Goal: Task Accomplishment & Management: Use online tool/utility

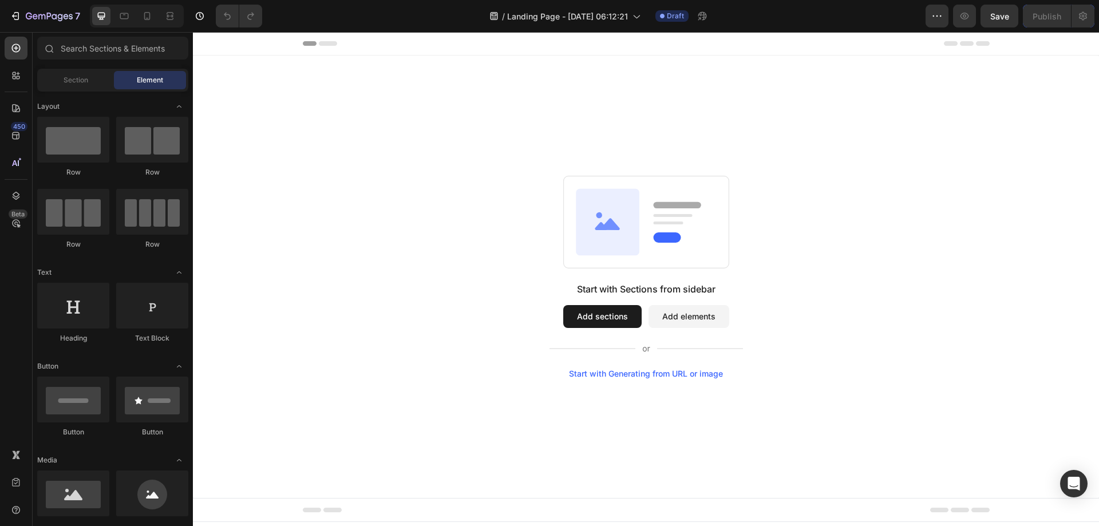
click at [582, 314] on button "Add sections" at bounding box center [602, 316] width 78 height 23
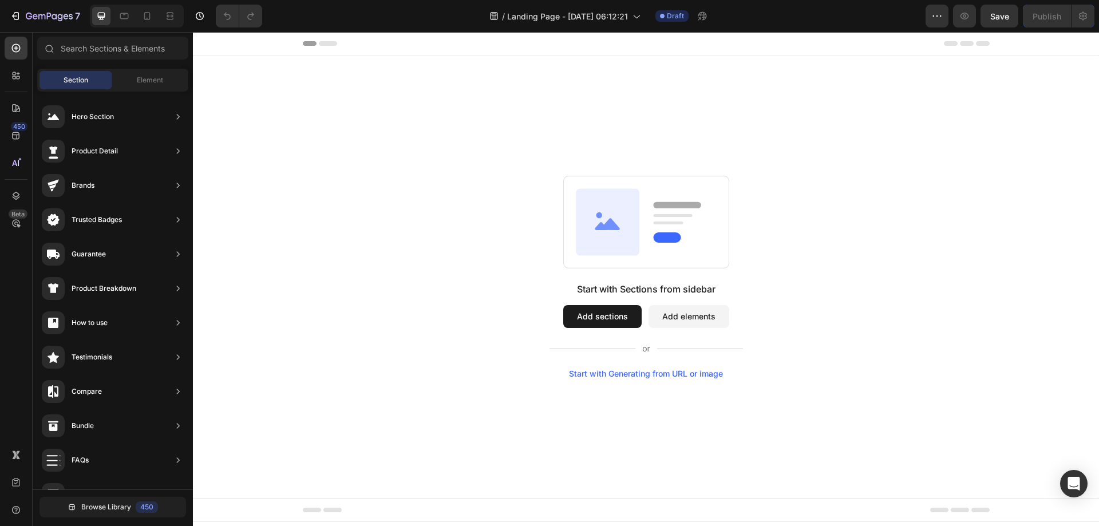
click at [593, 313] on button "Add sections" at bounding box center [602, 316] width 78 height 23
click at [583, 309] on button "Add sections" at bounding box center [602, 316] width 78 height 23
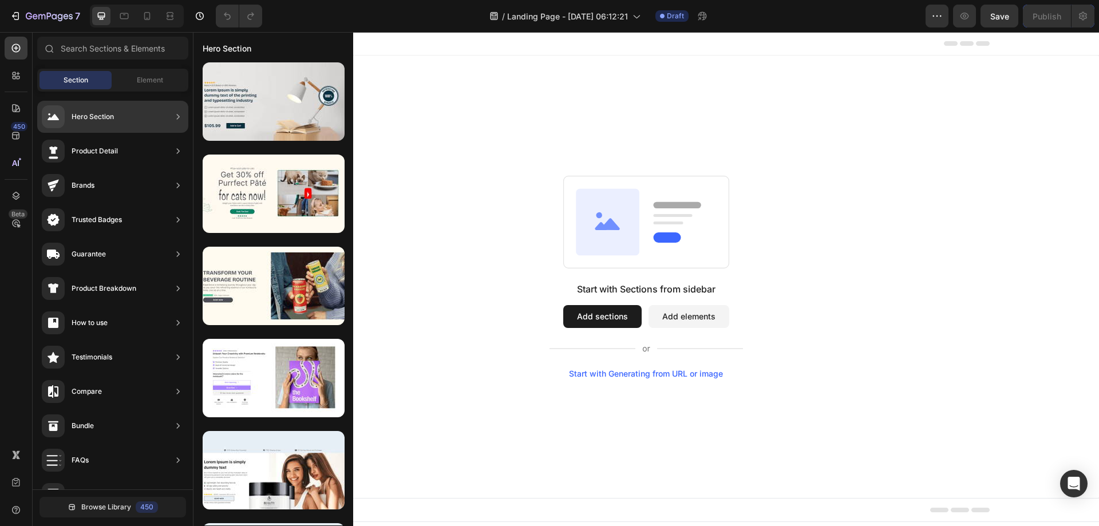
scroll to position [223, 0]
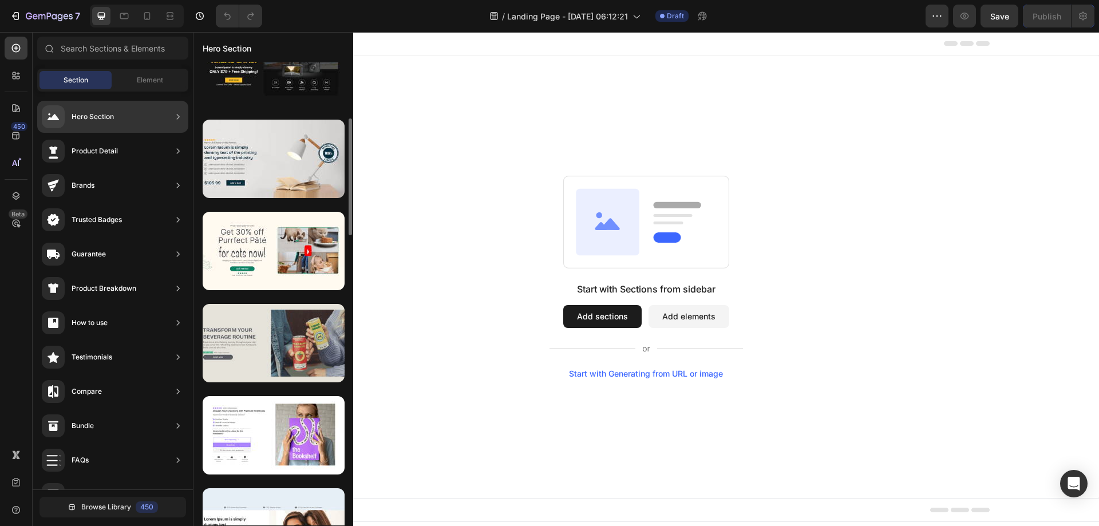
click at [278, 344] on div at bounding box center [274, 343] width 142 height 78
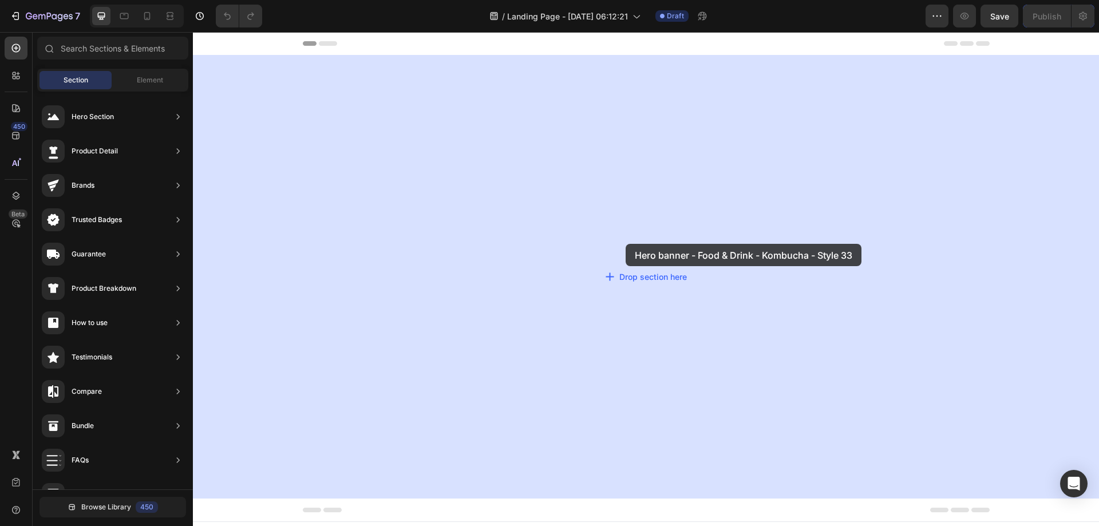
drag, startPoint x: 447, startPoint y: 378, endPoint x: 576, endPoint y: 190, distance: 228.6
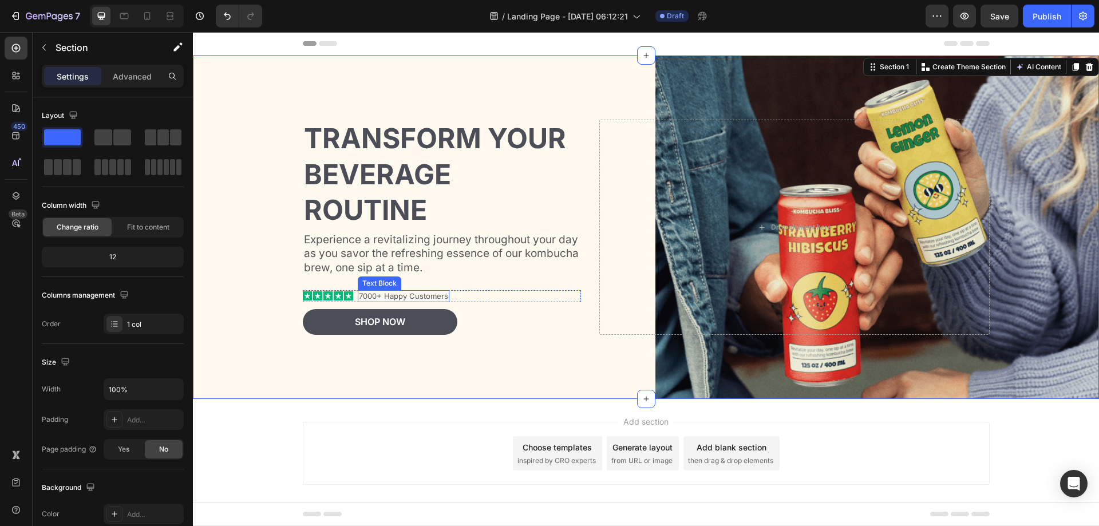
click at [439, 295] on p "7000+ Happy Customers" at bounding box center [403, 296] width 89 height 10
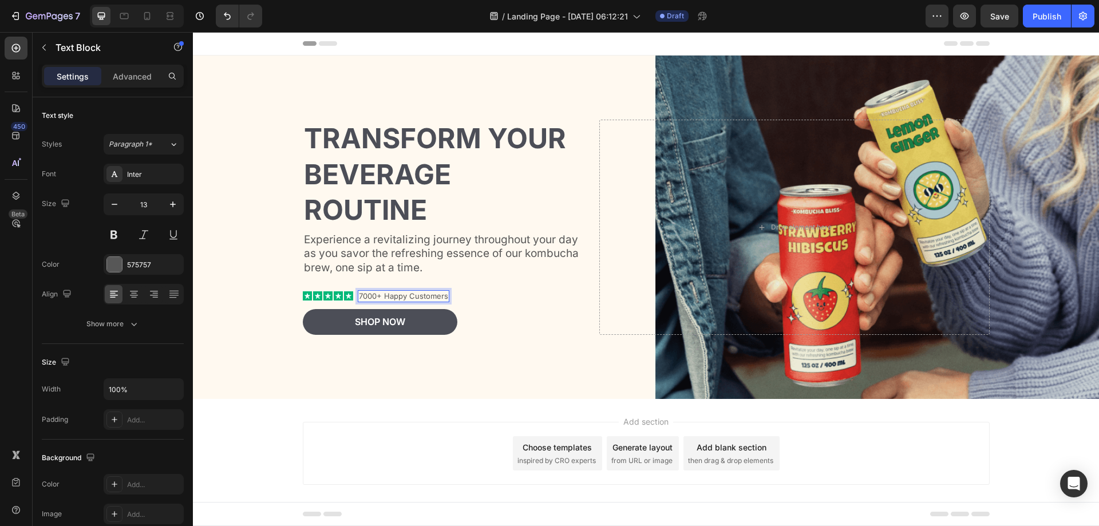
click at [441, 295] on p "7000+ Happy Customers" at bounding box center [403, 296] width 89 height 10
click at [409, 370] on div "Background Image" at bounding box center [646, 228] width 906 height 344
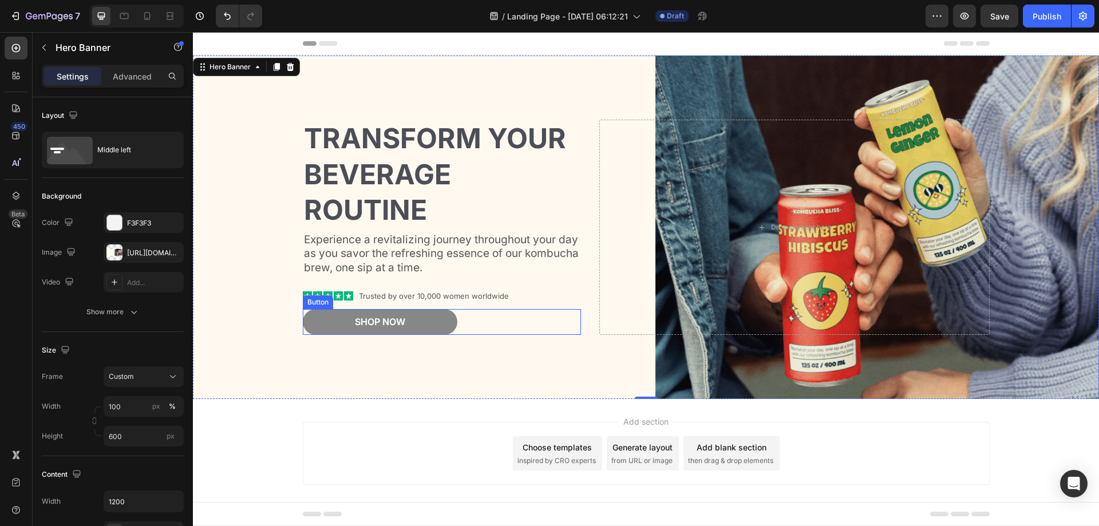
click at [411, 319] on button "Shop Now" at bounding box center [380, 322] width 155 height 26
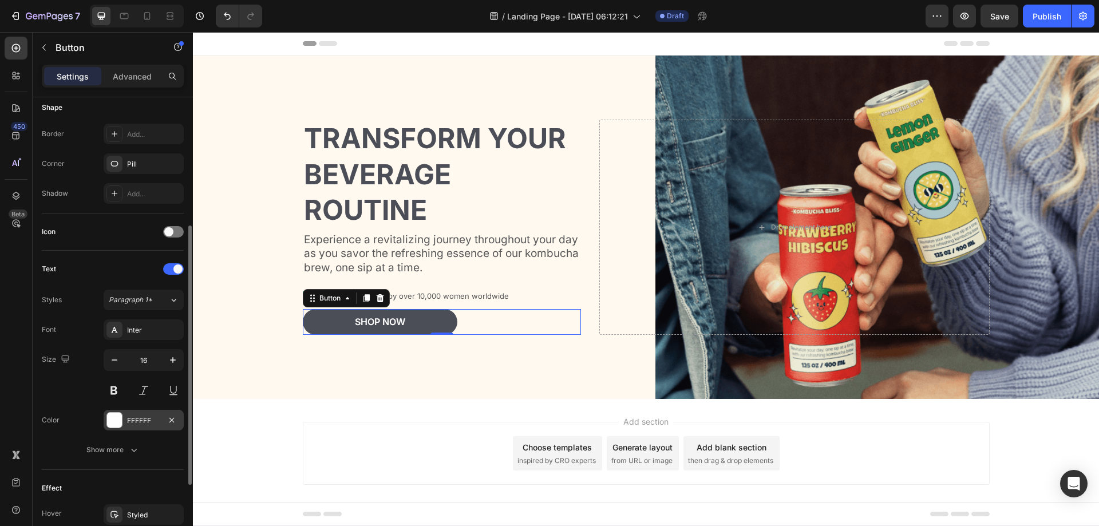
scroll to position [286, 0]
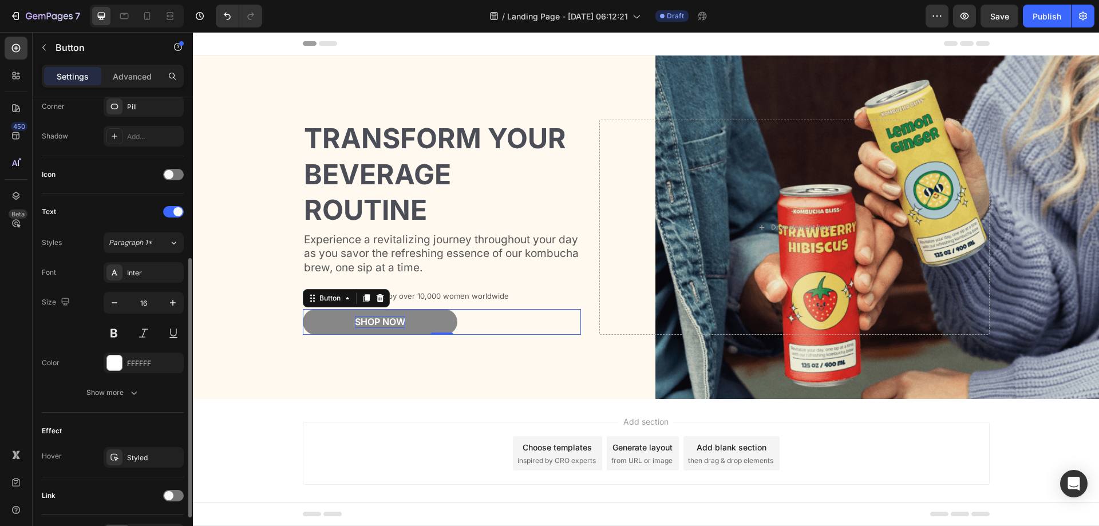
click at [396, 316] on div "Shop Now" at bounding box center [380, 322] width 50 height 12
click at [399, 321] on p "Shop Now" at bounding box center [380, 322] width 50 height 12
click at [385, 323] on p "Lose" at bounding box center [379, 322] width 23 height 12
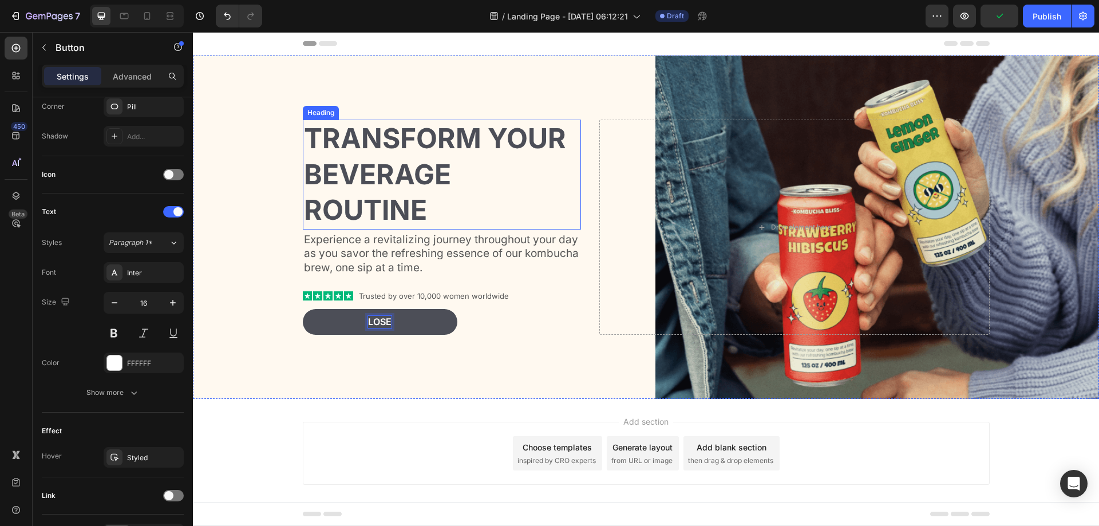
click at [303, 309] on button "Lose" at bounding box center [380, 322] width 155 height 26
click at [303, 309] on button "Lose your" at bounding box center [380, 322] width 155 height 26
click at [303, 309] on button "Lose your apron" at bounding box center [380, 322] width 155 height 26
click at [303, 309] on button "Lose your apron belly" at bounding box center [380, 322] width 155 height 26
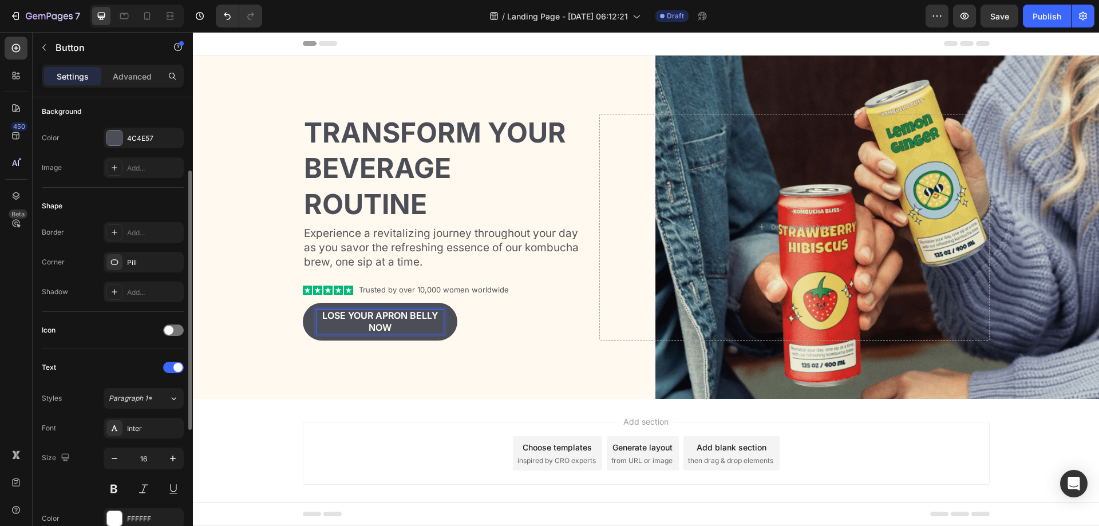
scroll to position [16, 0]
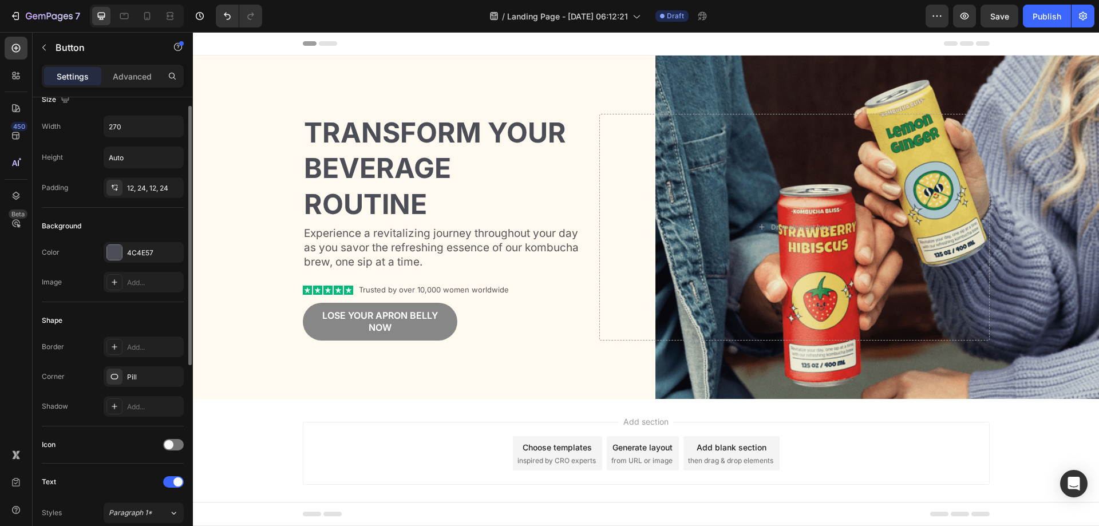
click at [448, 324] on button "Lose your apron belly now" at bounding box center [380, 322] width 155 height 38
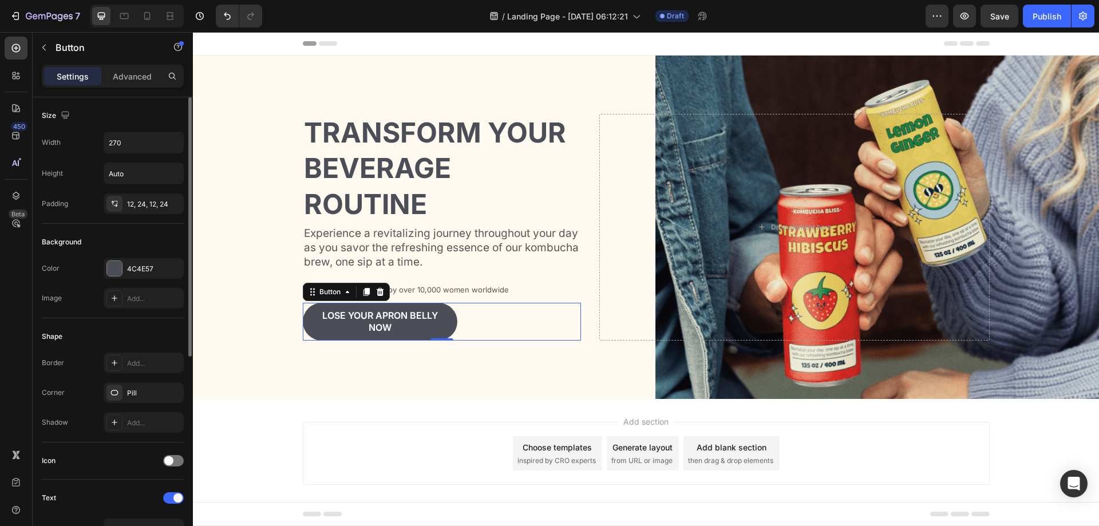
scroll to position [229, 0]
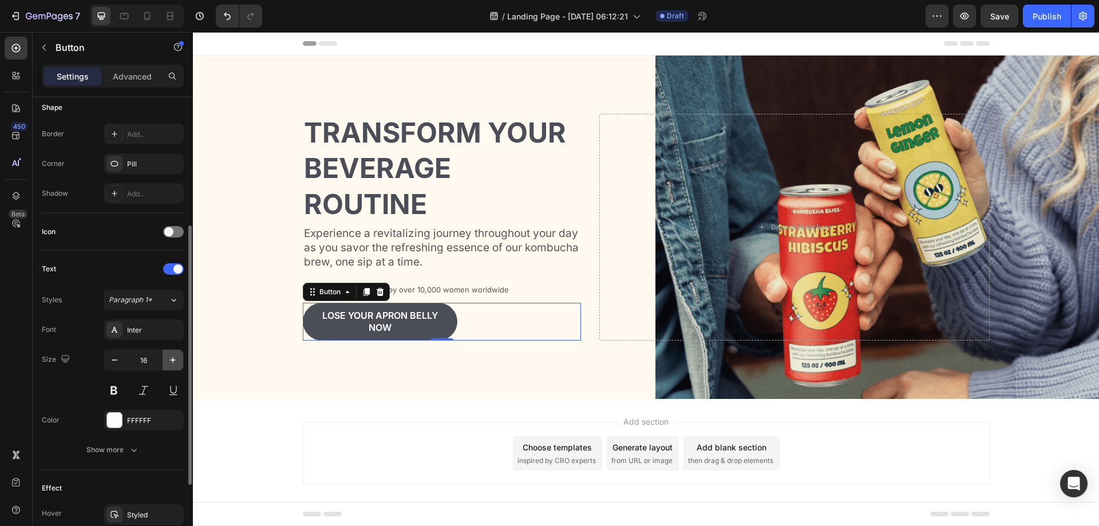
click at [175, 361] on icon "button" at bounding box center [172, 359] width 11 height 11
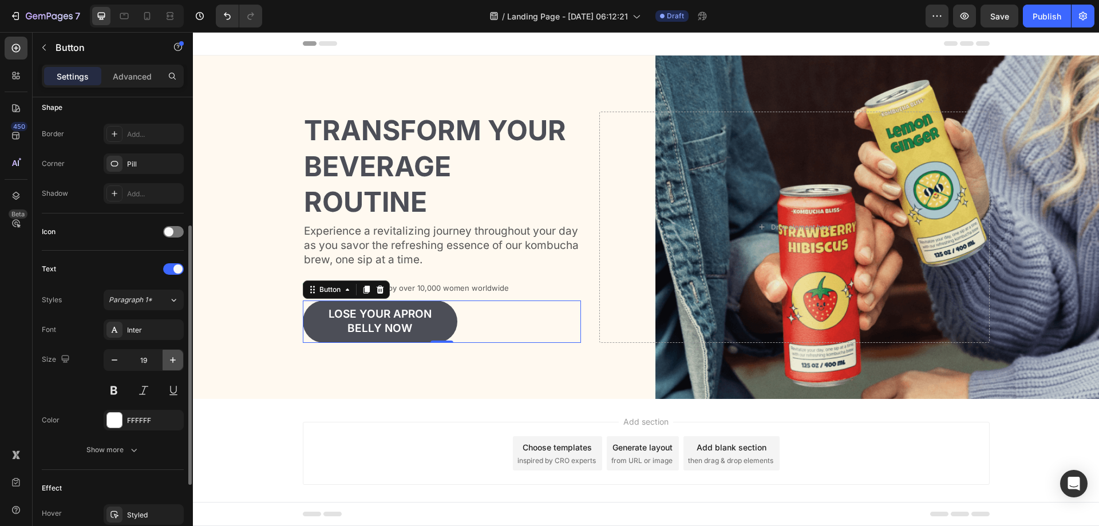
click at [175, 361] on icon "button" at bounding box center [172, 359] width 11 height 11
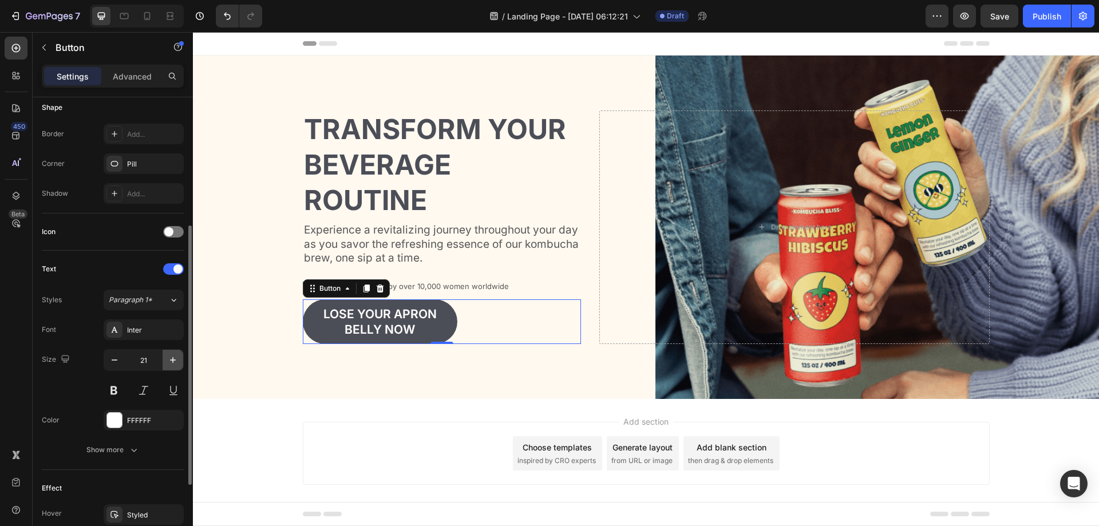
click at [175, 361] on icon "button" at bounding box center [172, 359] width 11 height 11
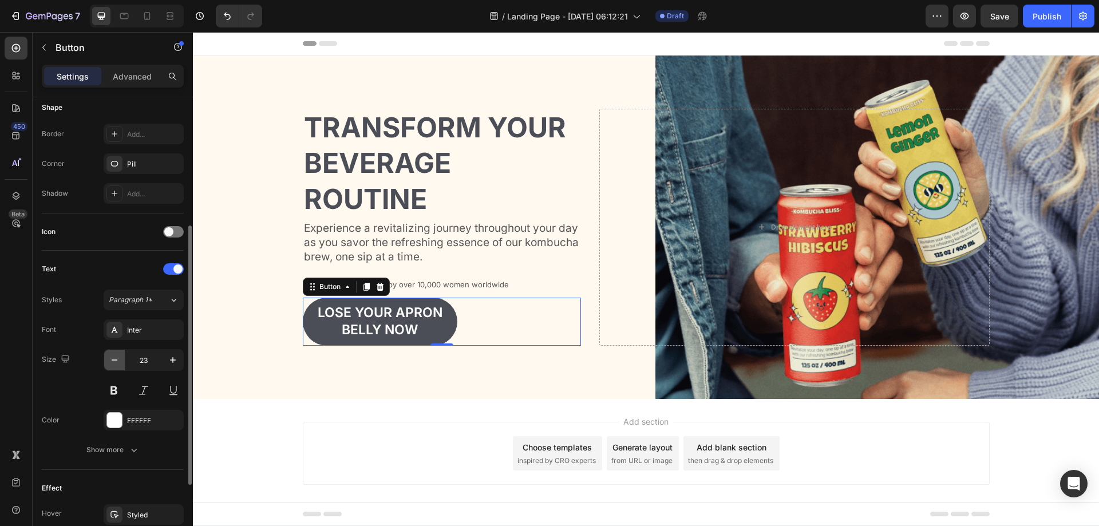
click at [121, 361] on button "button" at bounding box center [114, 360] width 21 height 21
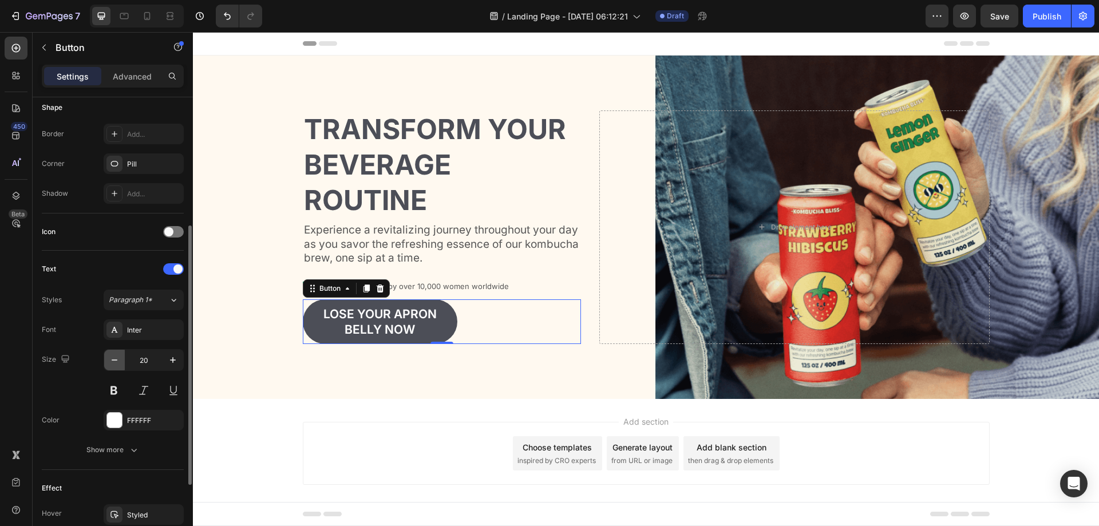
click at [121, 361] on button "button" at bounding box center [114, 360] width 21 height 21
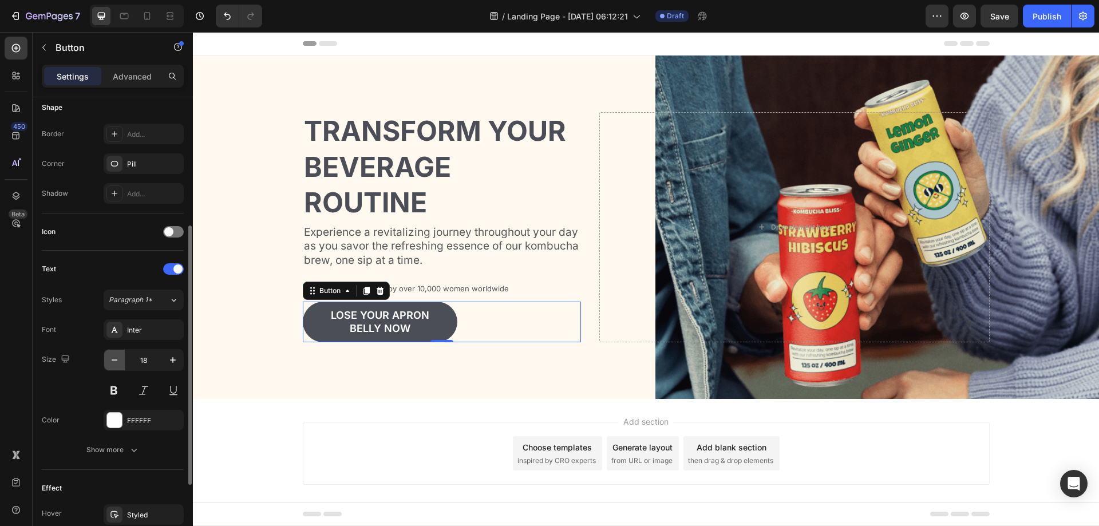
click at [121, 361] on button "button" at bounding box center [114, 360] width 21 height 21
type input "16"
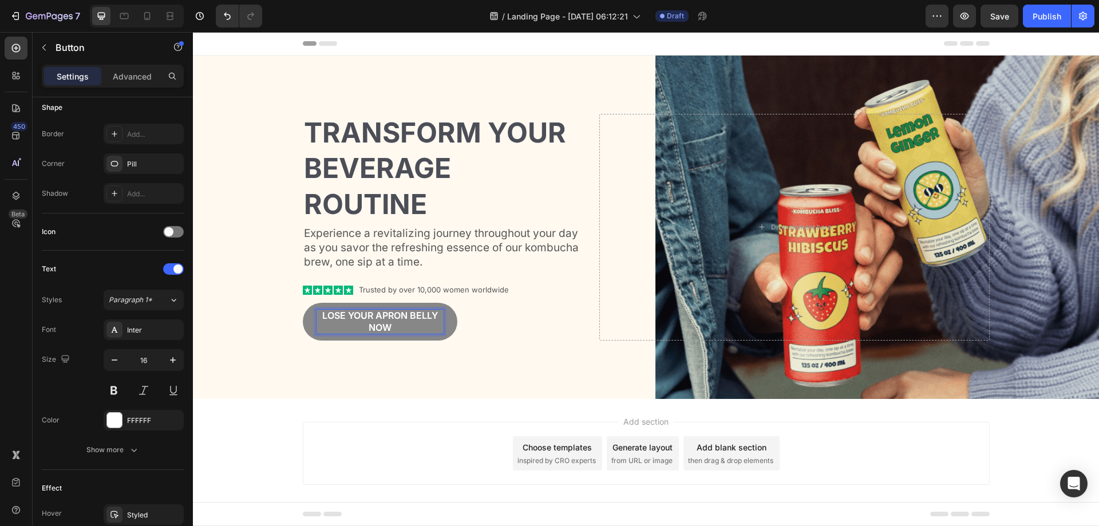
click at [303, 303] on button "Lose your apron bellY now" at bounding box center [380, 322] width 155 height 38
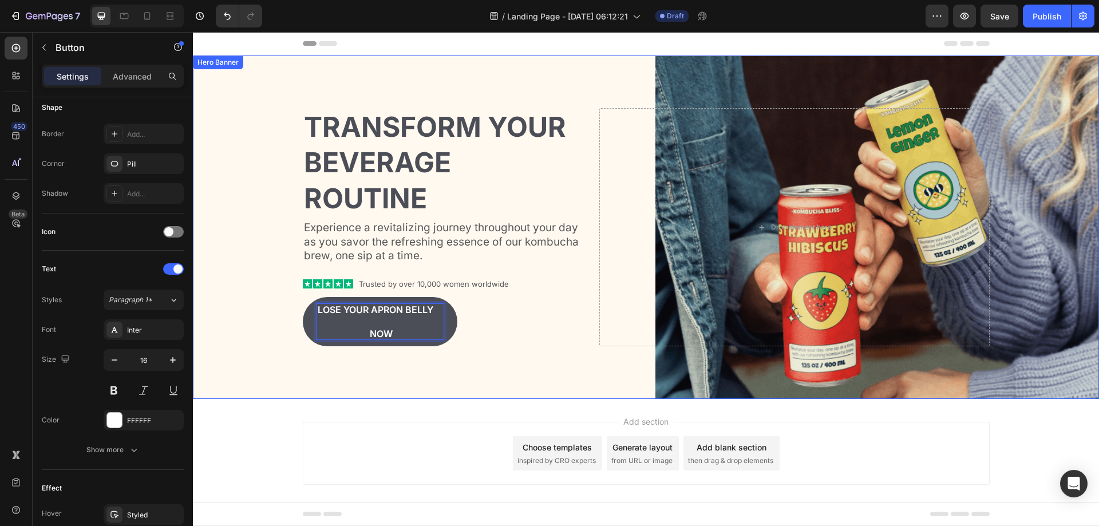
click at [303, 297] on button "Lose your apron bellY now" at bounding box center [380, 321] width 155 height 49
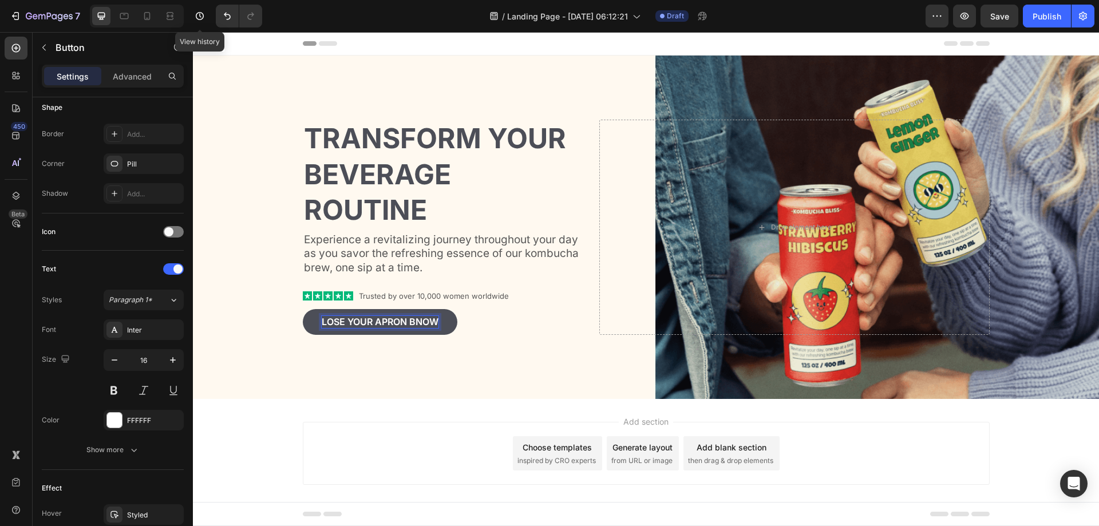
click at [215, 17] on div at bounding box center [236, 16] width 51 height 23
click at [220, 15] on button "Undo/Redo" at bounding box center [227, 16] width 23 height 23
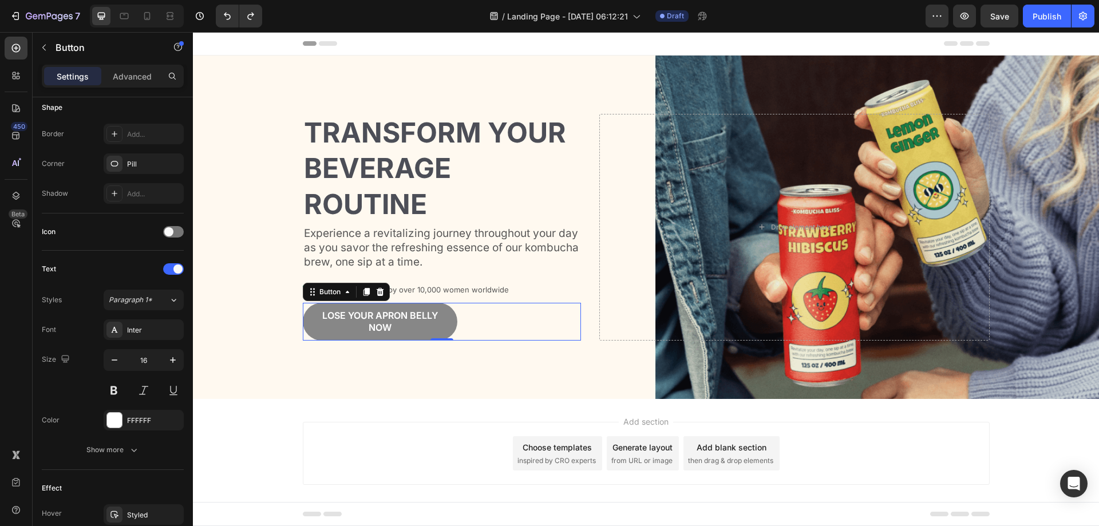
click at [436, 305] on button "Lose your apron bellY now" at bounding box center [380, 322] width 155 height 38
click at [448, 314] on button "Lose your apron bellY now" at bounding box center [380, 322] width 155 height 38
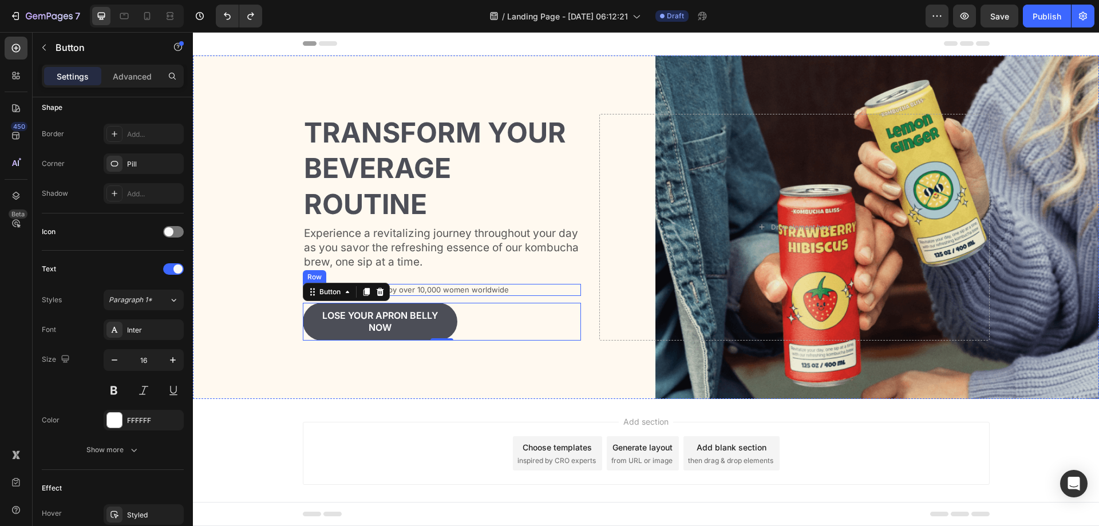
click at [529, 291] on div "Icon Icon Icon Icon Icon Icon List Trusted by over 10,000 women worldwide Text …" at bounding box center [442, 290] width 279 height 12
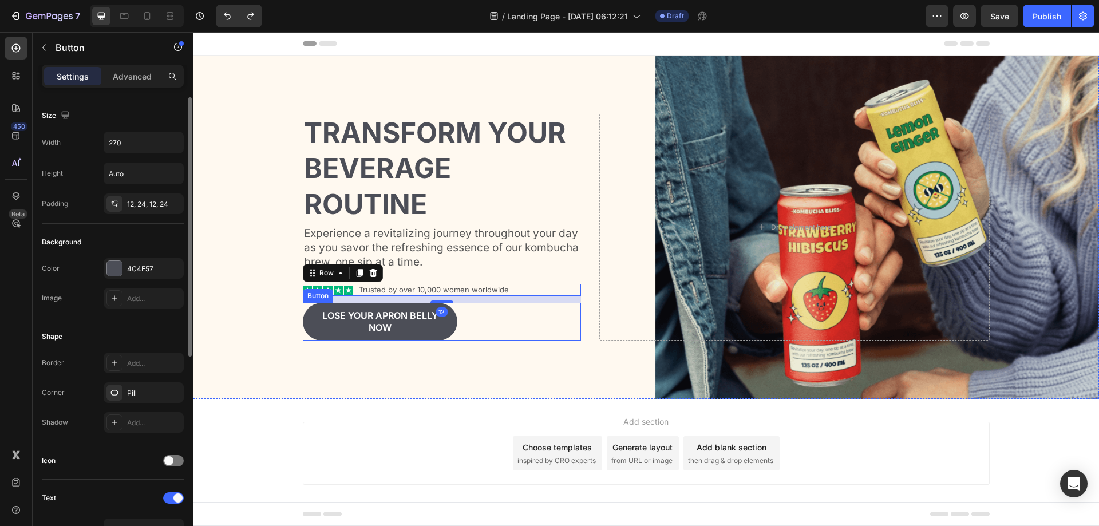
click at [482, 317] on div "Lose your apron bellY now Button" at bounding box center [442, 322] width 279 height 38
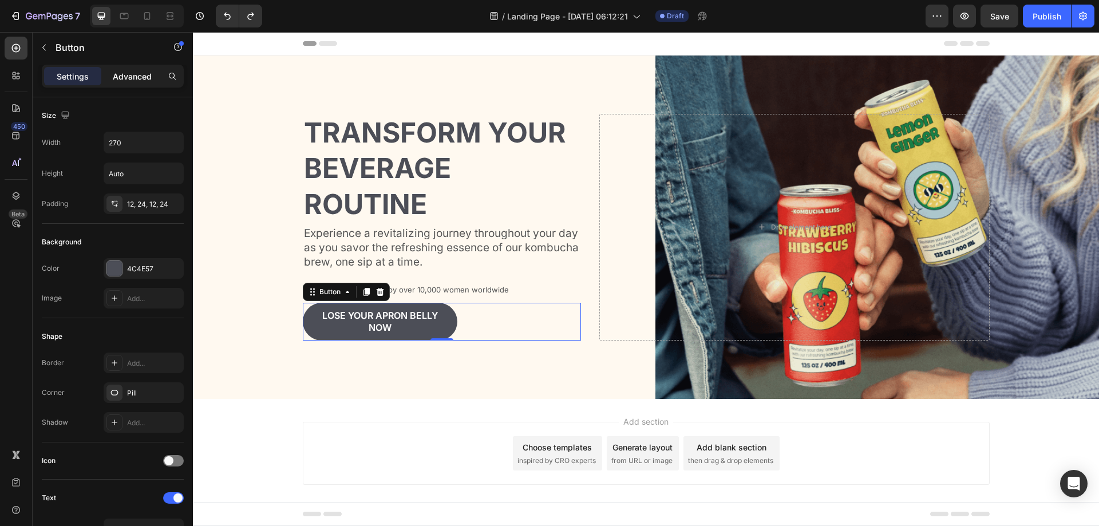
click at [117, 73] on p "Advanced" at bounding box center [132, 76] width 39 height 12
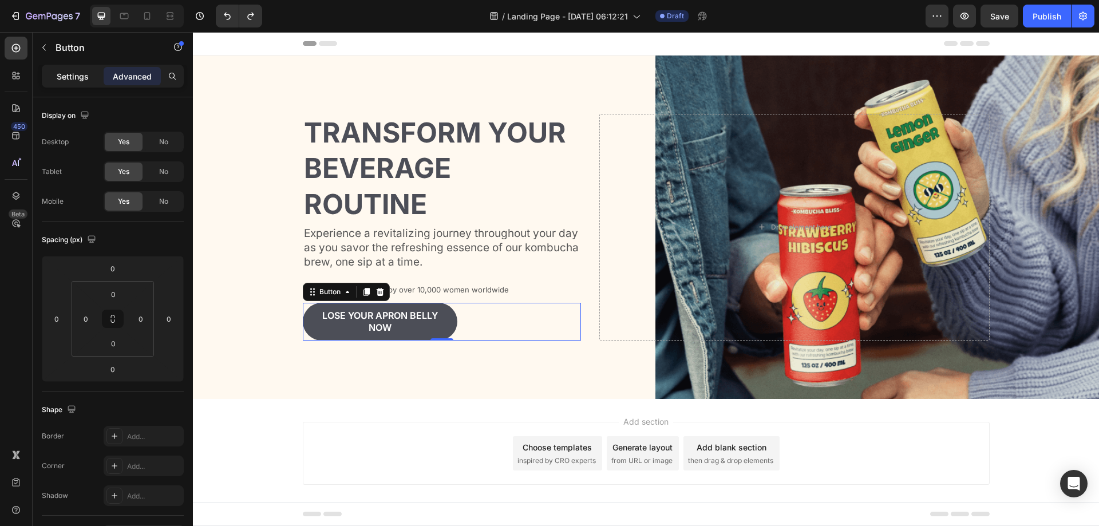
click at [74, 80] on p "Settings" at bounding box center [73, 76] width 32 height 12
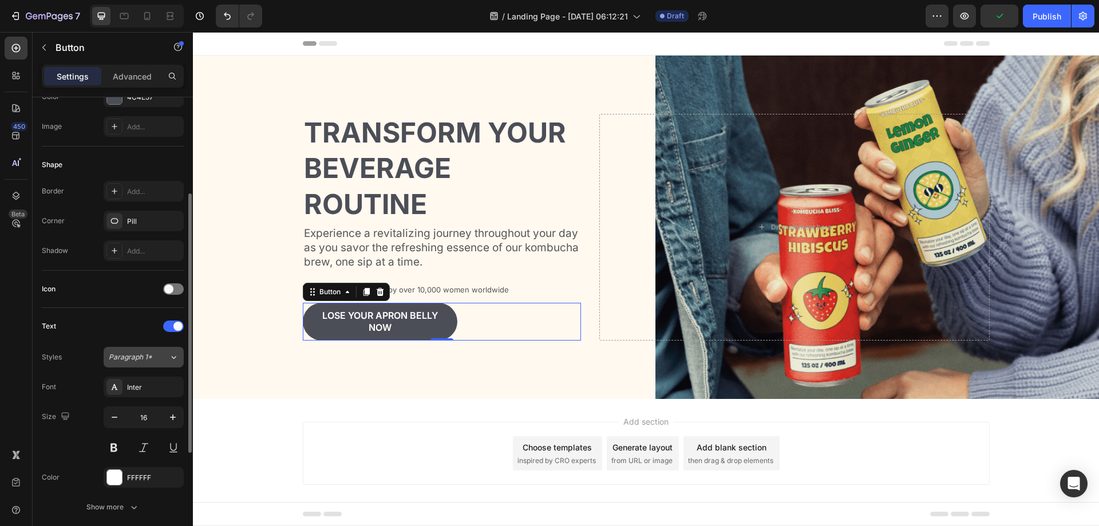
scroll to position [360, 0]
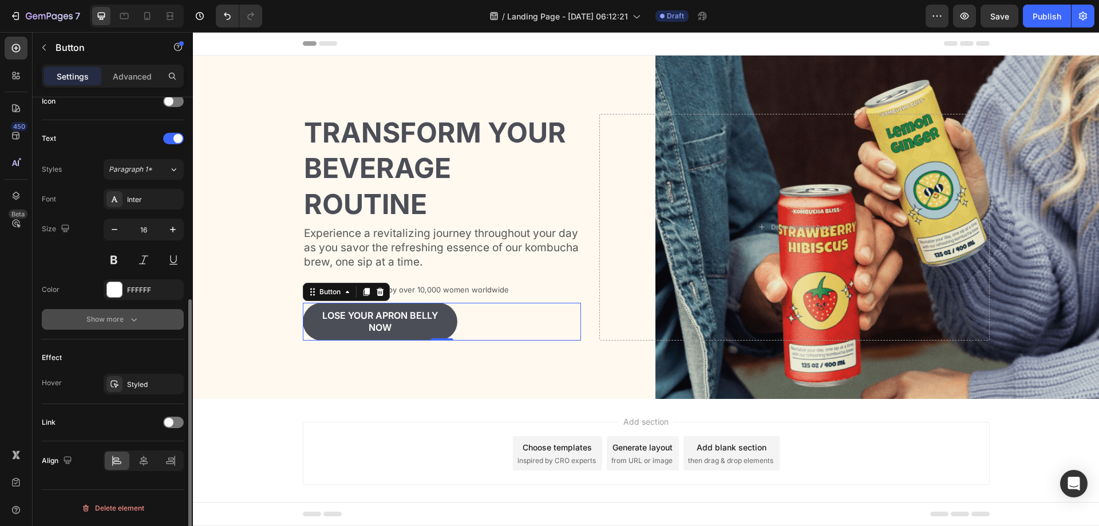
click at [124, 320] on div "Show more" at bounding box center [112, 319] width 53 height 11
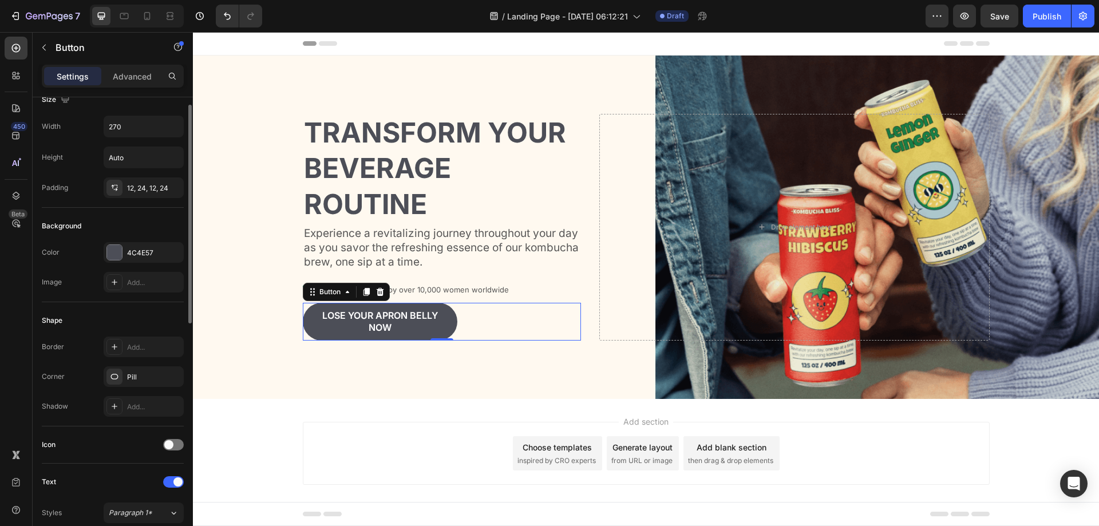
scroll to position [0, 0]
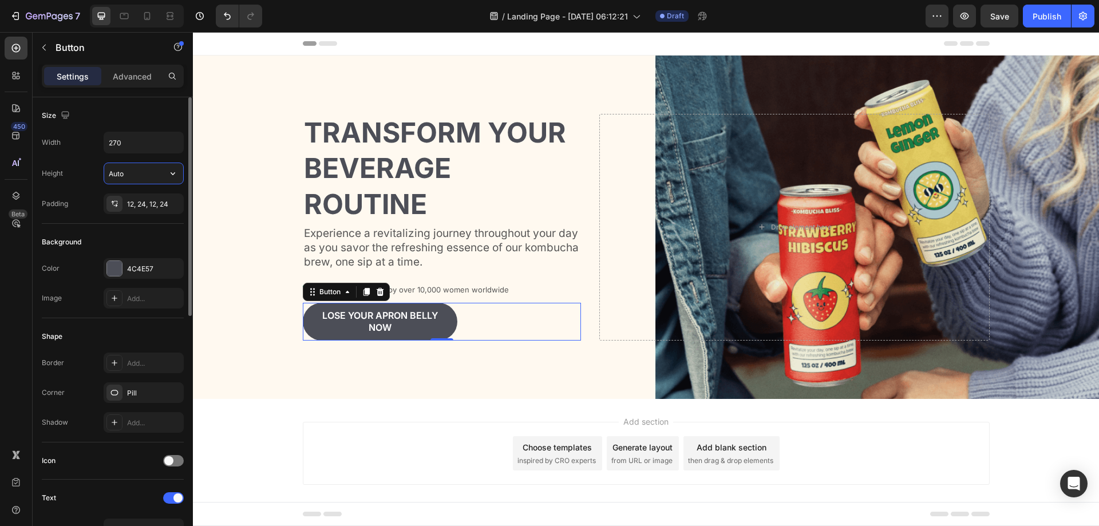
click at [154, 172] on input "Auto" at bounding box center [143, 173] width 79 height 21
click at [157, 141] on input "270" at bounding box center [143, 142] width 79 height 21
click at [169, 144] on icon "button" at bounding box center [172, 142] width 11 height 11
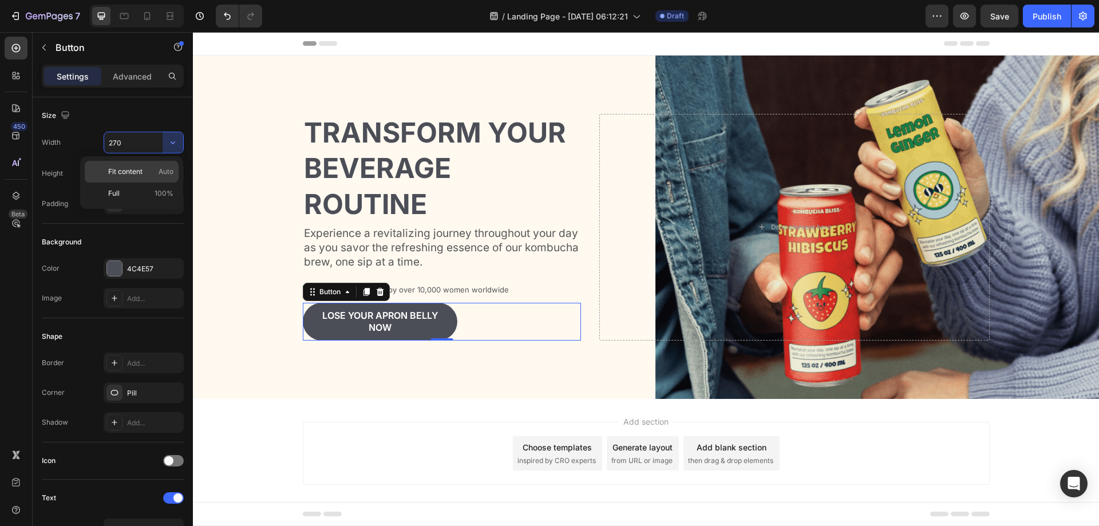
click at [152, 174] on p "Fit content Auto" at bounding box center [140, 172] width 65 height 10
type input "Auto"
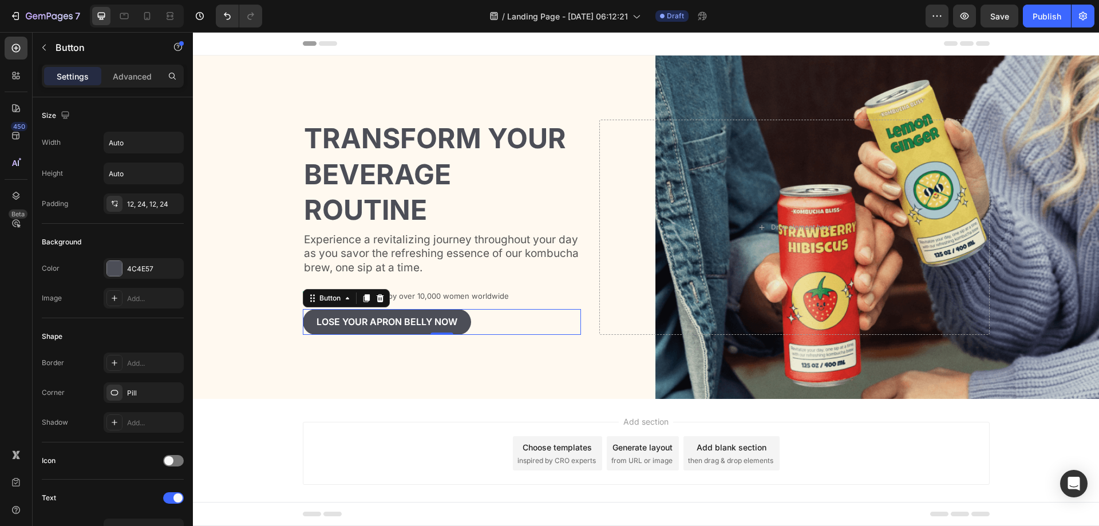
click at [341, 415] on div "Add section Choose templates inspired by CRO experts Generate layout from URL o…" at bounding box center [646, 469] width 906 height 141
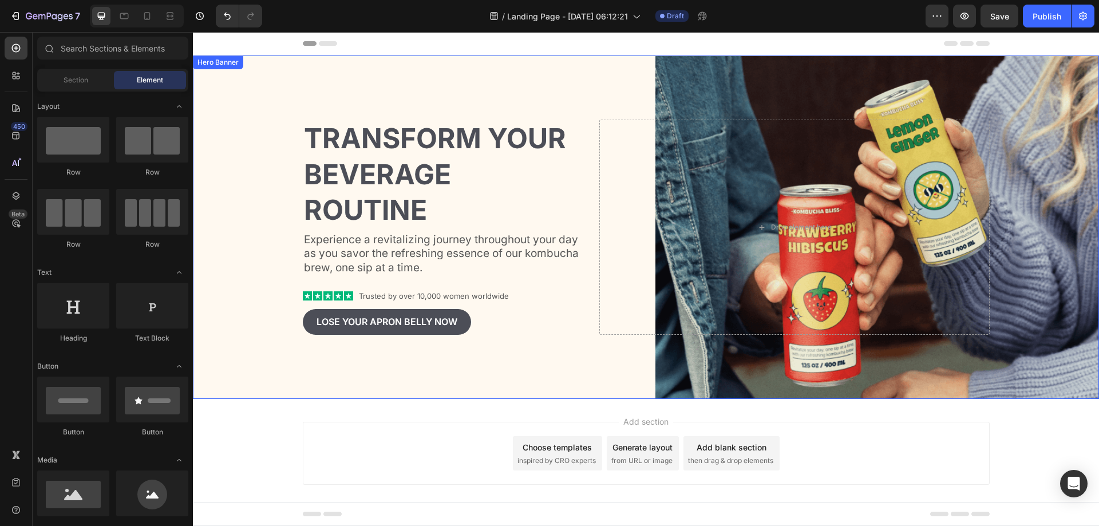
click at [481, 355] on div "Background Image" at bounding box center [646, 228] width 906 height 344
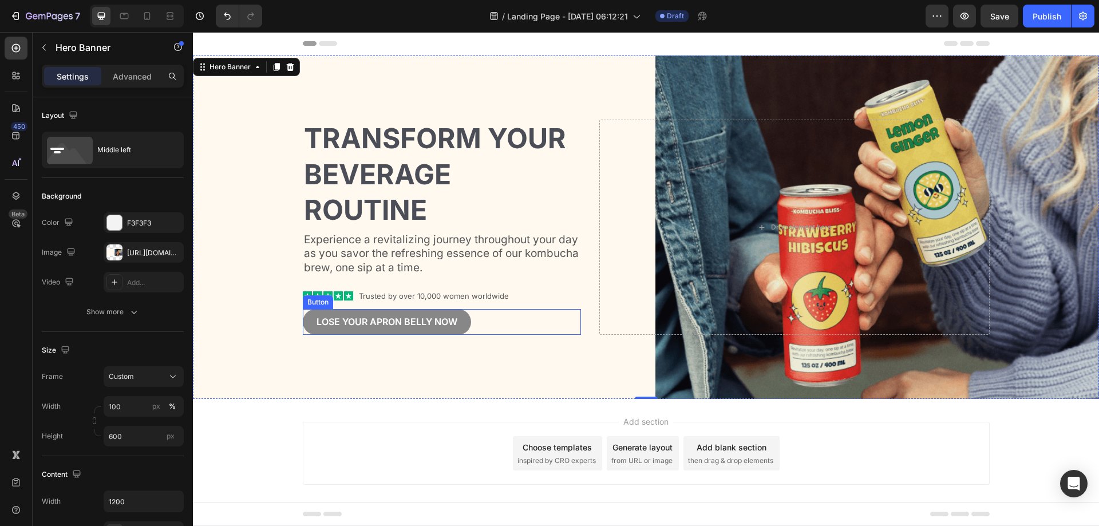
click at [460, 325] on button "Lose your apron bellY now" at bounding box center [387, 322] width 168 height 26
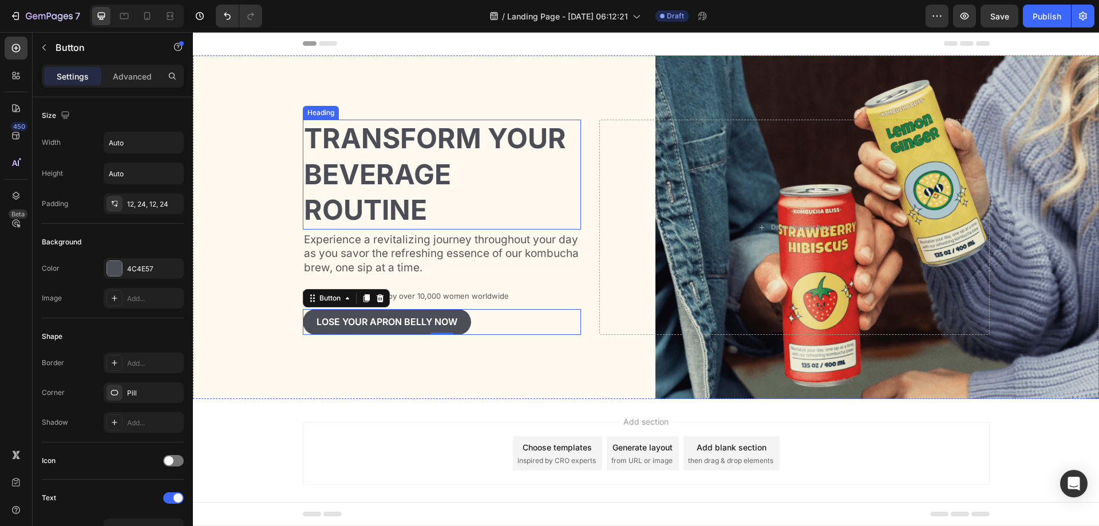
click at [420, 208] on h2 "Transform Your Beverage Routine" at bounding box center [442, 174] width 279 height 109
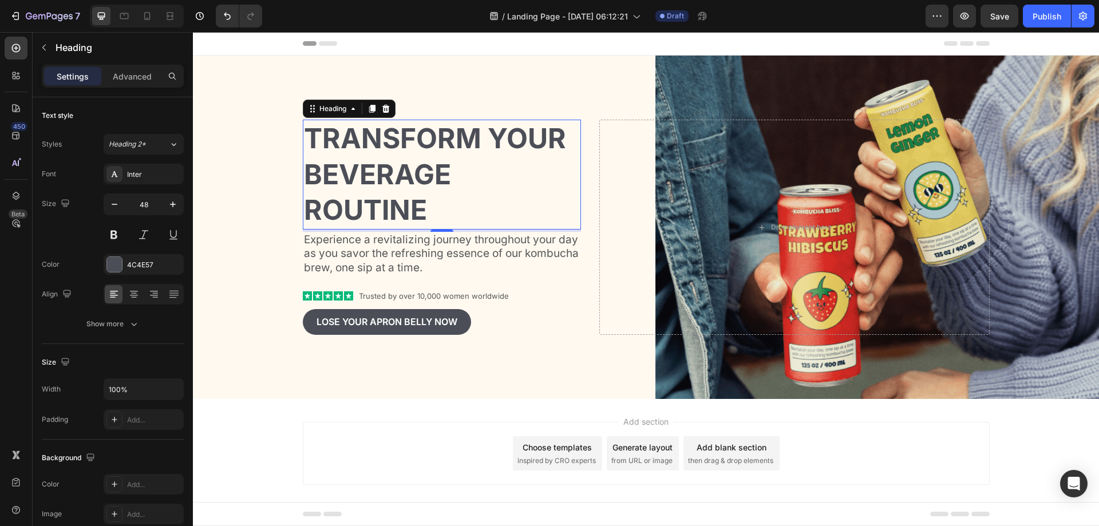
click at [419, 211] on h2 "Transform Your Beverage Routine" at bounding box center [442, 174] width 279 height 109
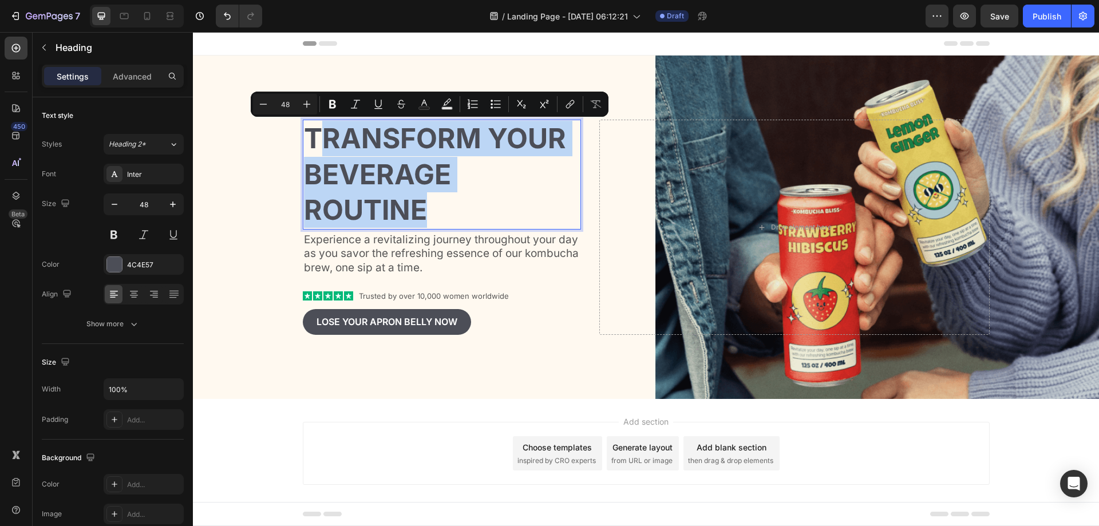
drag, startPoint x: 423, startPoint y: 211, endPoint x: 314, endPoint y: 144, distance: 128.3
click at [314, 144] on p "Transform Your Beverage Routine" at bounding box center [442, 174] width 277 height 107
click at [466, 147] on p "Transform Your Beverage Routine" at bounding box center [442, 174] width 277 height 107
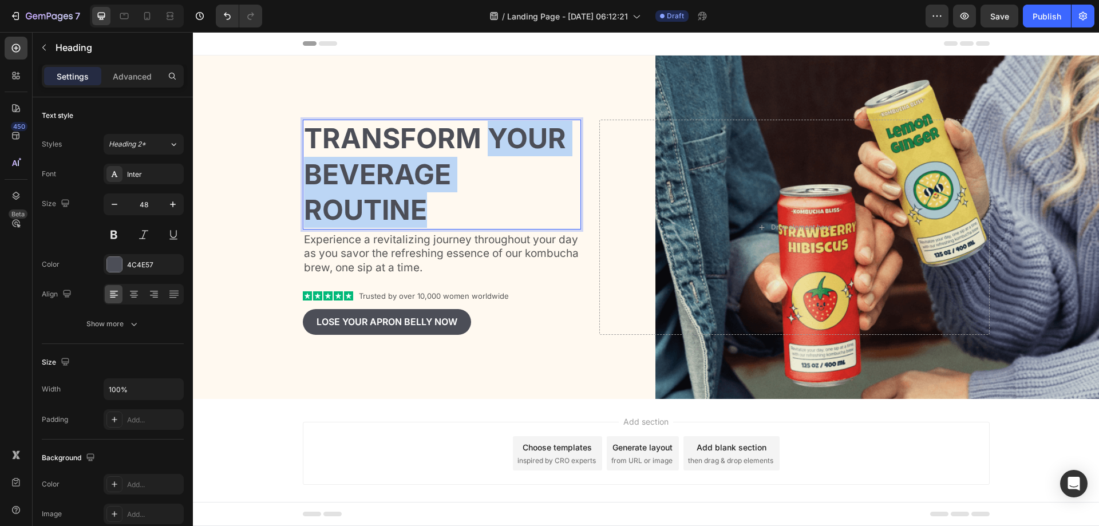
drag, startPoint x: 420, startPoint y: 195, endPoint x: 488, endPoint y: 135, distance: 91.7
click at [488, 135] on p "Transform Your Beverage Routine" at bounding box center [442, 174] width 277 height 107
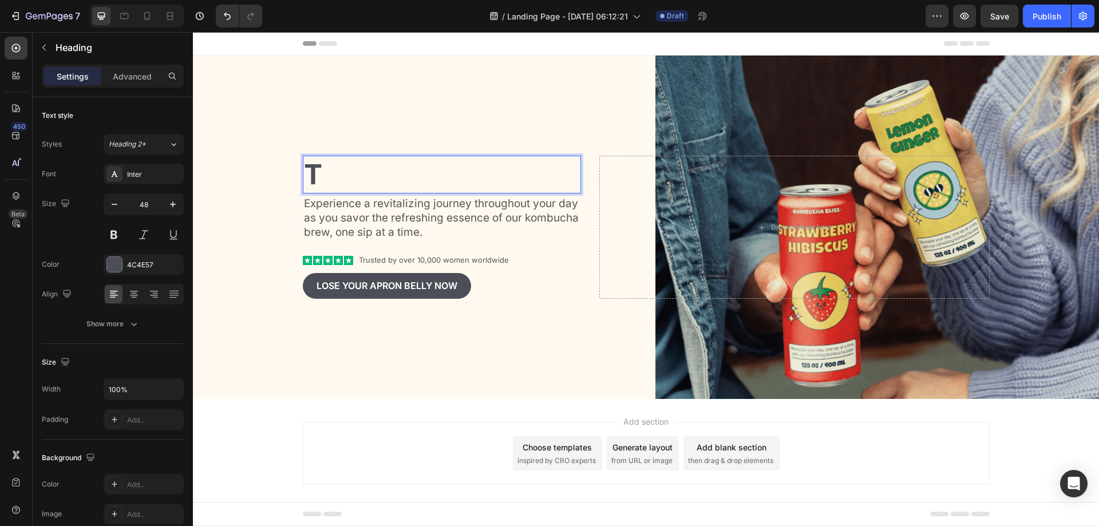
click at [333, 172] on p "T" at bounding box center [442, 175] width 277 height 36
click at [317, 171] on p "T" at bounding box center [442, 175] width 277 height 36
click at [400, 162] on p "T" at bounding box center [442, 175] width 277 height 36
click at [406, 155] on div "Heading 4 Experience a revitalizing journey throughout your day as you savor th…" at bounding box center [646, 227] width 687 height 180
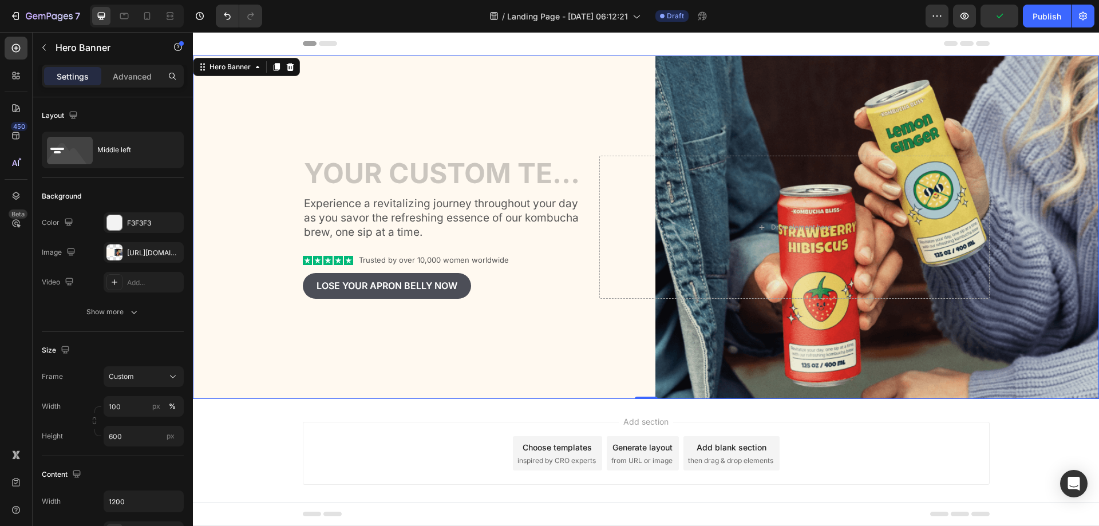
click at [568, 168] on h2 "Rich Text Editor. Editing area: main" at bounding box center [442, 175] width 279 height 38
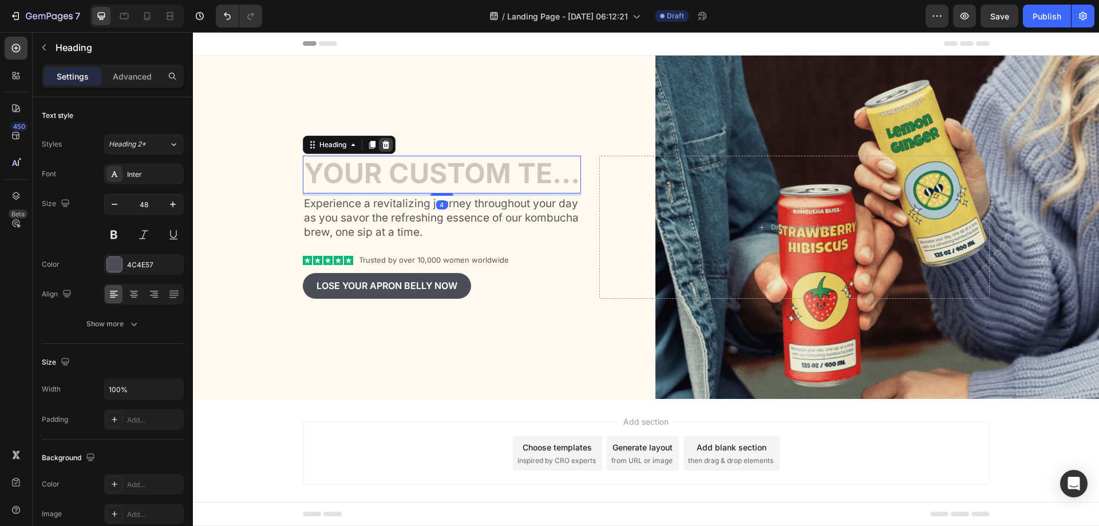
click at [384, 148] on icon at bounding box center [385, 145] width 7 height 8
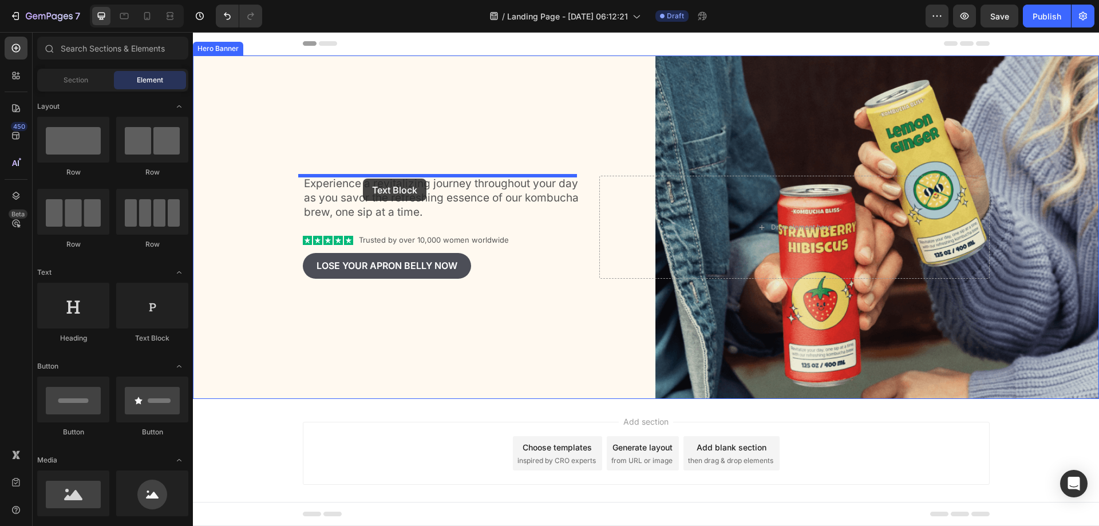
drag, startPoint x: 380, startPoint y: 318, endPoint x: 363, endPoint y: 179, distance: 140.8
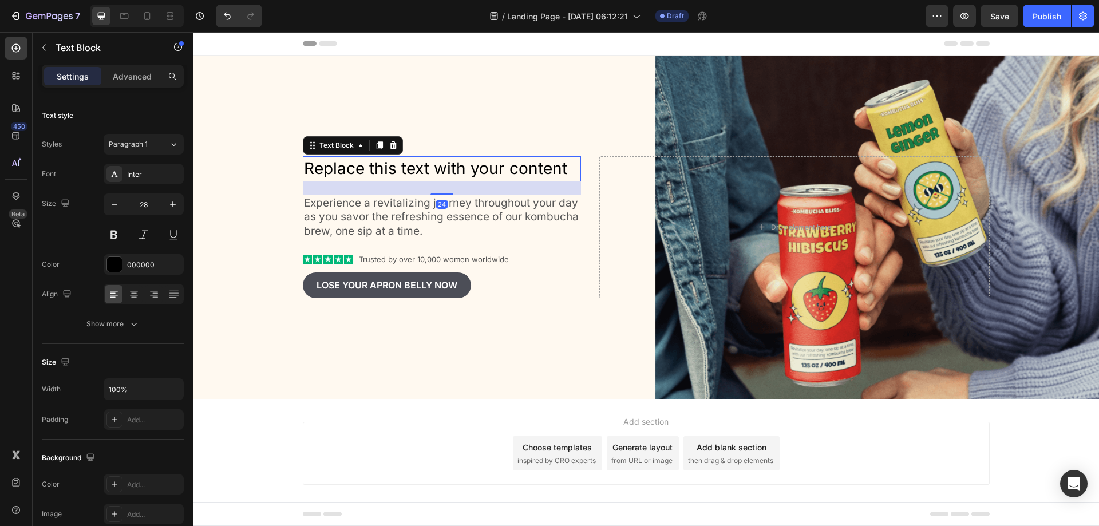
click at [443, 168] on div "Replace this text with your content" at bounding box center [442, 168] width 279 height 25
drag, startPoint x: 551, startPoint y: 170, endPoint x: 559, endPoint y: 171, distance: 8.0
click at [551, 171] on p "Replace this text with your content" at bounding box center [442, 168] width 277 height 22
click at [561, 171] on p "Replace this text with your content" at bounding box center [442, 168] width 277 height 22
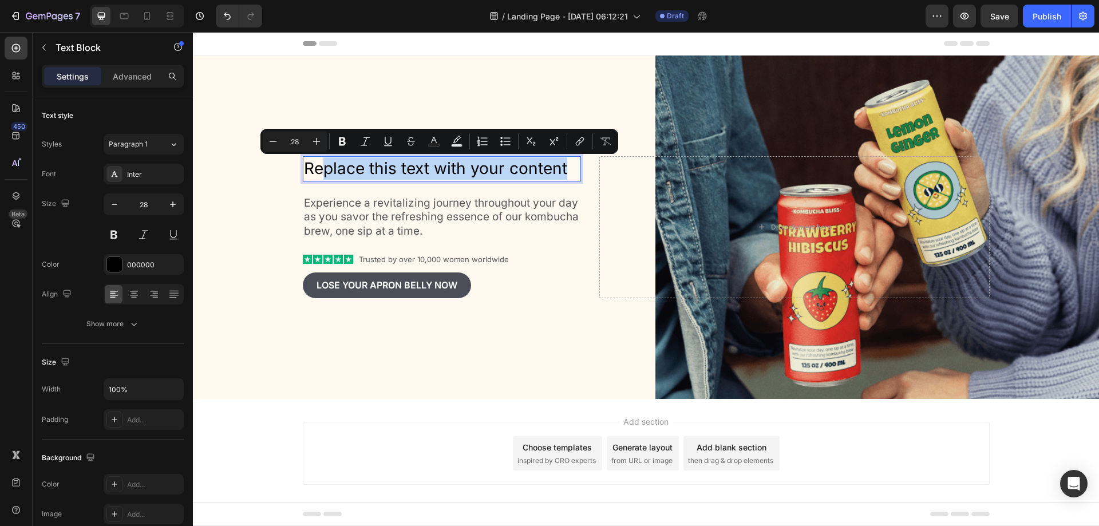
drag, startPoint x: 563, startPoint y: 171, endPoint x: 314, endPoint y: 179, distance: 249.2
click at [314, 179] on p "Replace this text with your content" at bounding box center [442, 168] width 277 height 22
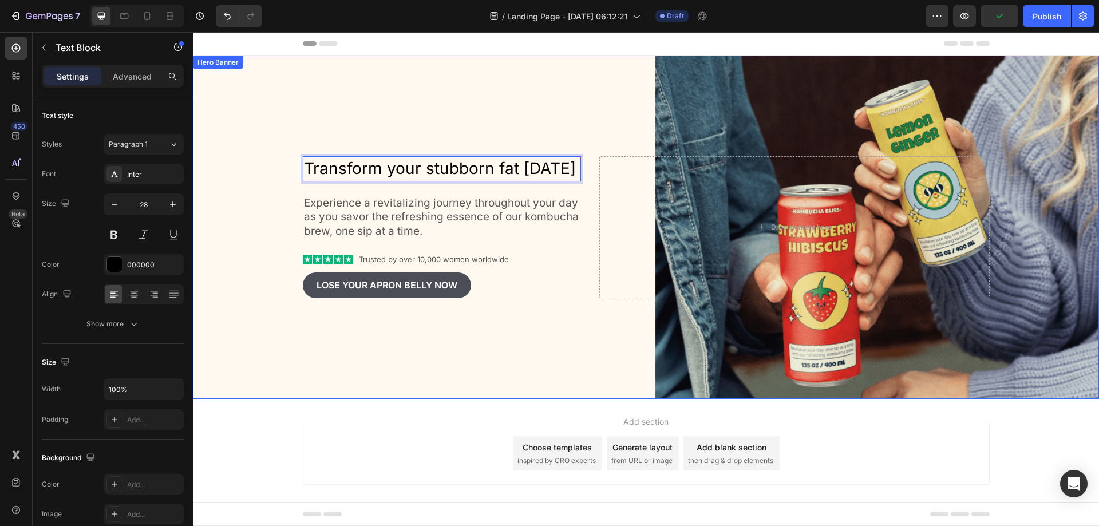
click at [415, 124] on div "Background Image" at bounding box center [646, 228] width 906 height 344
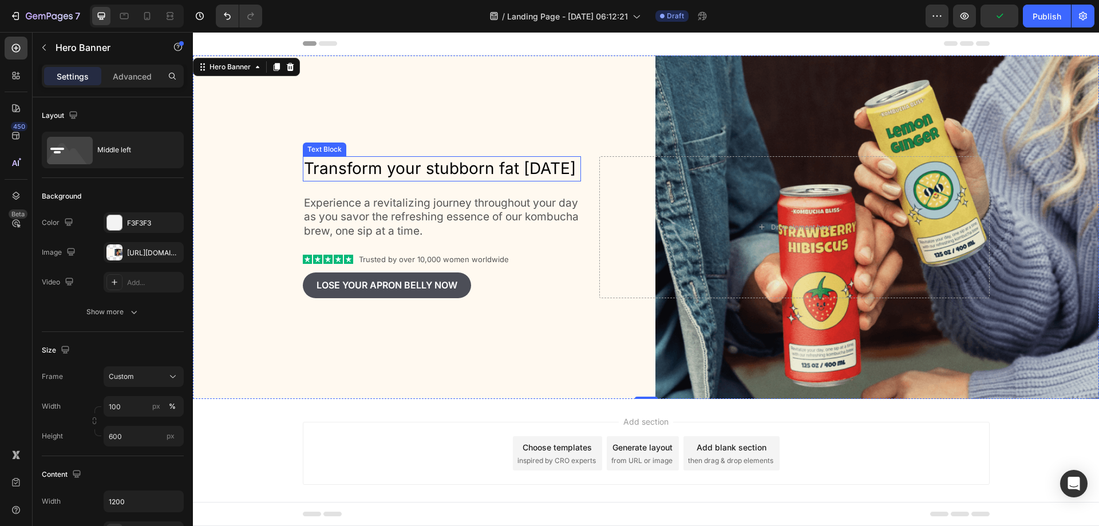
click at [474, 196] on p "Experience a revitalizing journey throughout your day as you savor the refreshi…" at bounding box center [442, 217] width 277 height 42
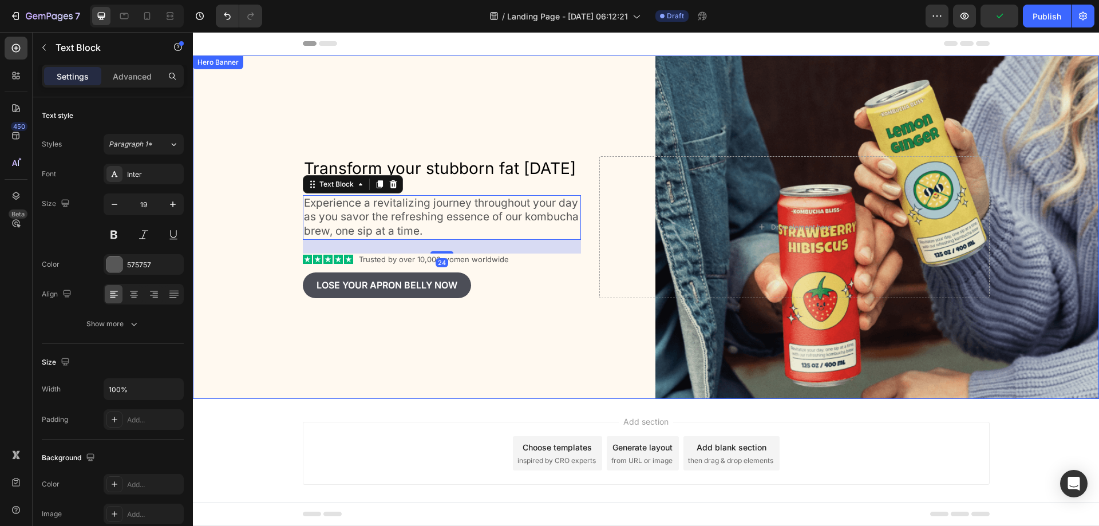
click at [485, 213] on p "Experience a revitalizing journey throughout your day as you savor the refreshi…" at bounding box center [442, 217] width 277 height 42
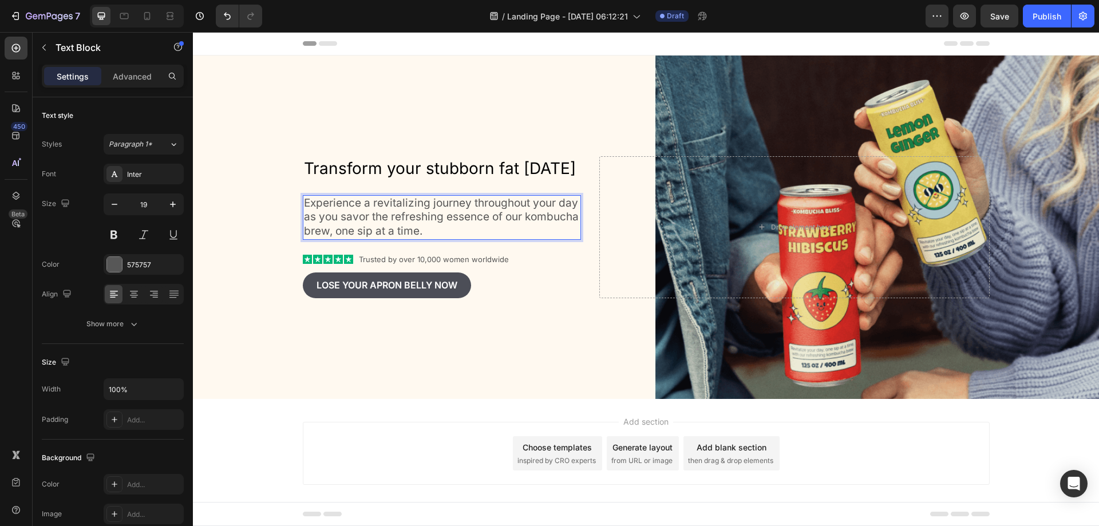
click at [491, 228] on p "Experience a revitalizing journey throughout your day as you savor the refreshi…" at bounding box center [442, 217] width 277 height 42
click at [488, 230] on p "Experience a revitalizing journey throughout your day as you savor the refreshi…" at bounding box center [442, 217] width 277 height 42
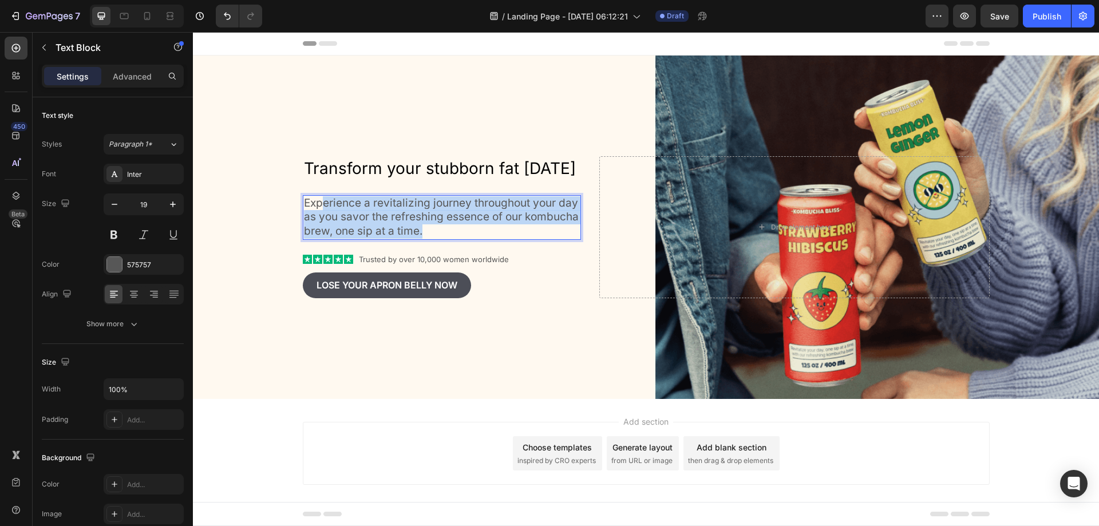
drag, startPoint x: 482, startPoint y: 230, endPoint x: 318, endPoint y: 204, distance: 165.2
click at [318, 204] on p "Experience a revitalizing journey throughout your day as you savor the refreshi…" at bounding box center [442, 217] width 277 height 42
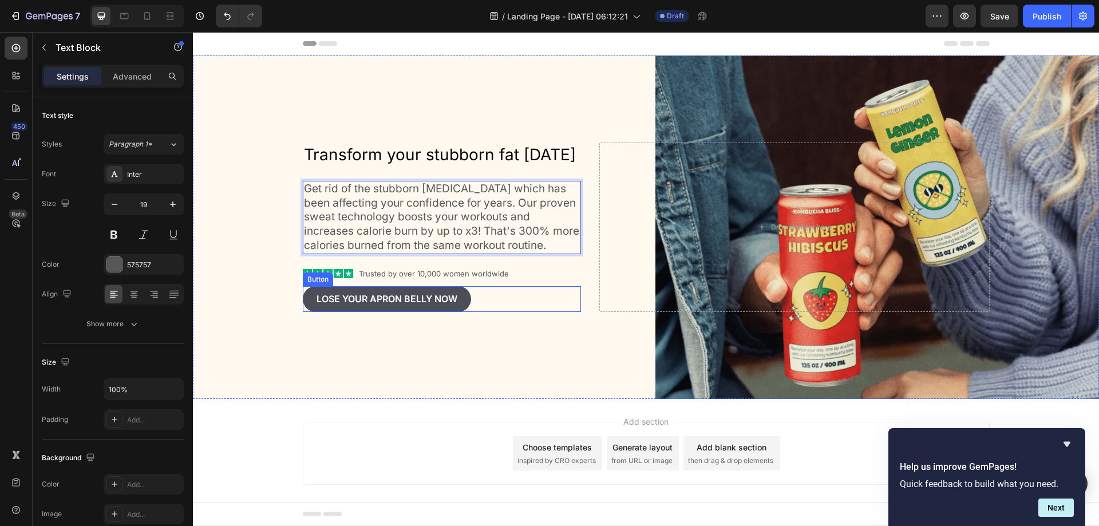
click at [492, 297] on div "Lose your apron bellY now Button" at bounding box center [442, 299] width 279 height 26
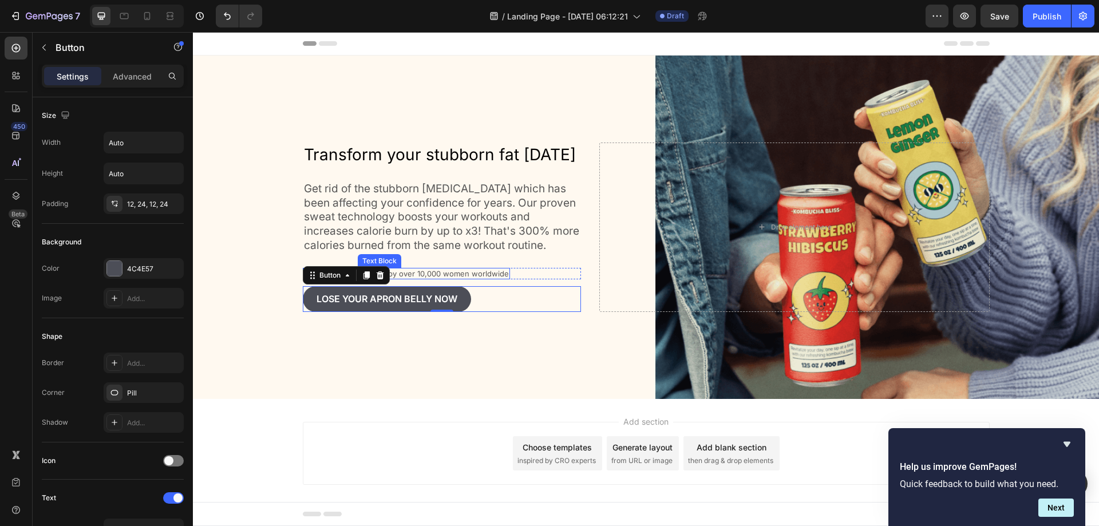
click at [487, 270] on p "Trusted by over 10,000 women worldwide" at bounding box center [434, 274] width 150 height 10
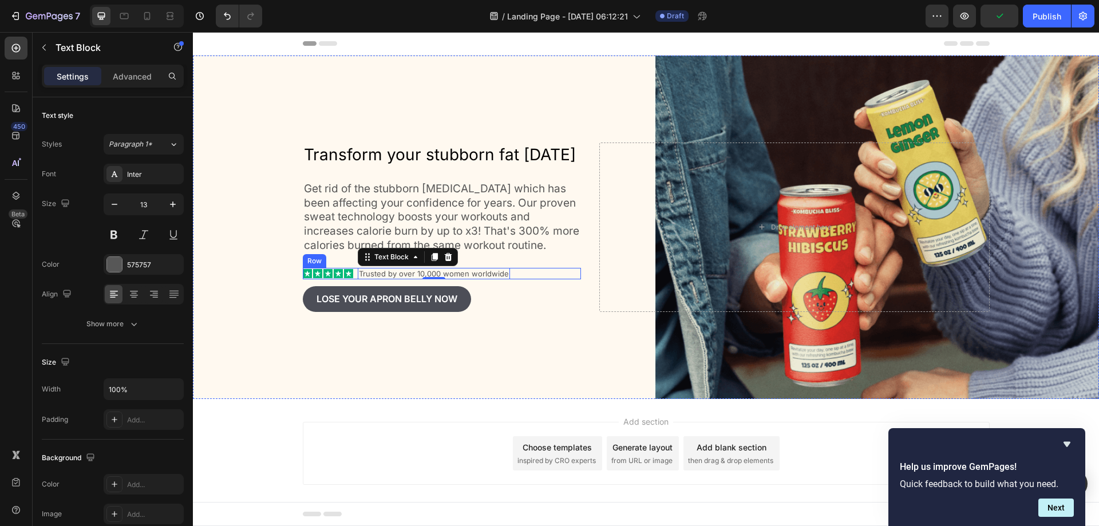
click at [352, 273] on div "Icon Icon Icon Icon Icon Icon List Trusted by over 10,000 women worldwide Text …" at bounding box center [442, 274] width 279 height 12
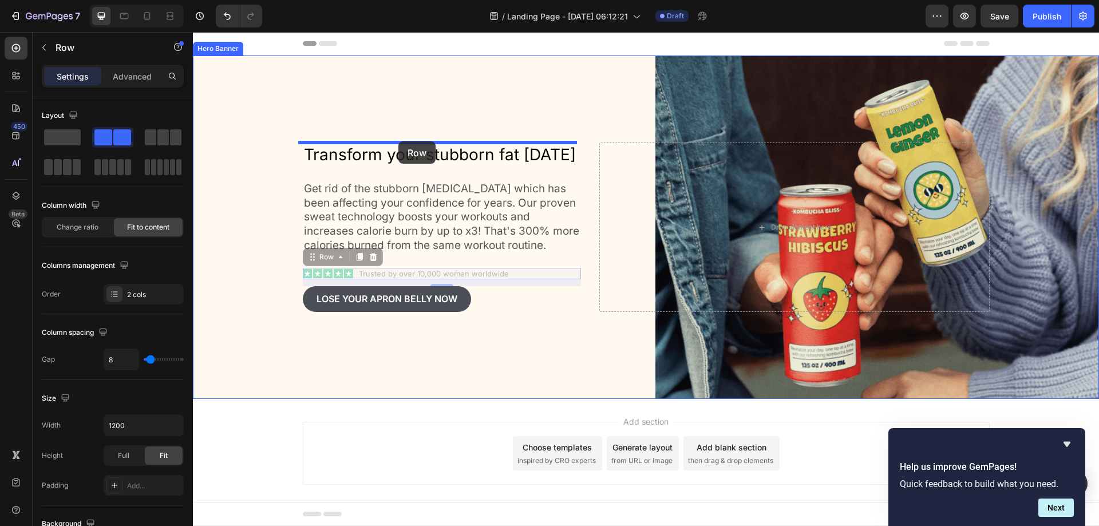
drag, startPoint x: 307, startPoint y: 259, endPoint x: 399, endPoint y: 141, distance: 148.9
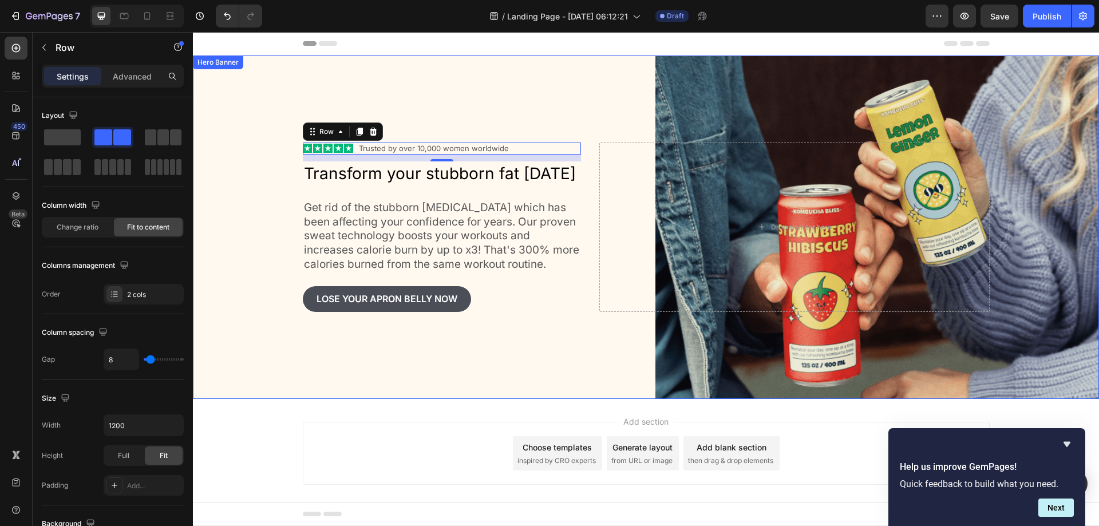
click at [271, 200] on div "Background Image" at bounding box center [646, 228] width 906 height 344
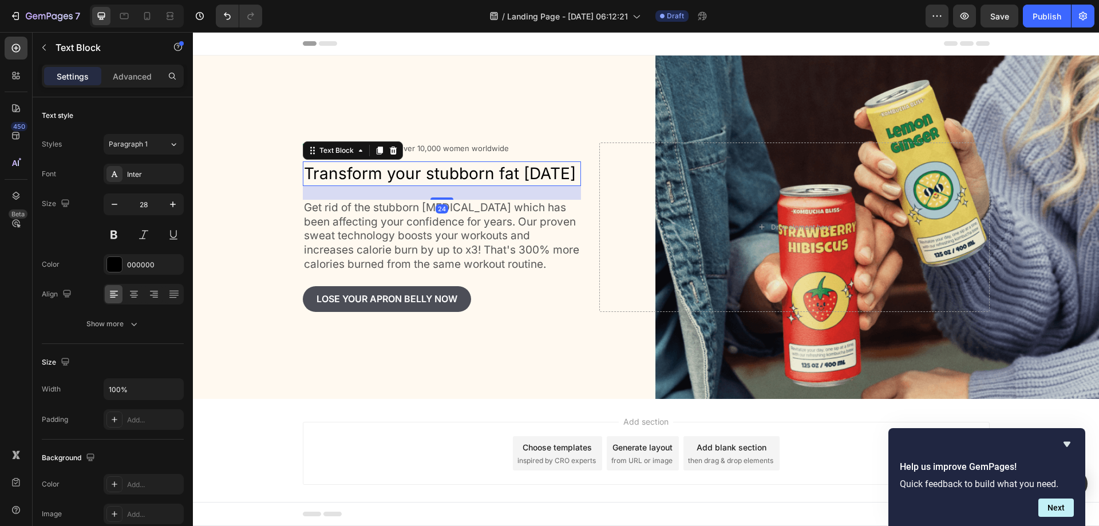
click at [385, 176] on p "Transform your stubborn fat [DATE]" at bounding box center [442, 174] width 277 height 22
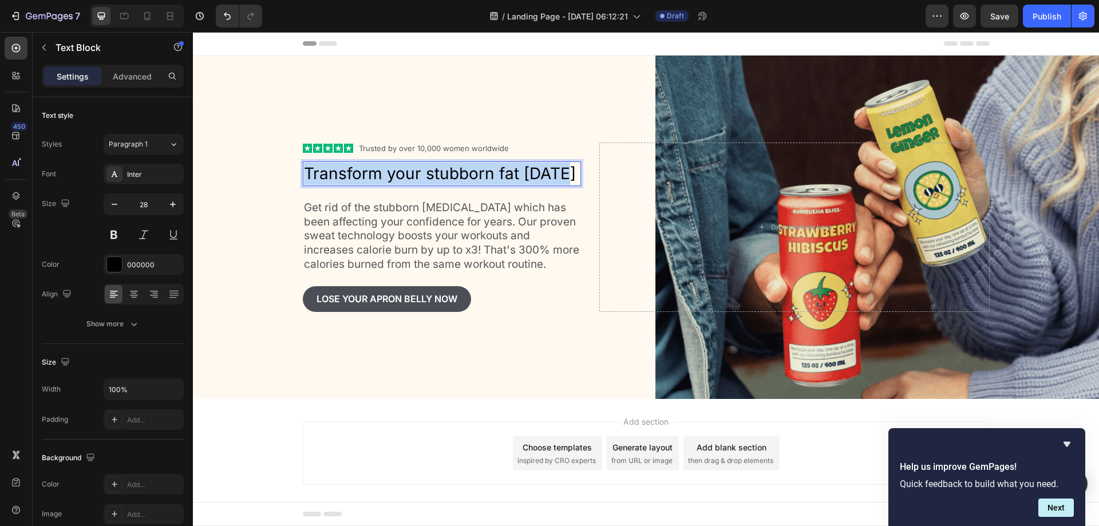
drag, startPoint x: 570, startPoint y: 170, endPoint x: 287, endPoint y: 175, distance: 282.9
click at [287, 175] on div "Icon Icon Icon Icon Icon Icon List Trusted by over 10,000 women worldwide Text …" at bounding box center [646, 228] width 906 height 344
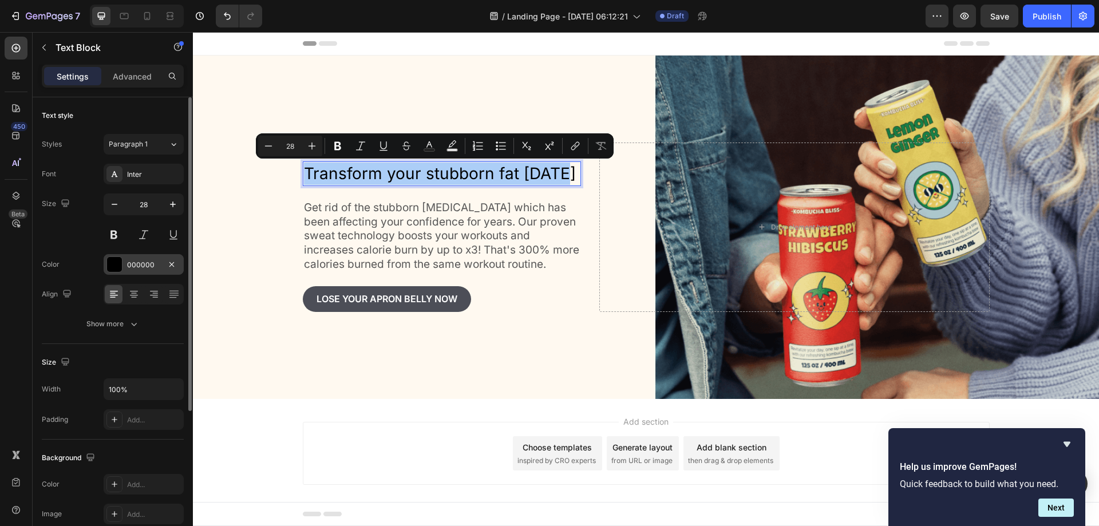
click at [136, 264] on div "000000" at bounding box center [143, 265] width 33 height 10
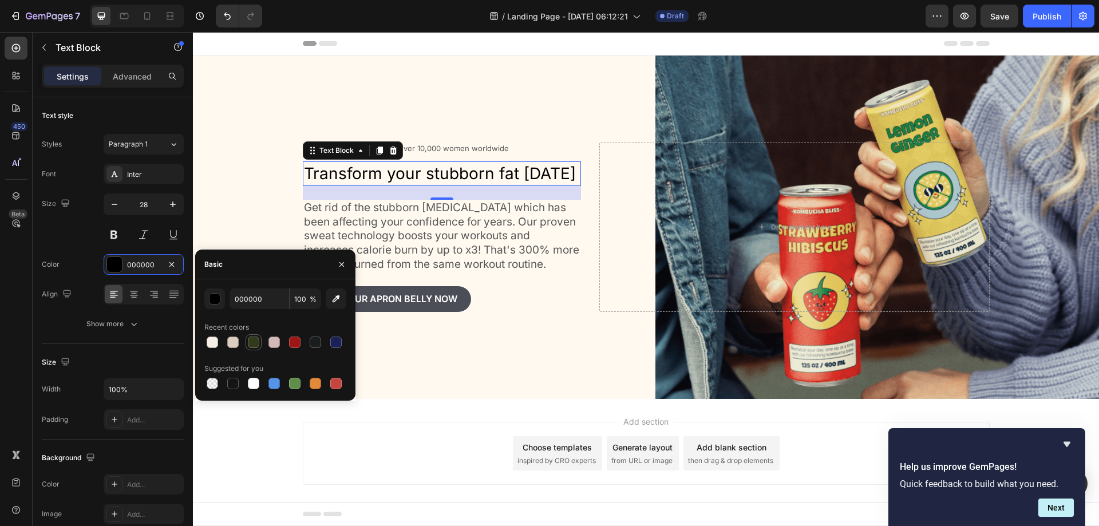
click at [253, 338] on div at bounding box center [253, 342] width 11 height 11
type input "313B1B"
click at [313, 227] on p "Get rid of the stubborn [MEDICAL_DATA] which has been affecting your confidence…" at bounding box center [442, 236] width 277 height 71
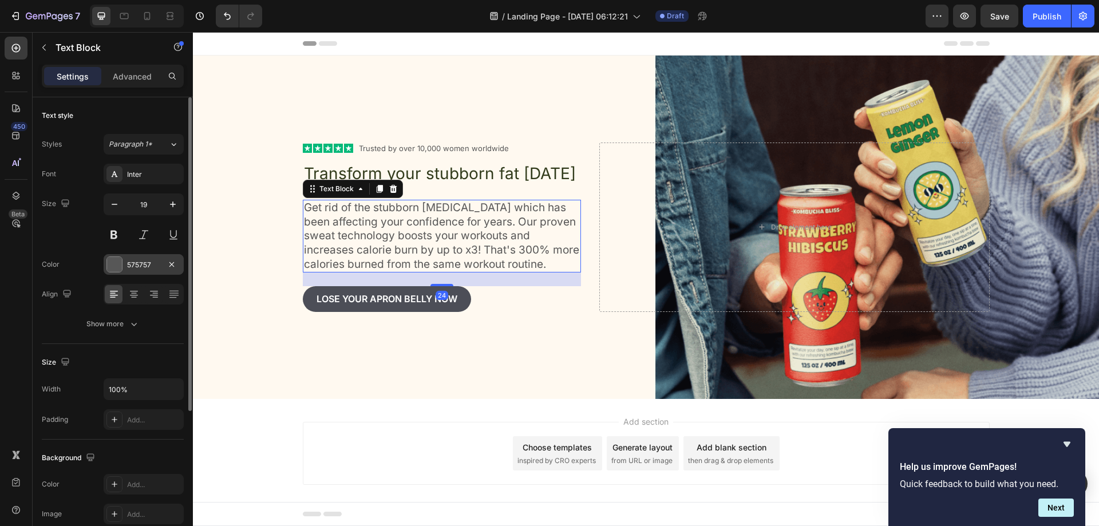
click at [117, 271] on div at bounding box center [114, 264] width 15 height 15
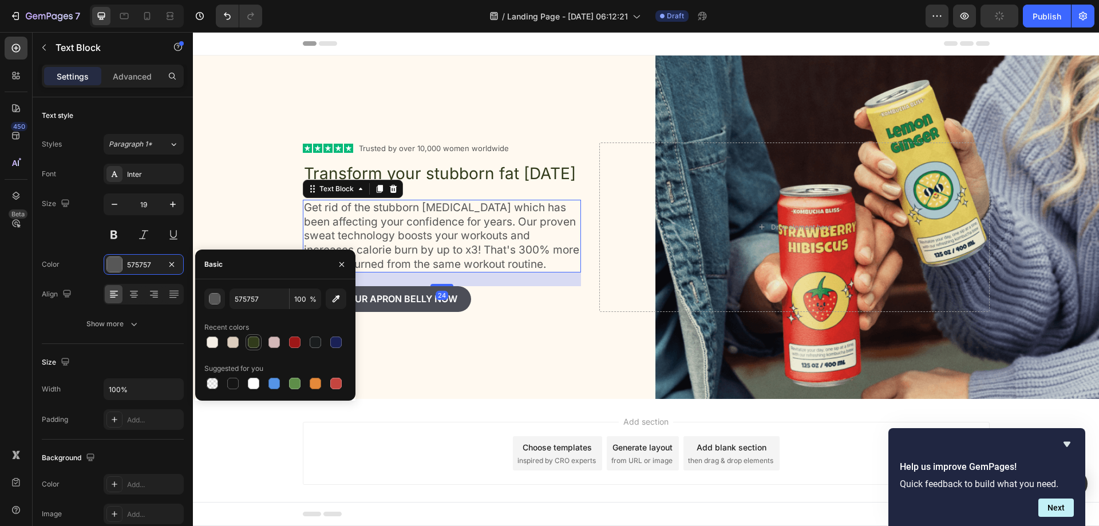
click at [250, 338] on div at bounding box center [253, 342] width 11 height 11
type input "313B1B"
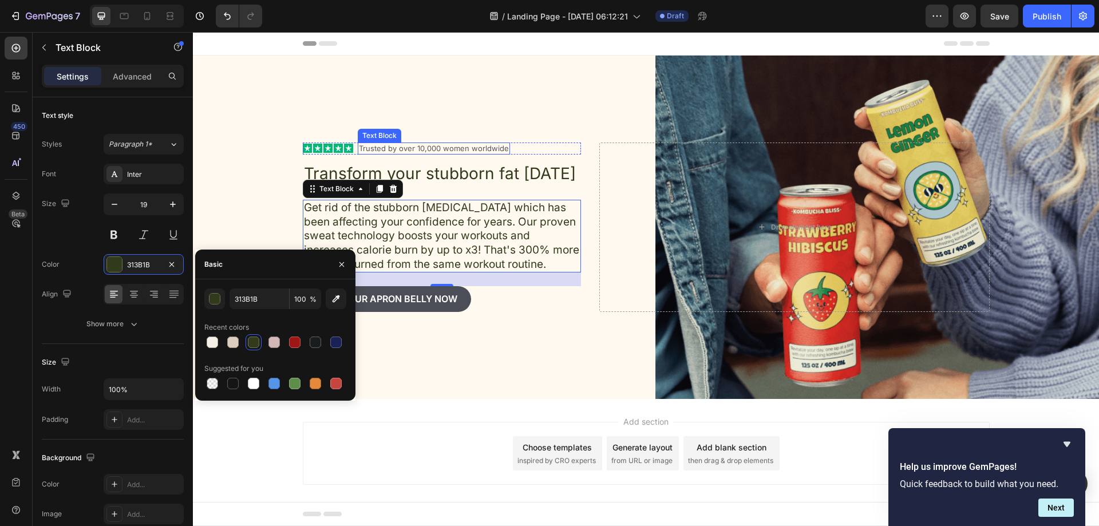
click at [452, 150] on p "Trusted by over 10,000 women worldwide" at bounding box center [434, 149] width 150 height 10
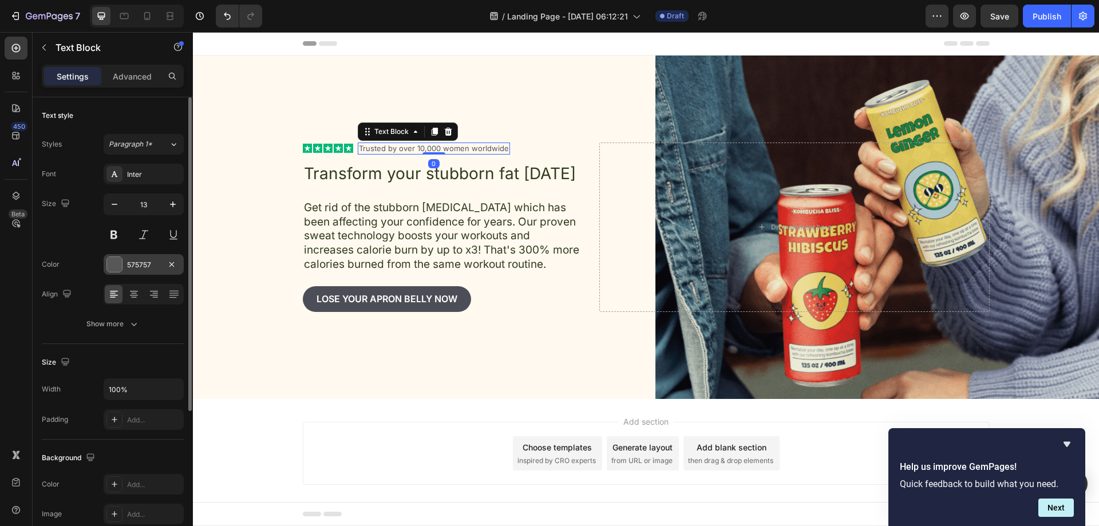
click at [149, 272] on div "575757" at bounding box center [144, 264] width 80 height 21
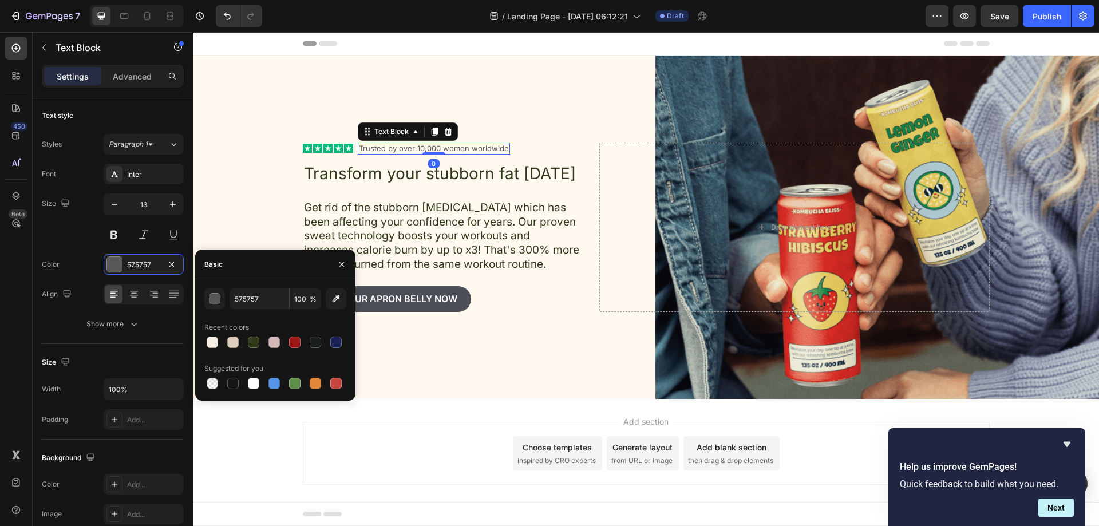
click at [245, 340] on div at bounding box center [275, 342] width 142 height 16
click at [247, 339] on div at bounding box center [254, 343] width 14 height 14
type input "313B1B"
click at [431, 228] on p "Get rid of the stubborn [MEDICAL_DATA] which has been affecting your confidence…" at bounding box center [442, 236] width 277 height 71
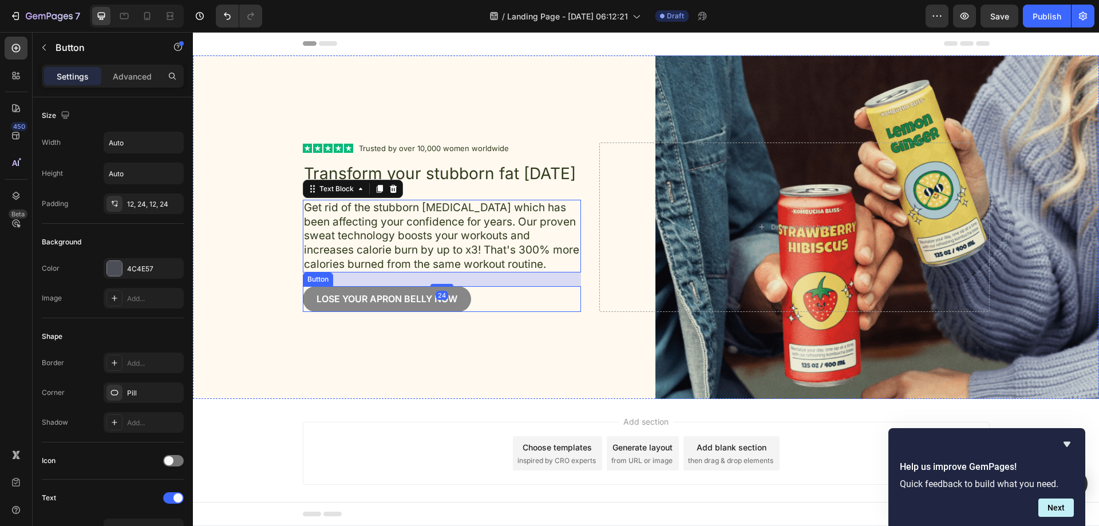
click at [460, 294] on button "Lose your apron bellY now" at bounding box center [387, 299] width 168 height 26
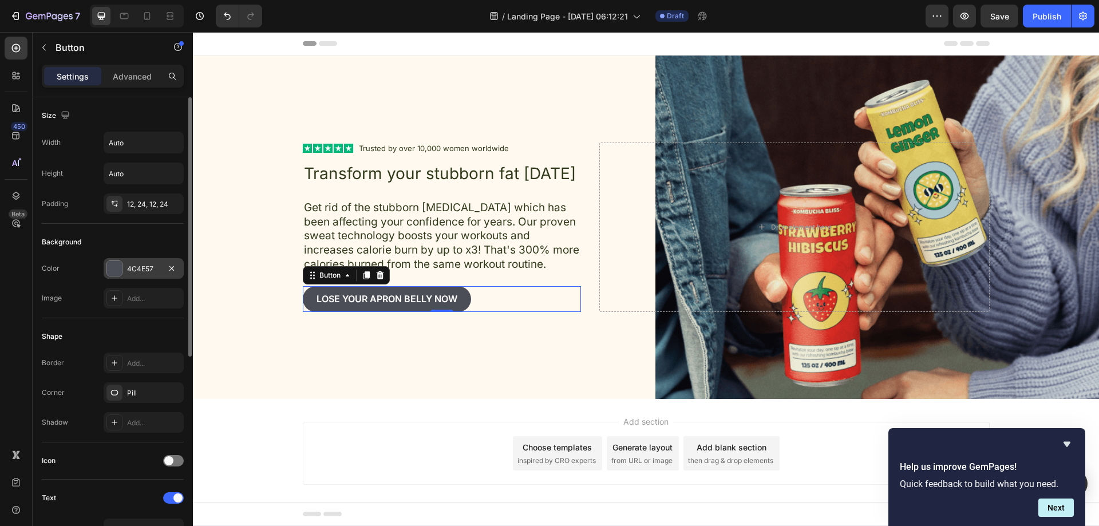
click at [139, 267] on div "4C4E57" at bounding box center [143, 269] width 33 height 10
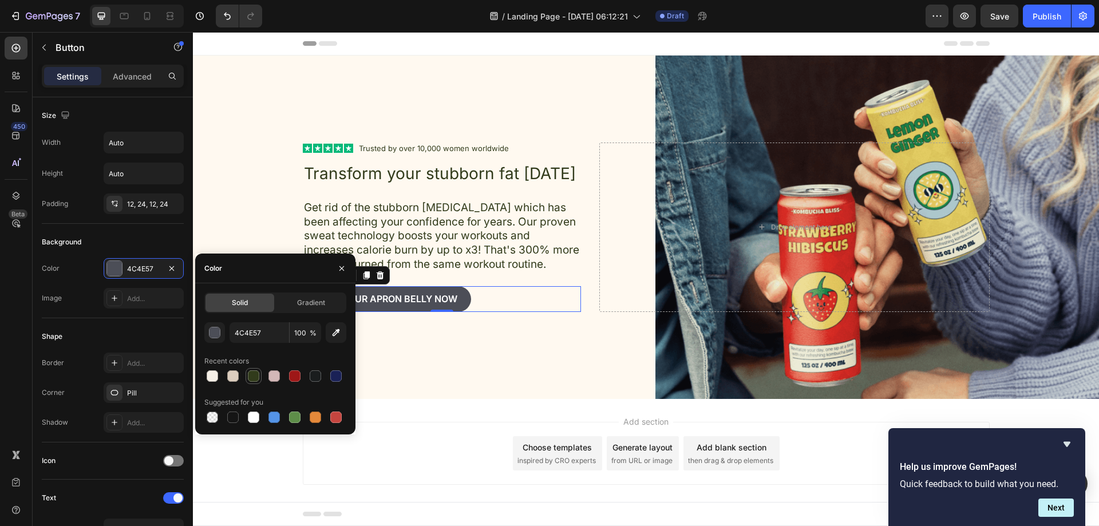
click at [254, 376] on div at bounding box center [253, 375] width 11 height 11
type input "313B1B"
drag, startPoint x: 238, startPoint y: 202, endPoint x: 247, endPoint y: 201, distance: 9.8
click at [238, 201] on div "Background Image" at bounding box center [646, 228] width 906 height 344
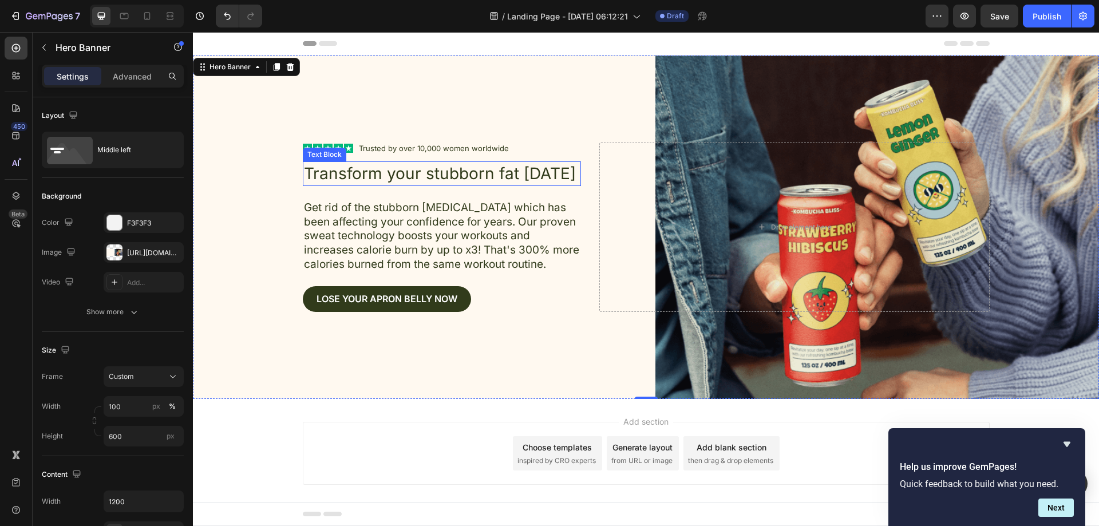
click at [479, 173] on p "Transform your stubborn fat [DATE]" at bounding box center [442, 174] width 277 height 22
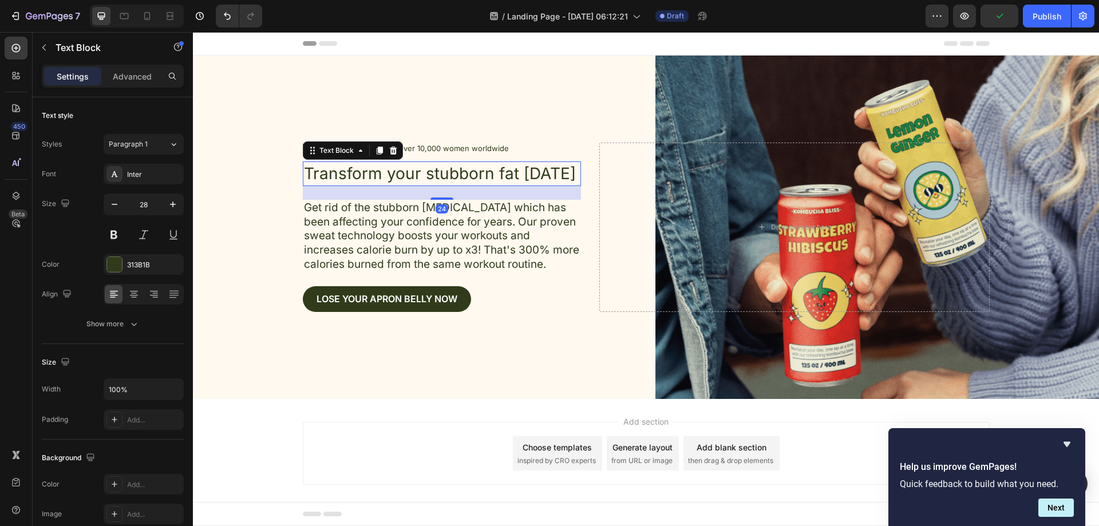
drag, startPoint x: 547, startPoint y: 173, endPoint x: 557, endPoint y: 173, distance: 9.2
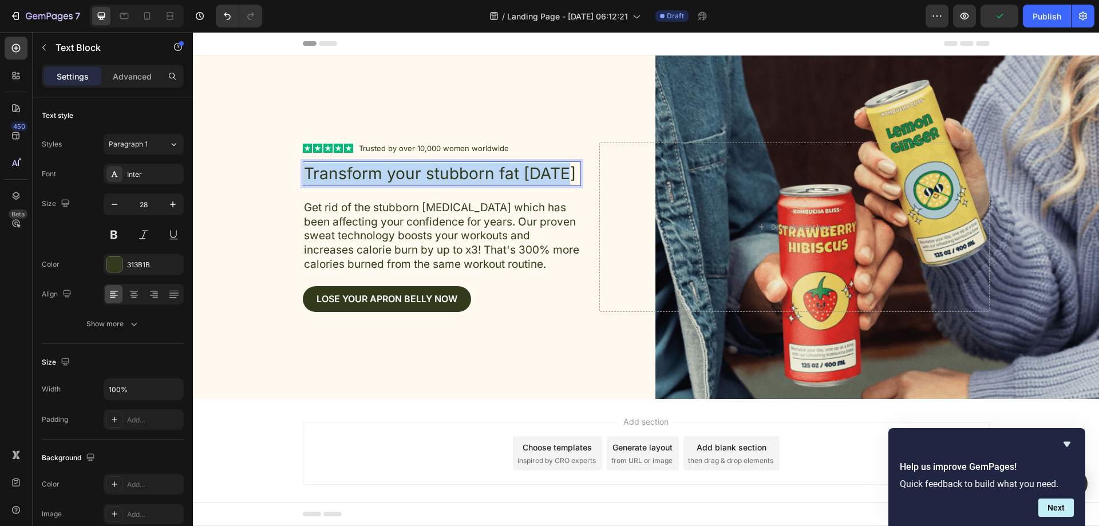
drag, startPoint x: 570, startPoint y: 172, endPoint x: 302, endPoint y: 178, distance: 268.0
click at [304, 178] on p "Transform your stubborn fat [DATE]" at bounding box center [442, 174] width 277 height 22
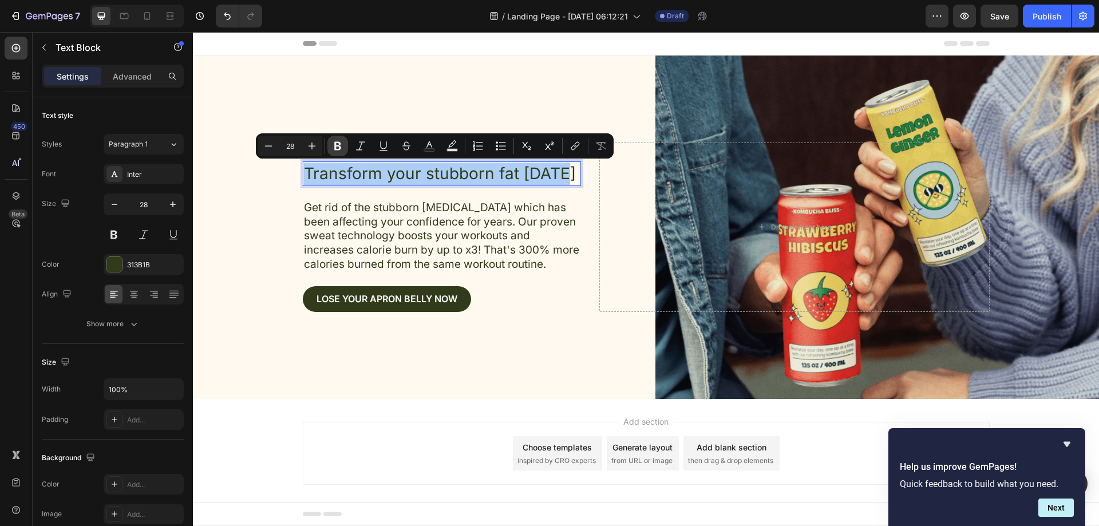
click at [340, 149] on icon "Editor contextual toolbar" at bounding box center [337, 146] width 7 height 9
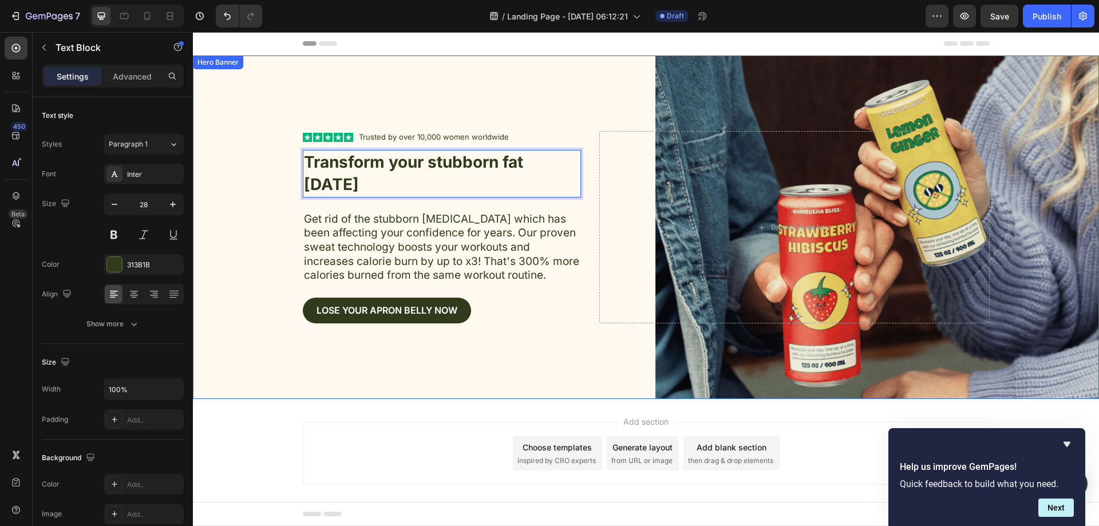
click at [306, 210] on div "Icon Icon Icon Icon Icon Icon List Trusted by over 10,000 women worldwide Text …" at bounding box center [442, 227] width 279 height 192
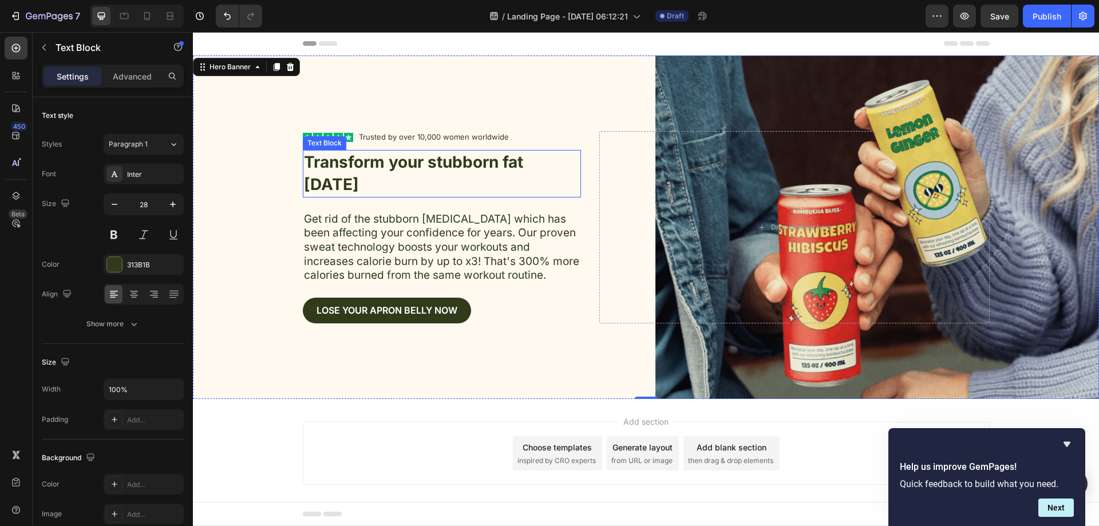
click at [379, 180] on p "Transform your stubborn fat [DATE]" at bounding box center [442, 173] width 277 height 45
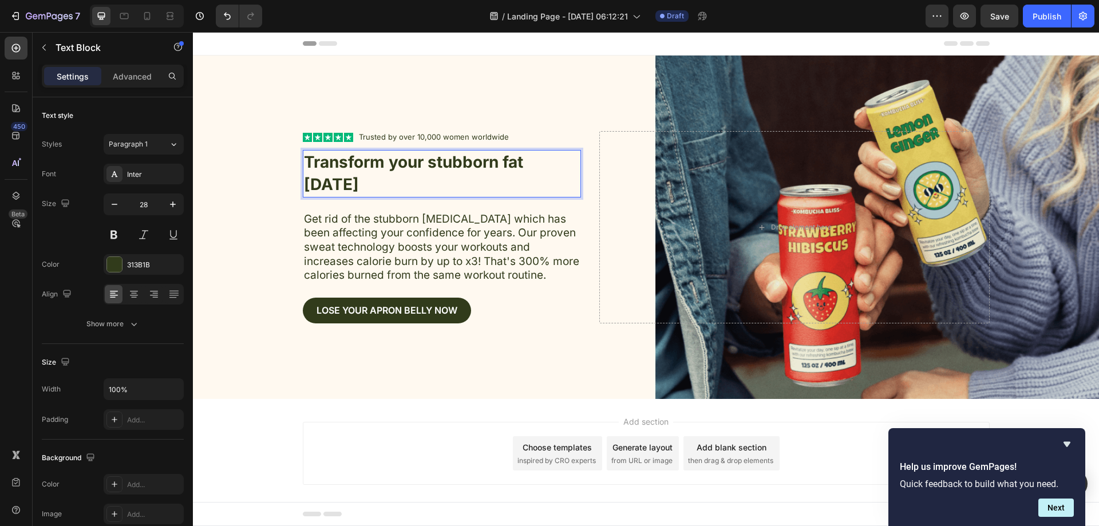
click at [501, 163] on strong "Transform your stubborn fat [DATE]" at bounding box center [413, 173] width 219 height 42
click at [553, 98] on div "Background Image" at bounding box center [646, 228] width 906 height 344
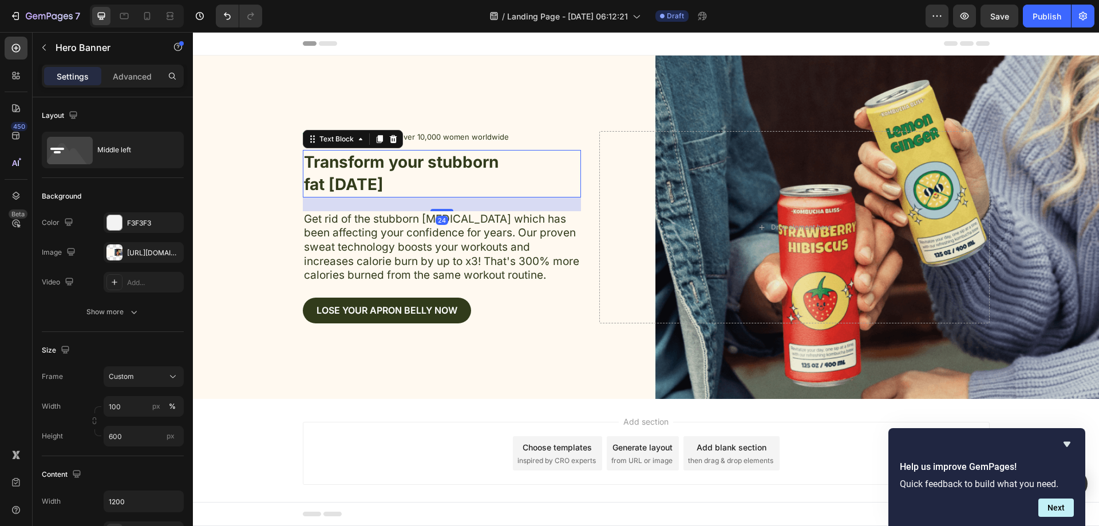
click at [405, 180] on p "fat [DATE]" at bounding box center [442, 184] width 277 height 22
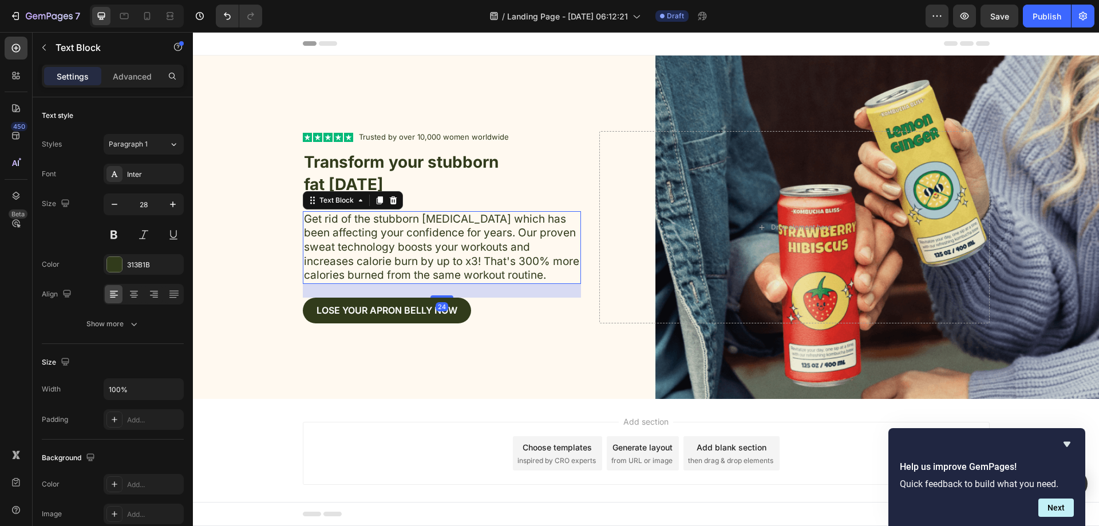
click at [373, 222] on p "Get rid of the stubborn [MEDICAL_DATA] which has been affecting your confidence…" at bounding box center [442, 247] width 277 height 71
click at [172, 210] on icon "button" at bounding box center [172, 204] width 11 height 11
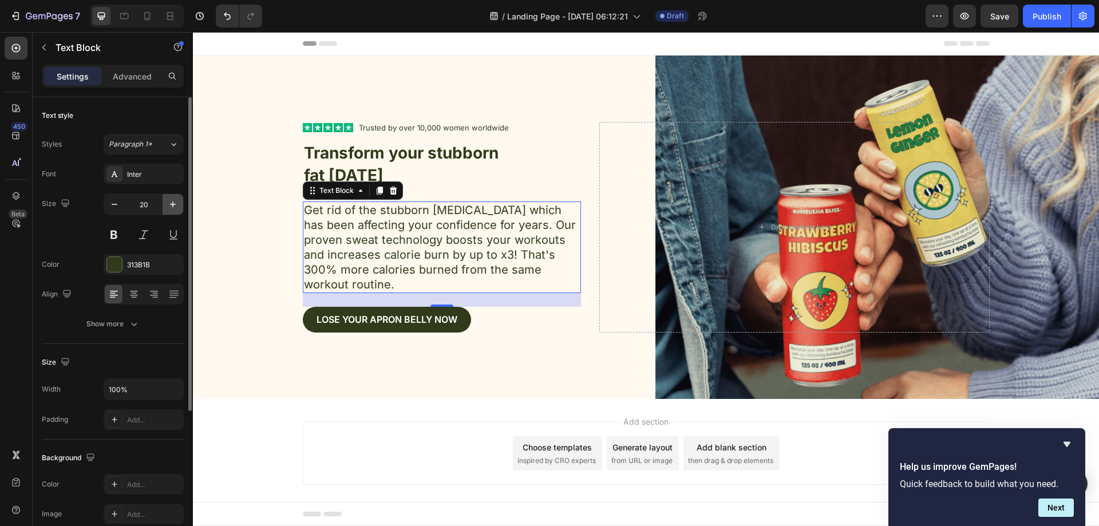
click at [171, 207] on icon "button" at bounding box center [172, 204] width 11 height 11
type input "21"
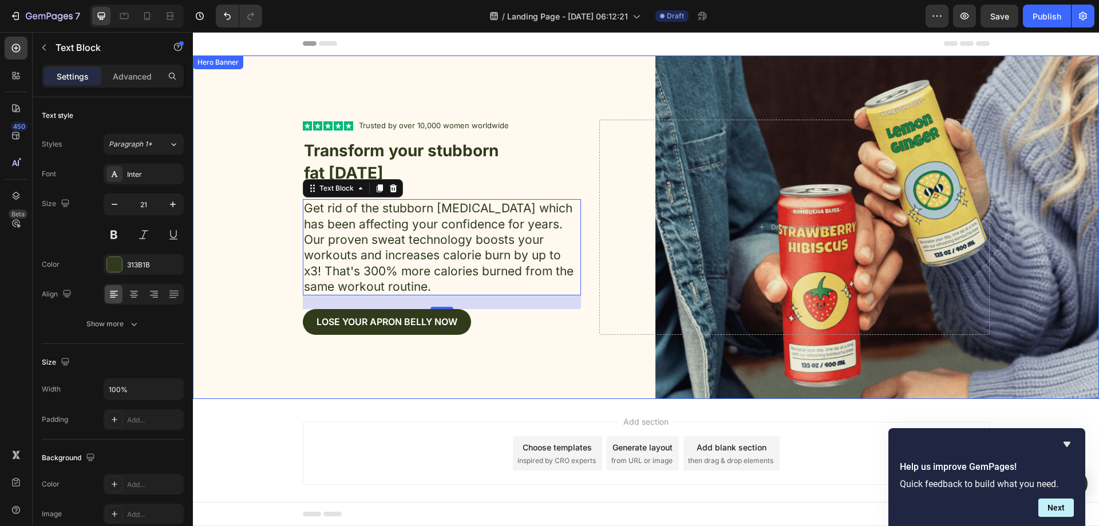
click at [496, 362] on div "Background Image" at bounding box center [646, 228] width 906 height 344
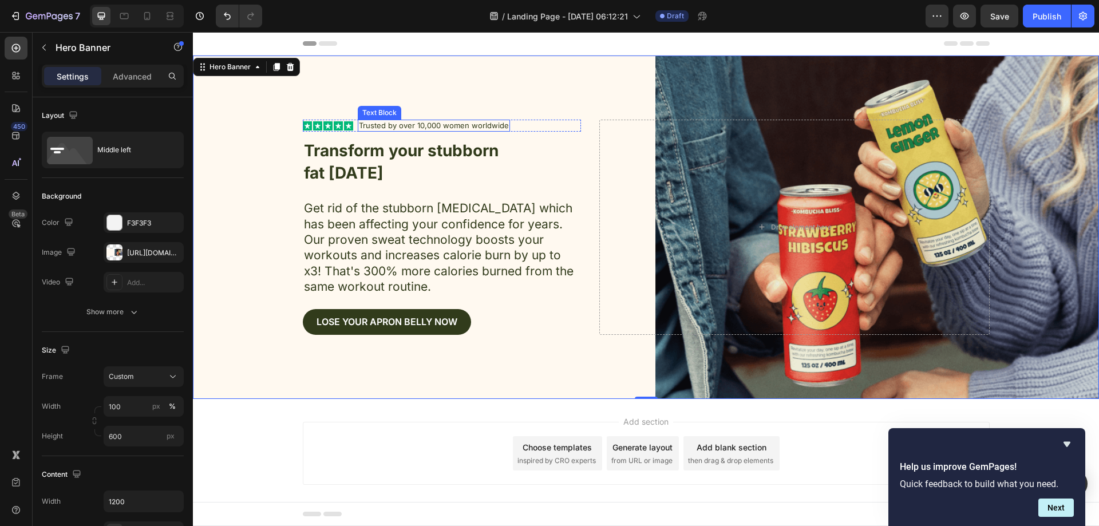
click at [472, 127] on p "Trusted by over 10,000 women worldwide" at bounding box center [434, 126] width 150 height 10
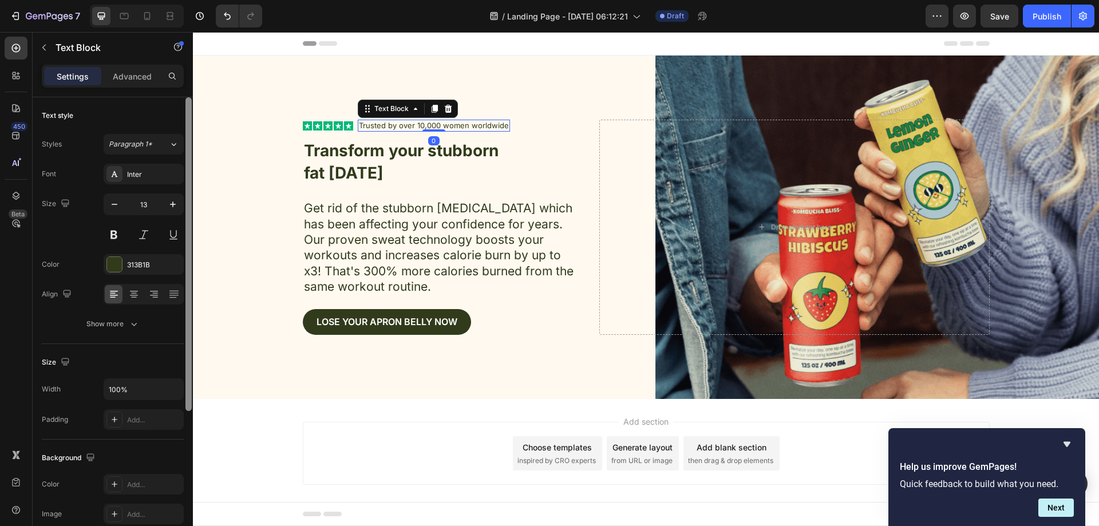
drag, startPoint x: 175, startPoint y: 208, endPoint x: 187, endPoint y: 215, distance: 13.6
click at [174, 208] on icon "button" at bounding box center [172, 204] width 11 height 11
type input "14"
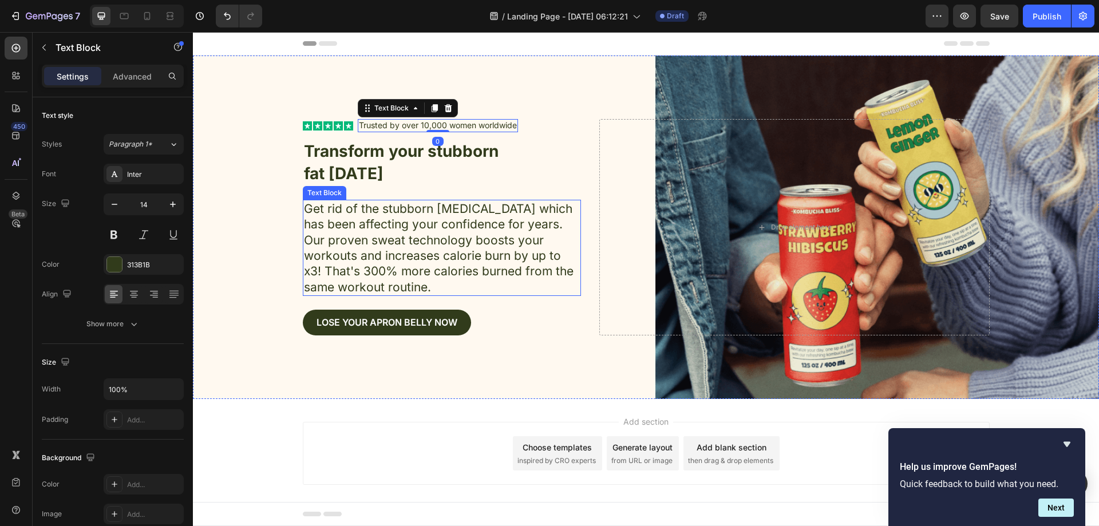
click at [263, 209] on div "Background Image" at bounding box center [646, 228] width 906 height 344
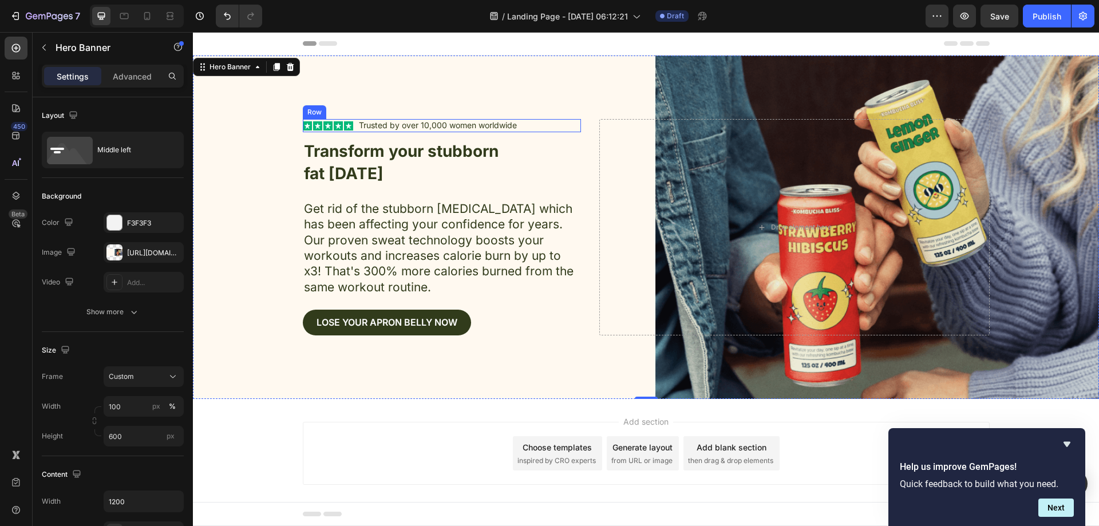
click at [353, 123] on div "Icon Icon Icon Icon Icon Icon List Trusted by over 10,000 women worldwide Text …" at bounding box center [442, 125] width 279 height 13
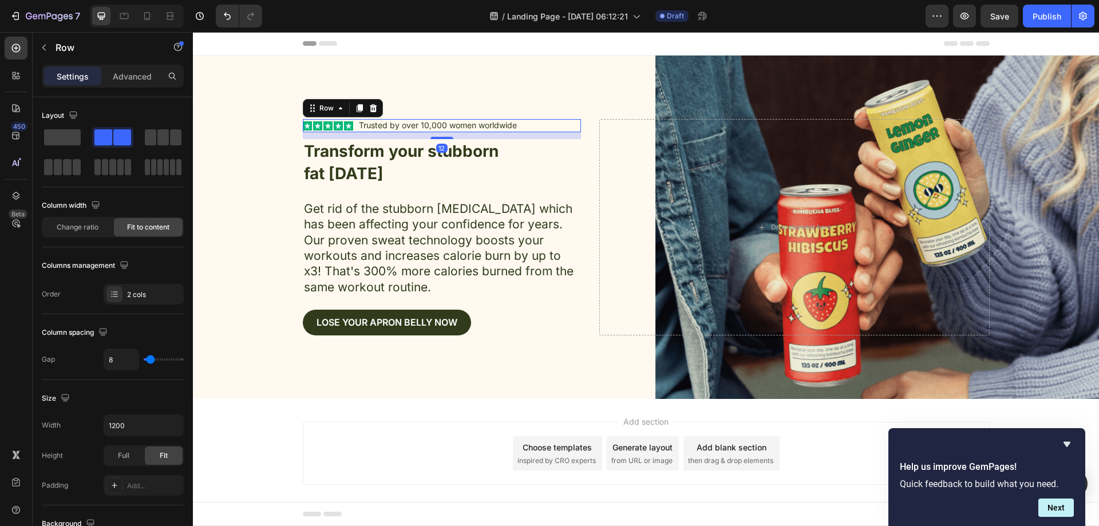
click at [350, 128] on div "Icon Icon Icon Icon Icon Icon List Trusted by over 10,000 women worldwide Text …" at bounding box center [442, 125] width 279 height 13
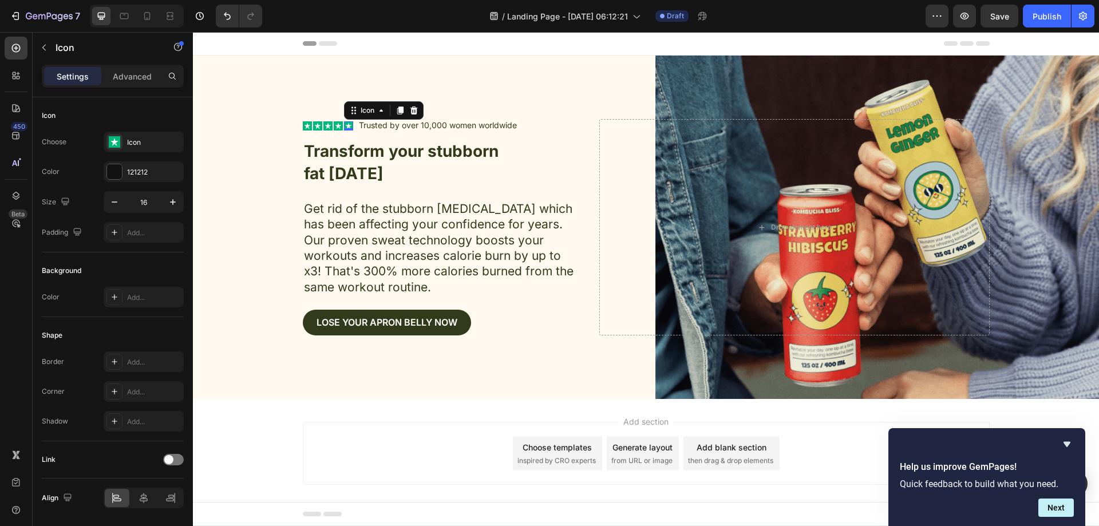
click at [344, 130] on div "Icon 0" at bounding box center [348, 125] width 9 height 9
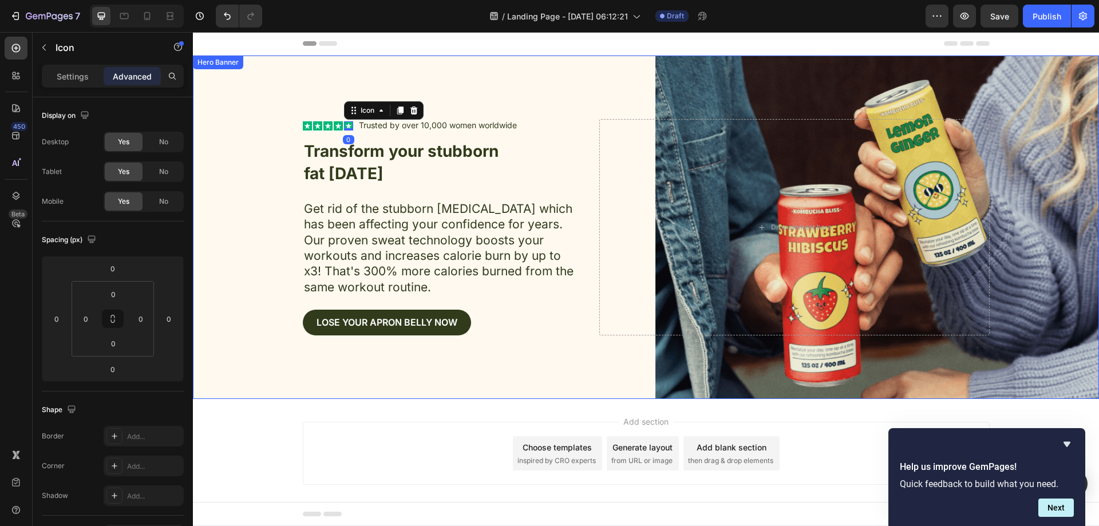
click at [275, 169] on div "Background Image" at bounding box center [646, 228] width 906 height 344
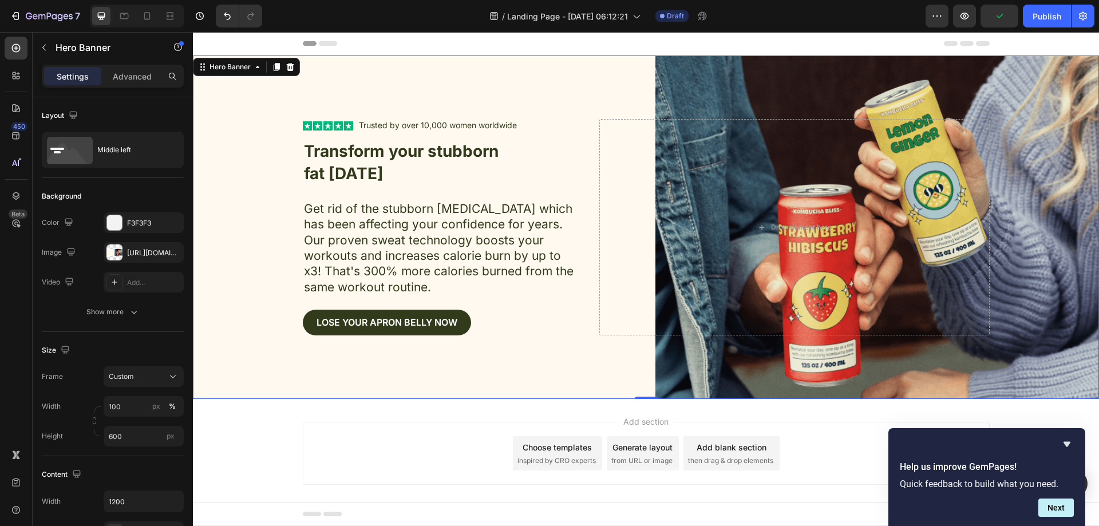
click at [516, 383] on div "Background Image" at bounding box center [646, 228] width 906 height 344
click at [1071, 439] on icon "Hide survey" at bounding box center [1067, 444] width 14 height 14
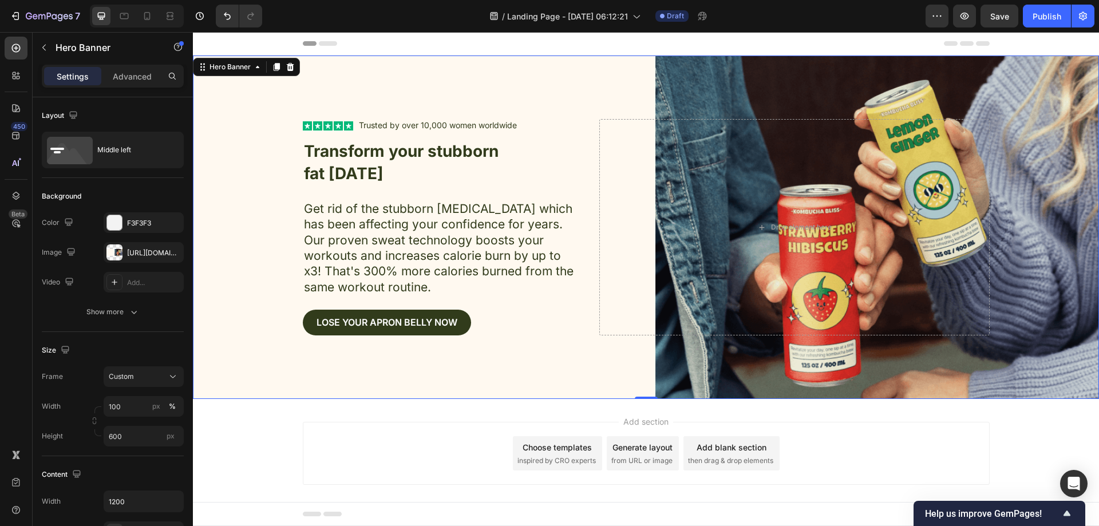
click at [533, 82] on div "Background Image" at bounding box center [646, 228] width 906 height 344
click at [801, 92] on div "Background Image" at bounding box center [646, 228] width 906 height 344
click at [807, 299] on div "Drop element here" at bounding box center [795, 227] width 390 height 216
click at [807, 358] on div "Background Image" at bounding box center [646, 228] width 906 height 344
click at [518, 79] on div "Background Image" at bounding box center [646, 228] width 906 height 344
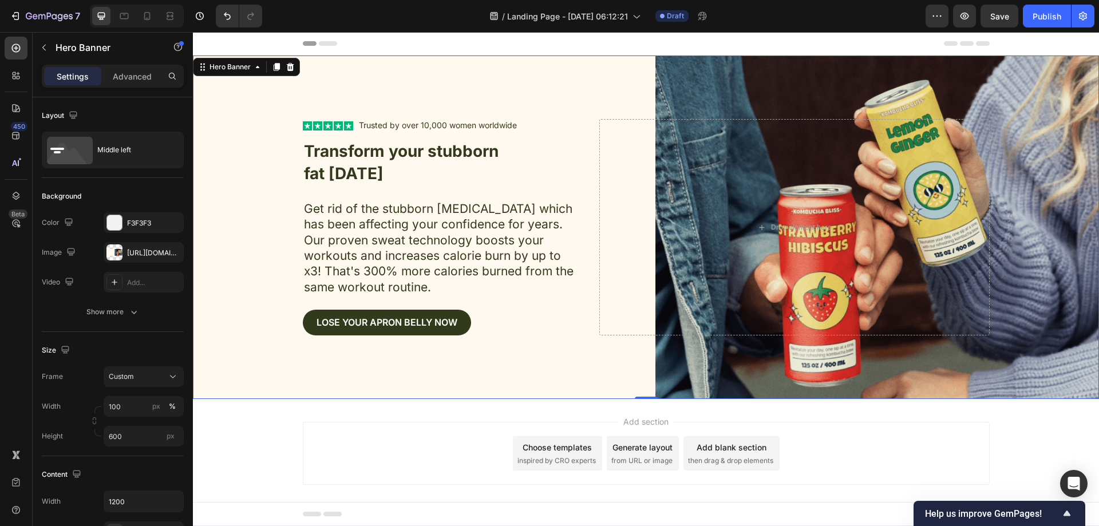
click at [727, 94] on div "Background Image" at bounding box center [646, 228] width 906 height 344
click at [335, 77] on div "Background Image" at bounding box center [646, 228] width 906 height 344
click at [337, 362] on div "Background Image" at bounding box center [646, 228] width 906 height 344
drag, startPoint x: 688, startPoint y: 347, endPoint x: 666, endPoint y: 360, distance: 25.1
click at [688, 348] on div "Icon Icon Icon Icon Icon Icon List Trusted by over 10,000 women worldwide Text …" at bounding box center [646, 227] width 687 height 253
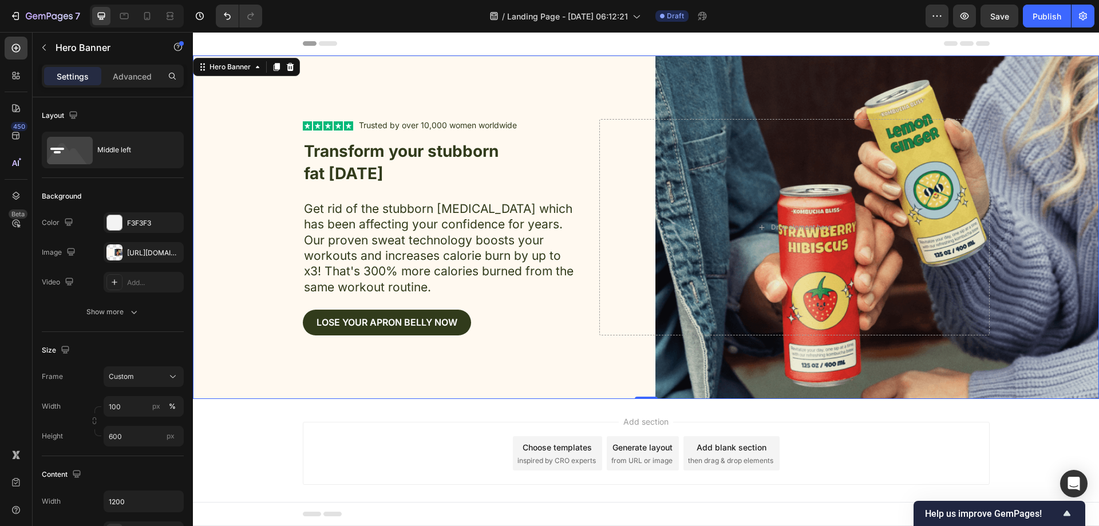
click at [593, 365] on div "Background Image" at bounding box center [646, 228] width 906 height 344
click at [147, 255] on div "[URL][DOMAIN_NAME]" at bounding box center [143, 253] width 33 height 10
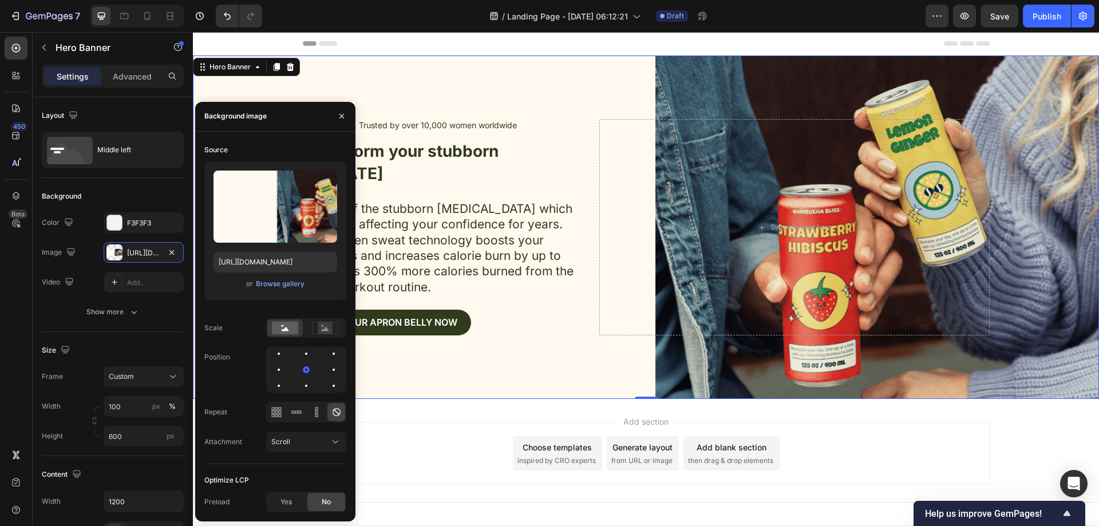
drag, startPoint x: 590, startPoint y: 40, endPoint x: 672, endPoint y: 34, distance: 82.1
click at [595, 41] on div "Header" at bounding box center [646, 43] width 687 height 23
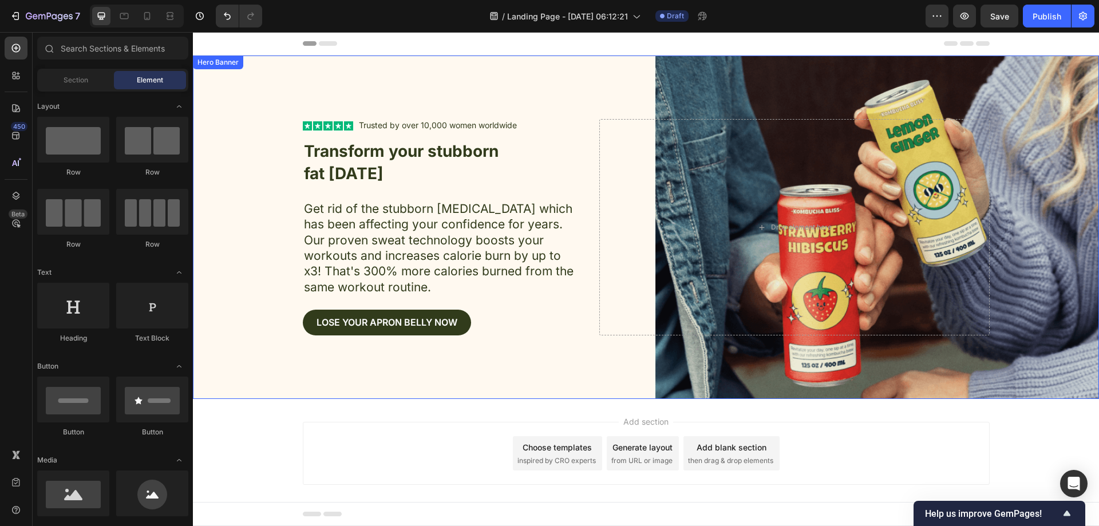
click at [512, 84] on div "Background Image" at bounding box center [646, 228] width 906 height 344
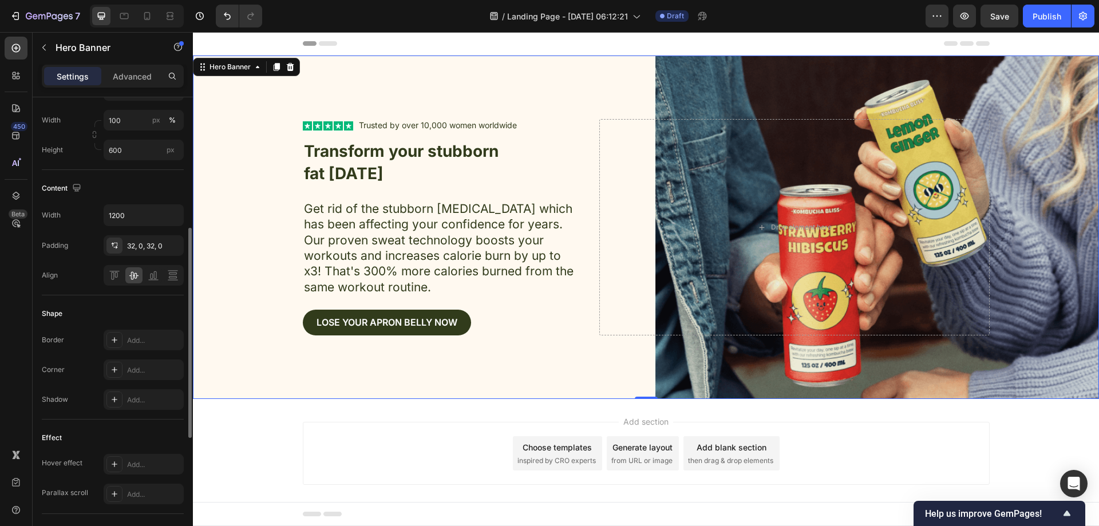
click at [278, 354] on div "Background Image" at bounding box center [646, 228] width 906 height 344
drag, startPoint x: 128, startPoint y: 76, endPoint x: 128, endPoint y: 195, distance: 118.5
click at [128, 76] on p "Advanced" at bounding box center [132, 76] width 39 height 12
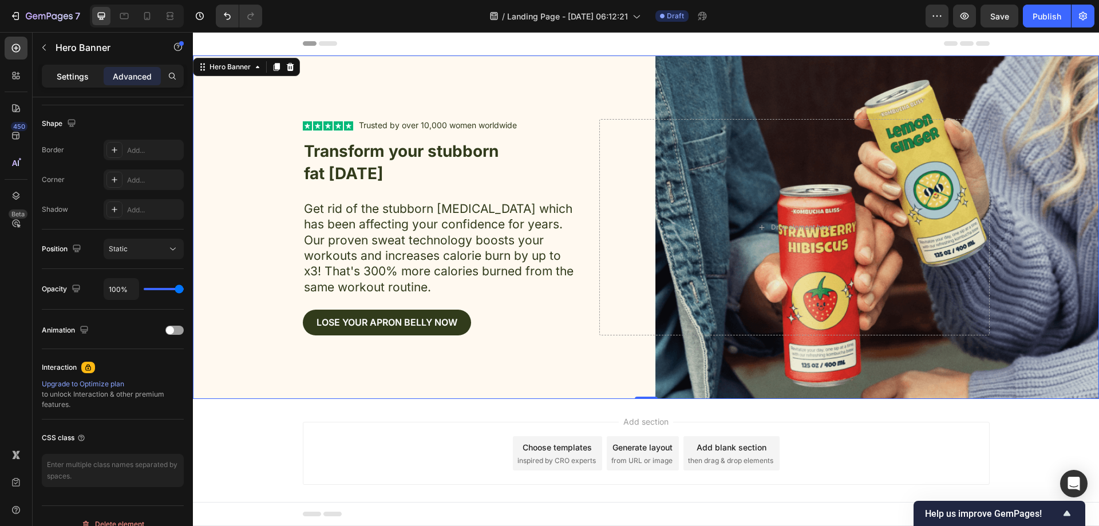
click at [48, 74] on div "Settings" at bounding box center [72, 76] width 57 height 18
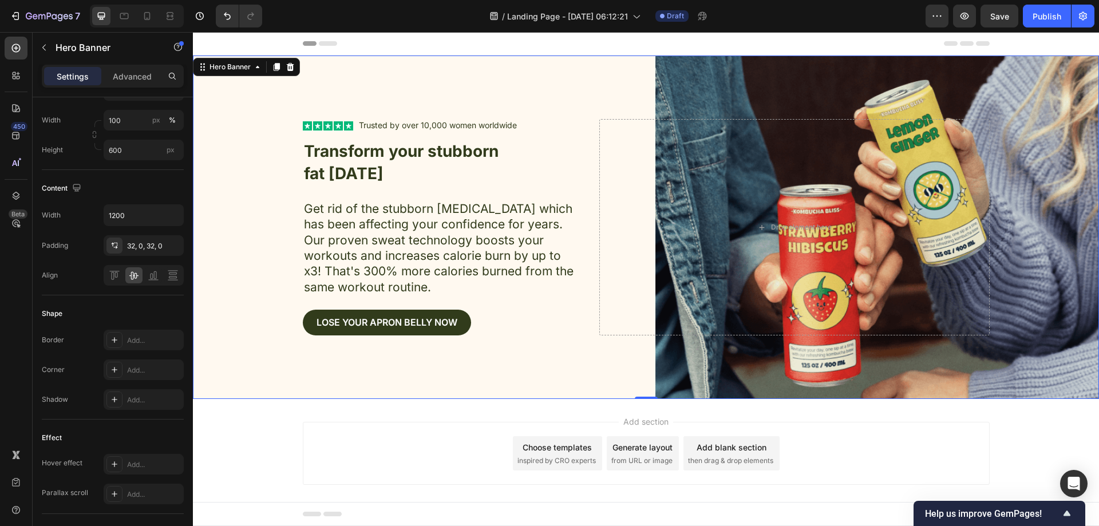
click at [779, 68] on div "Background Image" at bounding box center [646, 228] width 906 height 344
drag, startPoint x: 308, startPoint y: 88, endPoint x: 297, endPoint y: 91, distance: 11.4
click at [308, 86] on div "Background Image" at bounding box center [646, 228] width 906 height 344
drag, startPoint x: 243, startPoint y: 137, endPoint x: 209, endPoint y: 207, distance: 77.8
click at [243, 137] on div "Background Image" at bounding box center [646, 228] width 906 height 344
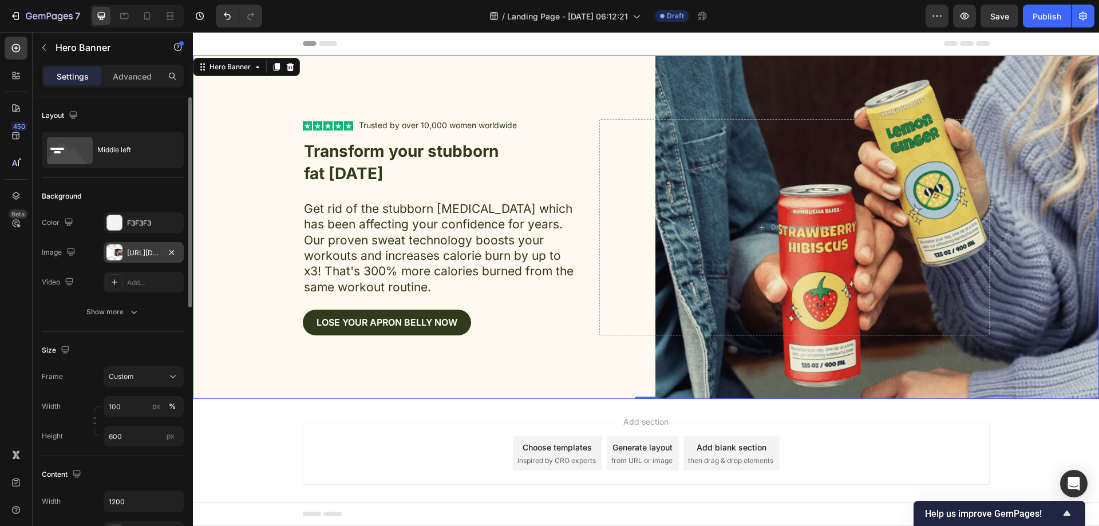
click at [134, 244] on div "[URL][DOMAIN_NAME]" at bounding box center [144, 252] width 80 height 21
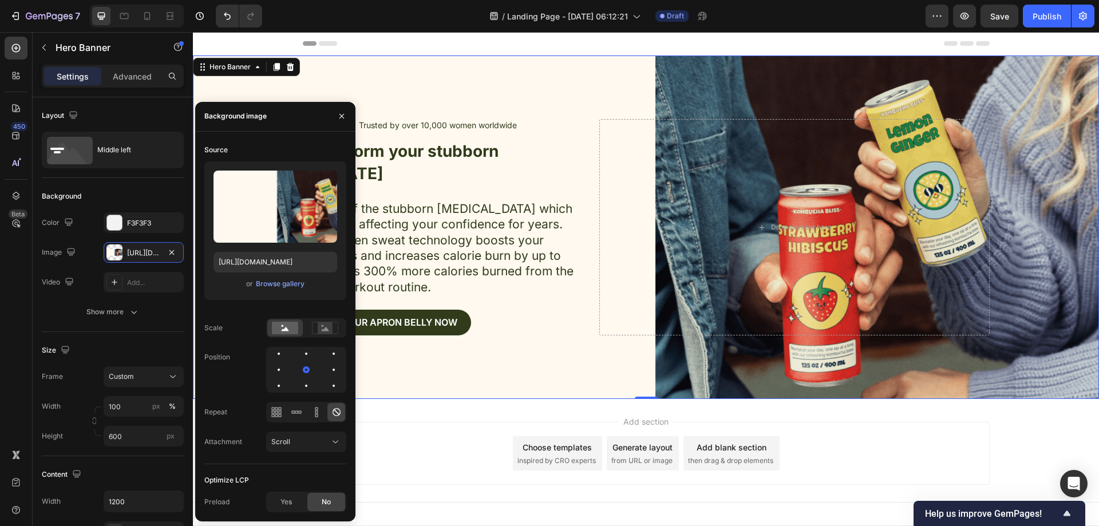
click at [292, 293] on div "Upload Image [URL][DOMAIN_NAME] or Browse gallery" at bounding box center [275, 230] width 142 height 139
click at [289, 285] on div "Browse gallery" at bounding box center [280, 284] width 49 height 10
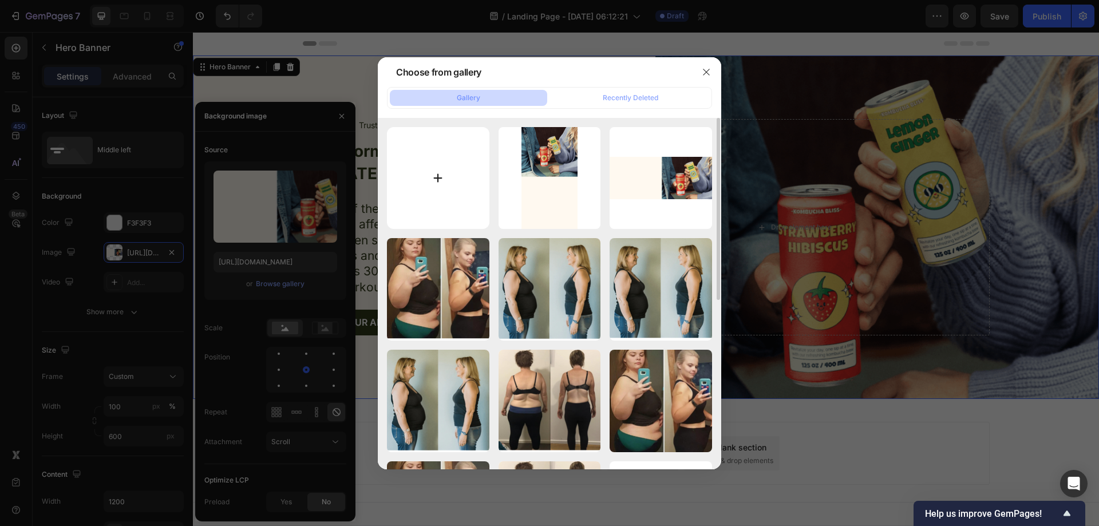
click at [460, 171] on input "file" at bounding box center [438, 178] width 102 height 102
type input "C:\fakepath\ghhg.png"
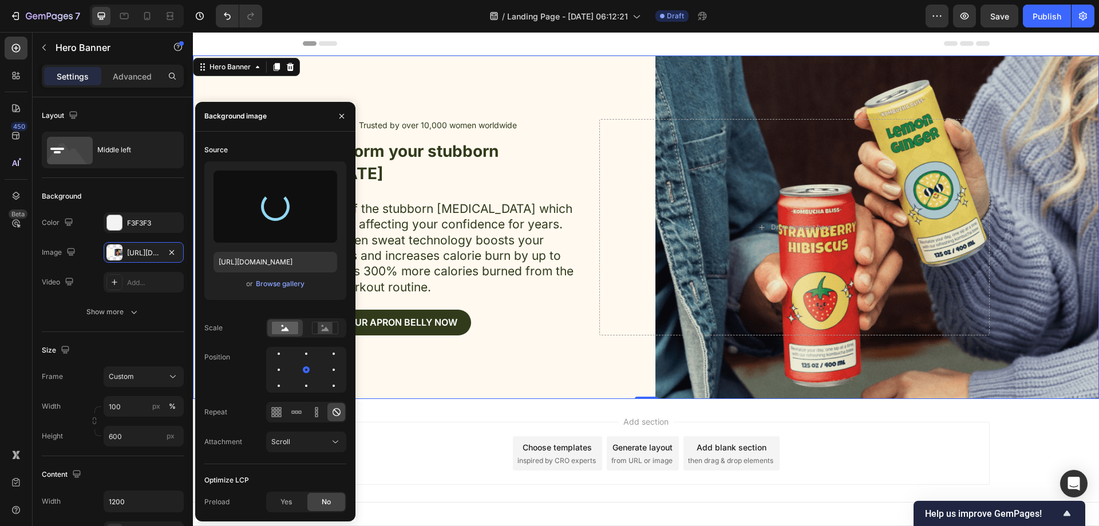
type input "[URL][DOMAIN_NAME]"
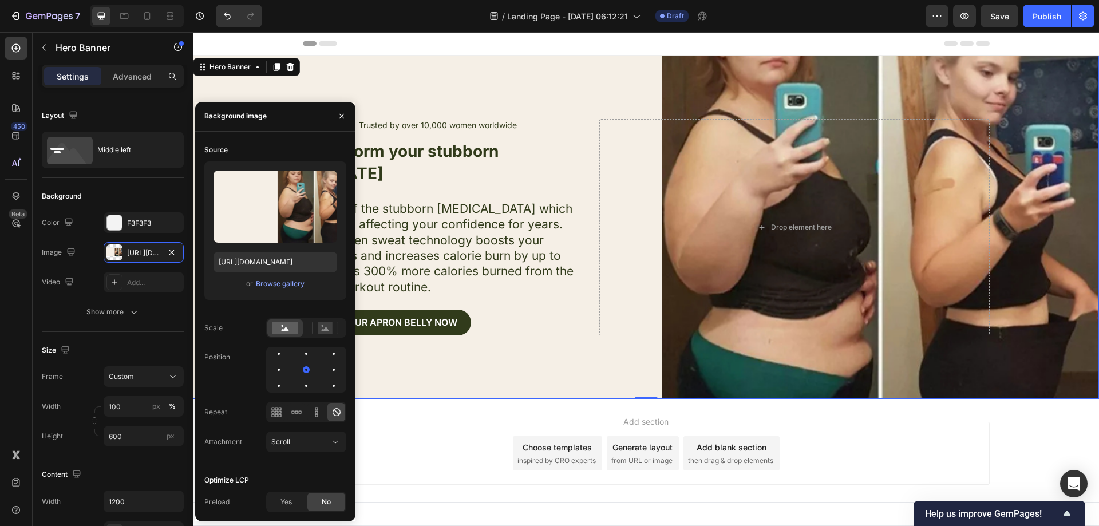
click at [578, 90] on div "Background Image" at bounding box center [646, 228] width 906 height 344
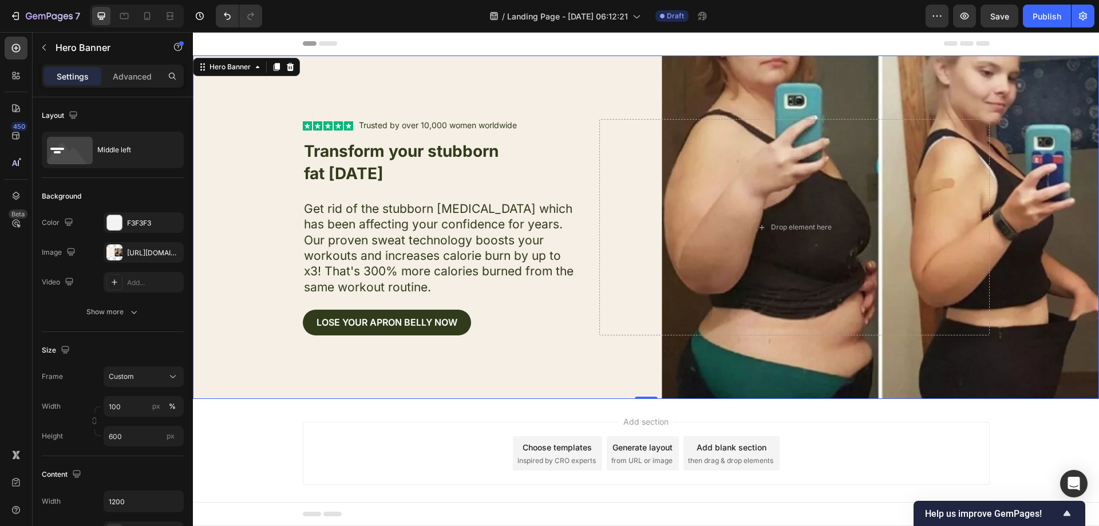
click at [545, 93] on div "Background Image" at bounding box center [646, 228] width 906 height 344
click at [583, 87] on div "Background Image" at bounding box center [646, 228] width 906 height 344
click at [422, 182] on p "fat [DATE]" at bounding box center [442, 174] width 277 height 22
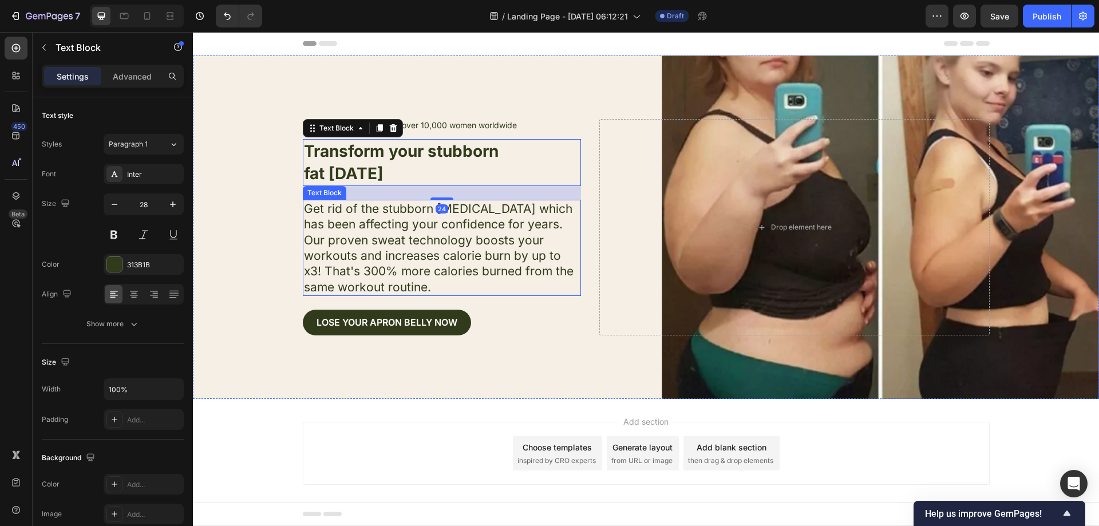
click at [452, 247] on p "Get rid of the stubborn [MEDICAL_DATA] which has been affecting your confidence…" at bounding box center [442, 248] width 277 height 94
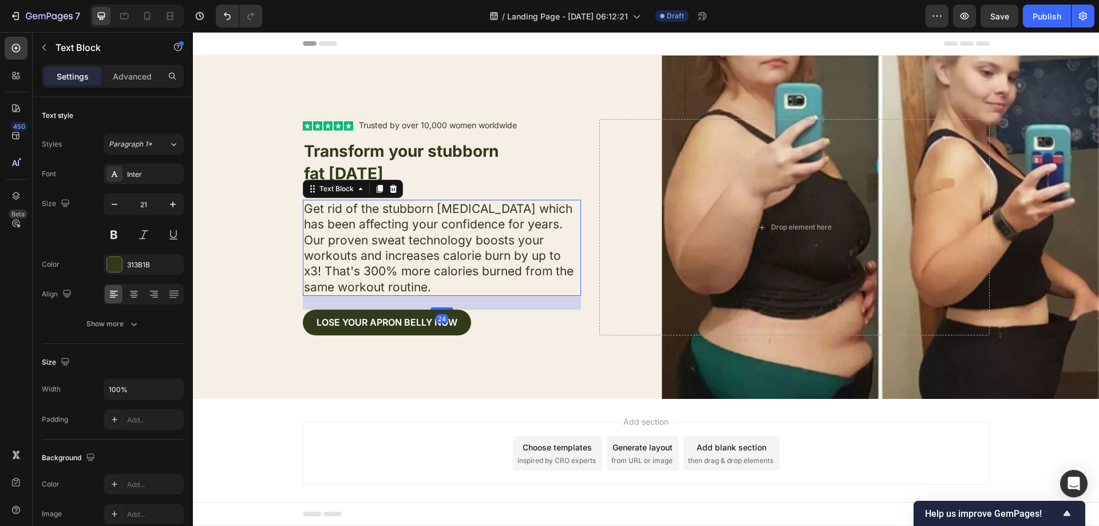
click at [525, 316] on div "Lose your apron bellY now Button" at bounding box center [442, 323] width 279 height 26
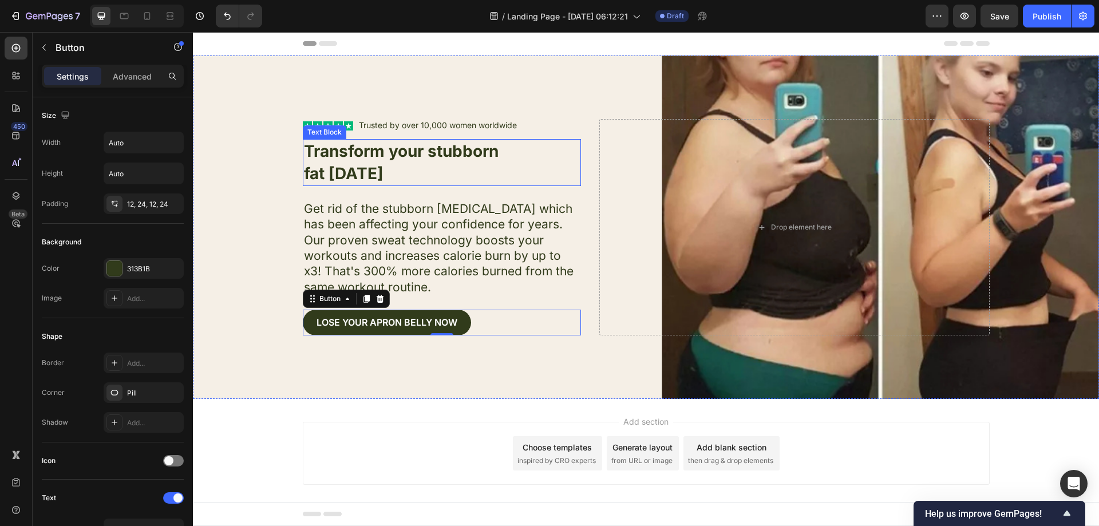
click at [618, 92] on div "Background Image" at bounding box center [646, 228] width 906 height 344
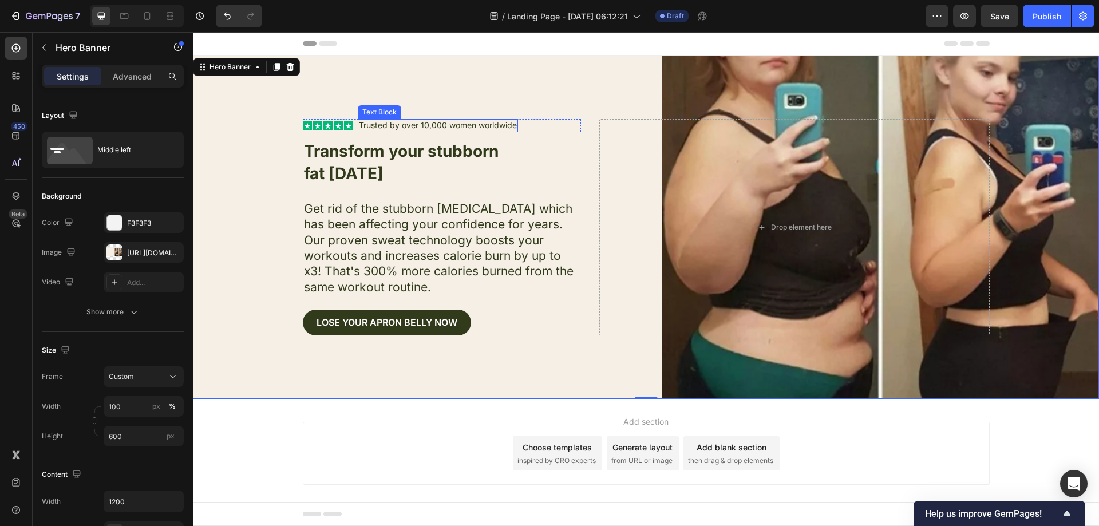
click at [435, 123] on p "Trusted by over 10,000 women worldwide" at bounding box center [438, 125] width 158 height 10
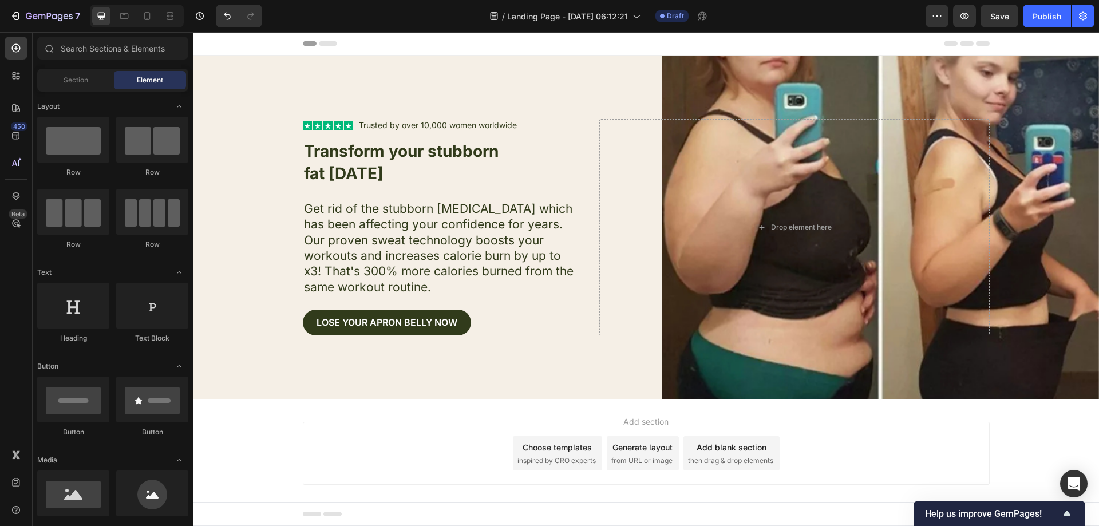
click at [717, 459] on span "then drag & drop elements" at bounding box center [730, 461] width 85 height 10
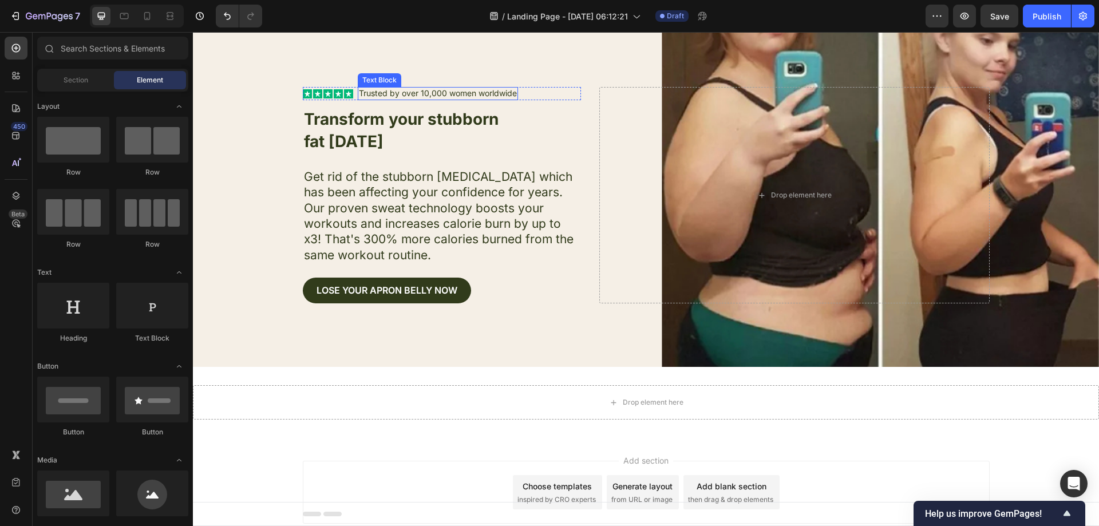
scroll to position [27, 0]
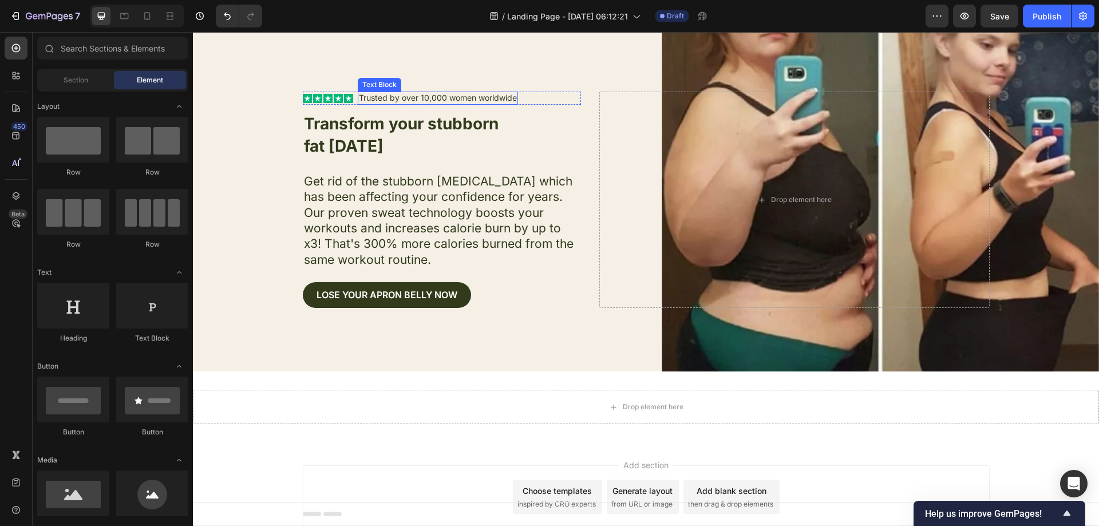
click at [437, 100] on p "Trusted by over 10,000 women worldwide" at bounding box center [438, 98] width 158 height 10
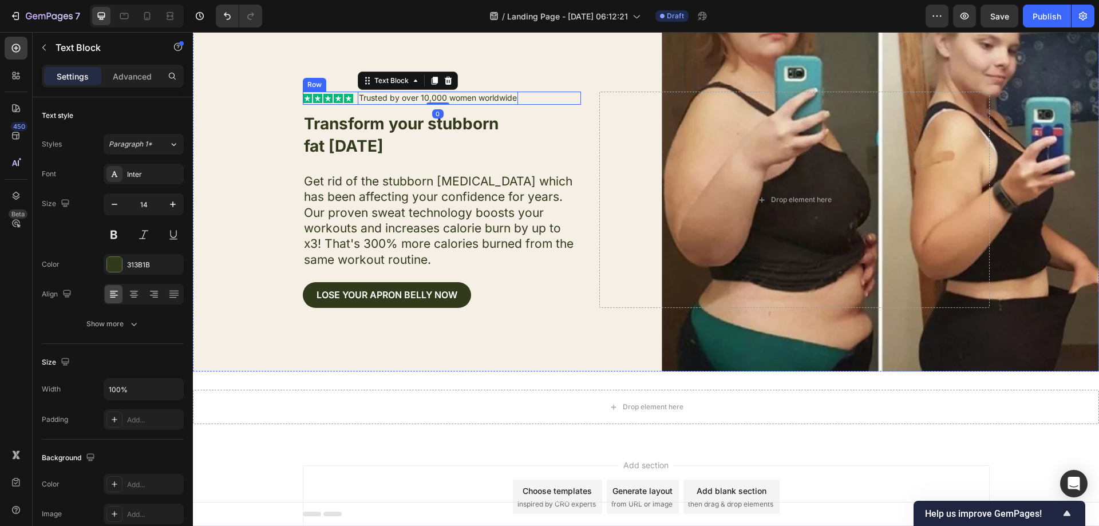
click at [541, 96] on div "Icon Icon Icon Icon Icon Icon List Trusted by over 10,000 women worldwide Text …" at bounding box center [442, 98] width 279 height 13
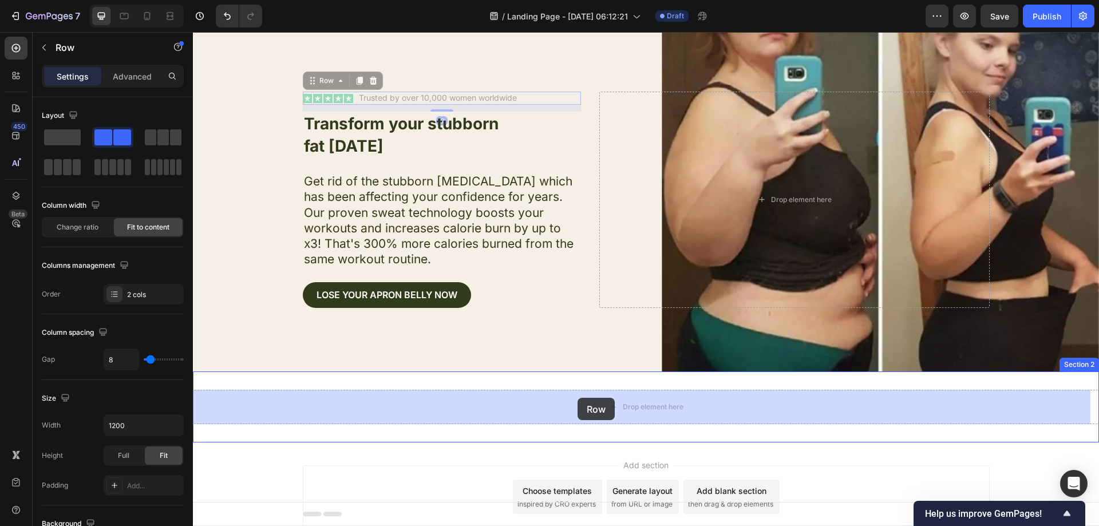
drag, startPoint x: 309, startPoint y: 81, endPoint x: 577, endPoint y: 397, distance: 414.4
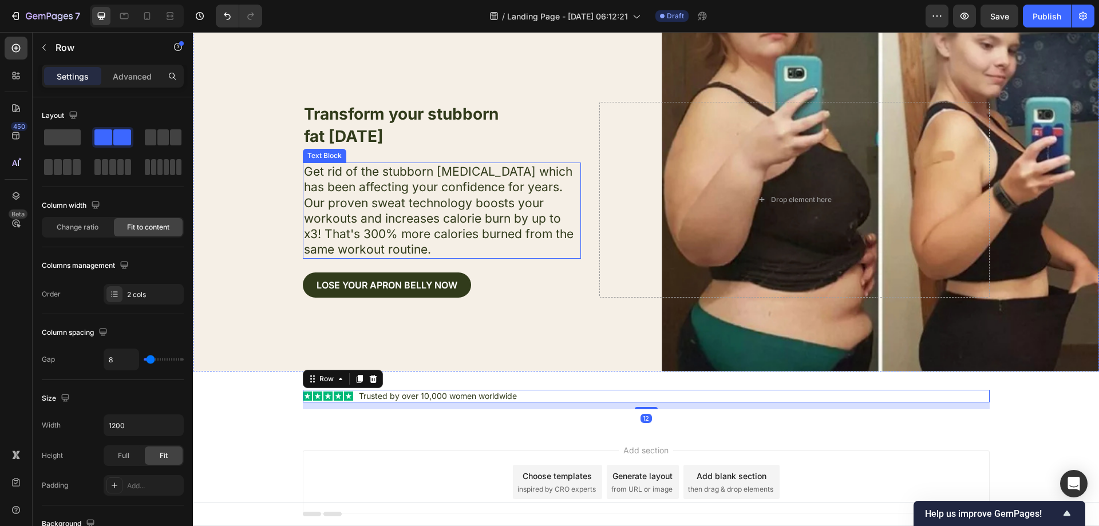
click at [533, 167] on p "Get rid of the stubborn [MEDICAL_DATA] which has been affecting your confidence…" at bounding box center [442, 211] width 277 height 94
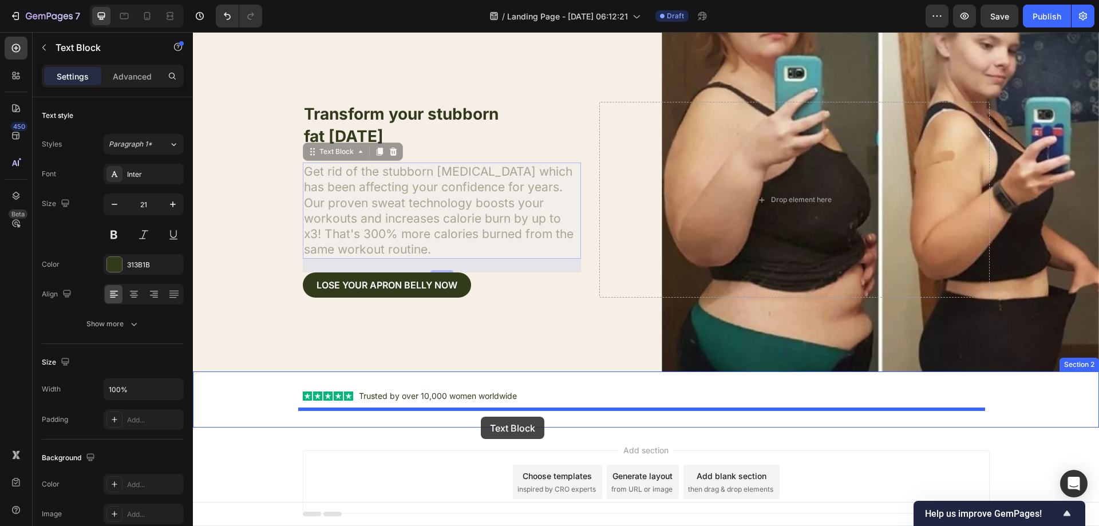
drag, startPoint x: 314, startPoint y: 159, endPoint x: 481, endPoint y: 417, distance: 307.6
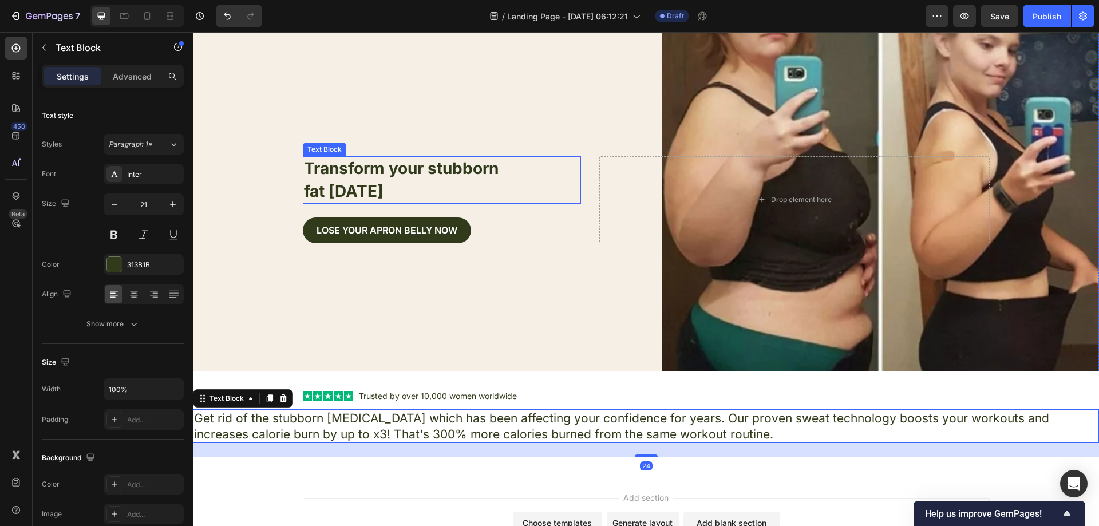
click at [400, 167] on strong "Transform your stubborn" at bounding box center [401, 168] width 195 height 19
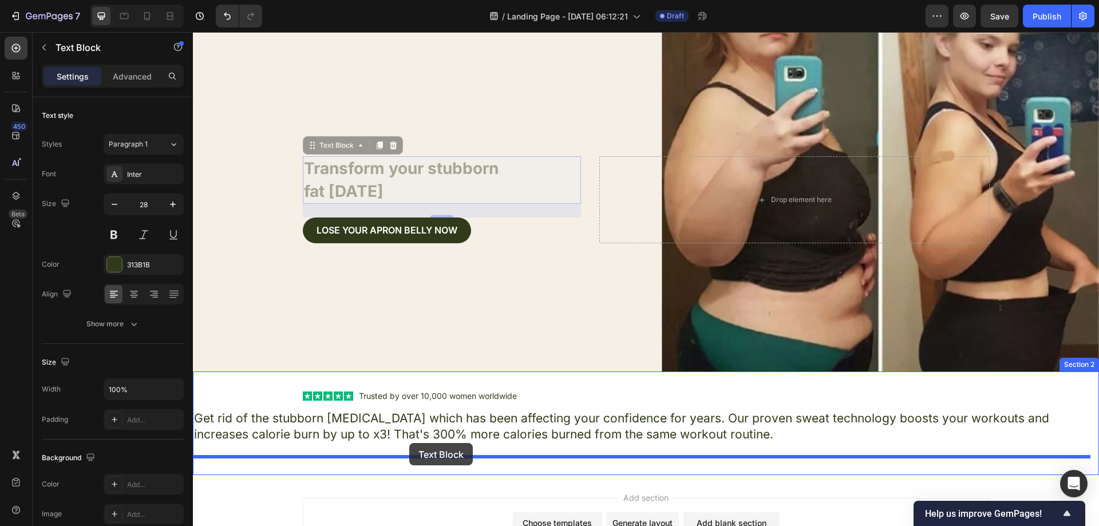
drag, startPoint x: 310, startPoint y: 153, endPoint x: 409, endPoint y: 443, distance: 306.9
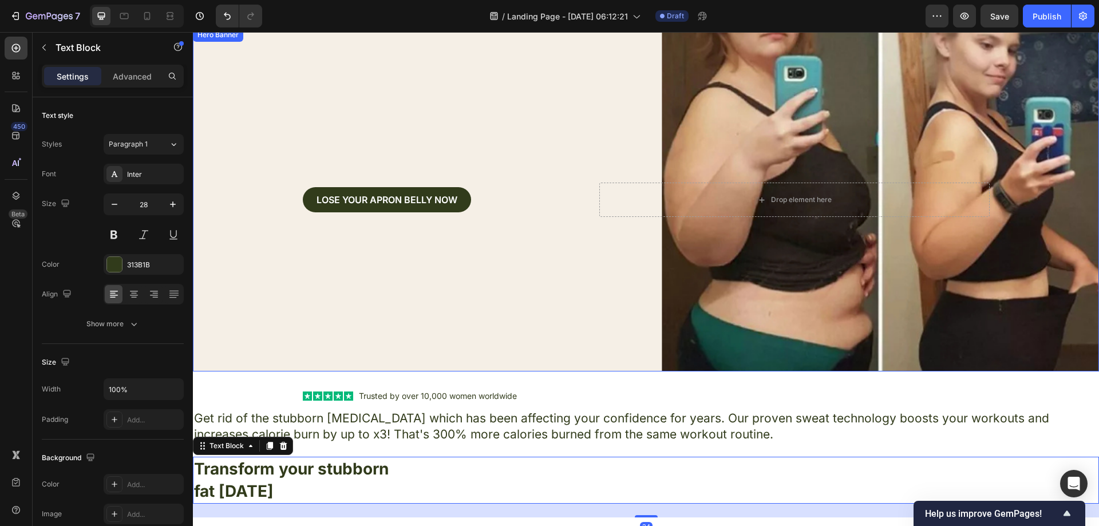
click at [445, 215] on div "Lose your apron bellY now Button" at bounding box center [442, 200] width 279 height 34
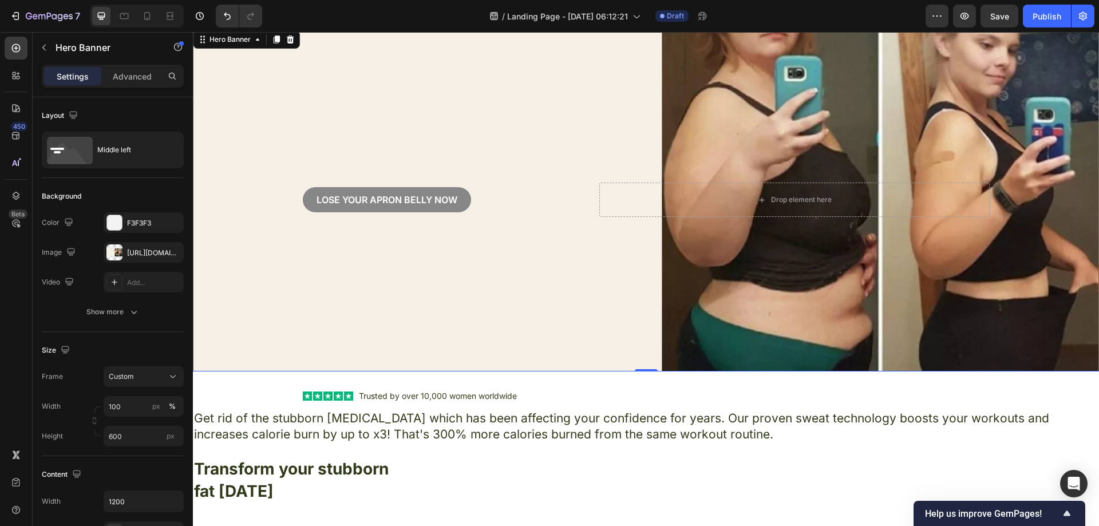
click at [452, 207] on button "Lose your apron bellY now" at bounding box center [387, 200] width 168 height 26
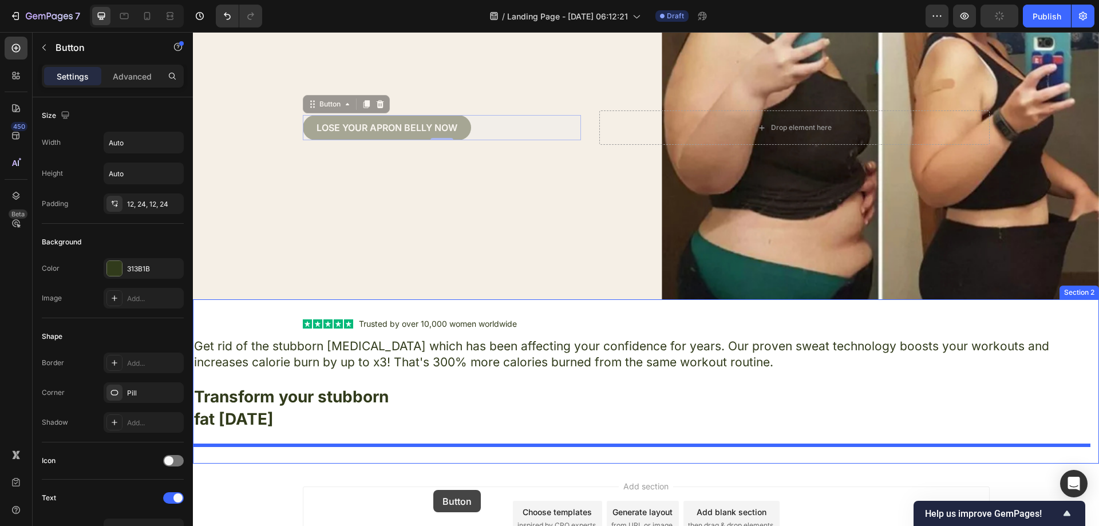
drag, startPoint x: 317, startPoint y: 180, endPoint x: 421, endPoint y: 465, distance: 303.3
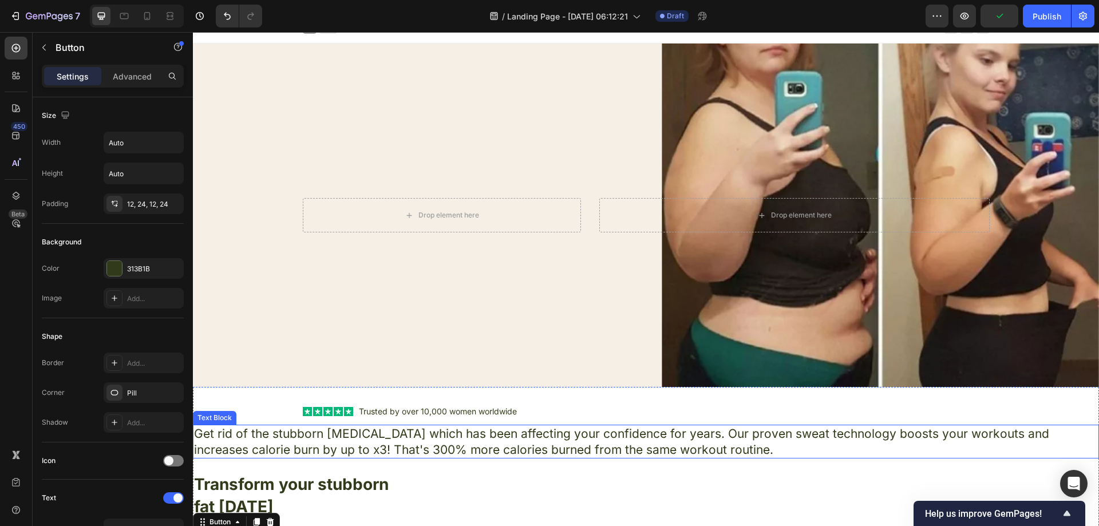
scroll to position [0, 0]
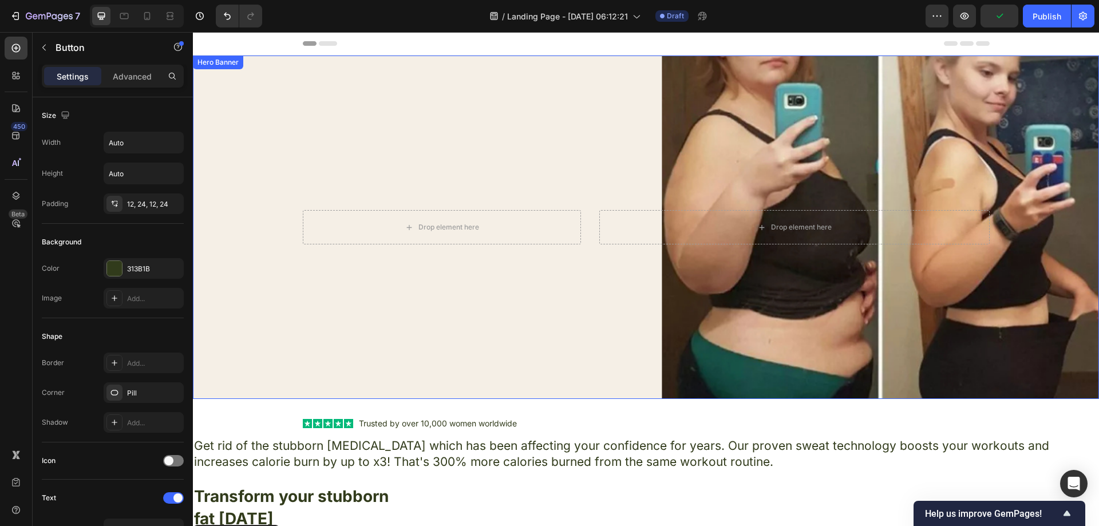
click at [767, 145] on div "Background Image" at bounding box center [646, 228] width 906 height 344
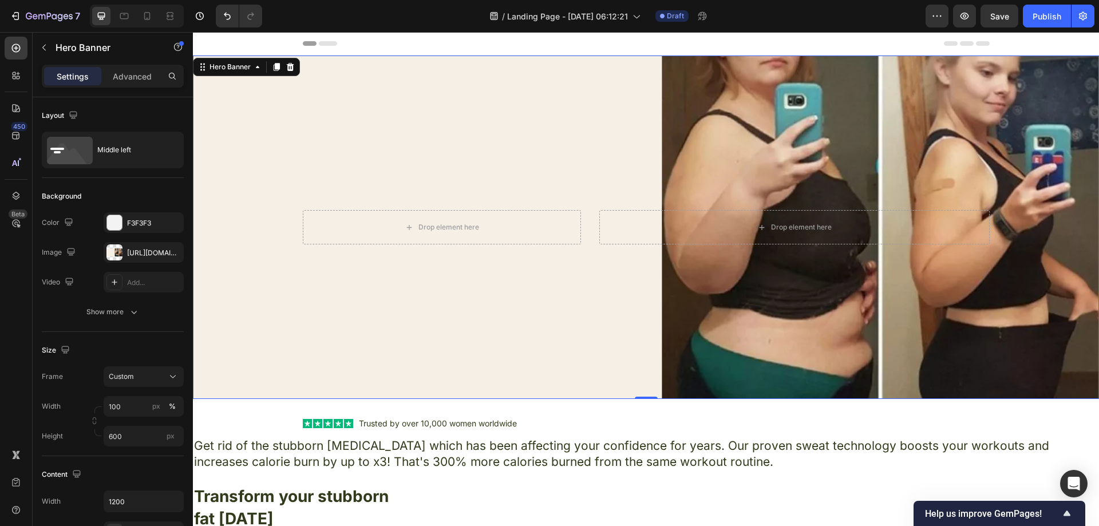
click at [427, 140] on div "Background Image" at bounding box center [646, 228] width 906 height 344
click at [289, 69] on icon at bounding box center [290, 67] width 7 height 8
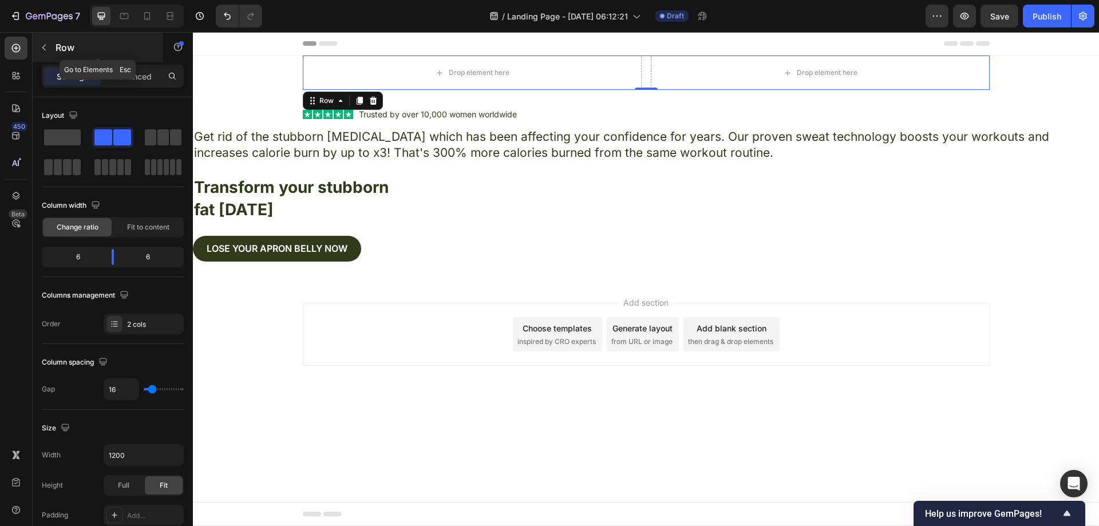
click at [45, 46] on icon "button" at bounding box center [44, 47] width 9 height 9
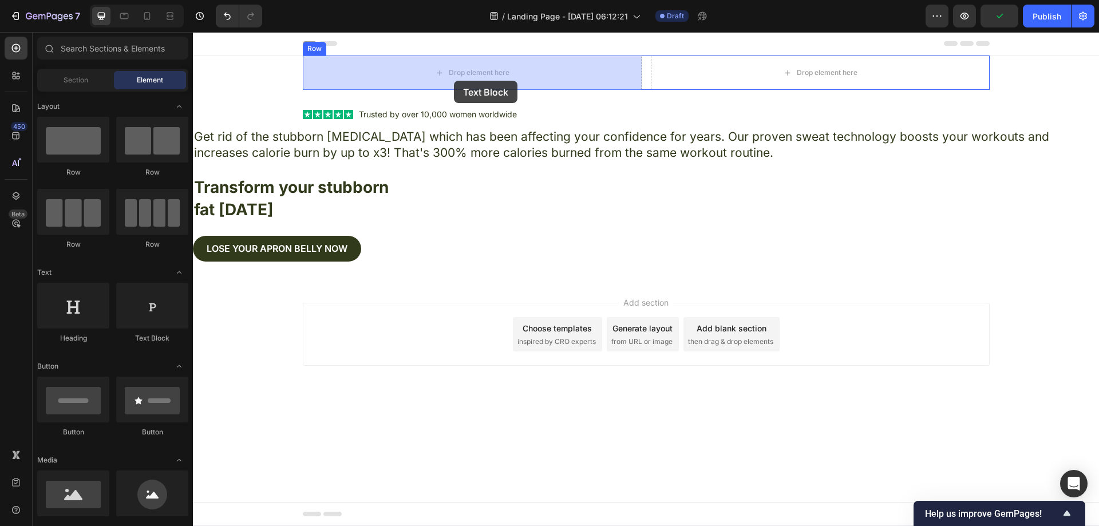
drag, startPoint x: 374, startPoint y: 338, endPoint x: 454, endPoint y: 81, distance: 269.3
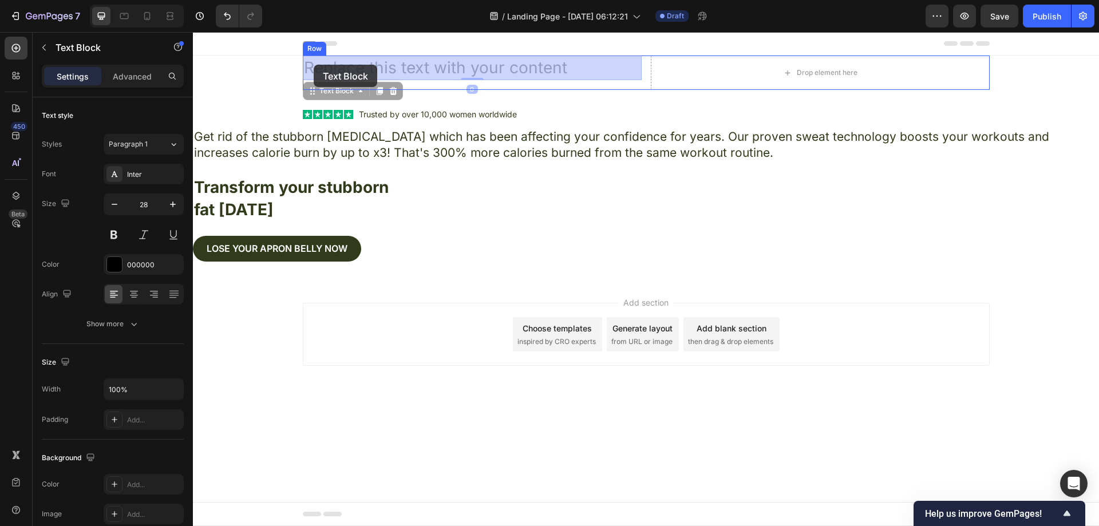
drag, startPoint x: 569, startPoint y: 67, endPoint x: 305, endPoint y: 64, distance: 264.0
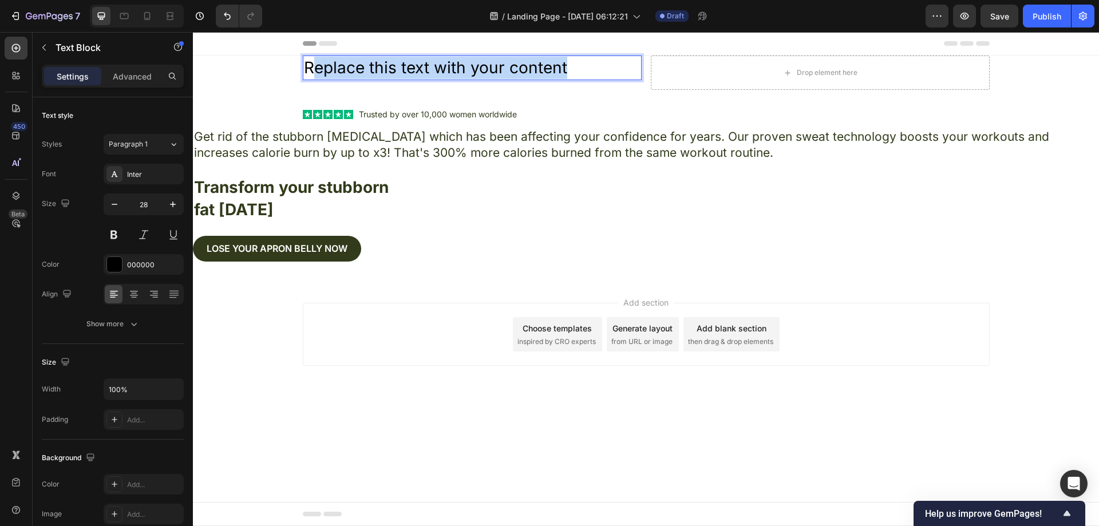
drag, startPoint x: 570, startPoint y: 66, endPoint x: 310, endPoint y: 79, distance: 260.3
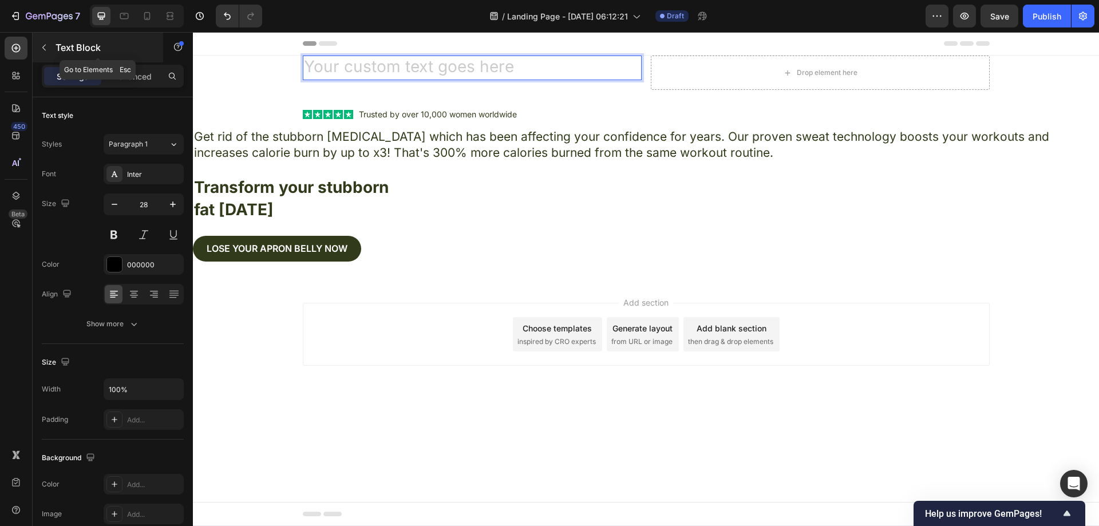
click at [49, 49] on button "button" at bounding box center [44, 47] width 18 height 18
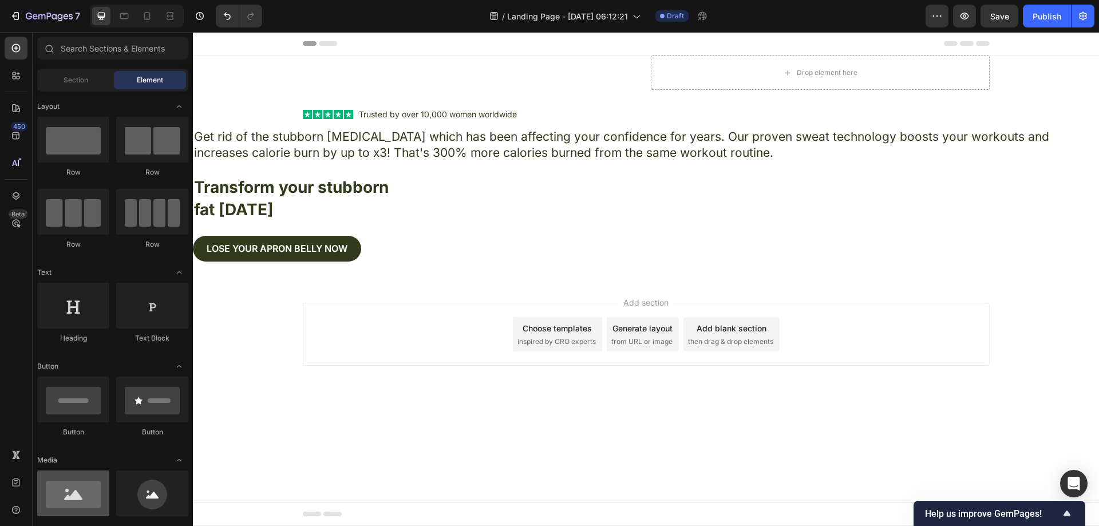
click at [89, 494] on div at bounding box center [73, 494] width 72 height 46
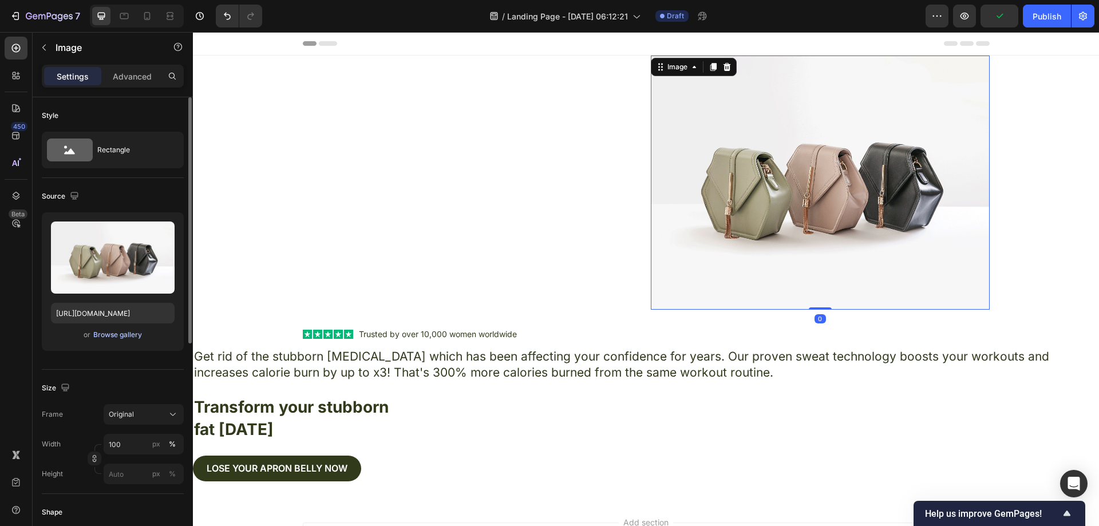
click at [112, 339] on div "Browse gallery" at bounding box center [117, 335] width 49 height 10
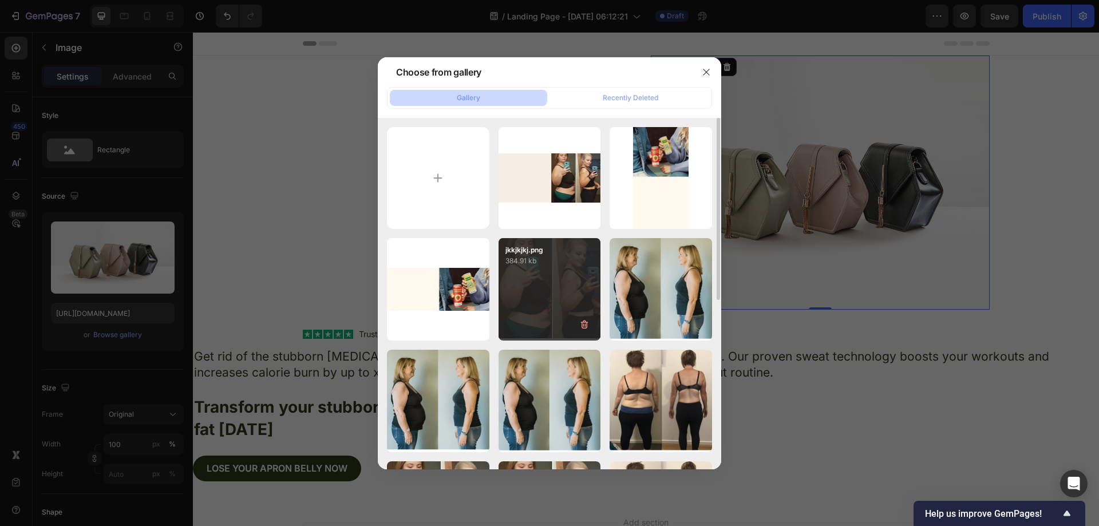
click at [563, 287] on div "jkkjkjkj.png 384.91 kb" at bounding box center [550, 289] width 102 height 102
type input "[URL][DOMAIN_NAME]"
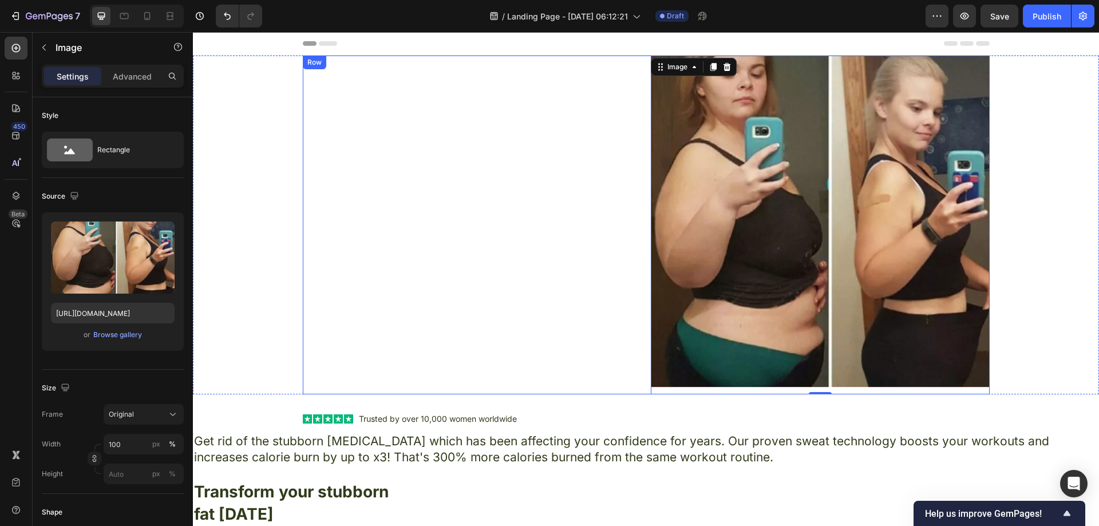
click at [581, 244] on div "Text Block" at bounding box center [472, 225] width 339 height 339
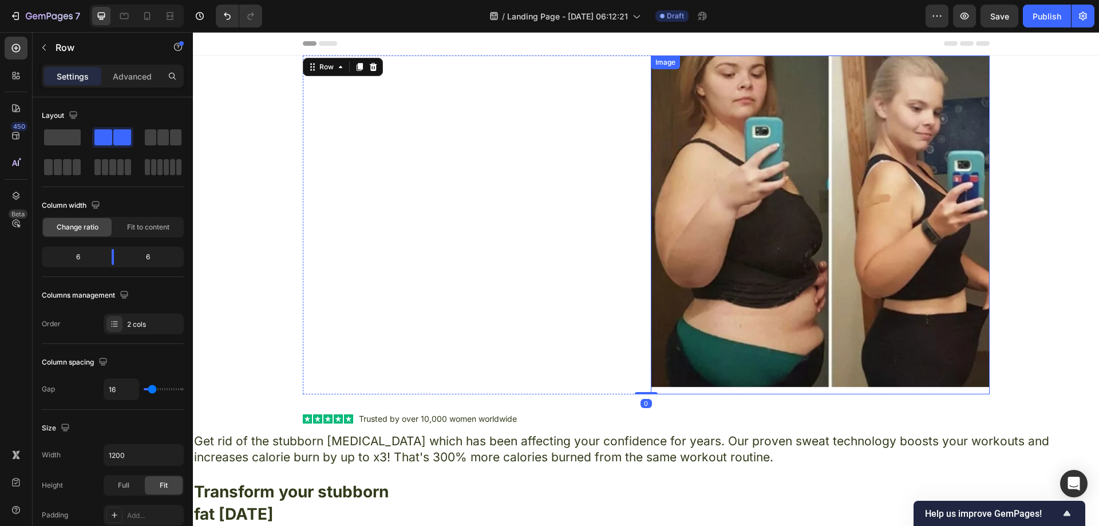
click at [751, 210] on img at bounding box center [820, 225] width 339 height 339
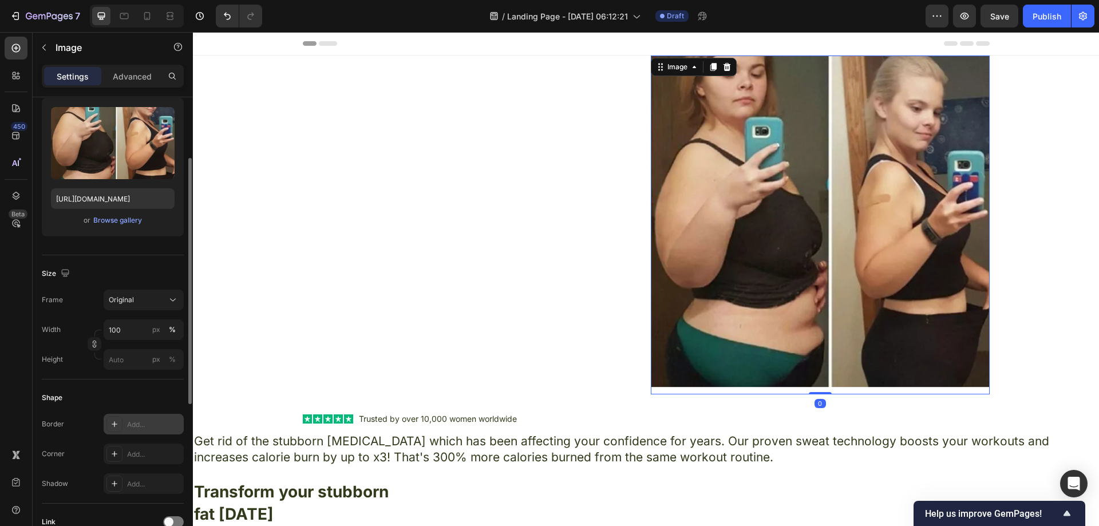
scroll to position [229, 0]
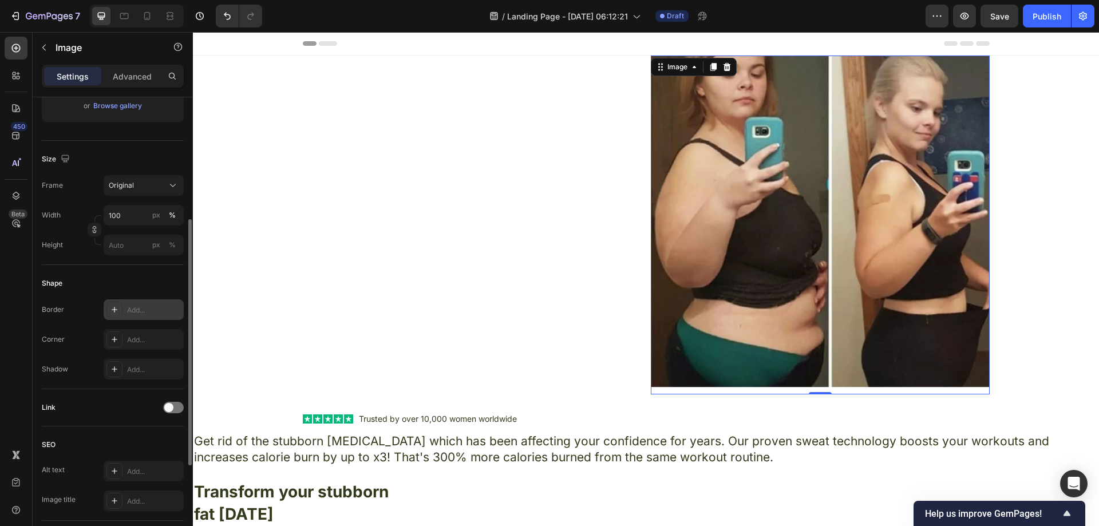
click at [127, 315] on div "Add..." at bounding box center [154, 310] width 54 height 10
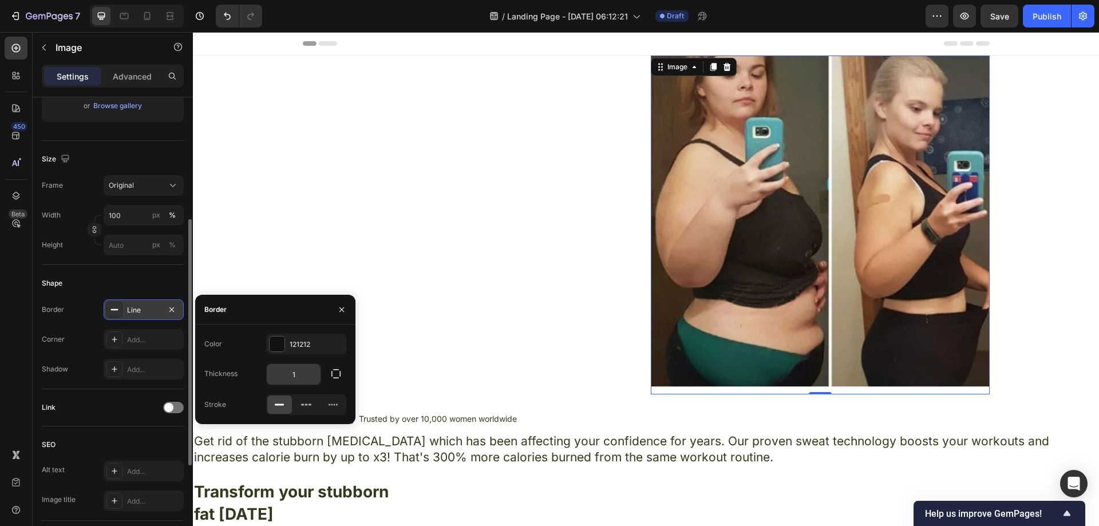
click at [299, 375] on input "1" at bounding box center [294, 374] width 54 height 21
type input "8"
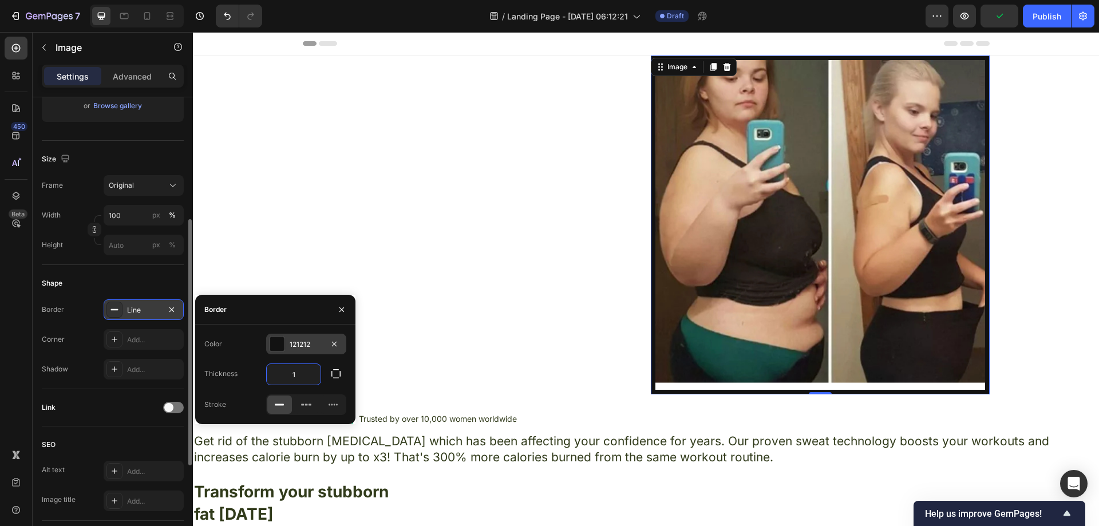
type input "13"
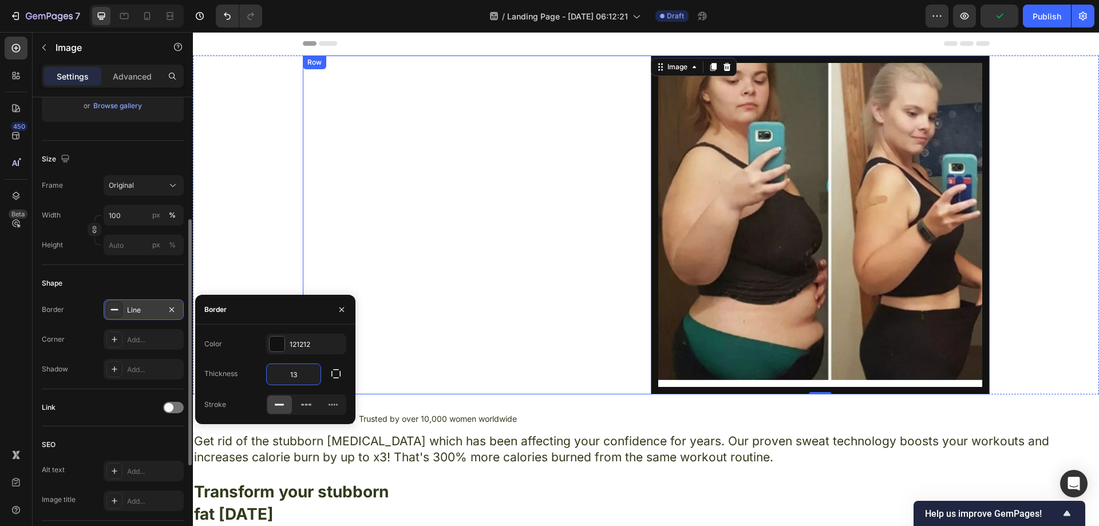
click at [330, 228] on div "Text Block" at bounding box center [472, 225] width 339 height 339
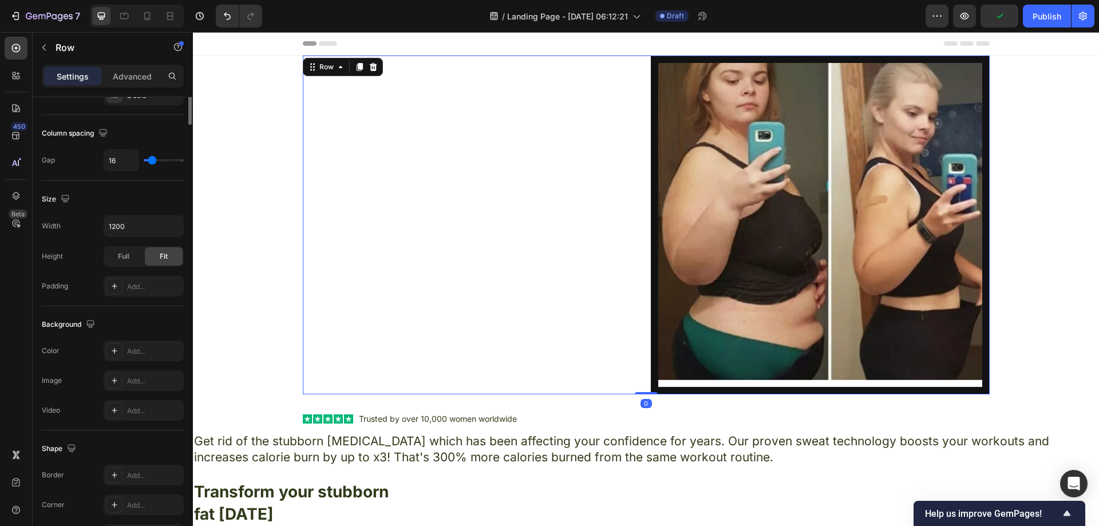
scroll to position [0, 0]
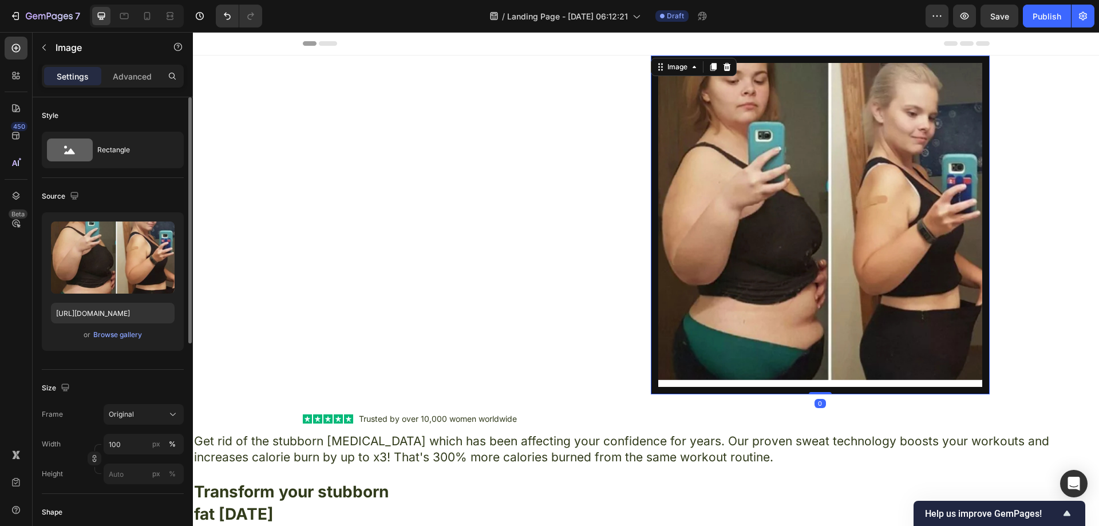
click at [768, 279] on img at bounding box center [820, 225] width 339 height 339
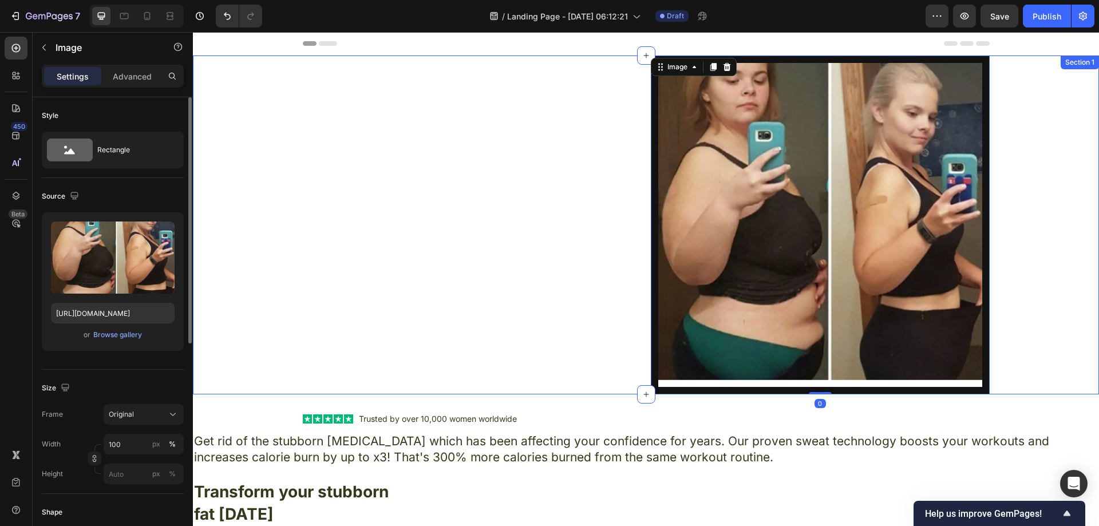
click at [1038, 165] on div "Text Block Image 0 Row" at bounding box center [646, 225] width 906 height 339
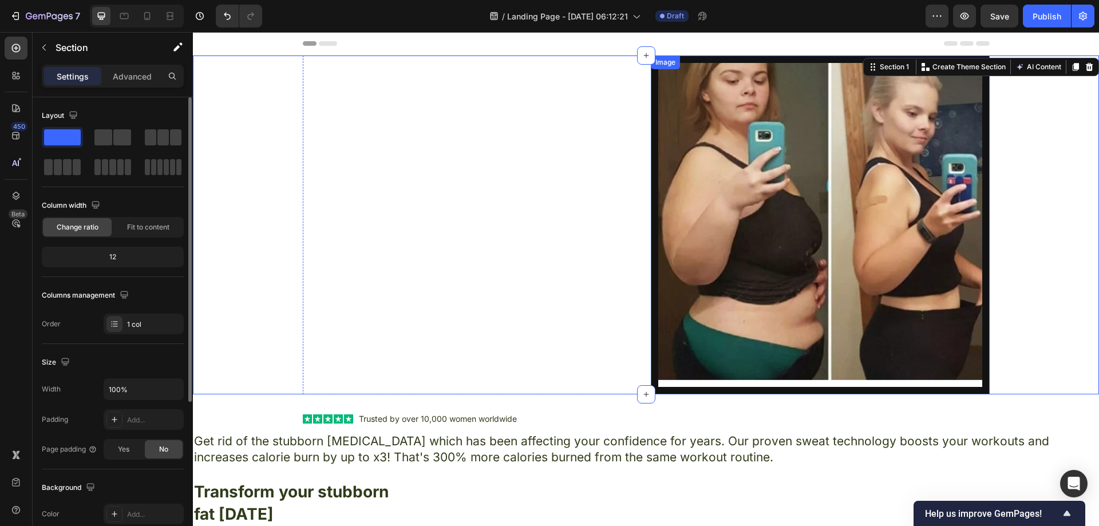
click at [941, 180] on img at bounding box center [820, 225] width 339 height 339
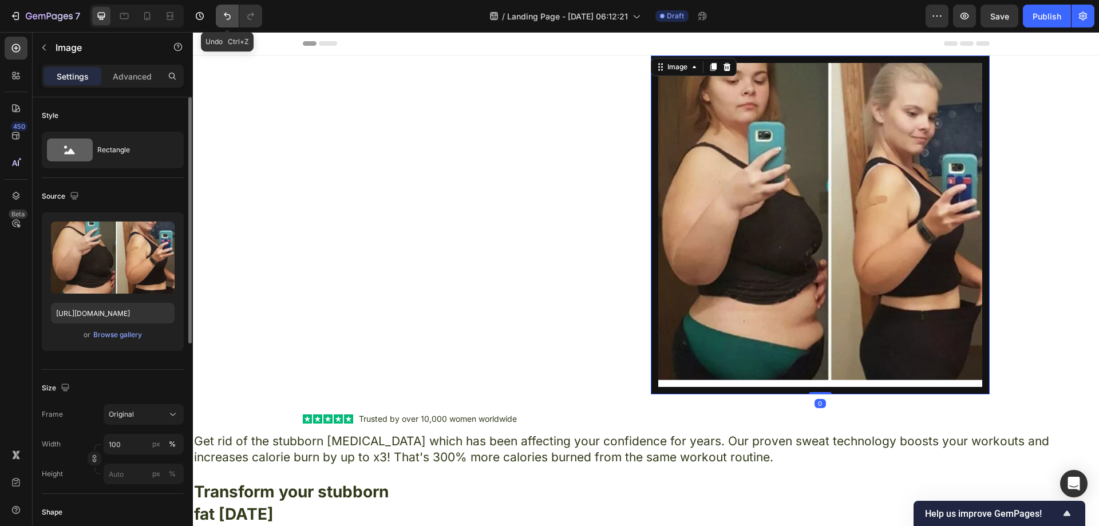
click at [218, 15] on button "Undo/Redo" at bounding box center [227, 16] width 23 height 23
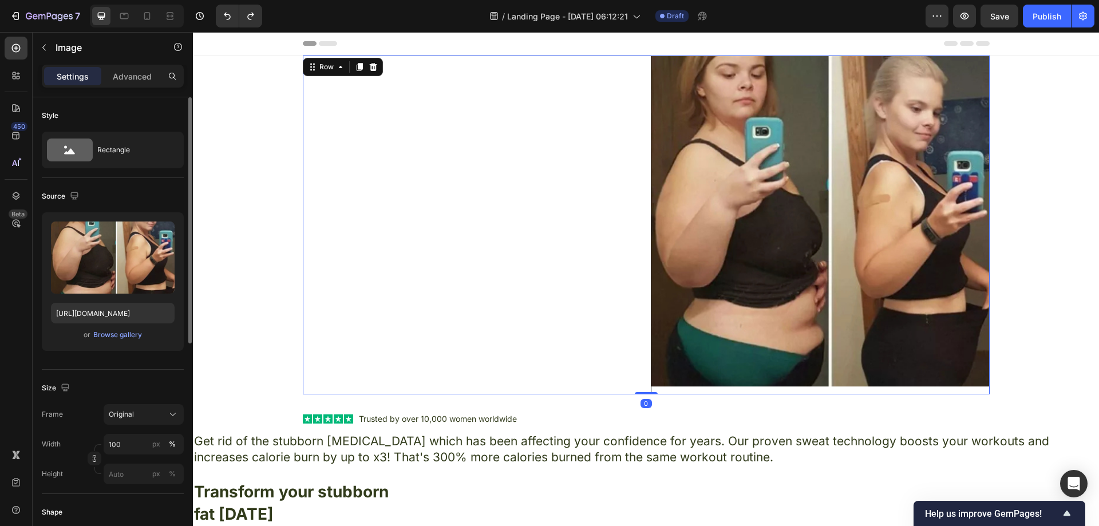
click at [423, 160] on div "Text Block" at bounding box center [472, 225] width 339 height 339
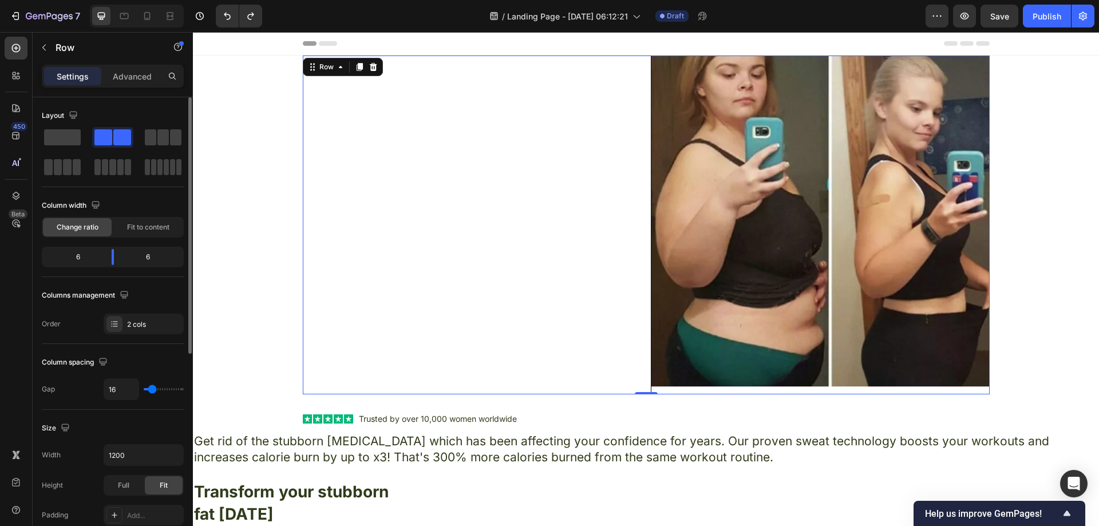
click at [744, 150] on img at bounding box center [820, 225] width 339 height 339
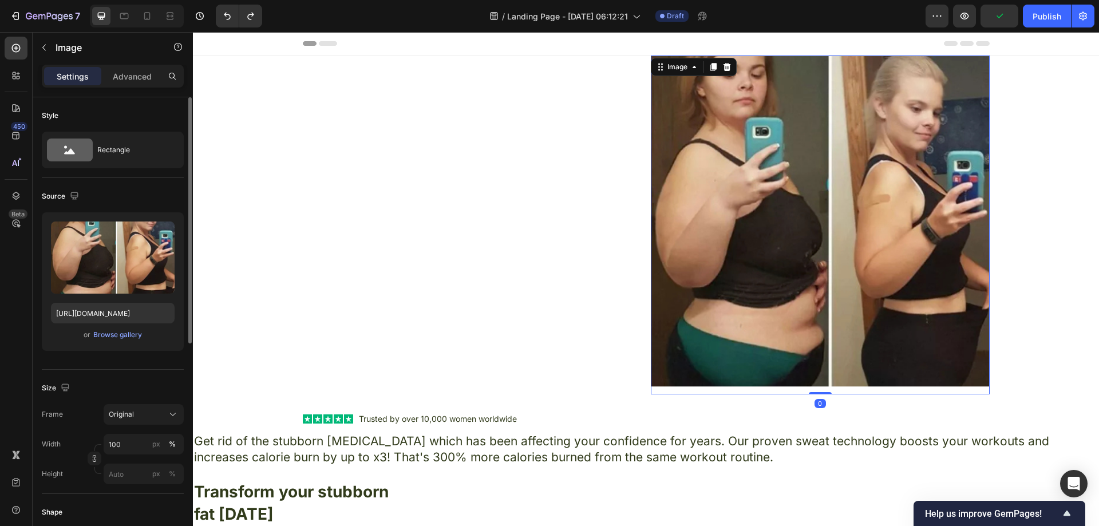
drag, startPoint x: 820, startPoint y: 393, endPoint x: 820, endPoint y: 384, distance: 9.2
click at [820, 384] on div "Image 0" at bounding box center [820, 225] width 339 height 339
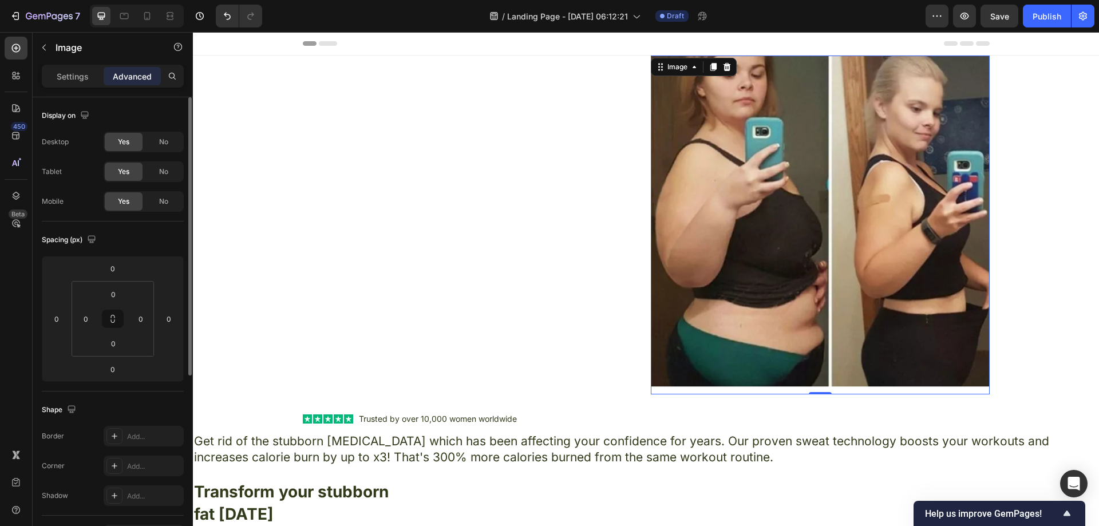
click at [797, 125] on img at bounding box center [820, 225] width 339 height 339
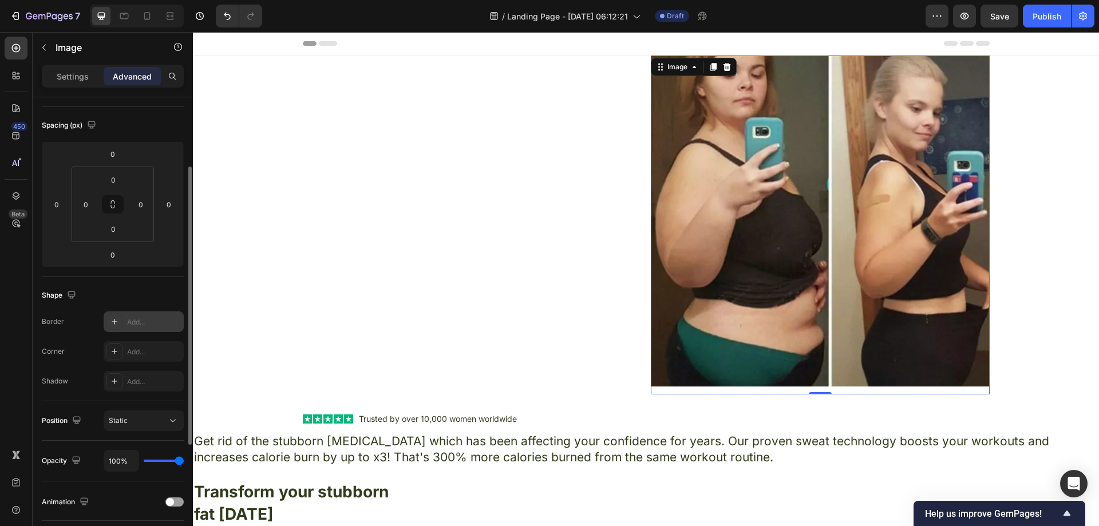
click at [130, 320] on div "Add..." at bounding box center [154, 322] width 54 height 10
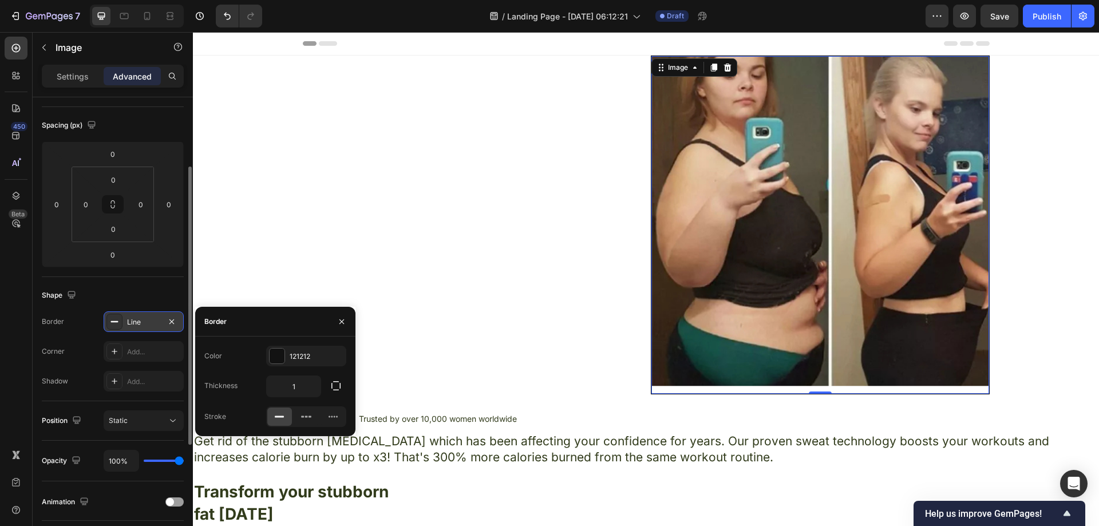
click at [129, 318] on div "Line" at bounding box center [143, 322] width 33 height 10
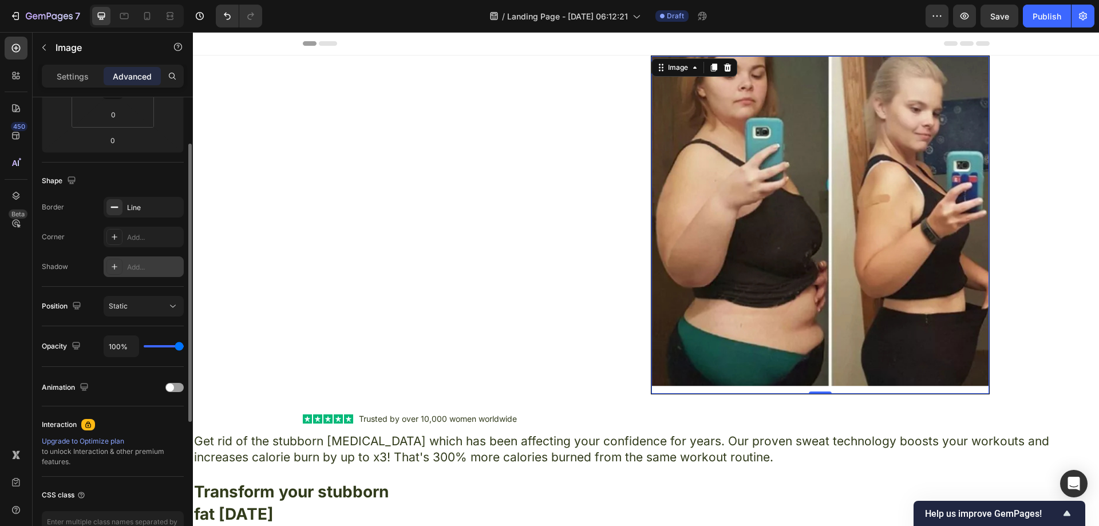
scroll to position [172, 0]
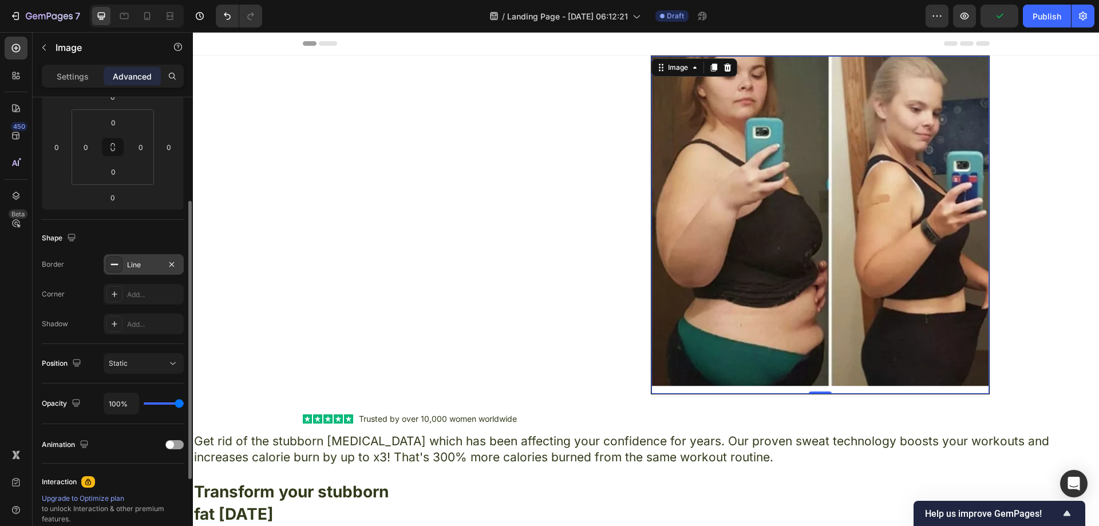
click at [146, 260] on div "Line" at bounding box center [143, 265] width 33 height 10
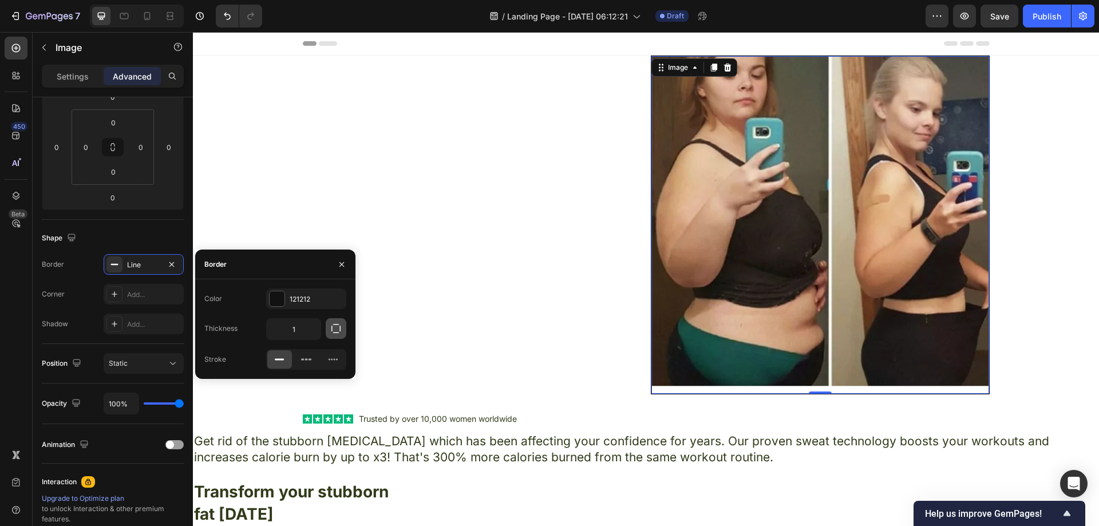
click at [337, 325] on icon "button" at bounding box center [335, 328] width 11 height 11
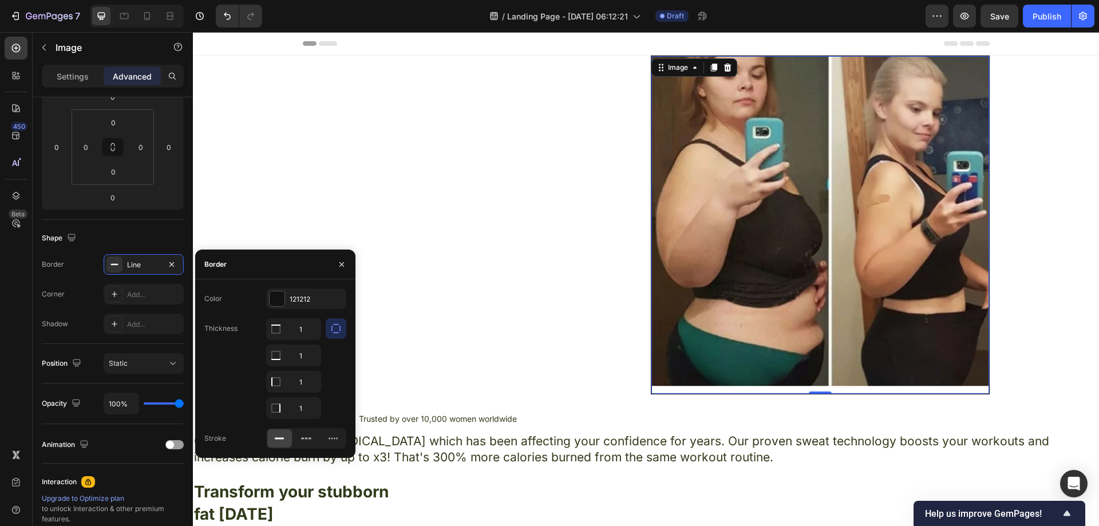
click at [337, 325] on icon "button" at bounding box center [335, 328] width 11 height 11
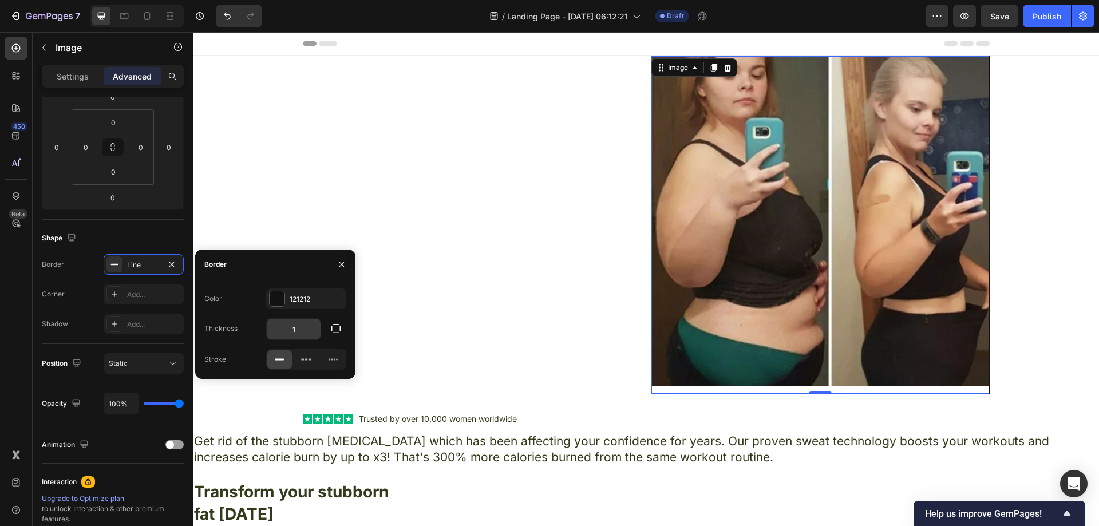
click at [305, 330] on input "1" at bounding box center [294, 329] width 54 height 21
type input "2"
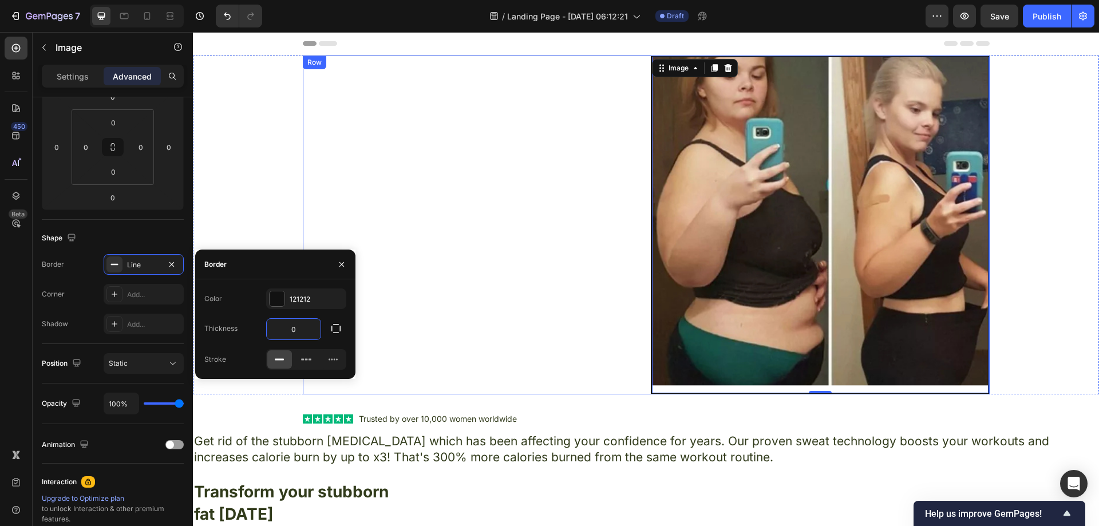
click at [519, 301] on div "Text Block" at bounding box center [472, 225] width 339 height 339
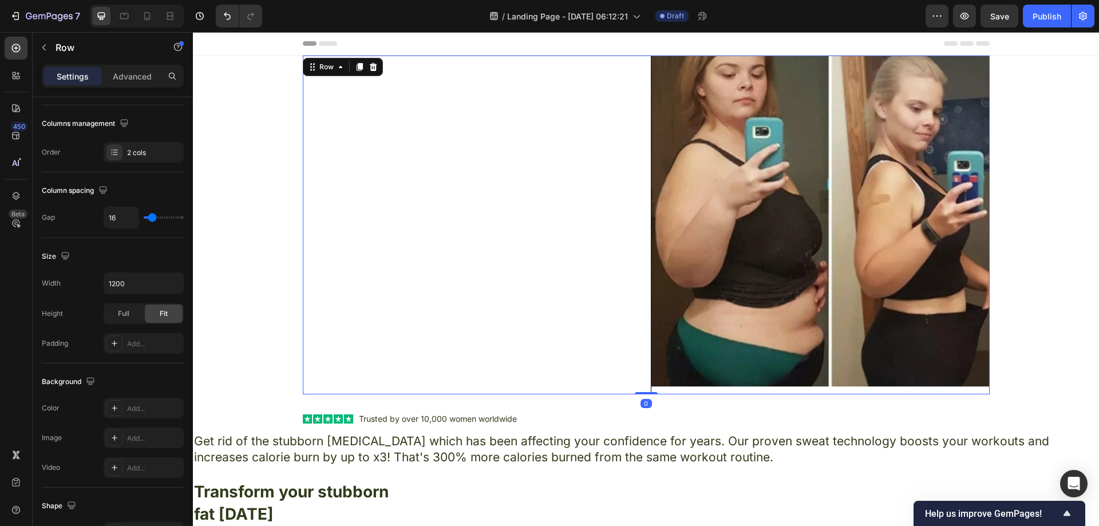
scroll to position [0, 0]
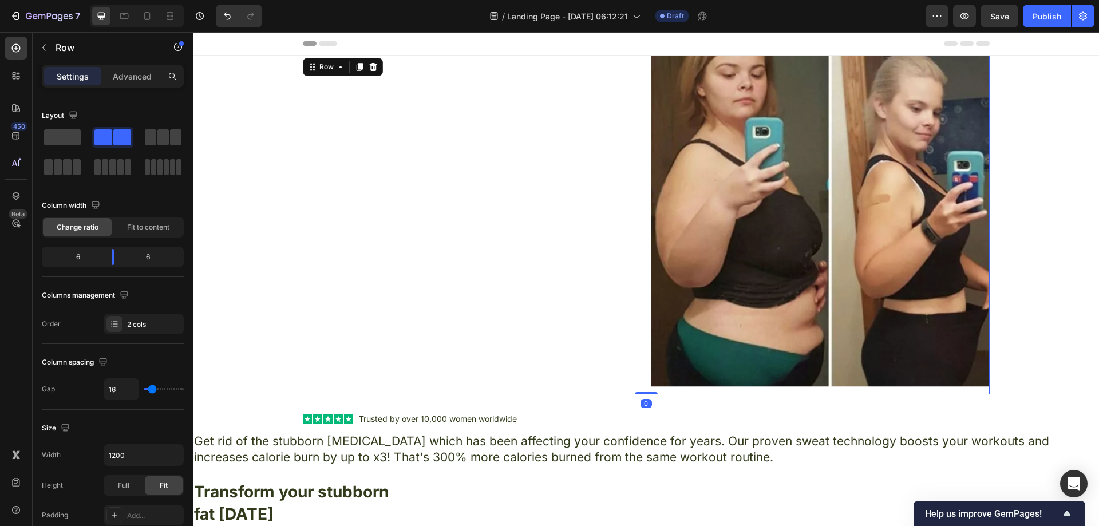
click at [772, 267] on img at bounding box center [820, 225] width 339 height 339
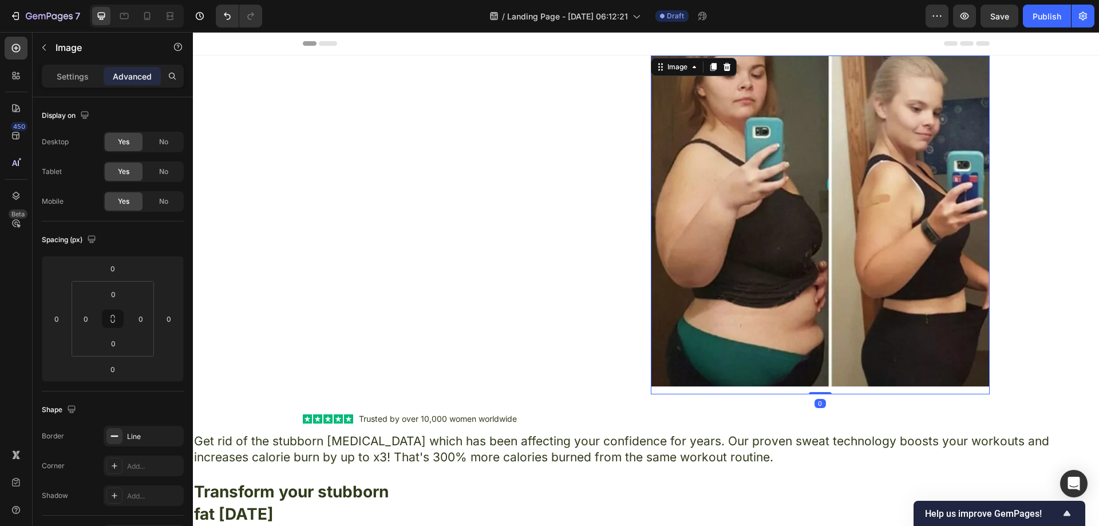
click at [763, 243] on img at bounding box center [820, 225] width 339 height 339
click at [727, 68] on icon at bounding box center [727, 66] width 9 height 9
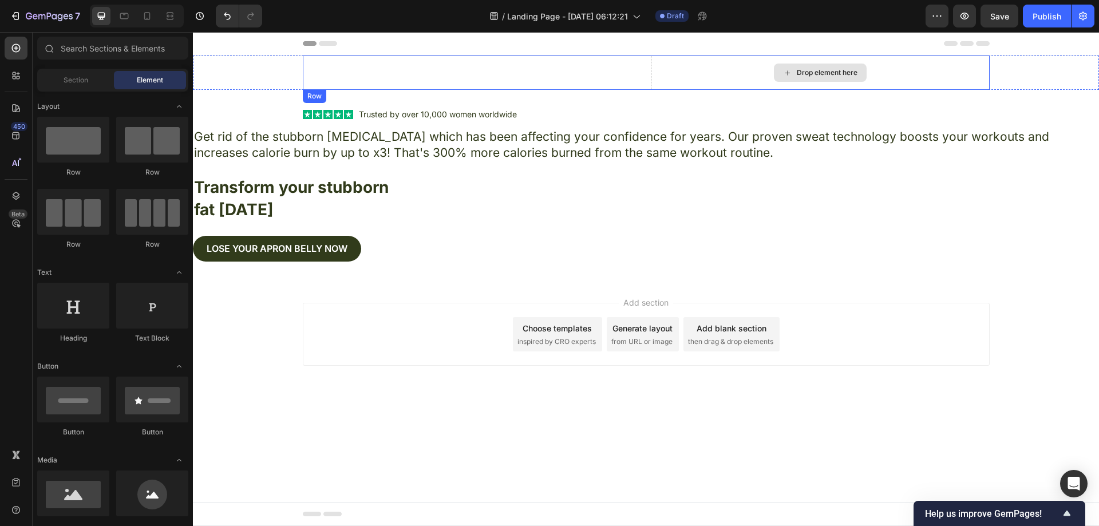
click at [810, 74] on div "Drop element here" at bounding box center [827, 72] width 61 height 9
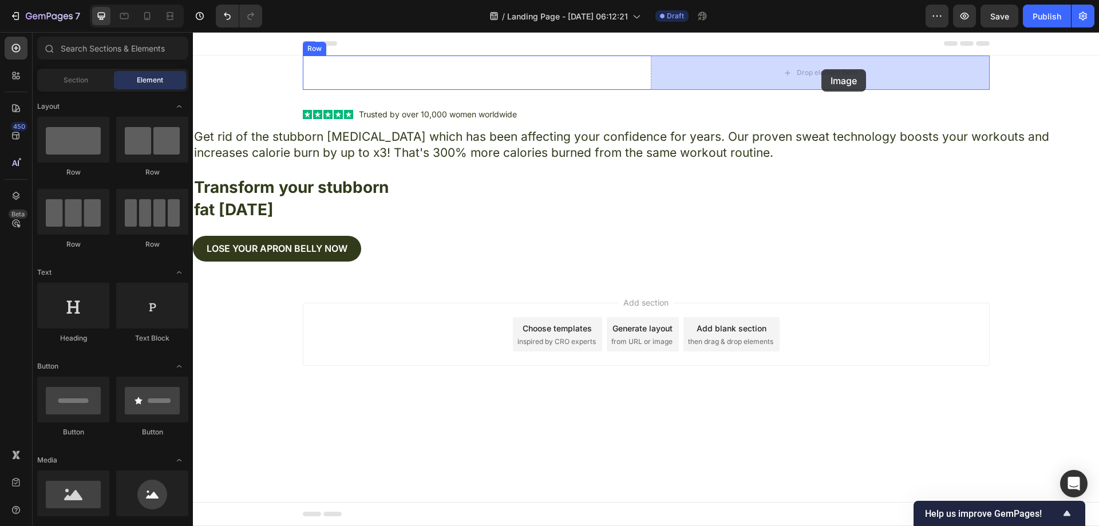
drag, startPoint x: 280, startPoint y: 530, endPoint x: 821, endPoint y: 70, distance: 709.7
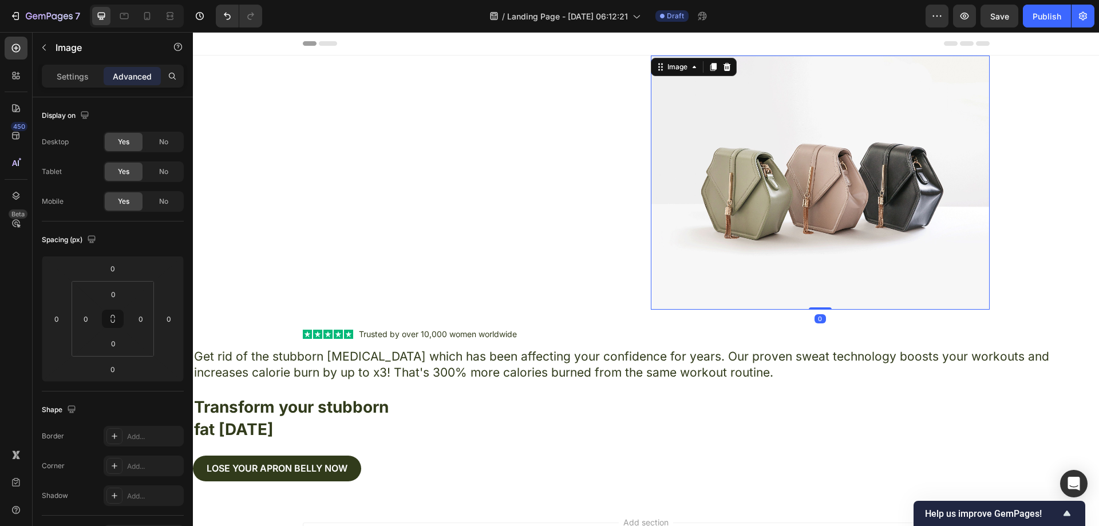
click at [803, 141] on img at bounding box center [820, 183] width 339 height 254
click at [61, 76] on p "Settings" at bounding box center [73, 76] width 32 height 12
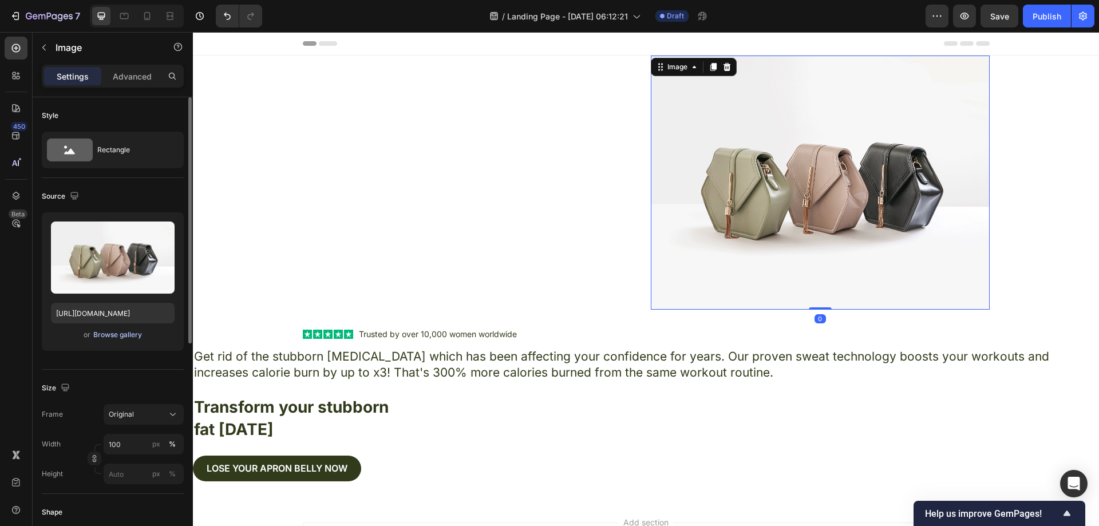
click at [123, 339] on div "Browse gallery" at bounding box center [117, 335] width 49 height 10
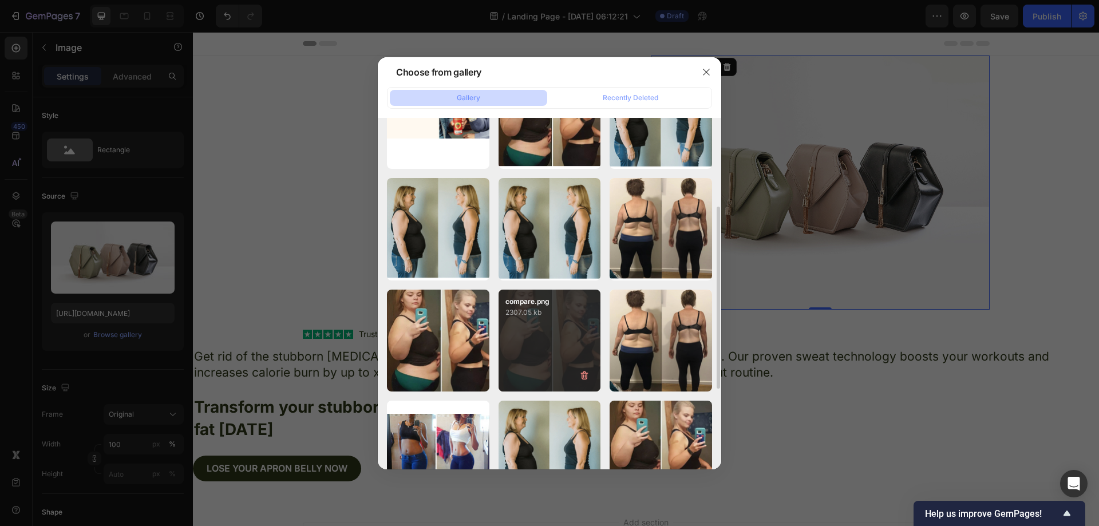
scroll to position [229, 0]
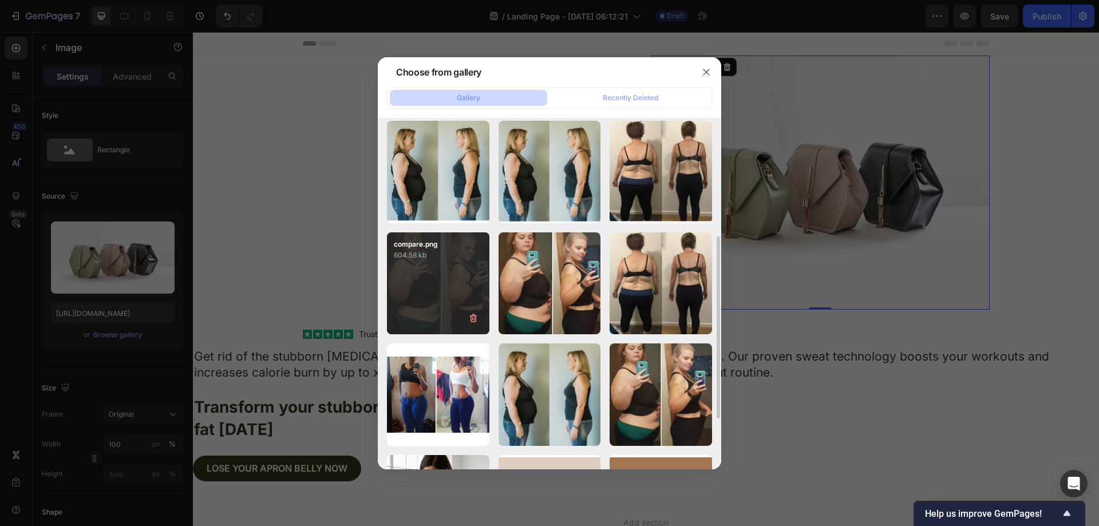
click at [447, 271] on div "compare.png 604.58 kb" at bounding box center [438, 283] width 102 height 102
type input "[URL][DOMAIN_NAME]"
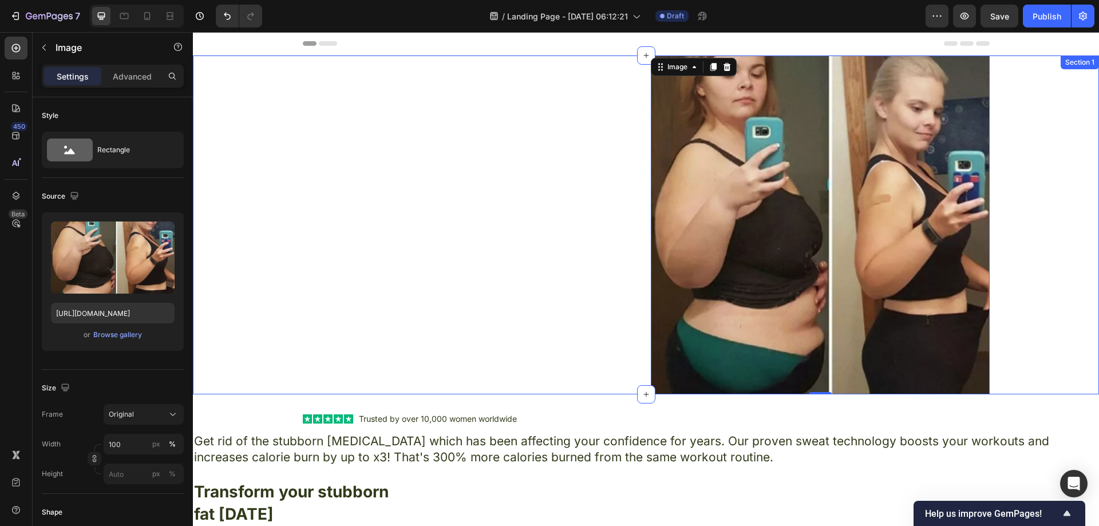
click at [1056, 253] on div "Text Block Image 0 Row" at bounding box center [646, 225] width 906 height 339
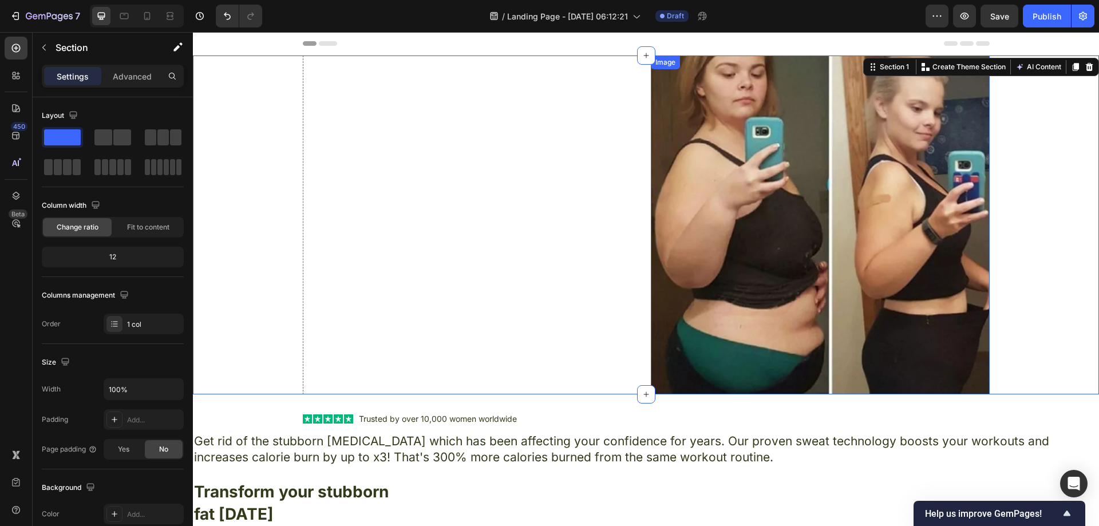
click at [589, 224] on div "Text Block" at bounding box center [472, 225] width 339 height 339
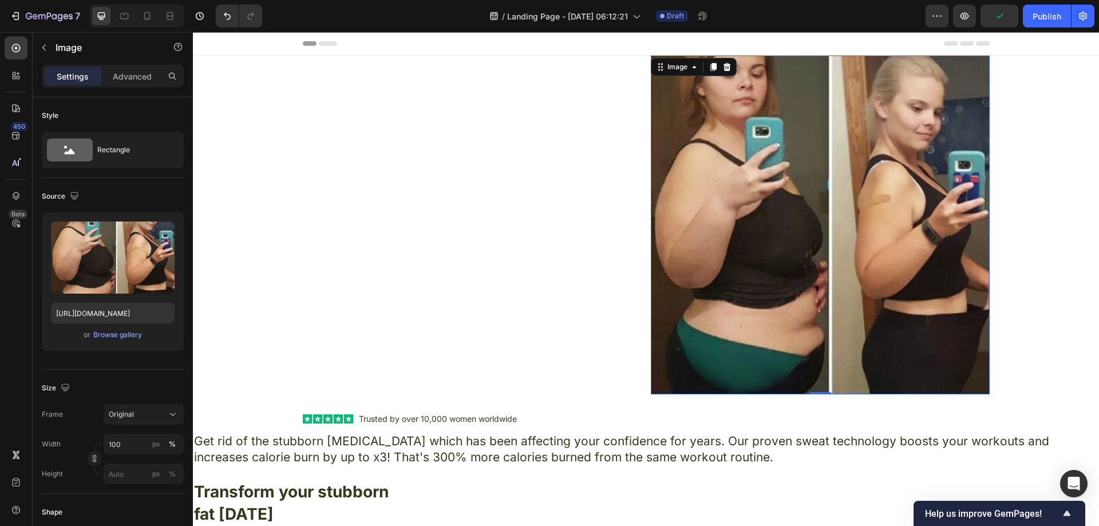
click at [851, 225] on img at bounding box center [820, 225] width 339 height 339
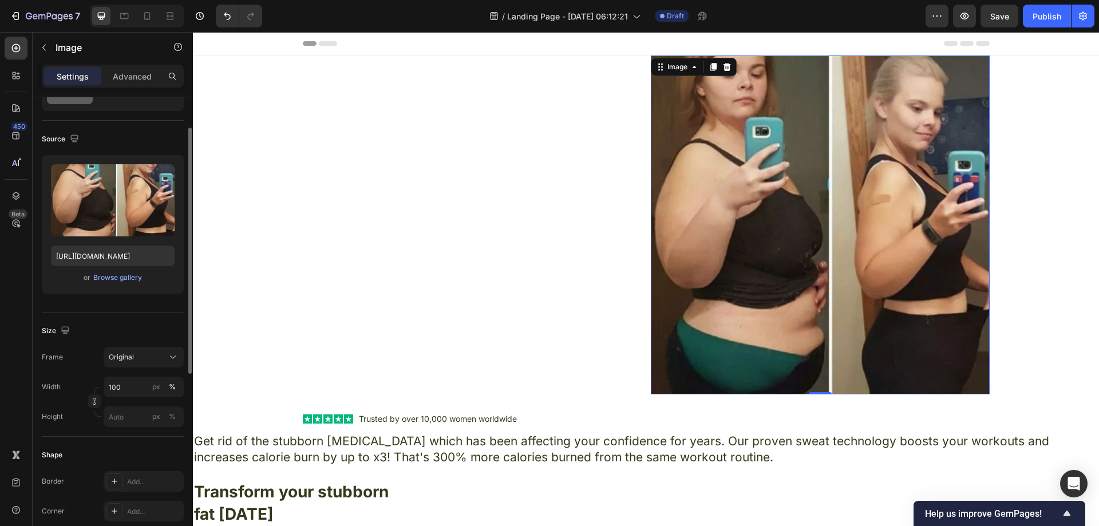
scroll to position [115, 0]
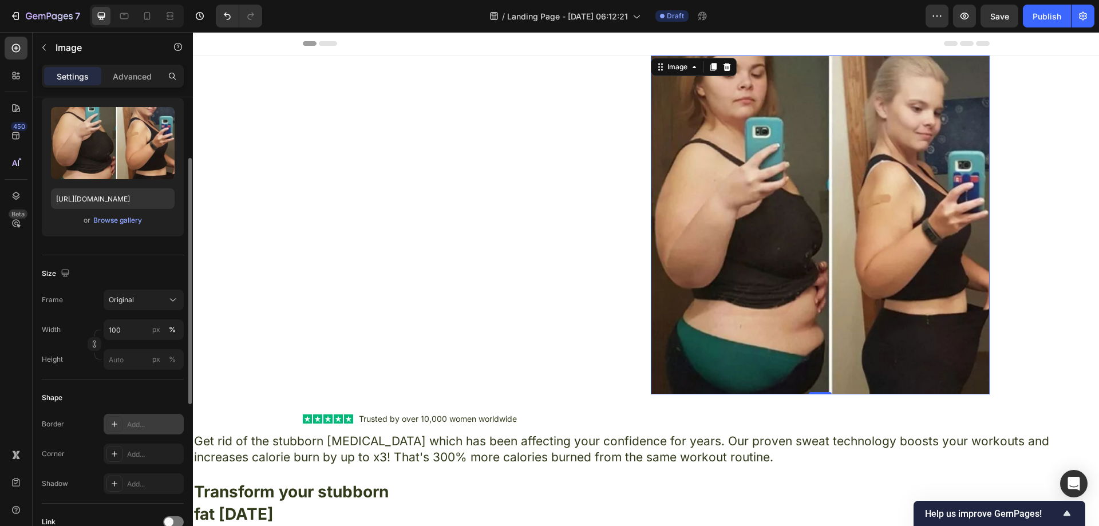
click at [143, 416] on div "Add..." at bounding box center [144, 424] width 80 height 21
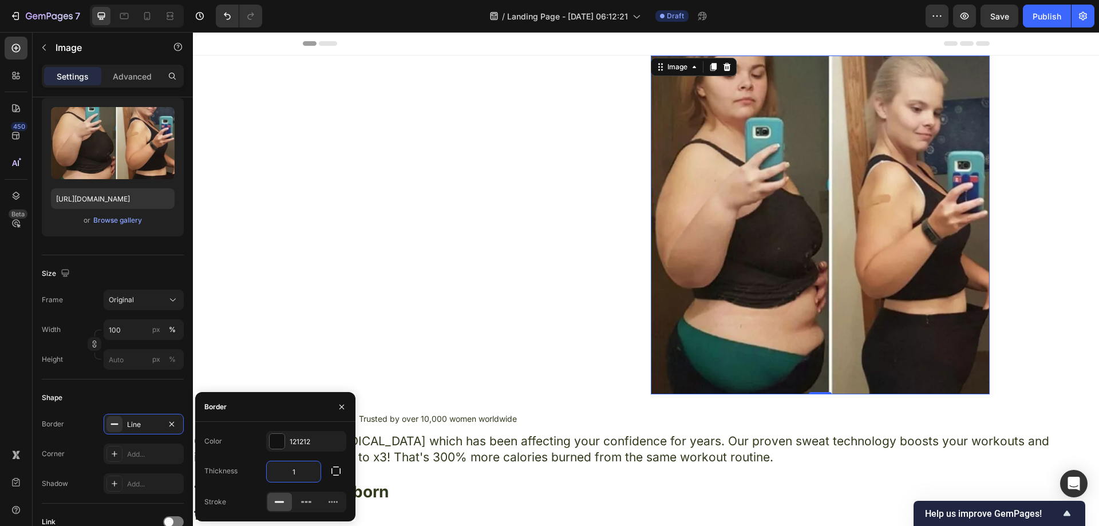
click at [301, 472] on input "1" at bounding box center [294, 472] width 54 height 21
type input "8"
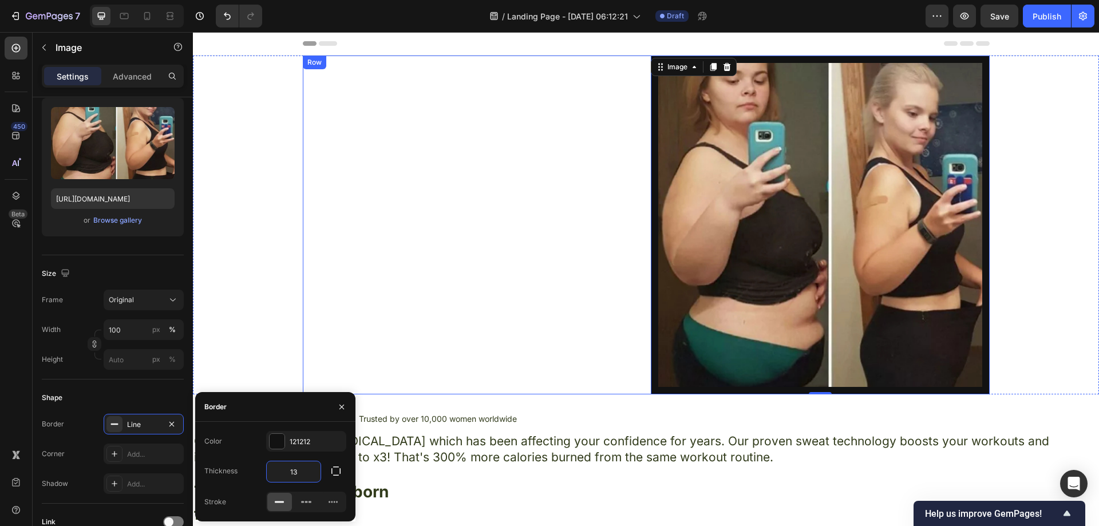
type input "13"
click at [421, 250] on div "Text Block" at bounding box center [472, 225] width 339 height 339
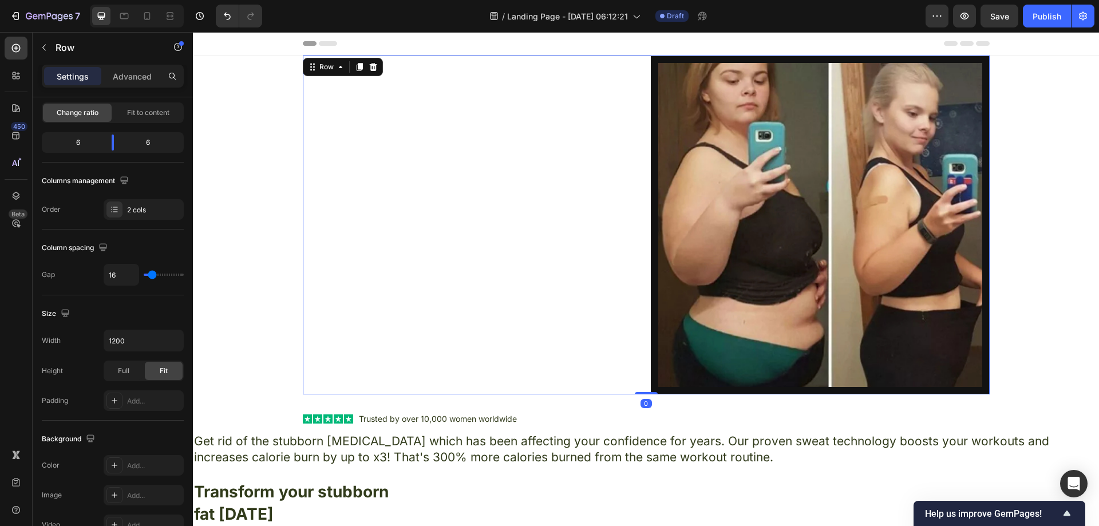
scroll to position [0, 0]
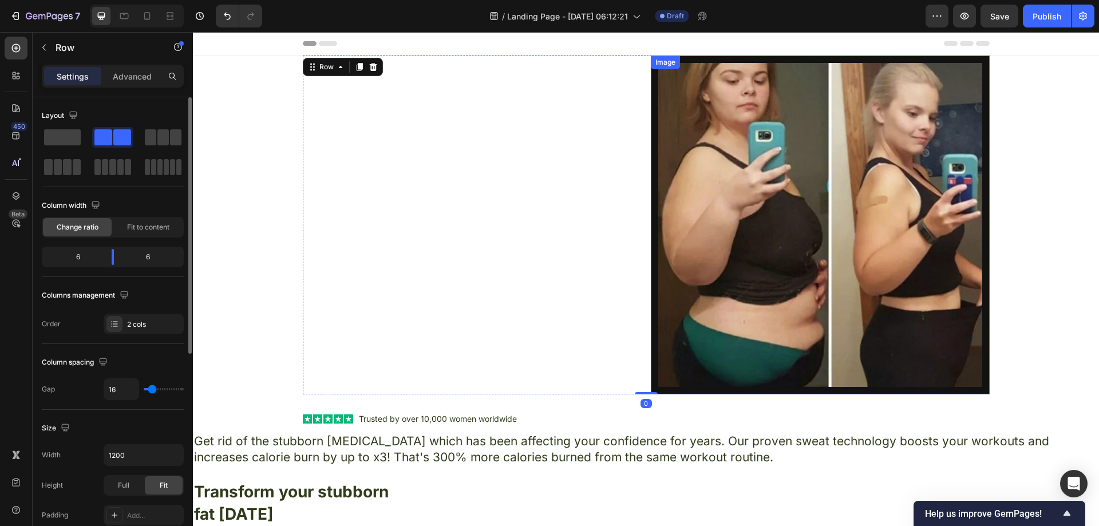
click at [844, 141] on img at bounding box center [820, 225] width 339 height 339
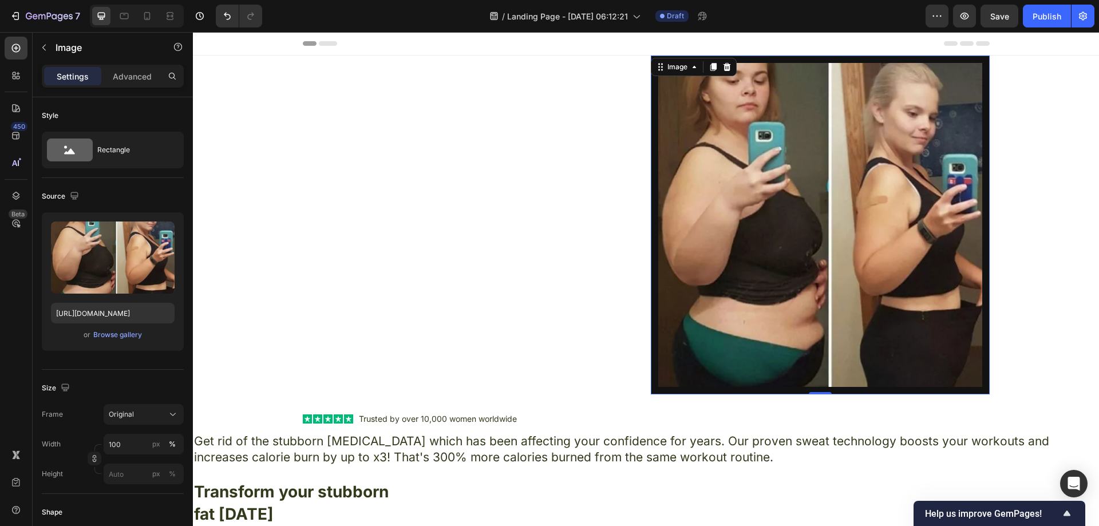
click at [822, 292] on img at bounding box center [820, 225] width 339 height 339
click at [229, 21] on icon "Undo/Redo" at bounding box center [227, 15] width 11 height 11
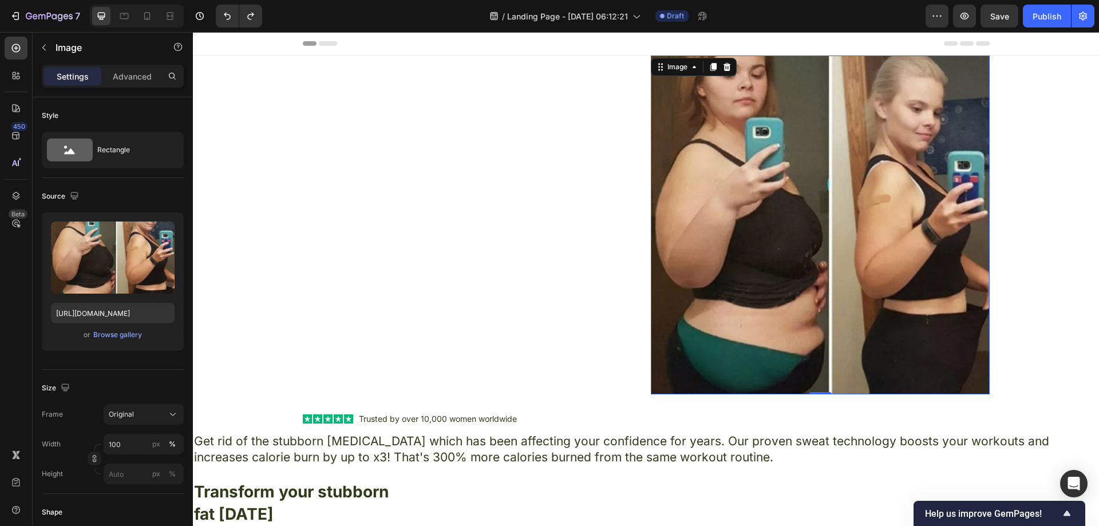
click at [499, 217] on div "Text Block" at bounding box center [472, 225] width 339 height 339
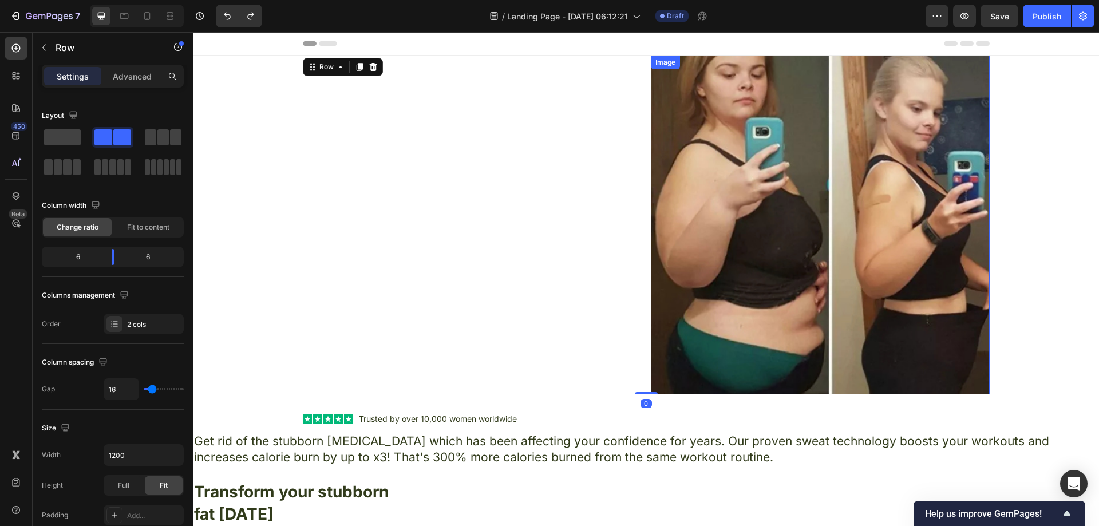
click at [767, 208] on img at bounding box center [820, 225] width 339 height 339
click at [606, 195] on div "Text Block" at bounding box center [472, 225] width 339 height 339
click at [411, 423] on p "Trusted by over 10,000 women worldwide" at bounding box center [438, 419] width 158 height 10
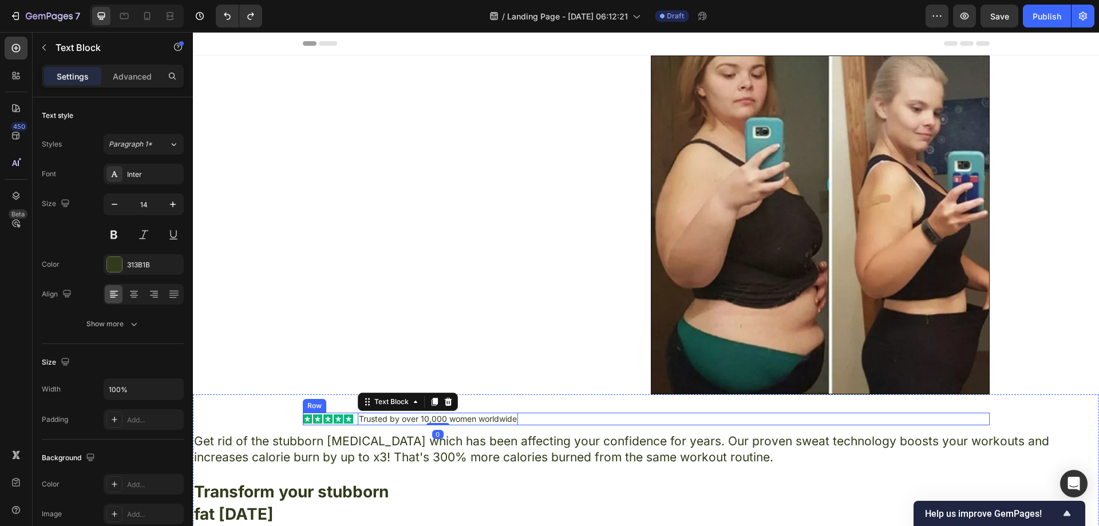
click at [541, 417] on div "Icon Icon Icon Icon Icon Icon List Trusted by over 10,000 women worldwide Text …" at bounding box center [646, 419] width 687 height 13
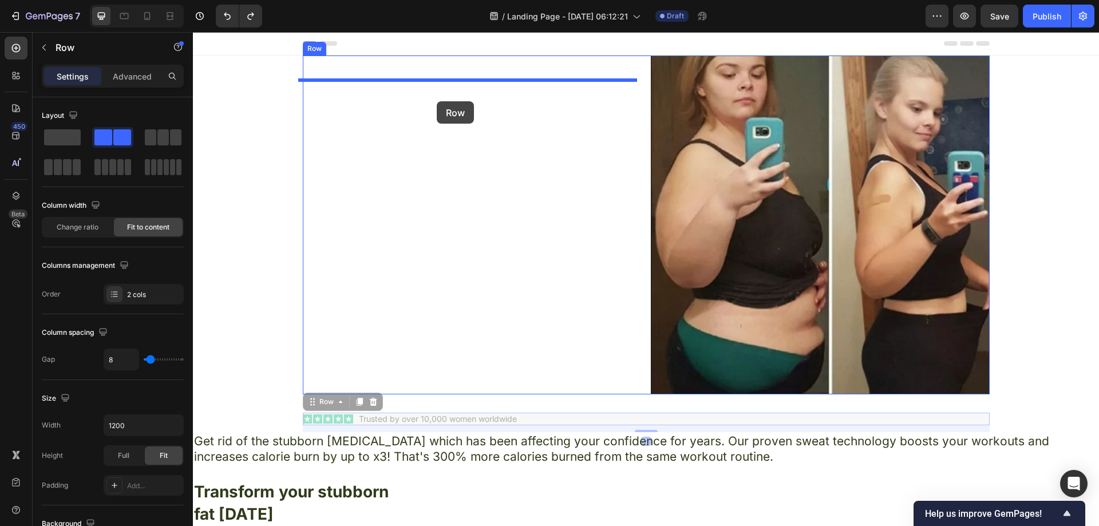
drag, startPoint x: 309, startPoint y: 403, endPoint x: 437, endPoint y: 98, distance: 330.3
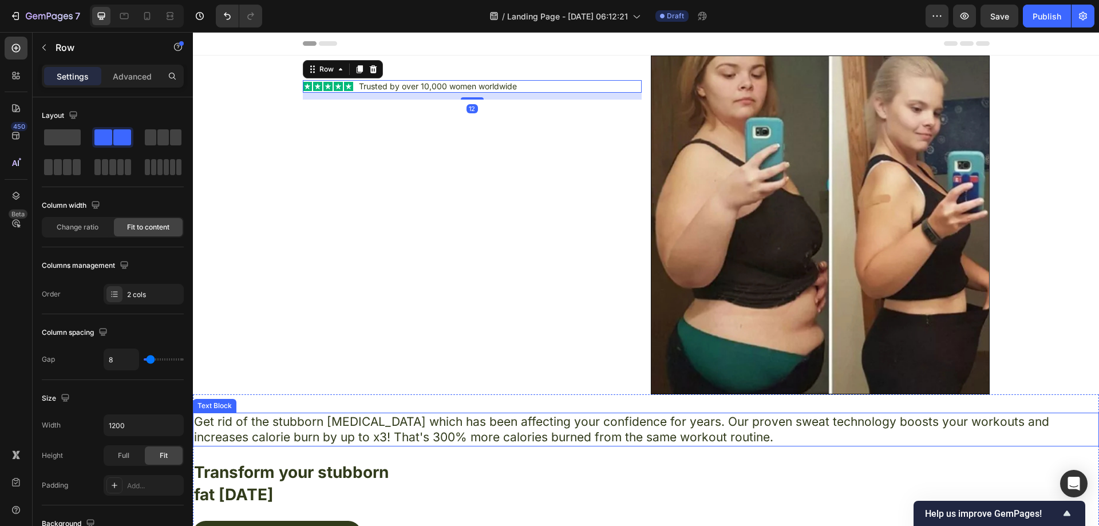
click at [393, 435] on p "Get rid of the stubborn [MEDICAL_DATA] which has been affecting your confidence…" at bounding box center [646, 429] width 904 height 31
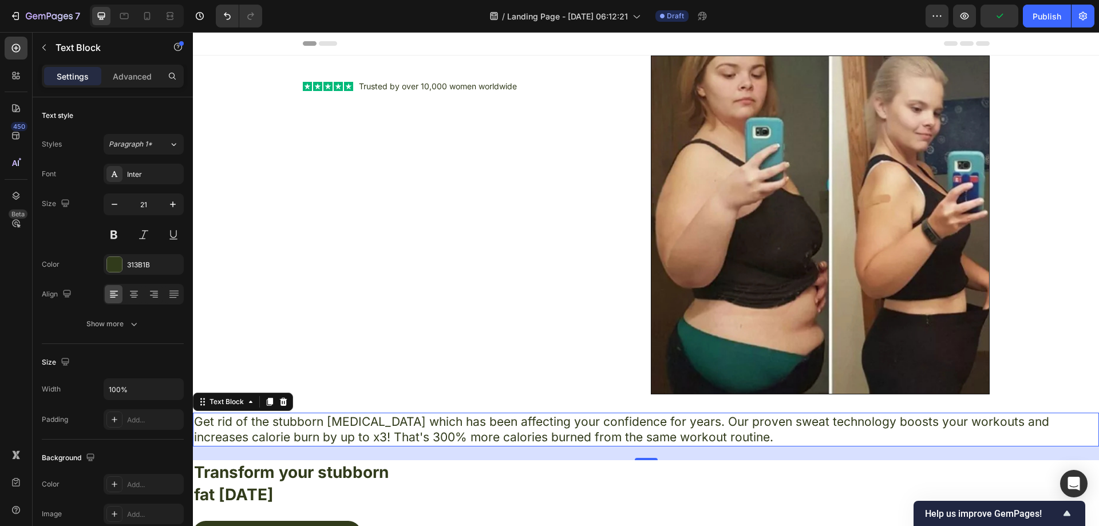
click at [262, 473] on strong "Transform your stubborn" at bounding box center [291, 472] width 195 height 19
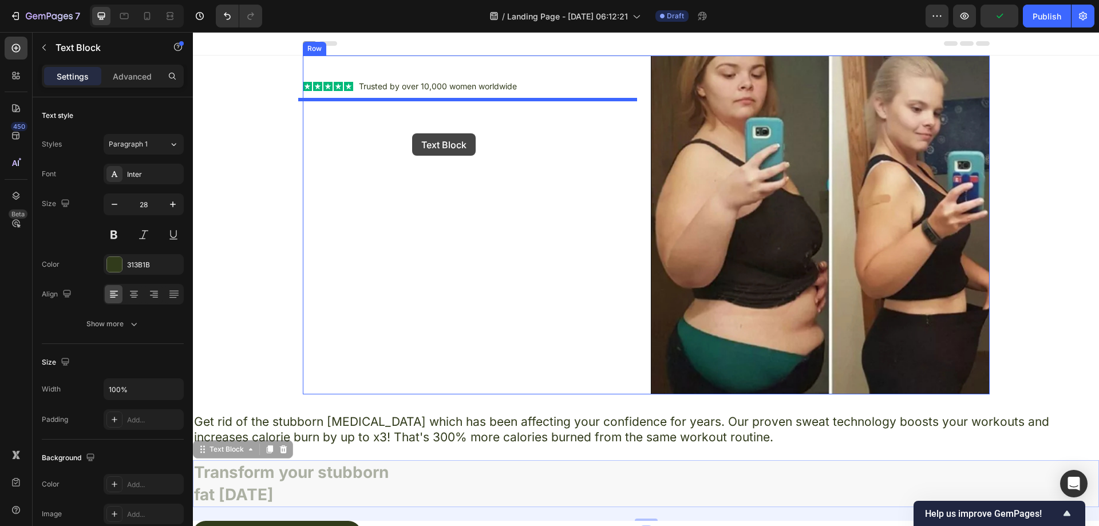
drag, startPoint x: 205, startPoint y: 454, endPoint x: 412, endPoint y: 133, distance: 381.3
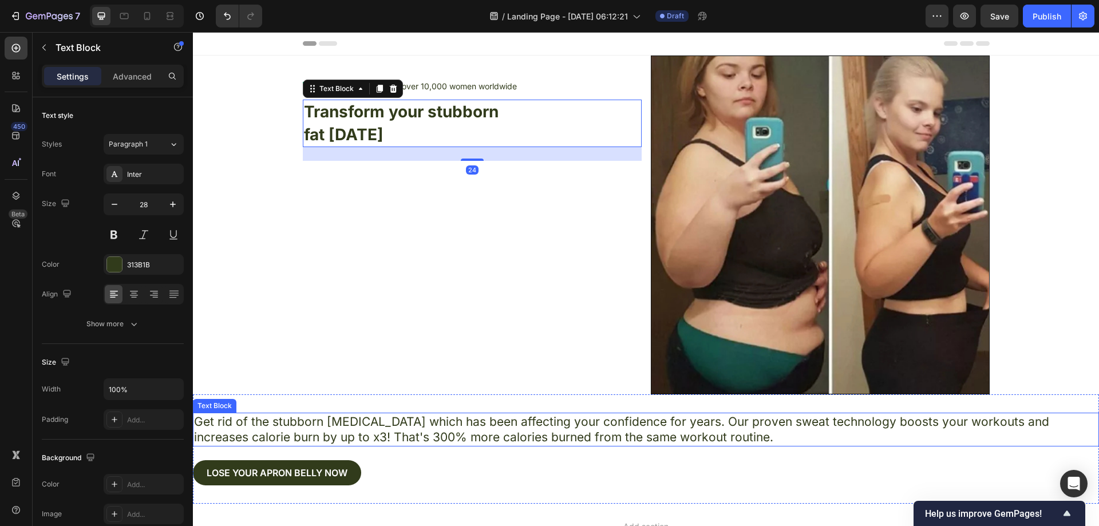
click at [376, 420] on p "Get rid of the stubborn [MEDICAL_DATA] which has been affecting your confidence…" at bounding box center [646, 429] width 904 height 31
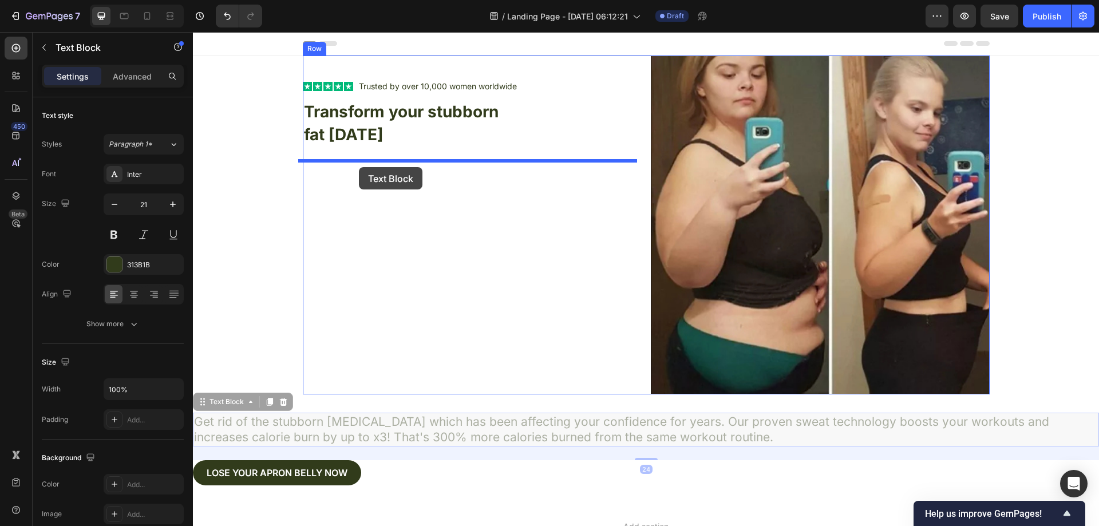
drag, startPoint x: 207, startPoint y: 404, endPoint x: 360, endPoint y: 167, distance: 282.1
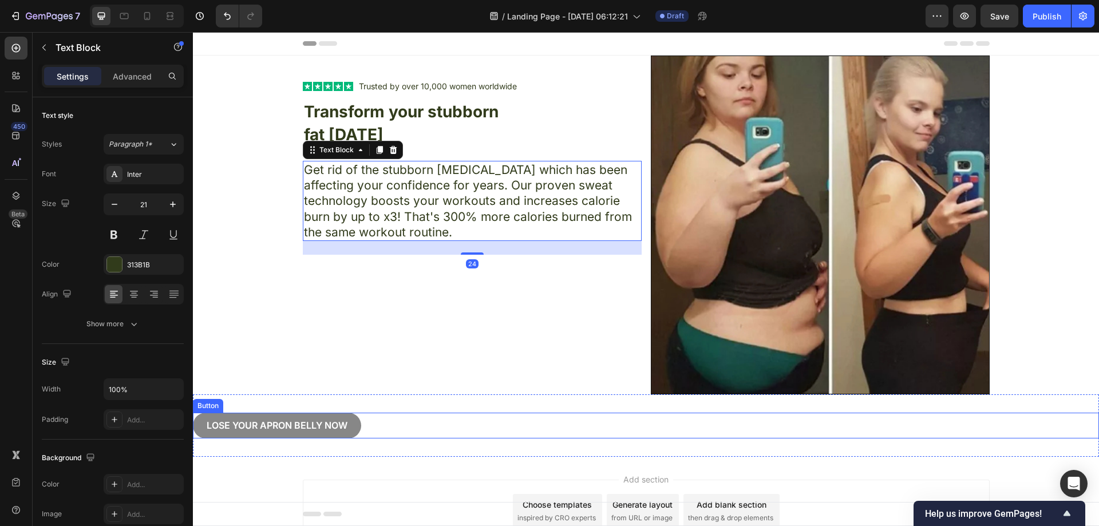
click at [288, 435] on button "Lose your apron bellY now" at bounding box center [277, 426] width 168 height 26
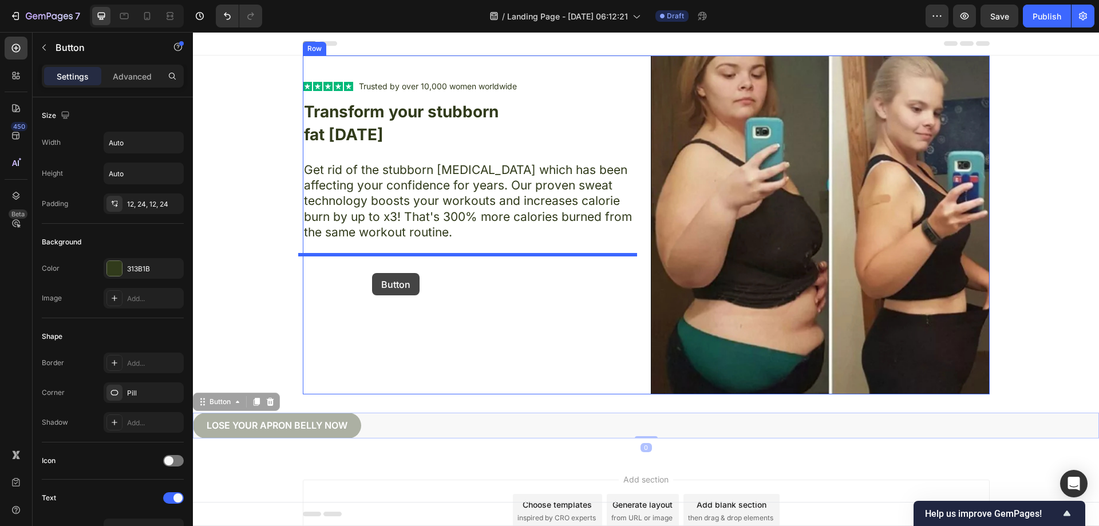
drag, startPoint x: 208, startPoint y: 403, endPoint x: 372, endPoint y: 273, distance: 209.1
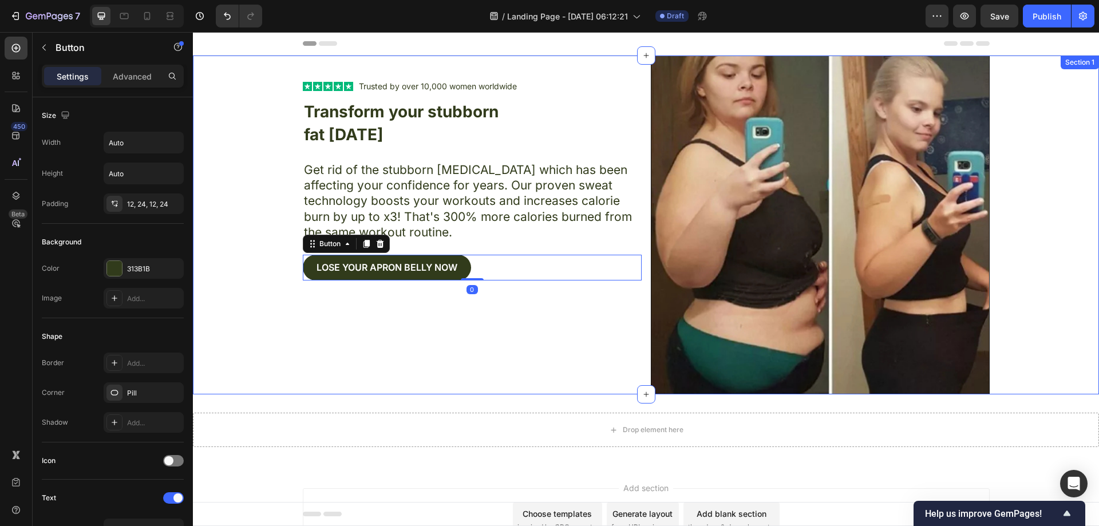
click at [268, 253] on div "Text Block Icon Icon Icon Icon Icon Icon List Trusted by over 10,000 women worl…" at bounding box center [646, 225] width 906 height 339
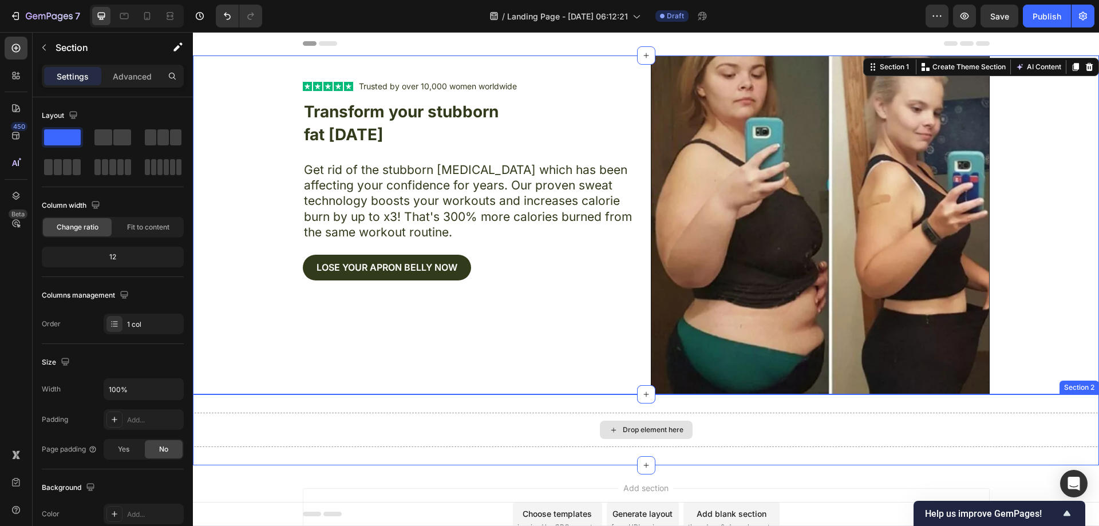
click at [594, 428] on div "Drop element here" at bounding box center [646, 430] width 906 height 34
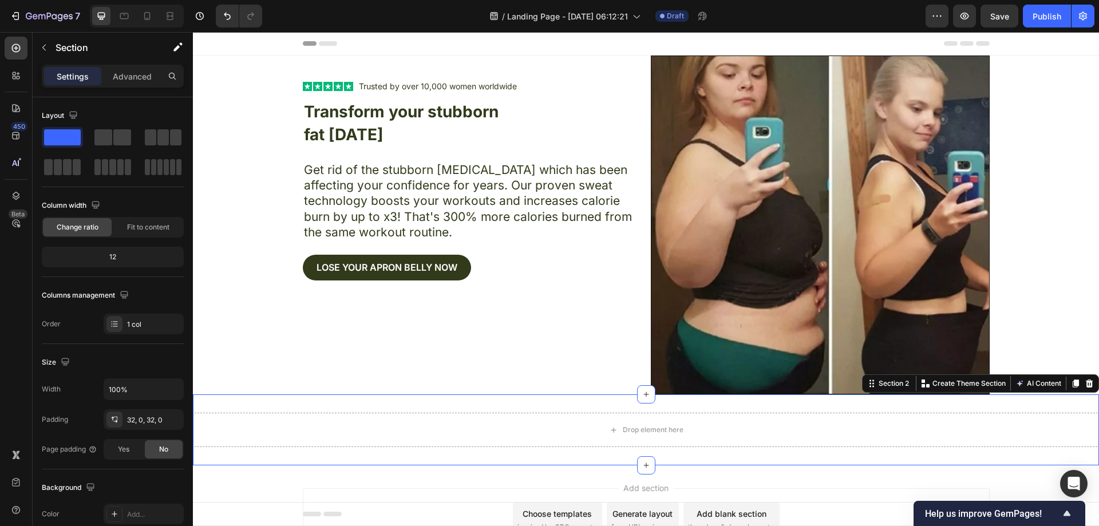
click at [446, 407] on div "Drop element here Section 2 You can create reusable sections Create Theme Secti…" at bounding box center [646, 430] width 906 height 71
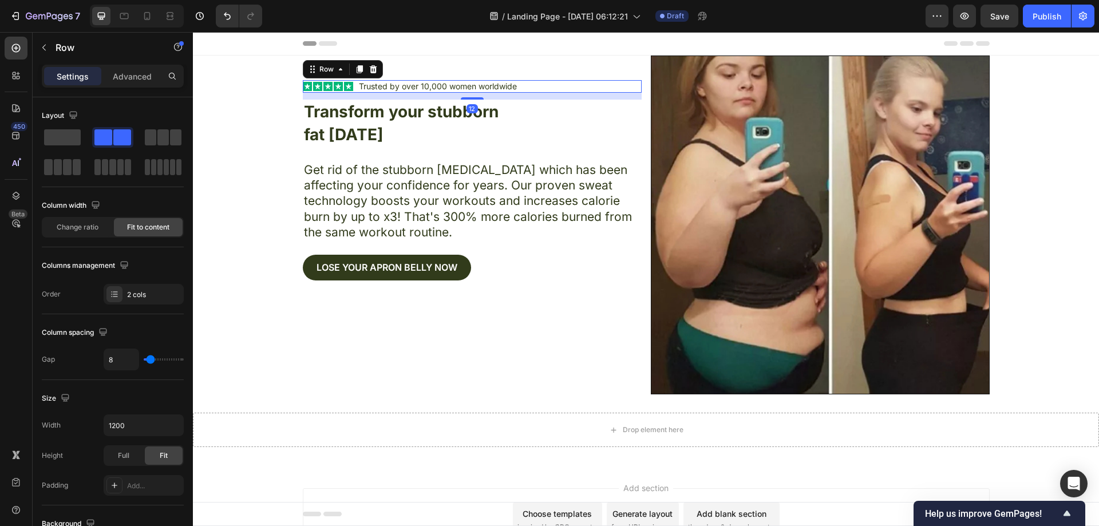
click at [534, 84] on div "Icon Icon Icon Icon Icon Icon List Trusted by over 10,000 women worldwide Text …" at bounding box center [472, 86] width 339 height 13
click at [530, 76] on p "Rich Text Editor. Editing area: main" at bounding box center [472, 68] width 337 height 22
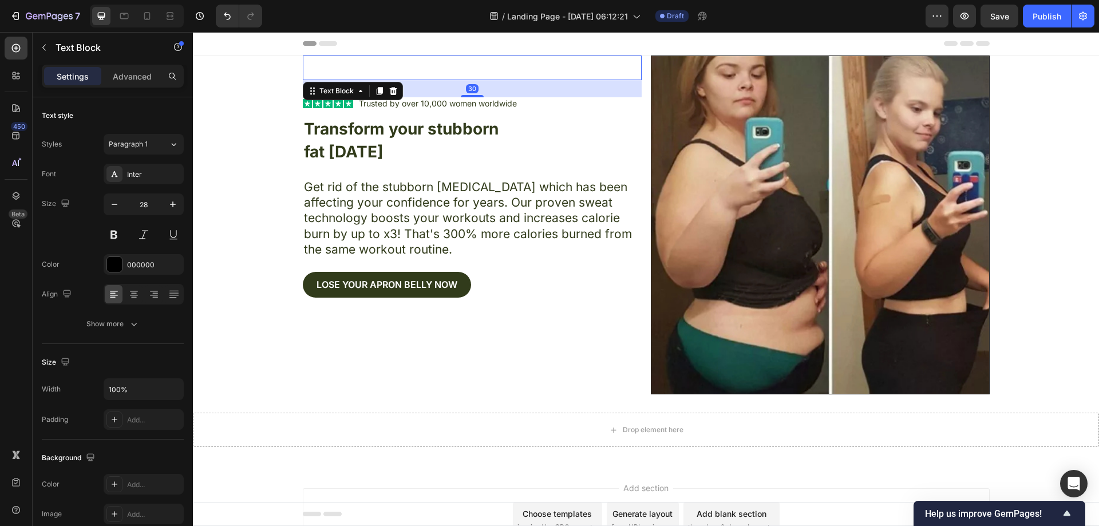
drag, startPoint x: 468, startPoint y: 78, endPoint x: 309, endPoint y: 137, distance: 170.1
click at [468, 96] on div at bounding box center [472, 96] width 23 height 2
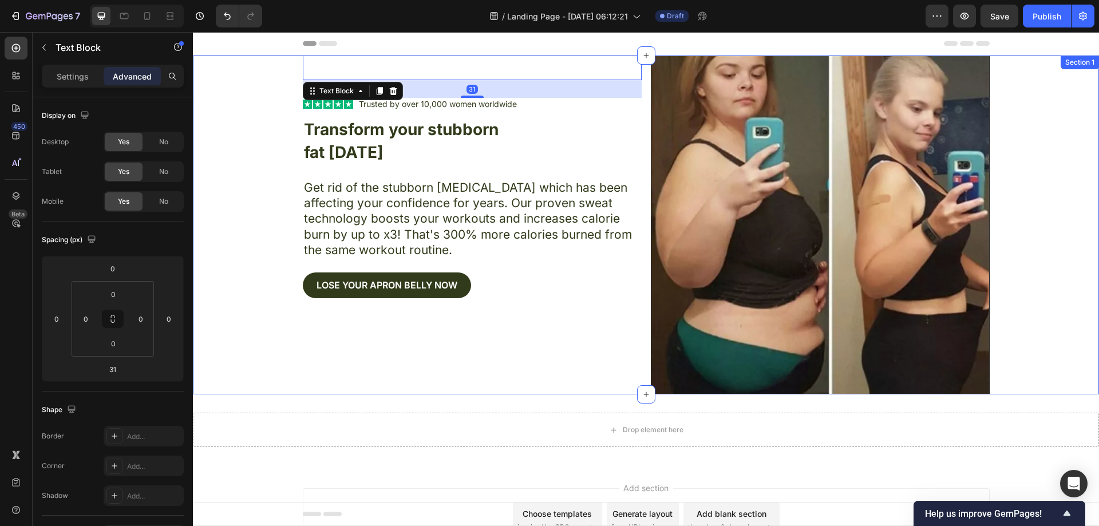
click at [238, 152] on div "Text Block 31 Icon Icon Icon Icon Icon Icon List Trusted by over 10,000 women w…" at bounding box center [646, 225] width 906 height 339
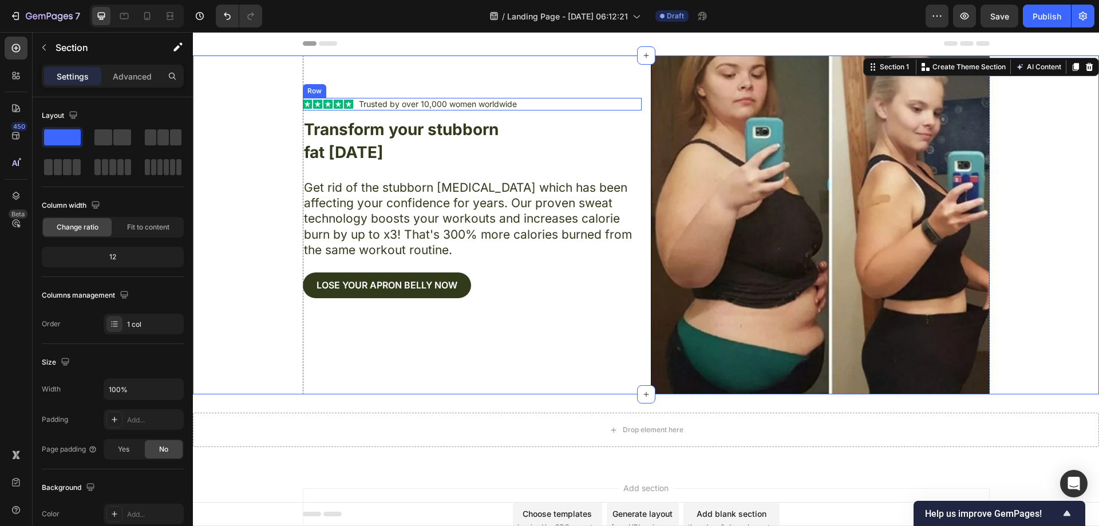
click at [564, 110] on div "Icon Icon Icon Icon Icon Icon List Trusted by over 10,000 women worldwide Text …" at bounding box center [472, 104] width 339 height 13
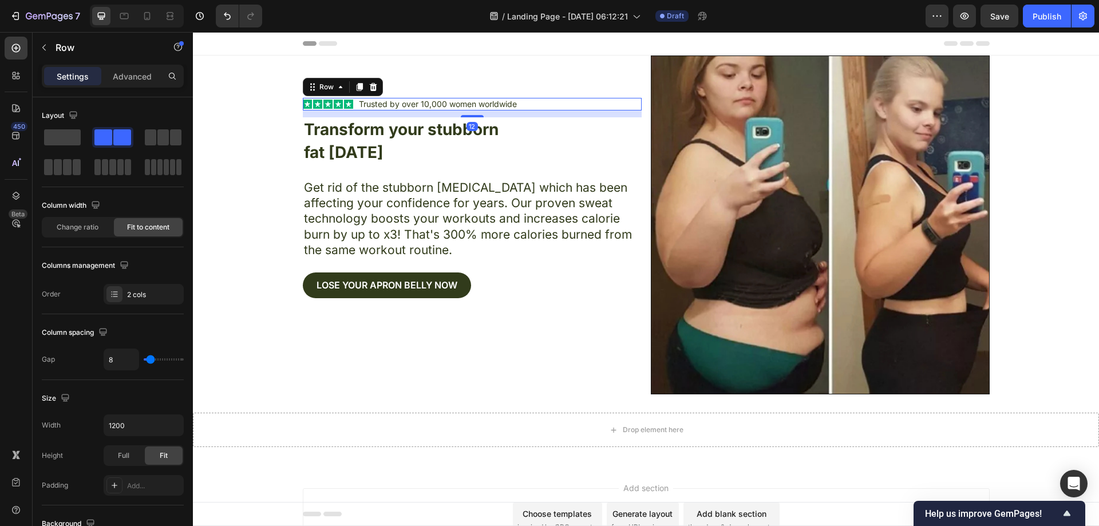
click at [529, 109] on div "Icon Icon Icon Icon Icon Icon List Trusted by over 10,000 women worldwide Text …" at bounding box center [472, 104] width 339 height 13
click at [520, 106] on div "Icon Icon Icon Icon Icon Icon List Trusted by over 10,000 women worldwide Text …" at bounding box center [472, 104] width 339 height 13
click at [518, 106] on div "Icon Icon Icon Icon Icon Icon List Trusted by over 10,000 women worldwide Text …" at bounding box center [472, 104] width 339 height 13
click at [511, 105] on p "Trusted by over 10,000 women worldwide" at bounding box center [438, 104] width 158 height 10
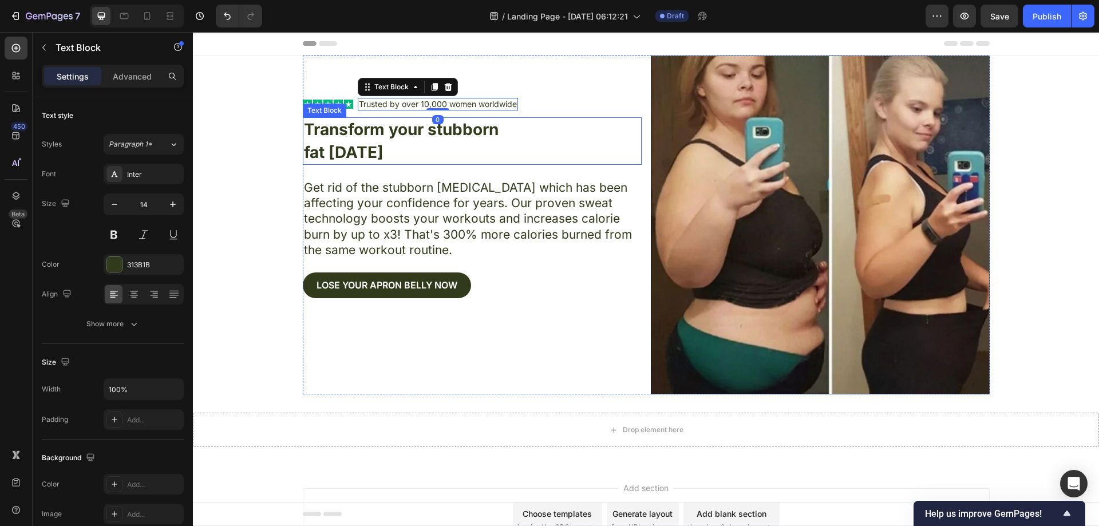
drag, startPoint x: 487, startPoint y: 149, endPoint x: 425, endPoint y: 152, distance: 61.4
click at [486, 149] on p "fat [DATE]" at bounding box center [472, 152] width 337 height 22
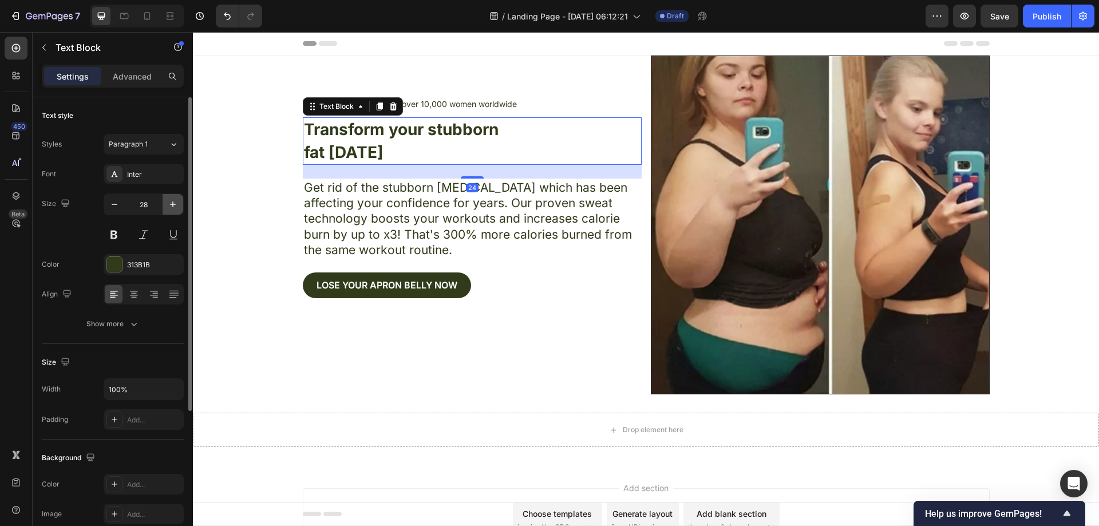
click at [171, 209] on icon "button" at bounding box center [172, 204] width 11 height 11
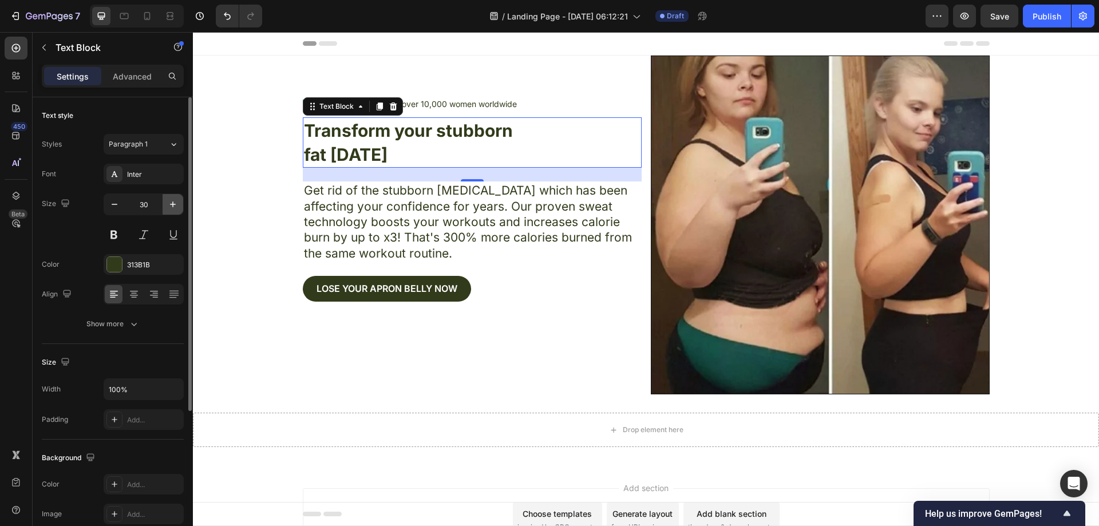
click at [171, 209] on icon "button" at bounding box center [172, 204] width 11 height 11
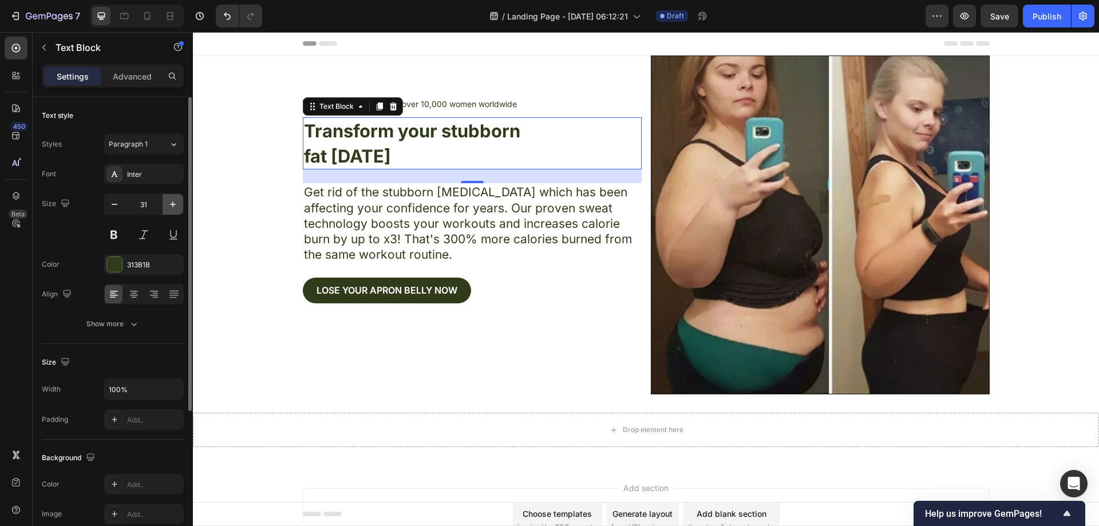
click at [171, 209] on icon "button" at bounding box center [172, 204] width 11 height 11
click at [171, 208] on icon "button" at bounding box center [172, 204] width 11 height 11
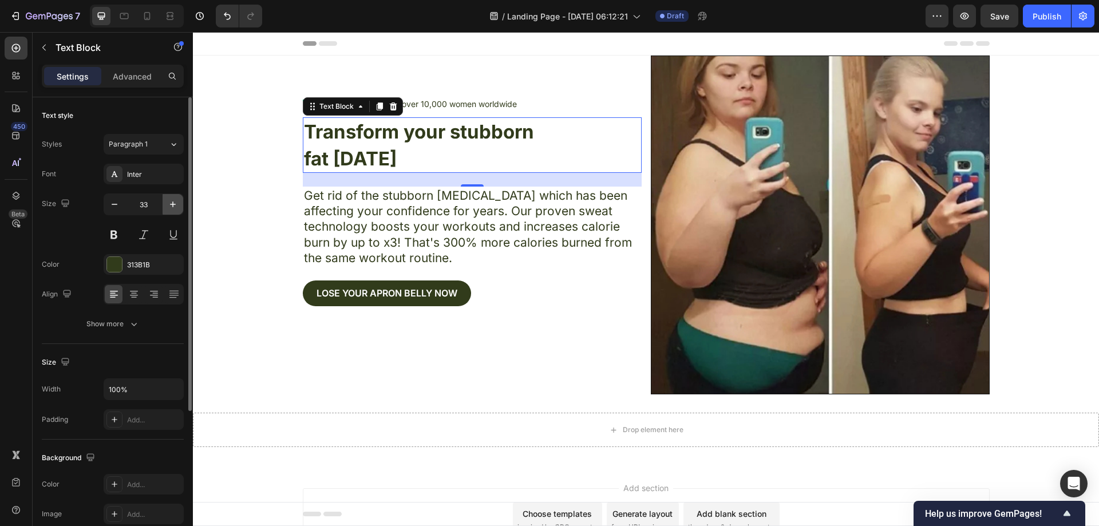
click at [171, 208] on icon "button" at bounding box center [172, 204] width 11 height 11
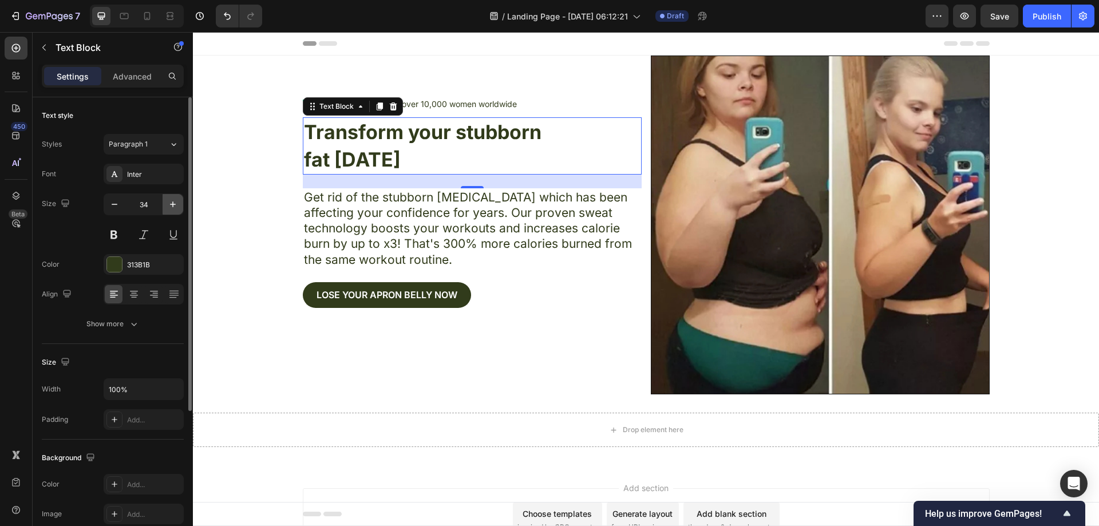
click at [171, 208] on icon "button" at bounding box center [172, 204] width 11 height 11
type input "35"
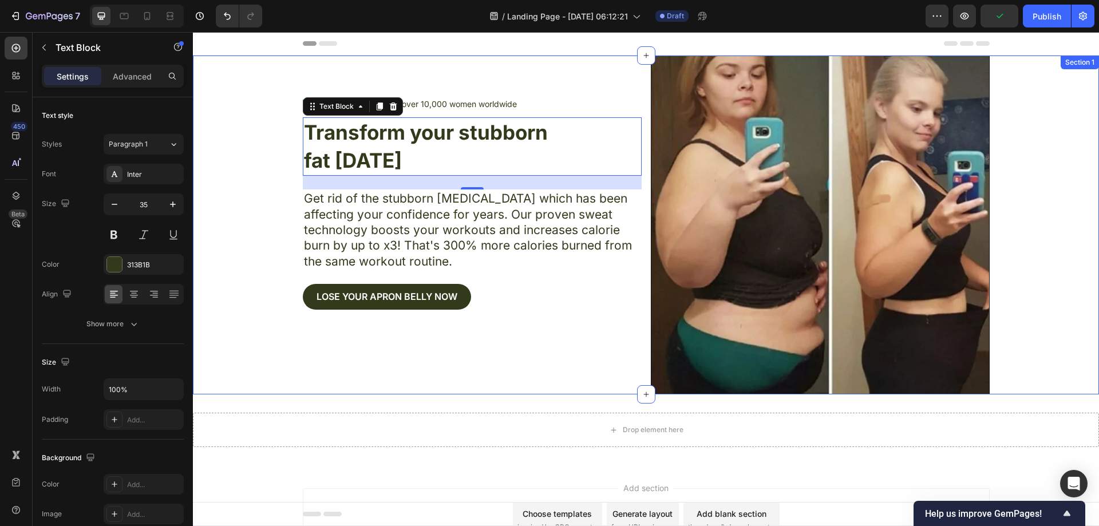
click at [427, 226] on p "Get rid of the stubborn [MEDICAL_DATA] which has been affecting your confidence…" at bounding box center [472, 230] width 337 height 78
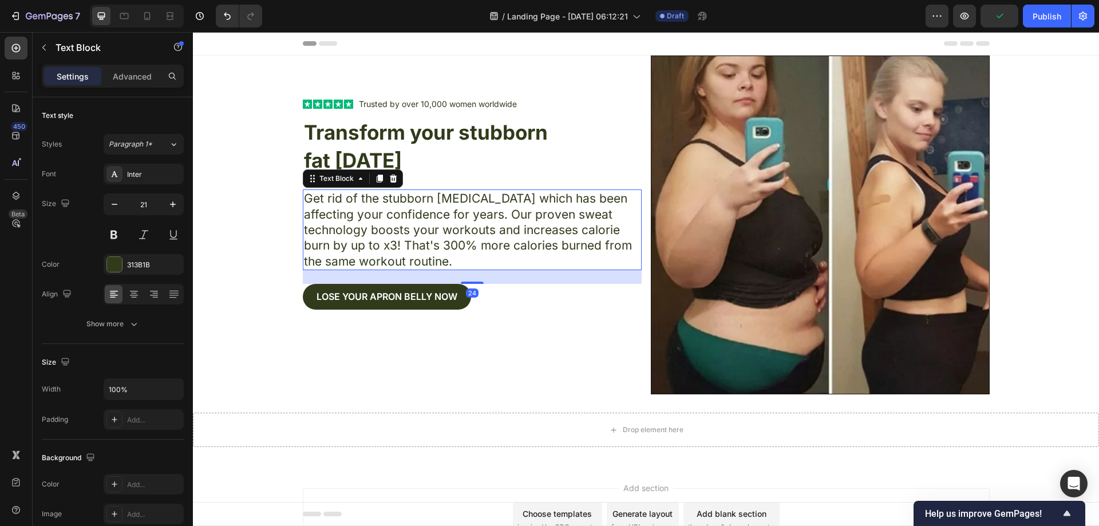
click at [388, 259] on p "Get rid of the stubborn [MEDICAL_DATA] which has been affecting your confidence…" at bounding box center [472, 230] width 337 height 78
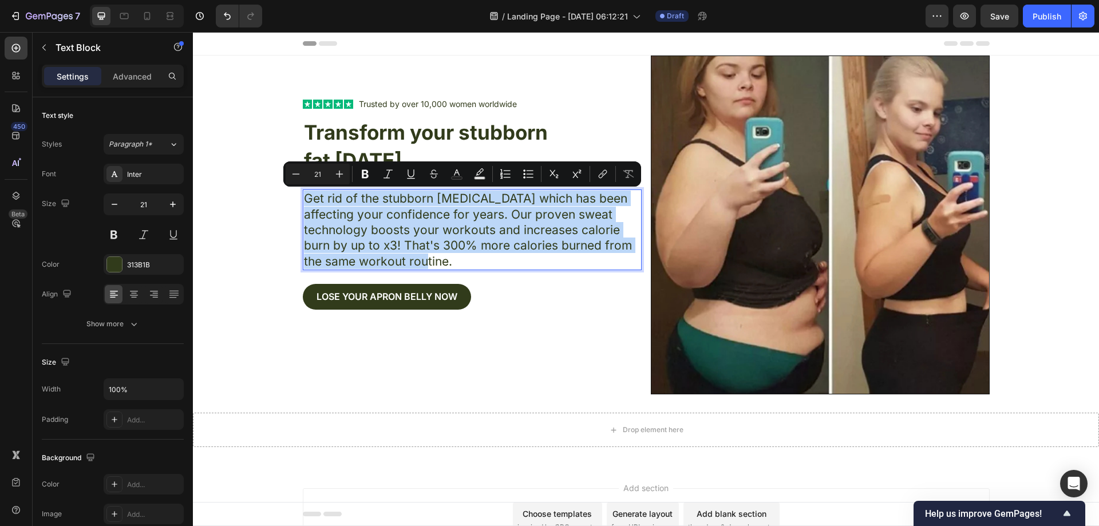
drag, startPoint x: 394, startPoint y: 262, endPoint x: 302, endPoint y: 202, distance: 109.6
click at [304, 202] on p "Get rid of the stubborn [MEDICAL_DATA] which has been affecting your confidence…" at bounding box center [472, 230] width 337 height 78
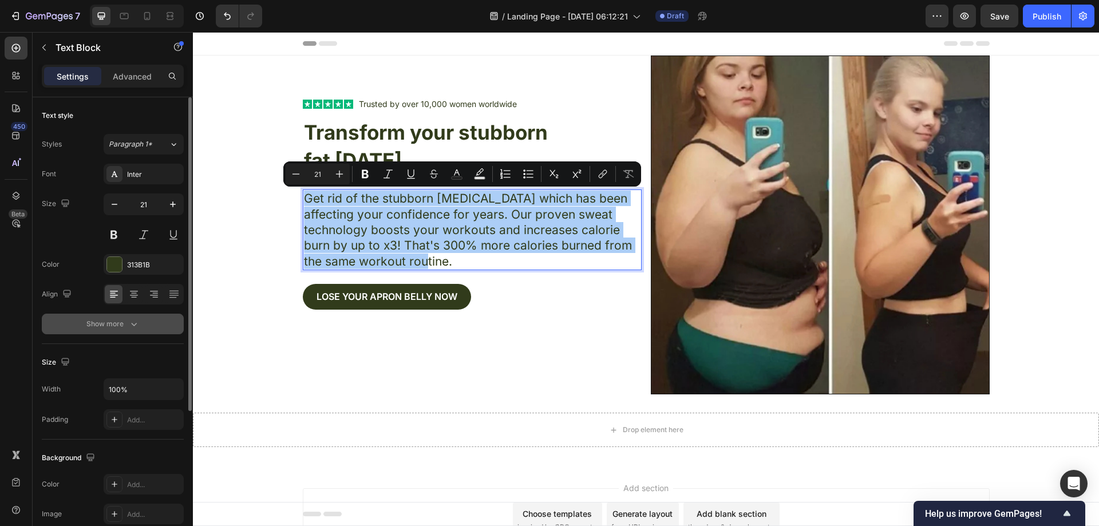
click at [147, 318] on button "Show more" at bounding box center [113, 324] width 142 height 21
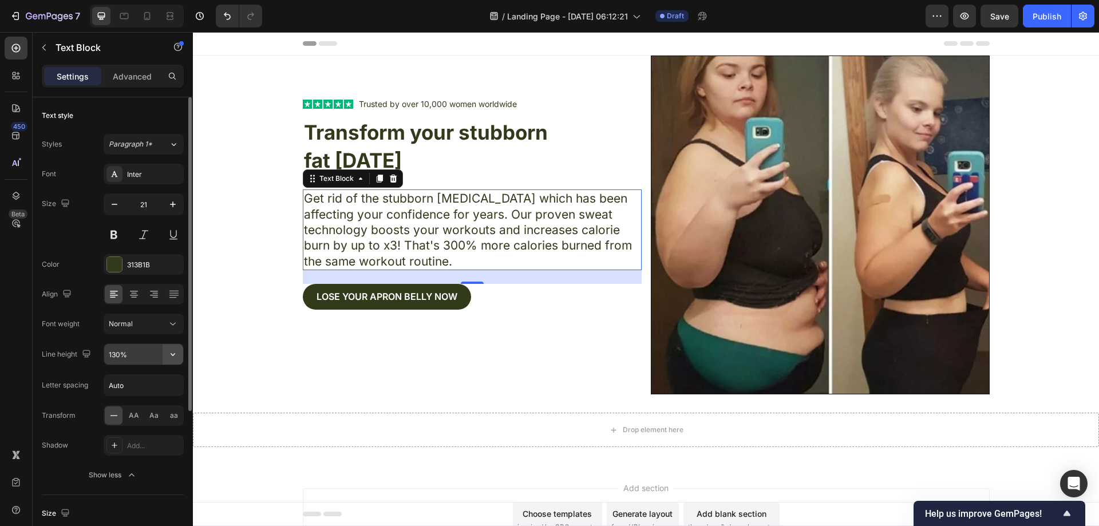
click at [170, 355] on icon "button" at bounding box center [172, 354] width 11 height 11
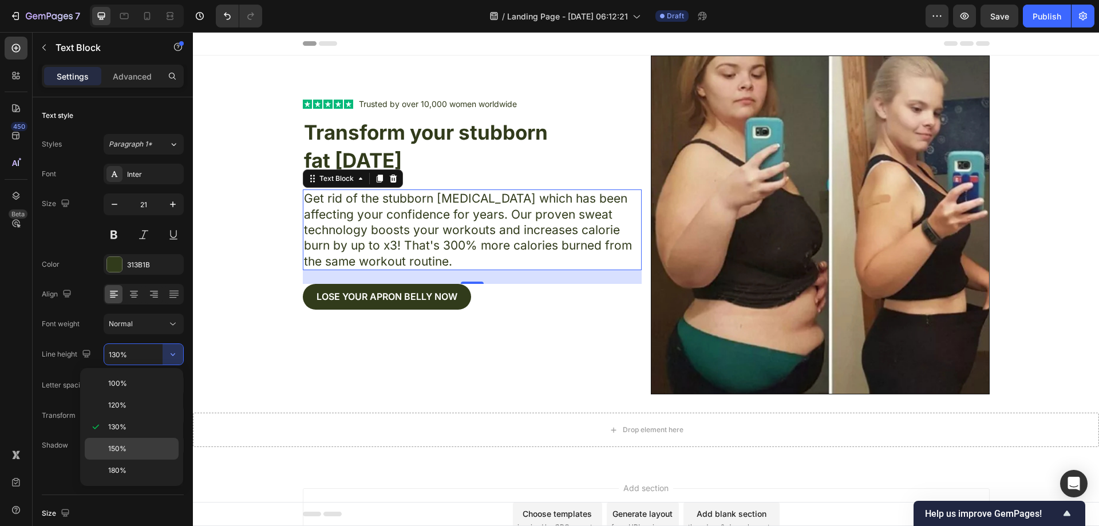
click at [130, 441] on div "150%" at bounding box center [132, 449] width 94 height 22
type input "150%"
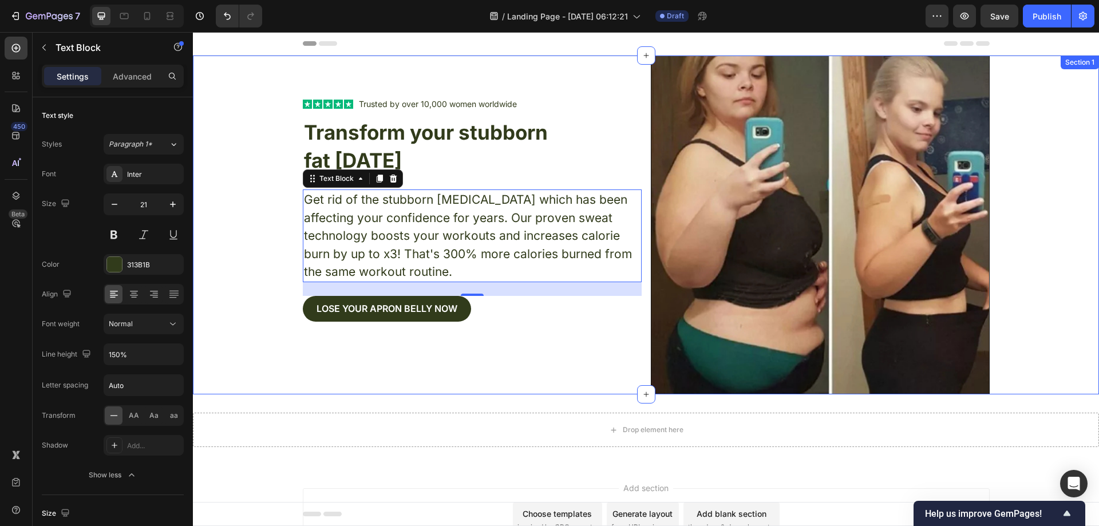
click at [238, 277] on div "Text Block Icon Icon Icon Icon Icon Icon List Trusted by over 10,000 women worl…" at bounding box center [646, 225] width 906 height 339
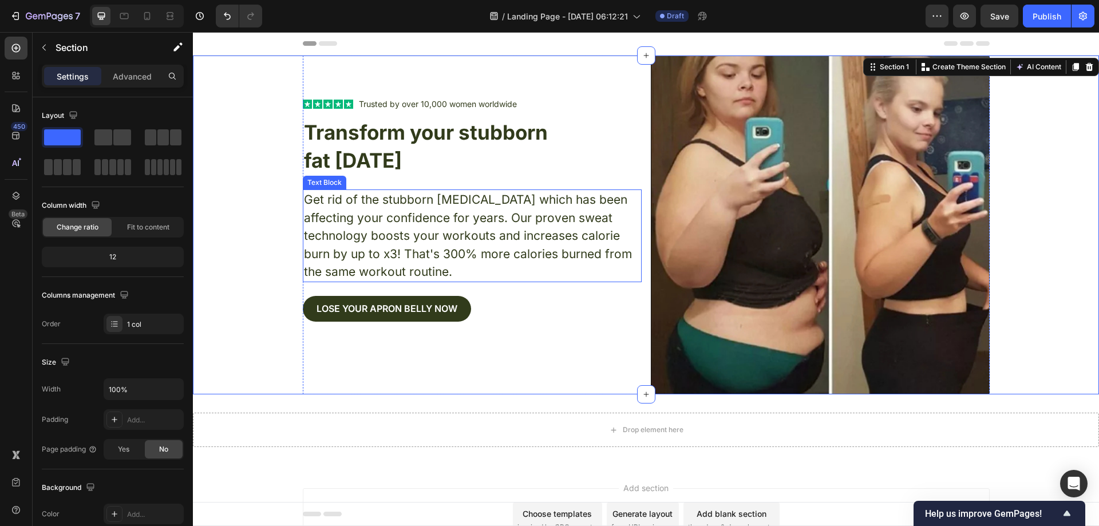
click at [405, 275] on p "Get rid of the stubborn [MEDICAL_DATA] which has been affecting your confidence…" at bounding box center [472, 236] width 337 height 90
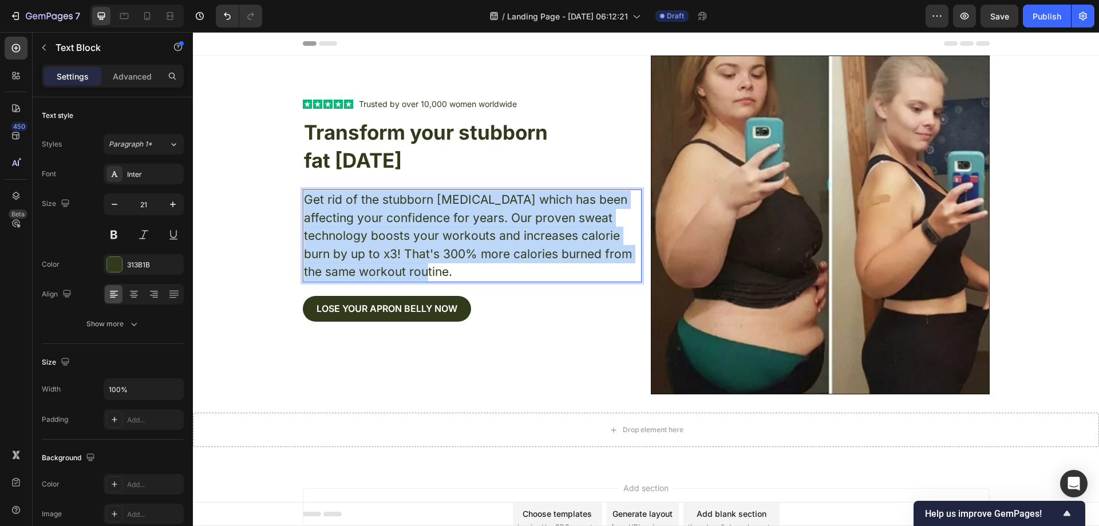
drag, startPoint x: 403, startPoint y: 275, endPoint x: 300, endPoint y: 199, distance: 128.2
click at [304, 199] on p "Get rid of the stubborn [MEDICAL_DATA] which has been affecting your confidence…" at bounding box center [472, 236] width 337 height 90
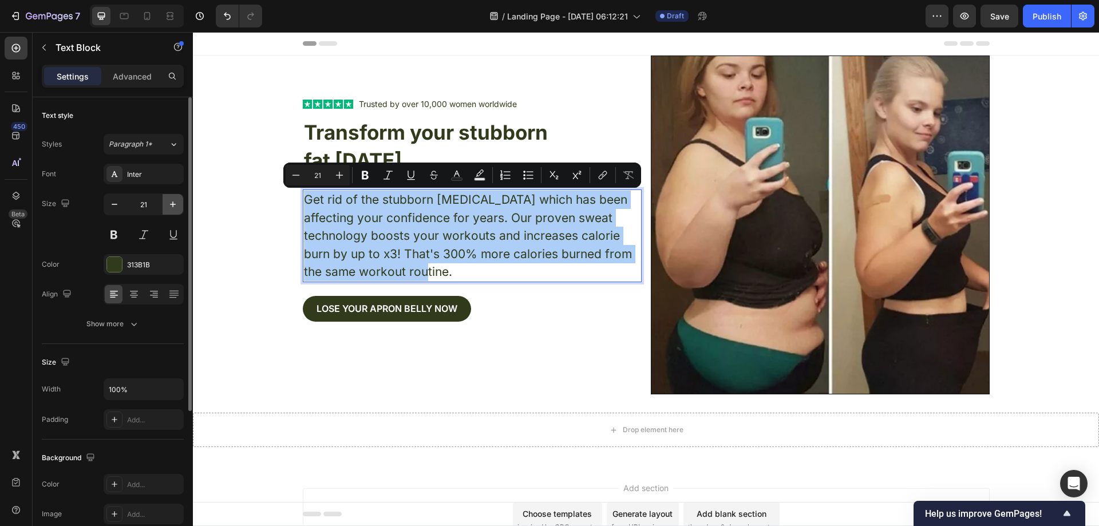
click at [174, 207] on icon "button" at bounding box center [172, 204] width 11 height 11
type input "22"
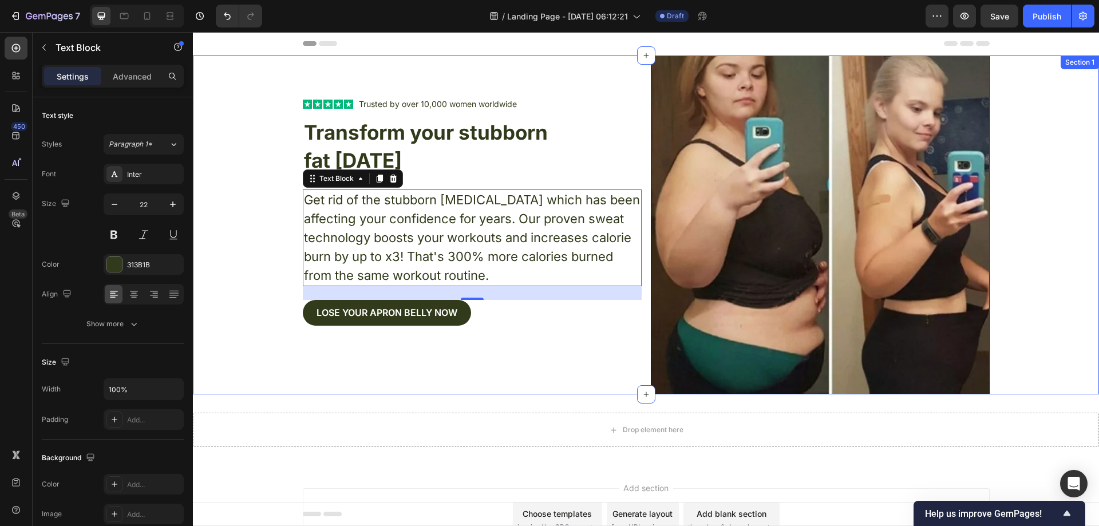
click at [270, 246] on div "Text Block Icon Icon Icon Icon Icon Icon List Trusted by over 10,000 women worl…" at bounding box center [646, 225] width 906 height 339
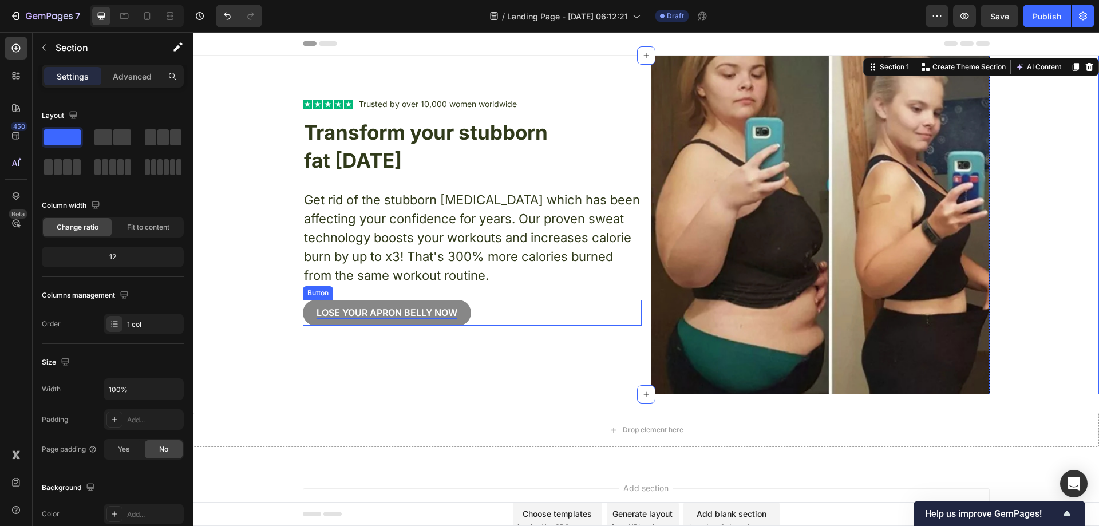
click at [462, 313] on button "Lose your apron bellY now" at bounding box center [387, 313] width 168 height 26
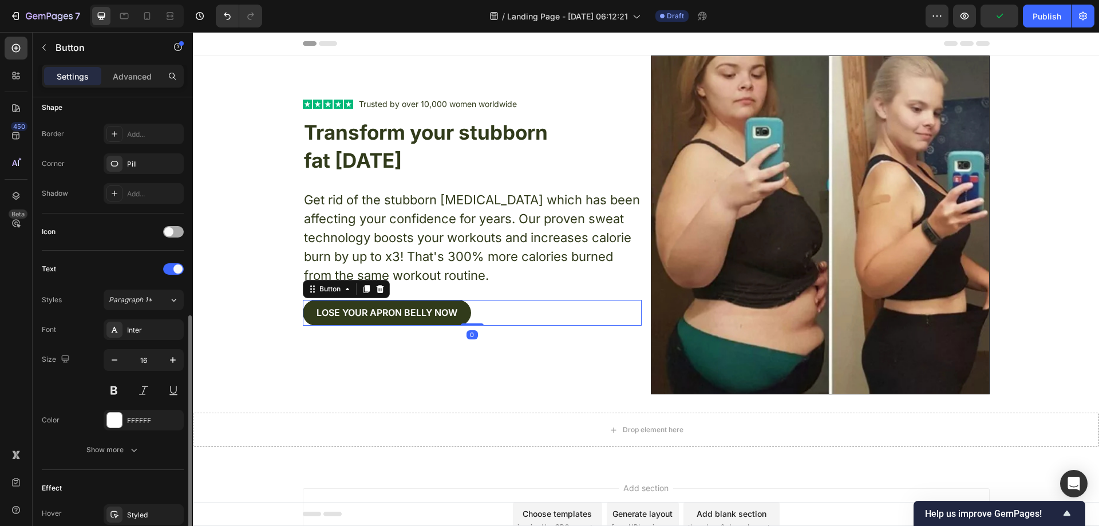
scroll to position [286, 0]
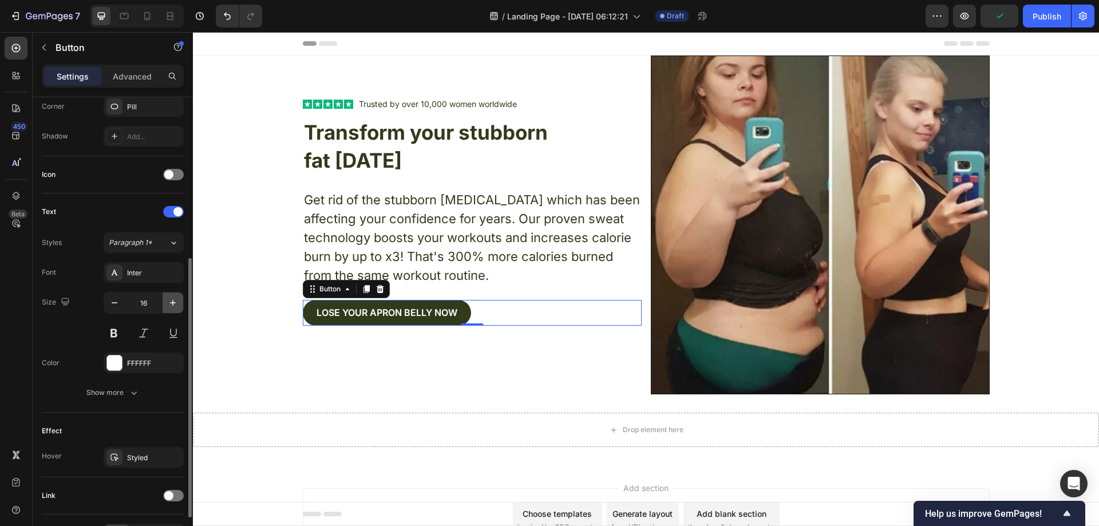
click at [173, 302] on icon "button" at bounding box center [173, 303] width 6 height 6
click at [172, 301] on icon "button" at bounding box center [172, 302] width 11 height 11
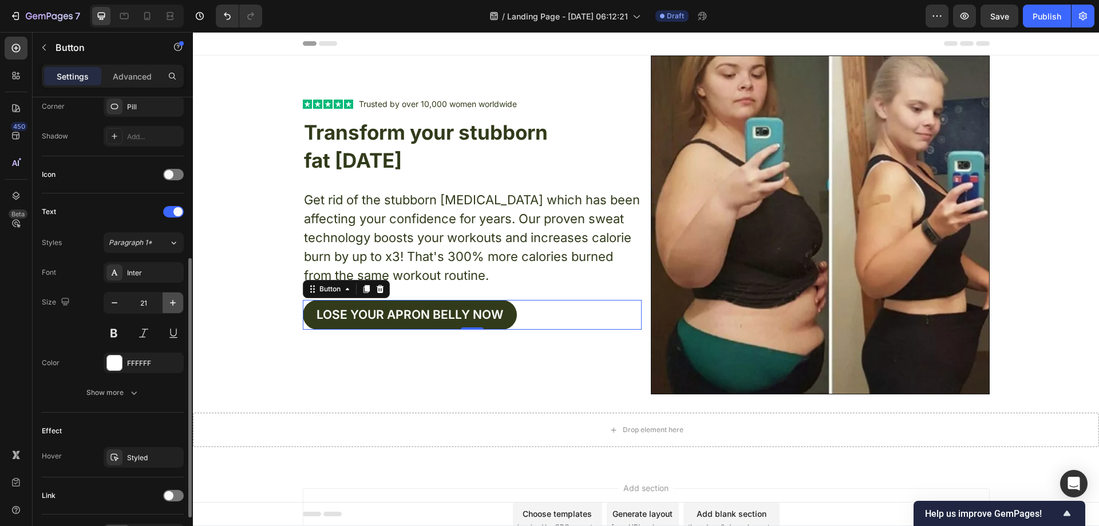
click at [172, 301] on icon "button" at bounding box center [172, 302] width 11 height 11
click at [171, 300] on icon "button" at bounding box center [172, 302] width 11 height 11
type input "25"
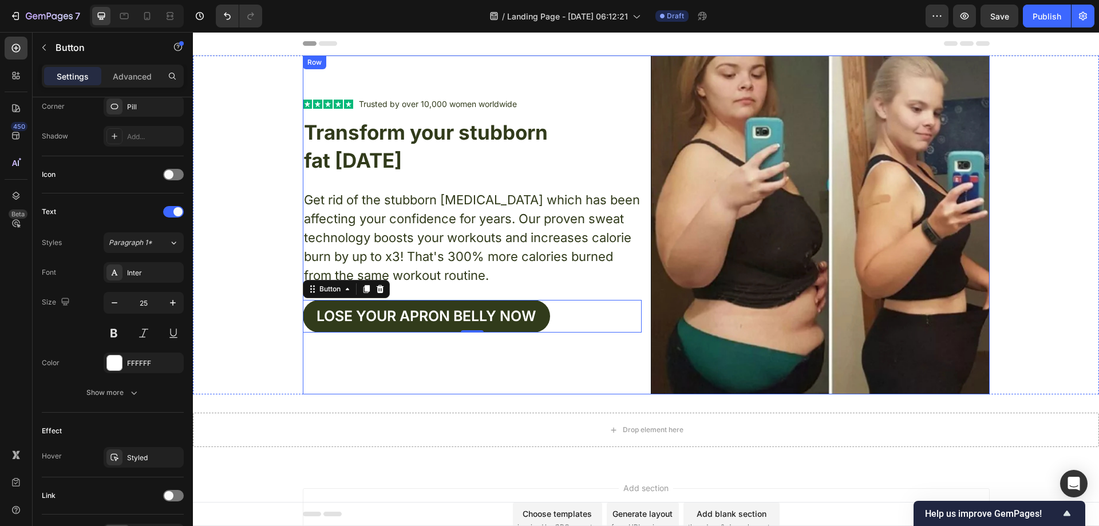
click at [381, 368] on div "Text Block Icon Icon Icon Icon Icon Icon List Trusted by over 10,000 women worl…" at bounding box center [472, 225] width 339 height 339
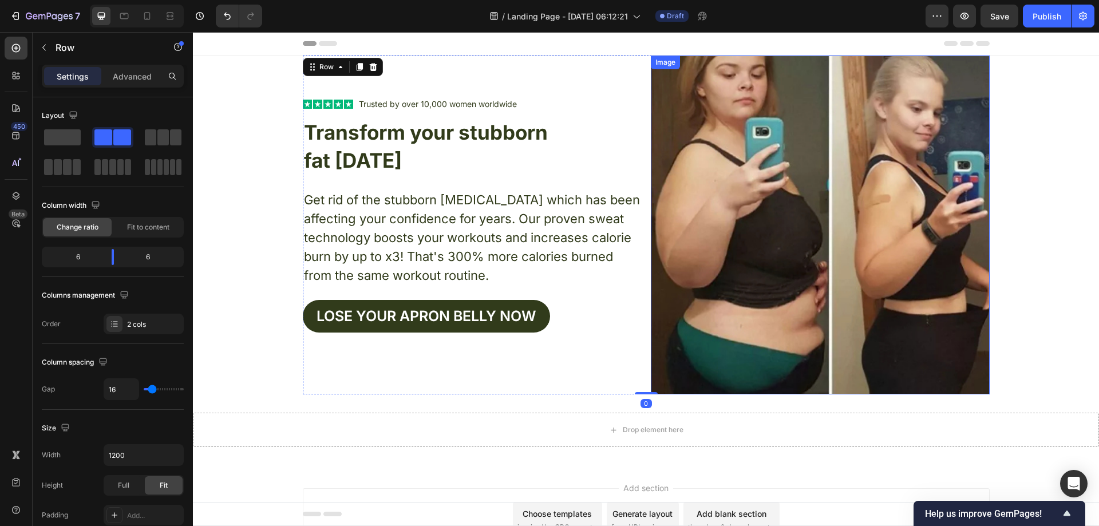
click at [1040, 153] on div "Text Block Icon Icon Icon Icon Icon Icon List Trusted by over 10,000 women worl…" at bounding box center [646, 225] width 906 height 339
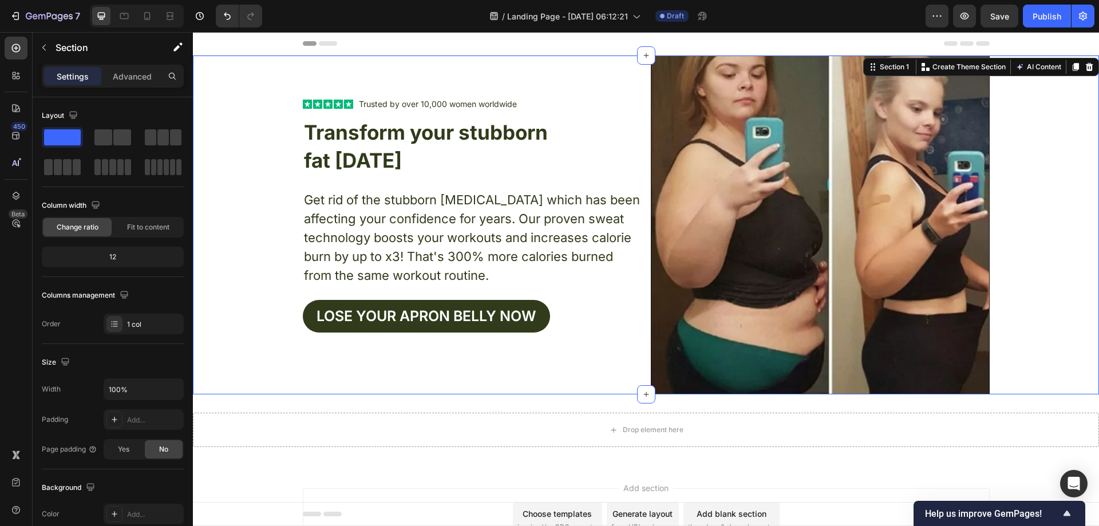
click at [257, 191] on div "Text Block Icon Icon Icon Icon Icon Icon List Trusted by over 10,000 women worl…" at bounding box center [646, 225] width 906 height 339
click at [237, 168] on div "Text Block Icon Icon Icon Icon Icon Icon List Trusted by over 10,000 women worl…" at bounding box center [646, 225] width 906 height 339
click at [256, 159] on div "Text Block Icon Icon Icon Icon Icon Icon List Trusted by over 10,000 women worl…" at bounding box center [646, 225] width 906 height 339
click at [287, 112] on div "Text Block Icon Icon Icon Icon Icon Icon List Trusted by over 10,000 women worl…" at bounding box center [646, 225] width 906 height 339
click at [45, 45] on icon "button" at bounding box center [43, 48] width 3 height 6
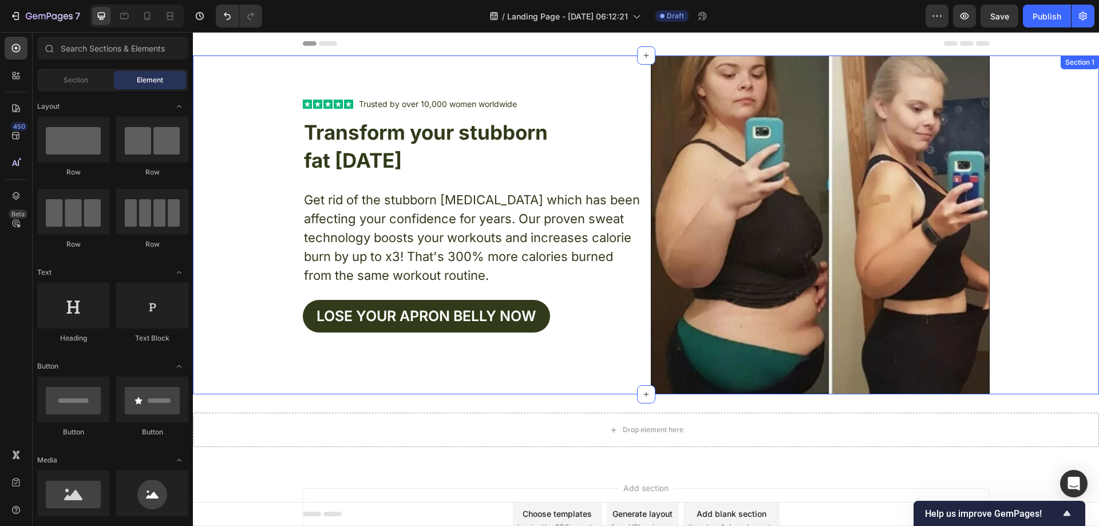
click at [250, 123] on div "Text Block Icon Icon Icon Icon Icon Icon List Trusted by over 10,000 women worl…" at bounding box center [646, 225] width 906 height 339
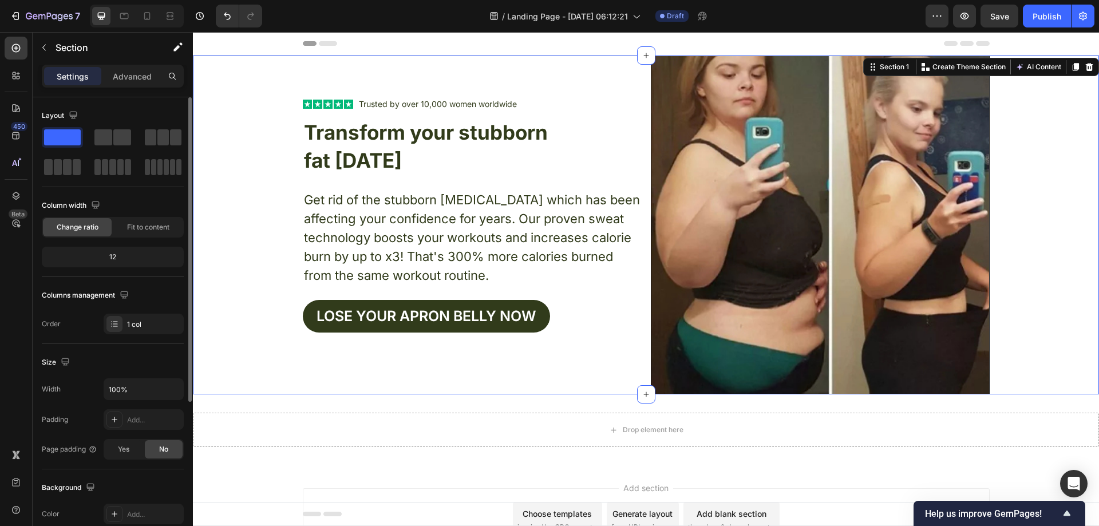
scroll to position [237, 0]
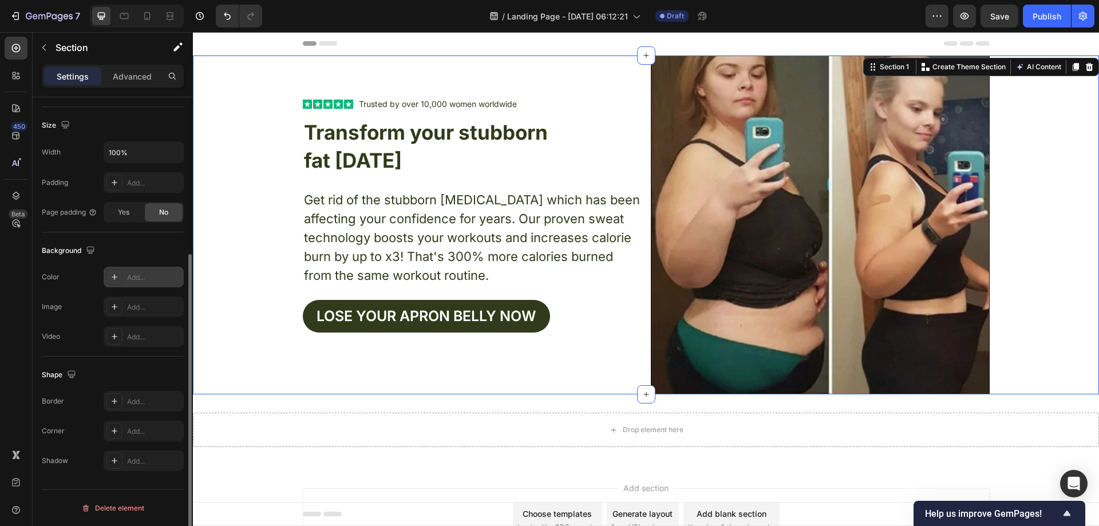
click at [149, 269] on div "Add..." at bounding box center [144, 277] width 80 height 21
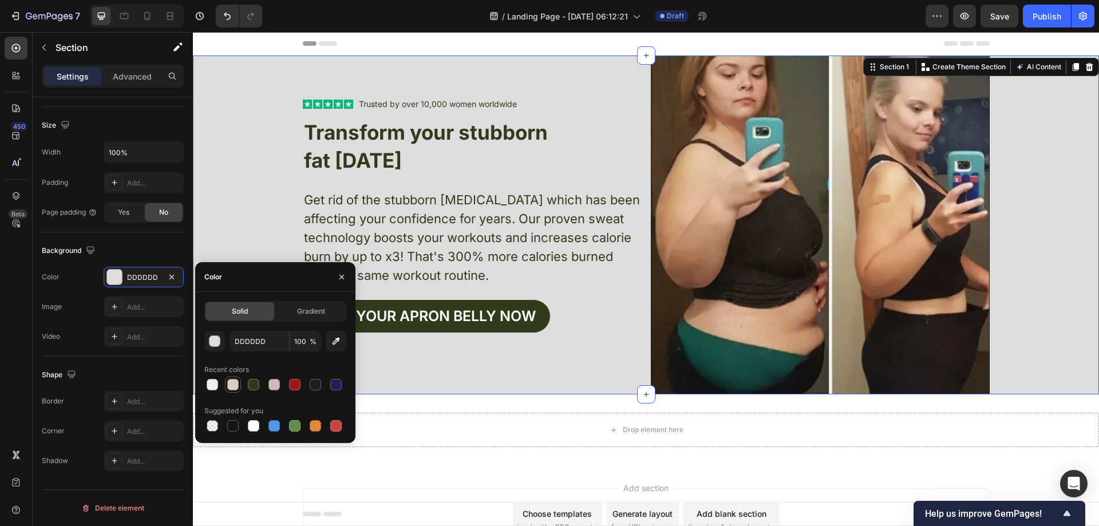
click at [238, 381] on div at bounding box center [232, 384] width 11 height 11
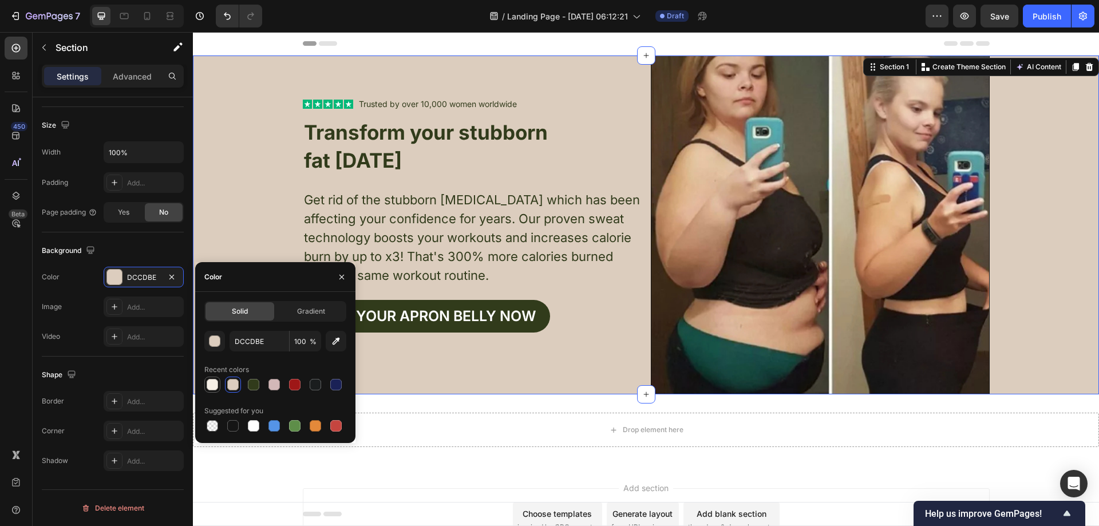
click at [218, 385] on div at bounding box center [212, 384] width 11 height 11
type input "F5EFE6"
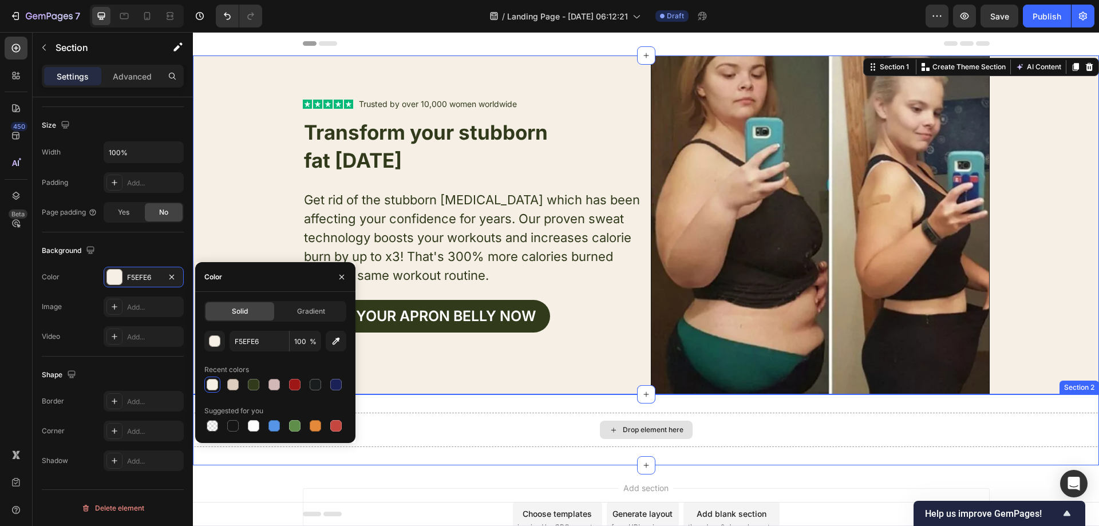
click at [458, 441] on div "Drop element here" at bounding box center [646, 430] width 906 height 34
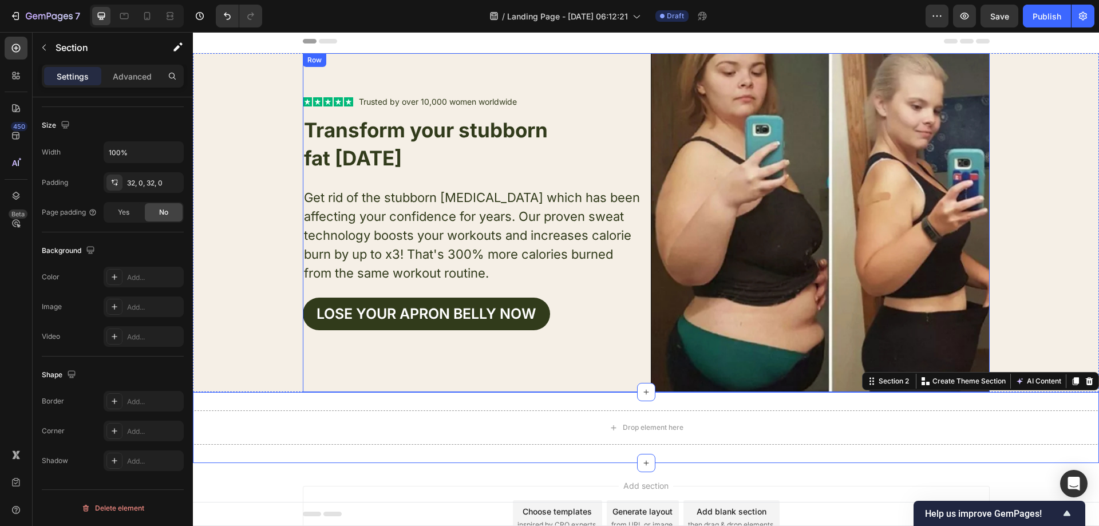
scroll to position [0, 0]
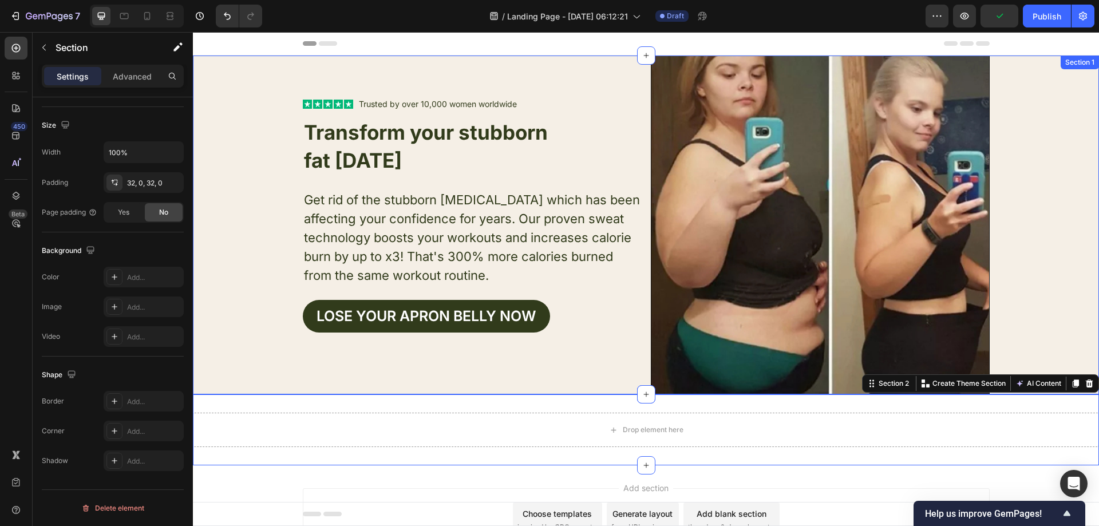
click at [263, 231] on div "Text Block Icon Icon Icon Icon Icon Icon List Trusted by over 10,000 women worl…" at bounding box center [646, 225] width 906 height 339
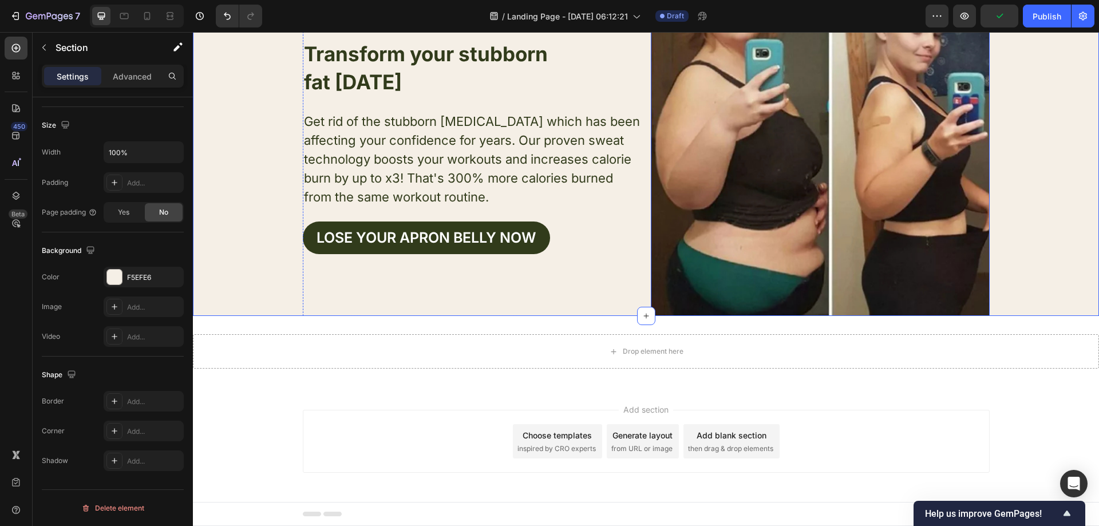
scroll to position [80, 0]
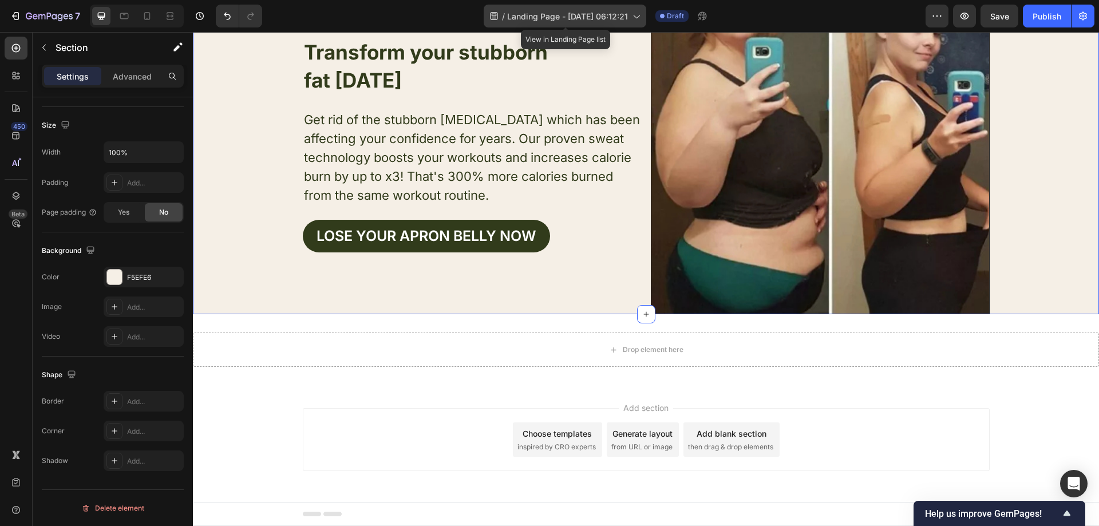
click at [642, 18] on icon at bounding box center [635, 15] width 11 height 11
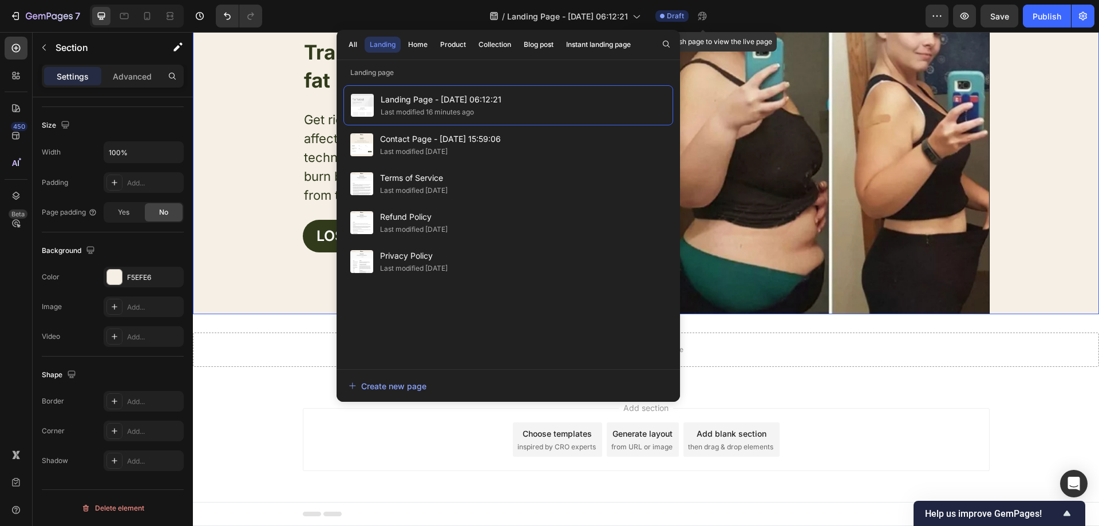
click at [811, 18] on div "/ Landing Page - [DATE] 06:12:21 Draft You must publish page to view the live p…" at bounding box center [598, 16] width 654 height 23
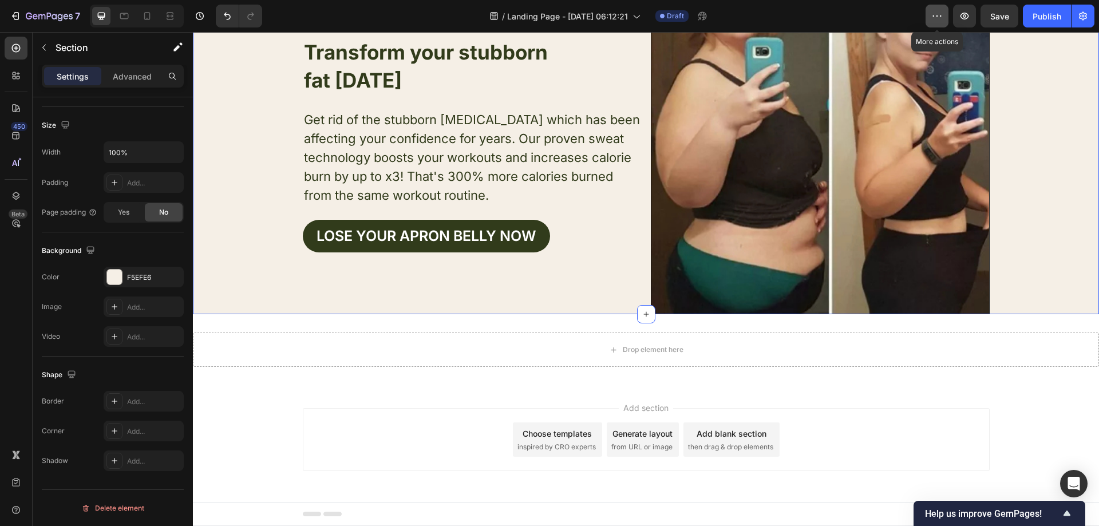
click at [943, 23] on button "button" at bounding box center [937, 16] width 23 height 23
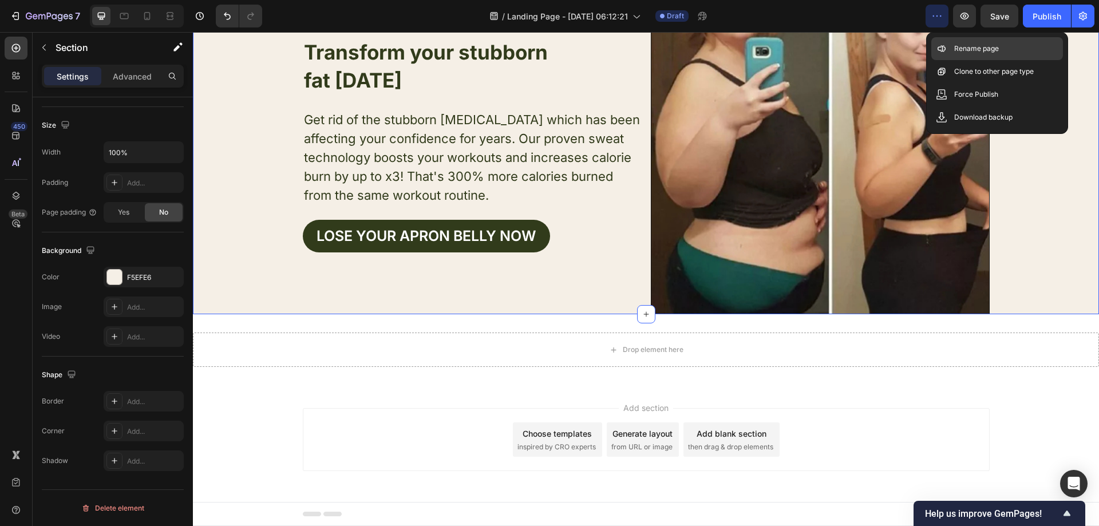
click at [968, 44] on p "Rename page" at bounding box center [977, 48] width 45 height 11
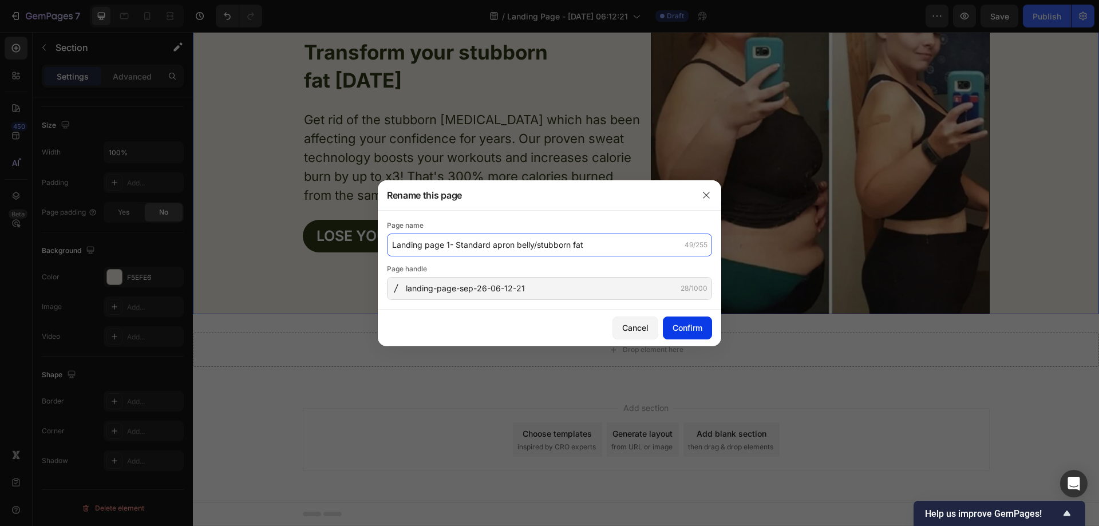
type input "Landing page 1- Standard apron belly/stubborn fat"
click at [679, 321] on button "Confirm" at bounding box center [687, 328] width 49 height 23
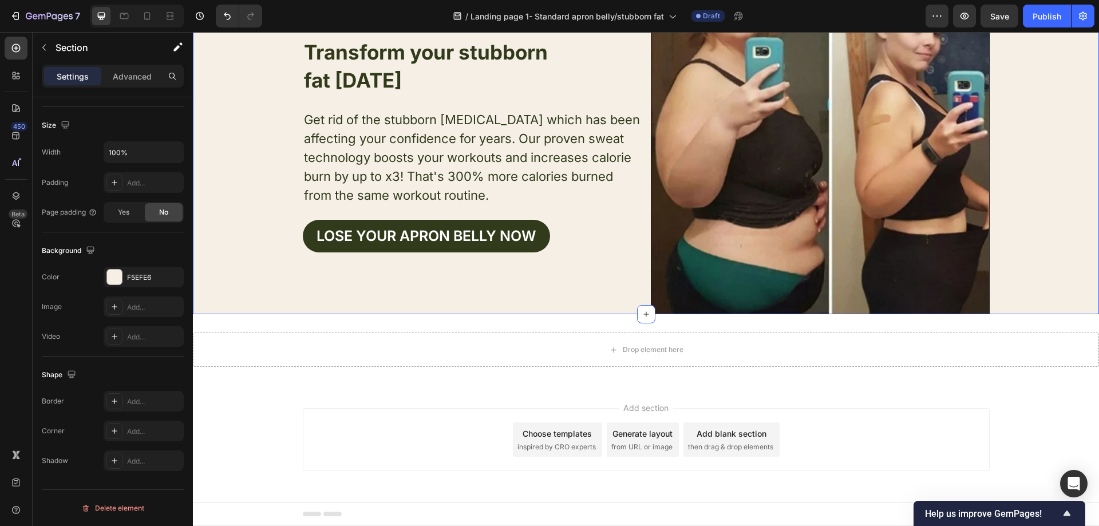
click at [347, 413] on div "Add section Choose templates inspired by CRO experts Generate layout from URL o…" at bounding box center [646, 439] width 687 height 63
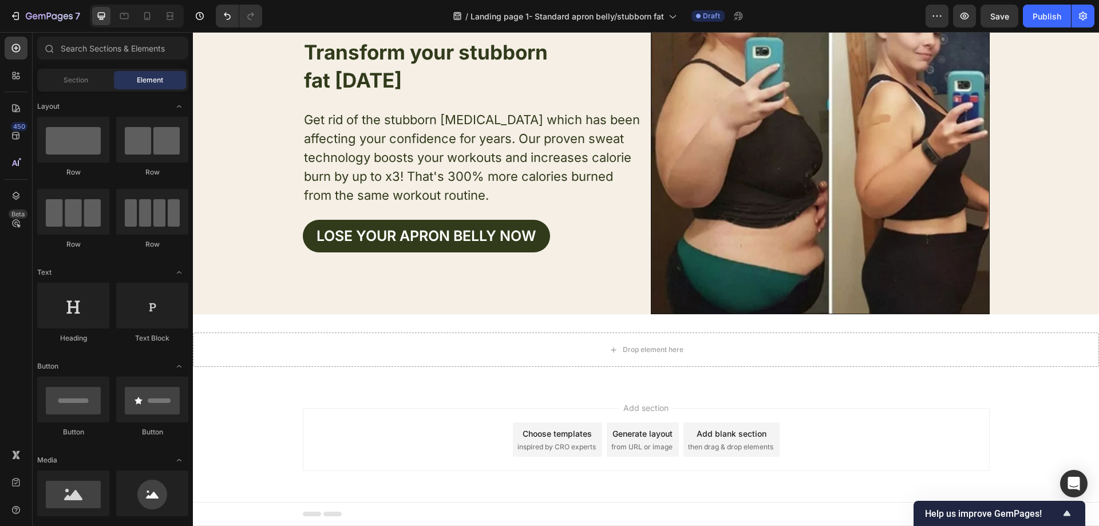
click at [348, 435] on div "Add section Choose templates inspired by CRO experts Generate layout from URL o…" at bounding box center [646, 439] width 687 height 63
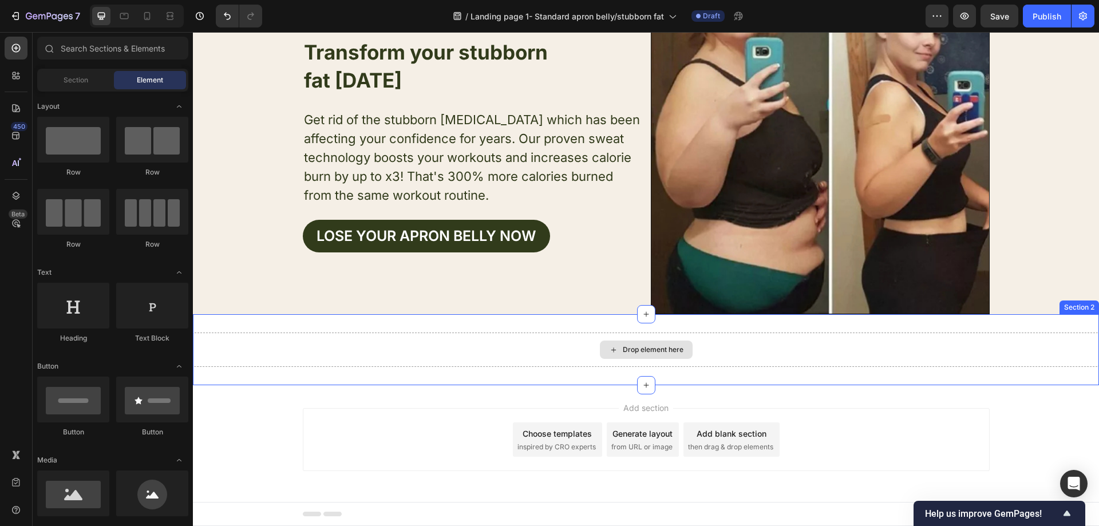
click at [583, 344] on div "Drop element here" at bounding box center [646, 350] width 906 height 34
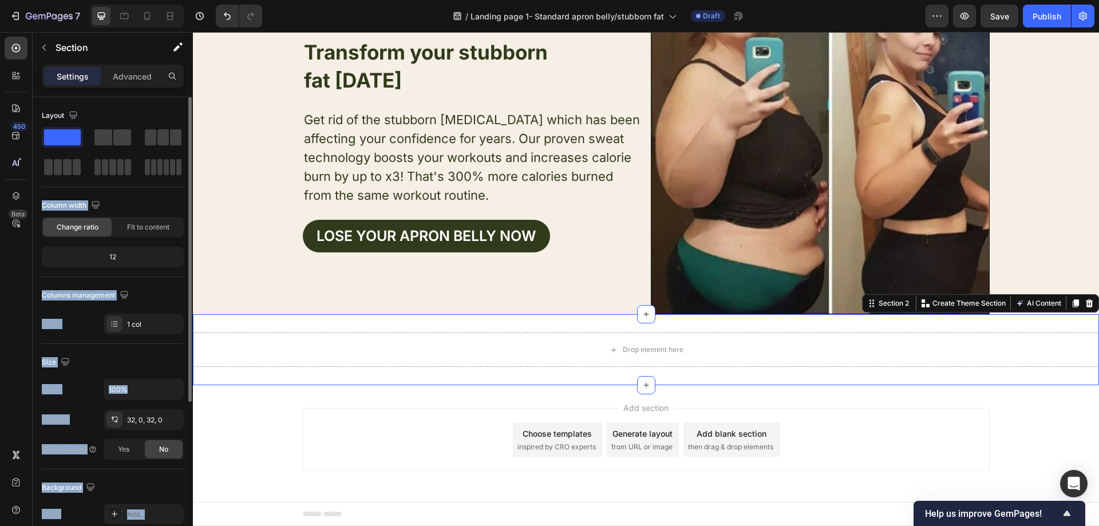
drag, startPoint x: 161, startPoint y: 137, endPoint x: 153, endPoint y: 151, distance: 16.2
click at [178, 236] on div "Layout Column width Change ratio Fit to content 12 Columns management Order 1 c…" at bounding box center [113, 221] width 142 height 228
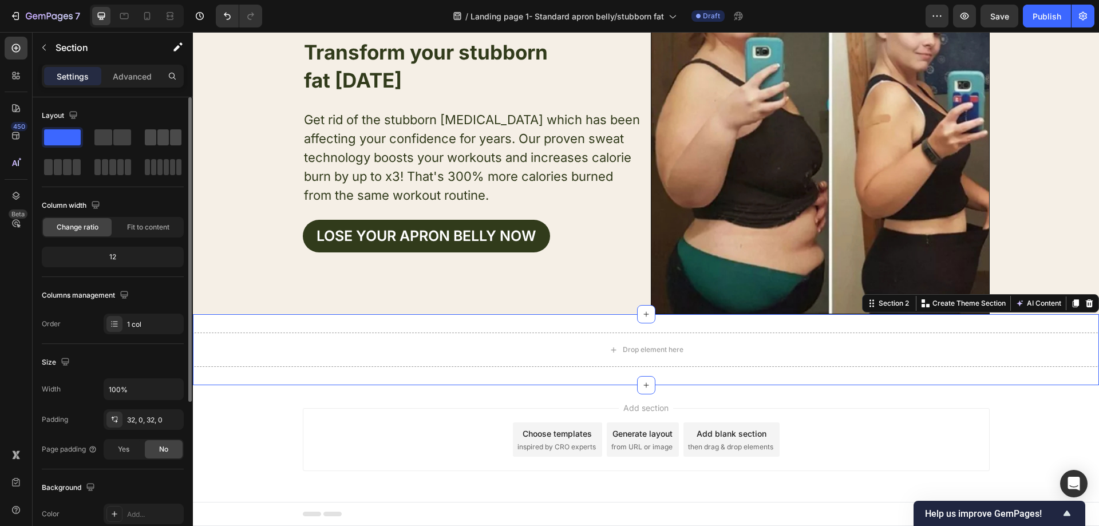
click at [149, 132] on span at bounding box center [150, 137] width 11 height 16
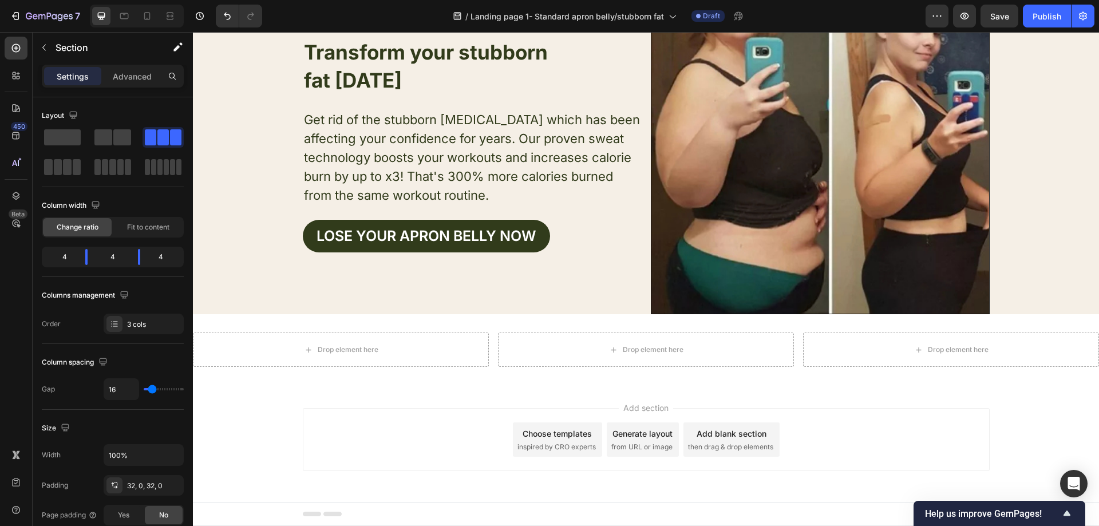
drag, startPoint x: 305, startPoint y: 431, endPoint x: 326, endPoint y: 374, distance: 60.0
click at [305, 429] on div "Add section Choose templates inspired by CRO experts Generate layout from URL o…" at bounding box center [646, 439] width 687 height 63
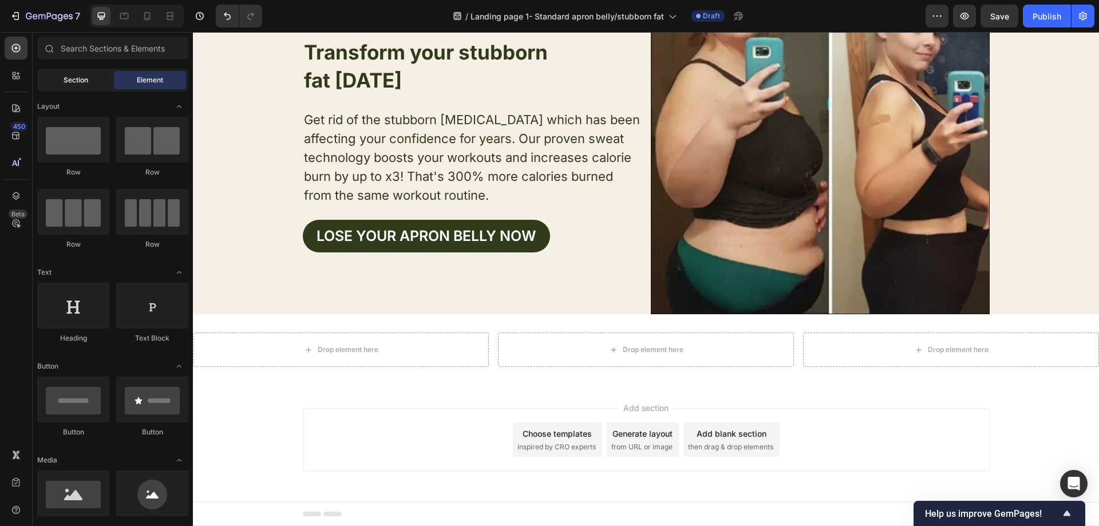
click at [76, 76] on span "Section" at bounding box center [76, 80] width 25 height 10
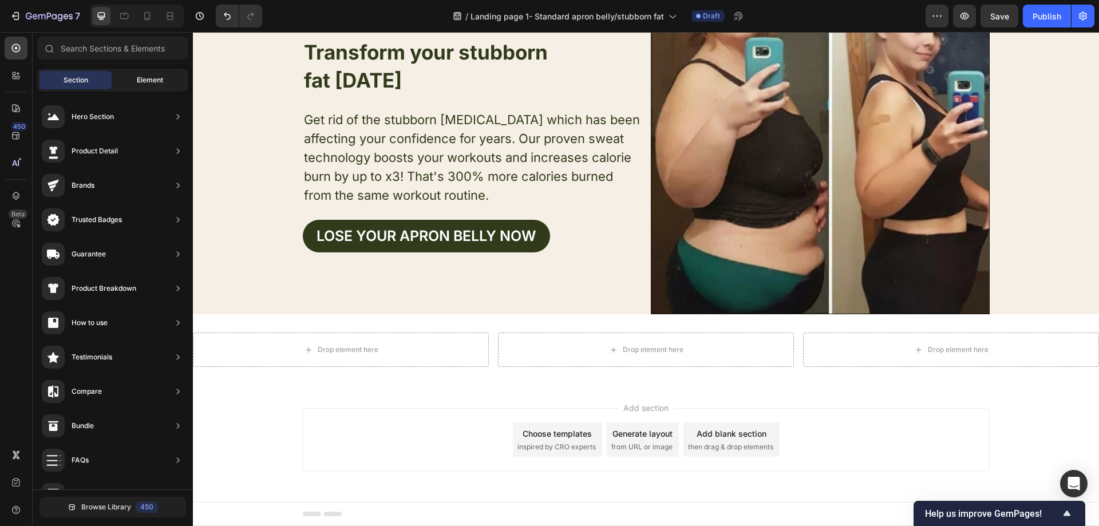
click at [145, 82] on span "Element" at bounding box center [150, 80] width 26 height 10
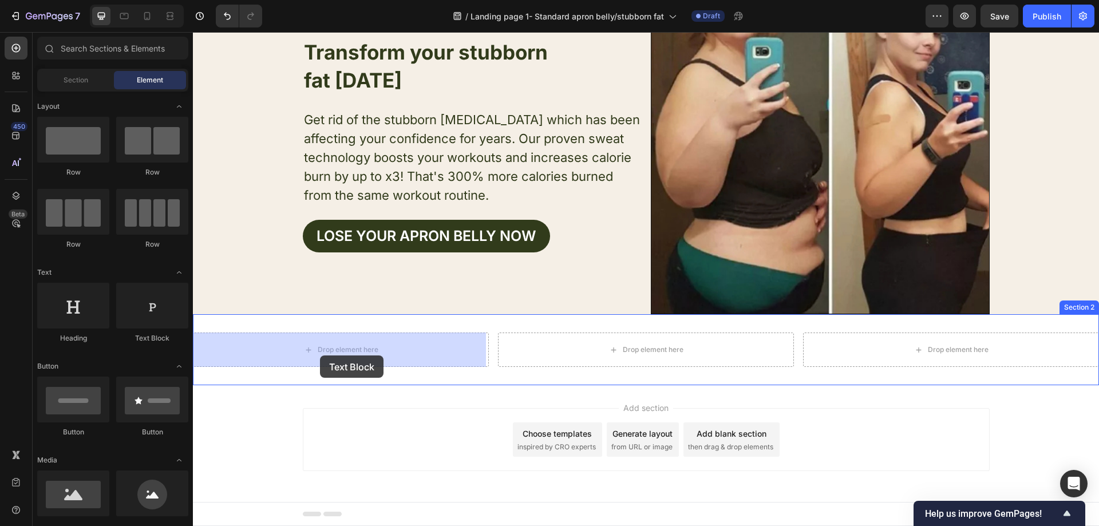
drag, startPoint x: 365, startPoint y: 363, endPoint x: 321, endPoint y: 353, distance: 45.2
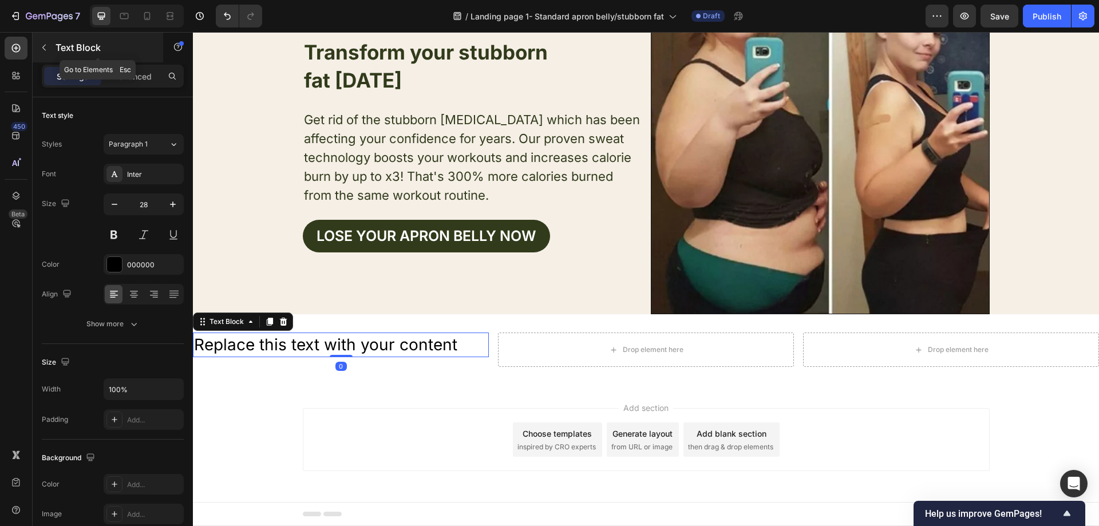
click at [44, 51] on icon "button" at bounding box center [44, 47] width 9 height 9
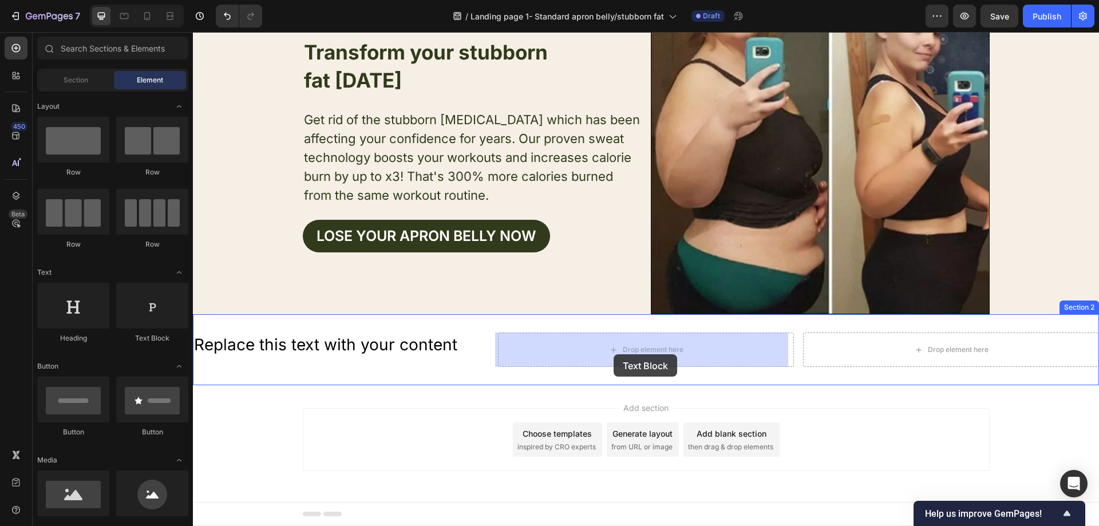
drag, startPoint x: 333, startPoint y: 338, endPoint x: 609, endPoint y: 364, distance: 277.2
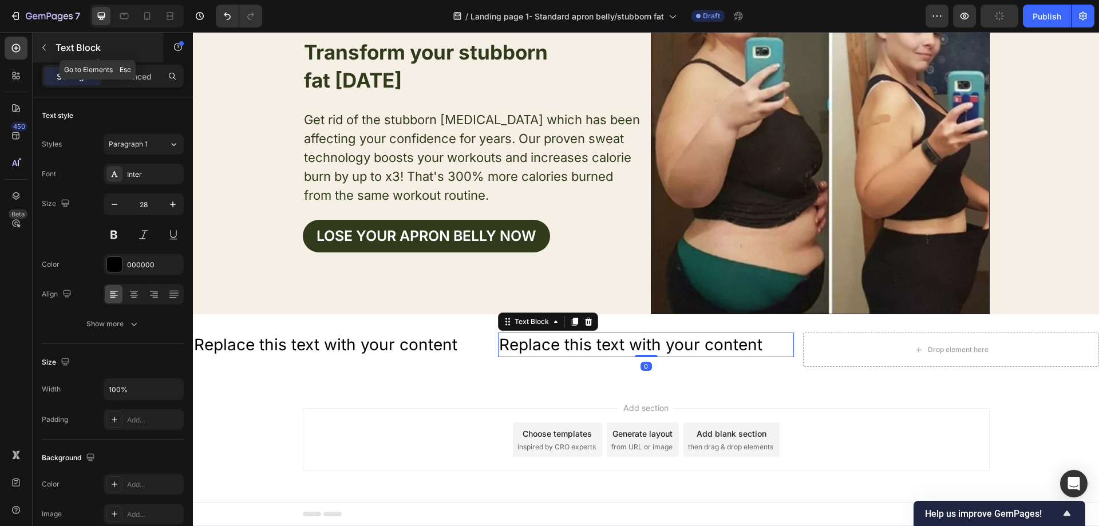
click at [48, 47] on icon "button" at bounding box center [44, 47] width 9 height 9
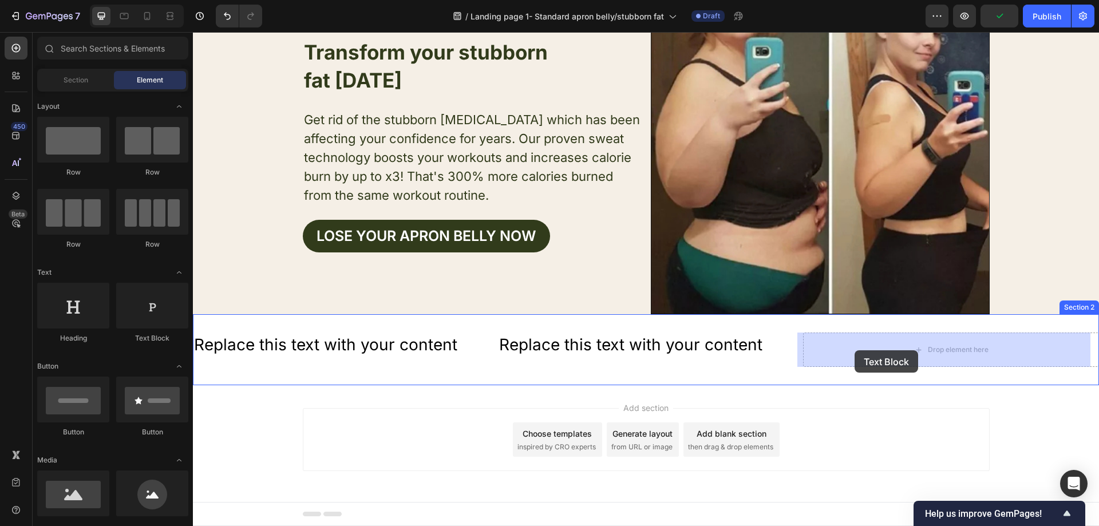
drag, startPoint x: 357, startPoint y: 337, endPoint x: 688, endPoint y: 348, distance: 330.6
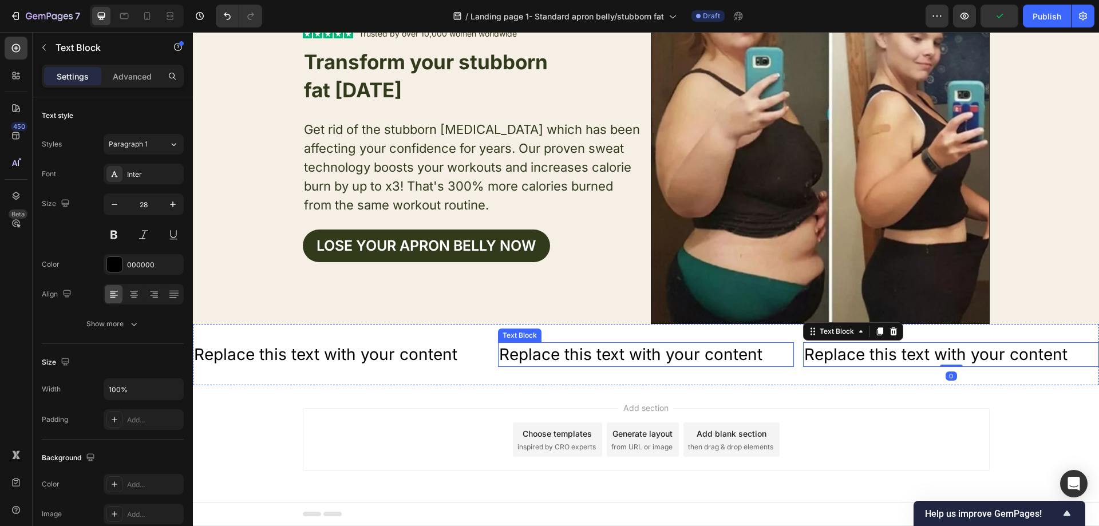
scroll to position [70, 0]
